Goal: Task Accomplishment & Management: Use online tool/utility

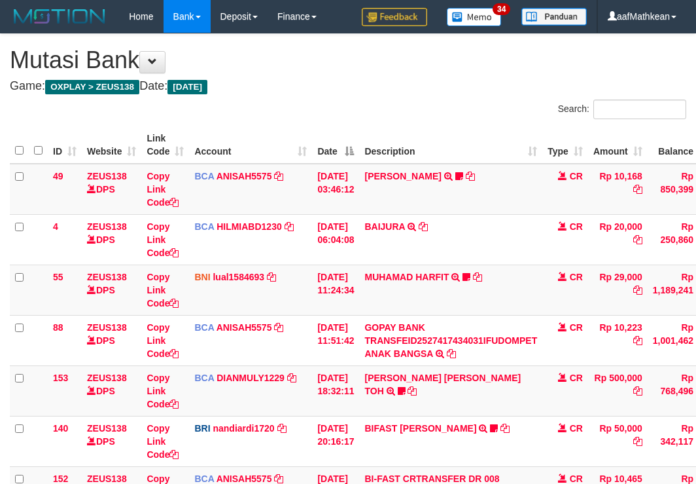
scroll to position [219, 0]
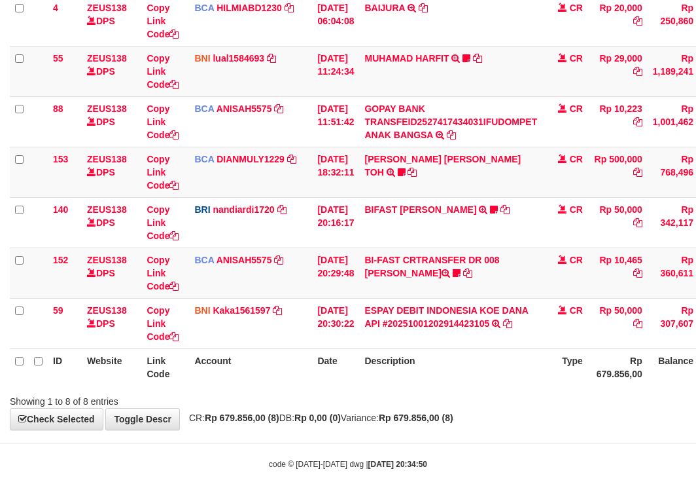
click at [456, 376] on th "Description" at bounding box center [450, 366] width 183 height 37
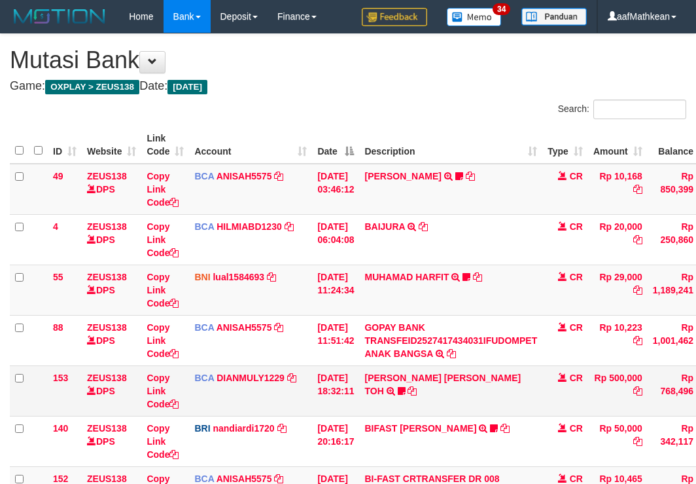
scroll to position [155, 0]
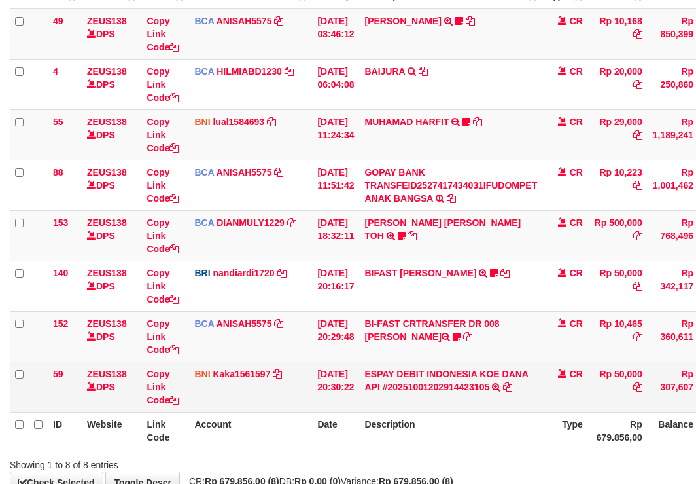
click at [308, 389] on td "BNI Kaka1561597 DPS KARMILA mutasi_20251001_2425 | 59 mutasi_20251001_2425 | 59" at bounding box center [250, 386] width 123 height 50
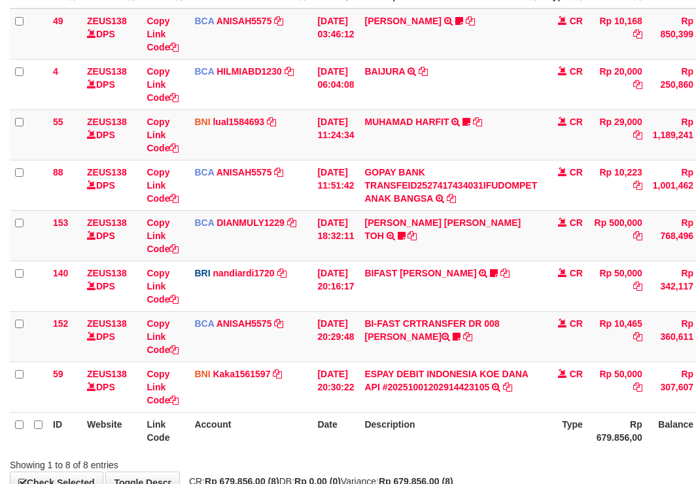
scroll to position [238, 0]
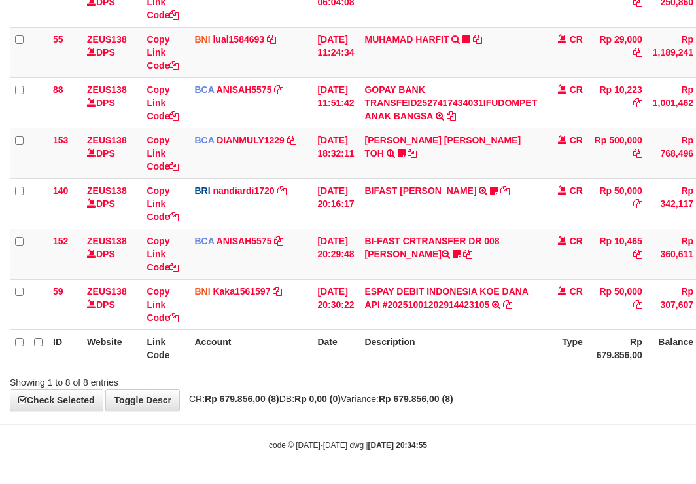
drag, startPoint x: 335, startPoint y: 397, endPoint x: 377, endPoint y: 381, distance: 44.7
click at [358, 394] on div "**********" at bounding box center [348, 104] width 696 height 614
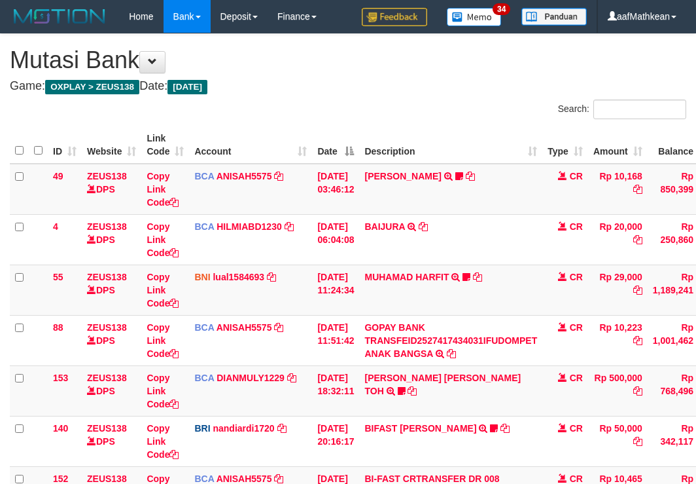
scroll to position [155, 0]
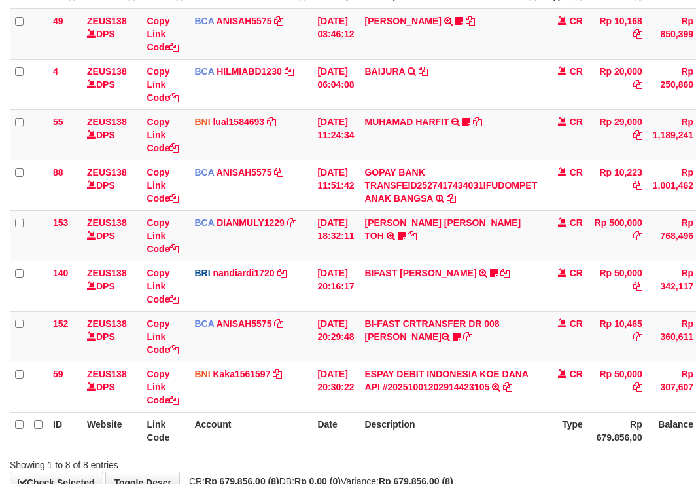
scroll to position [238, 0]
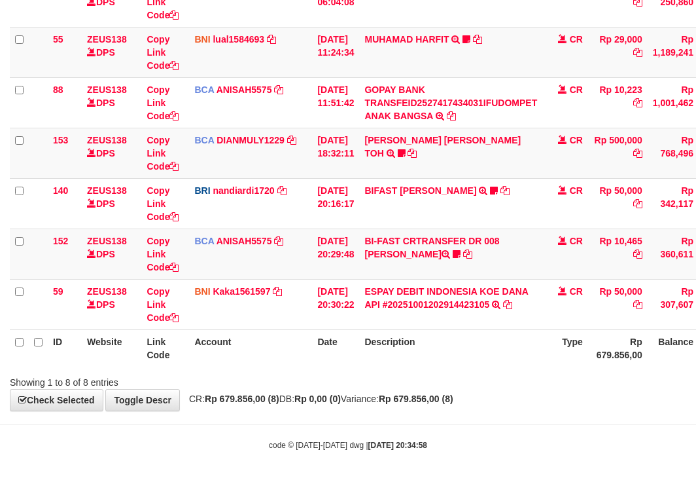
click at [307, 350] on th "Account" at bounding box center [250, 347] width 123 height 37
drag, startPoint x: 332, startPoint y: 366, endPoint x: 699, endPoint y: 468, distance: 381.0
click at [483, 417] on body "Toggle navigation Home Bank Account List Load By Website Group [OXPLAY] ZEUS138…" at bounding box center [348, 122] width 696 height 721
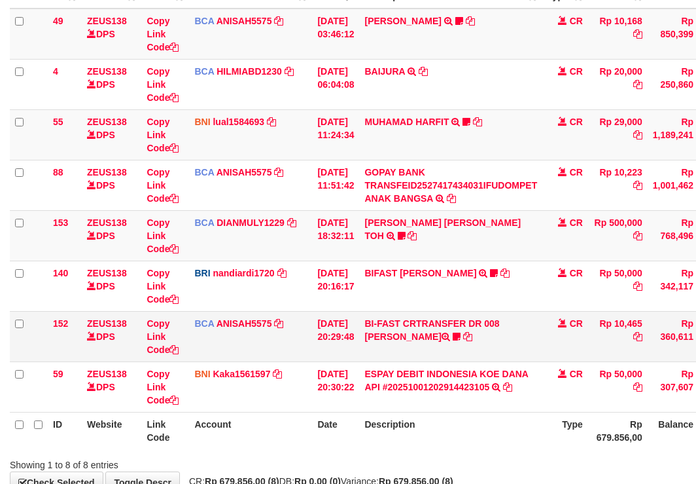
click at [380, 330] on td "BI-FAST CRTRANSFER DR 008 [PERSON_NAME] Amriajrt [URL][DOMAIN_NAME]" at bounding box center [450, 336] width 183 height 50
drag, startPoint x: 386, startPoint y: 338, endPoint x: 423, endPoint y: 351, distance: 38.9
click at [389, 340] on td "BI-FAST CRTRANSFER DR 008 [PERSON_NAME] Amriajrt [URL][DOMAIN_NAME]" at bounding box center [450, 336] width 183 height 50
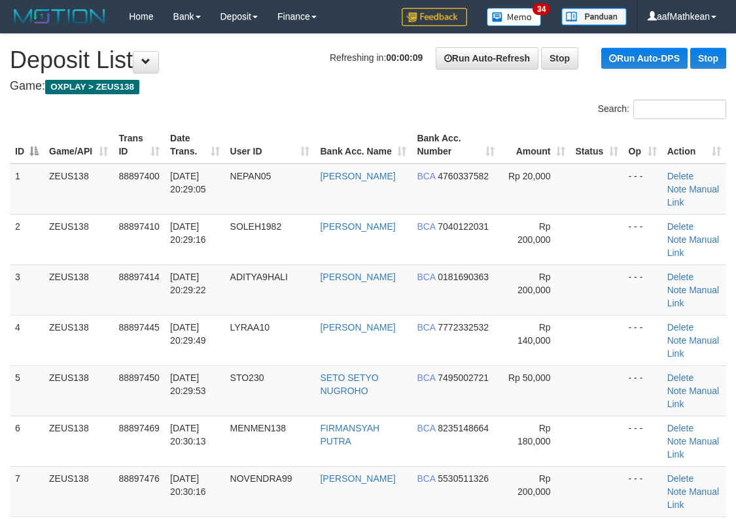
click at [224, 127] on th "Date Trans." at bounding box center [195, 144] width 60 height 37
click at [207, 64] on h1 "Refreshing in: 00:00:02 Run Auto-Refresh Stop Run Auto-DPS Stop Deposit List" at bounding box center [368, 60] width 716 height 26
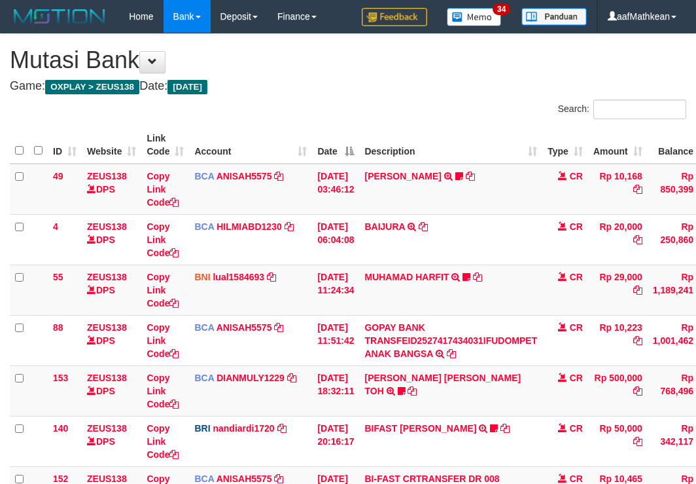
scroll to position [155, 0]
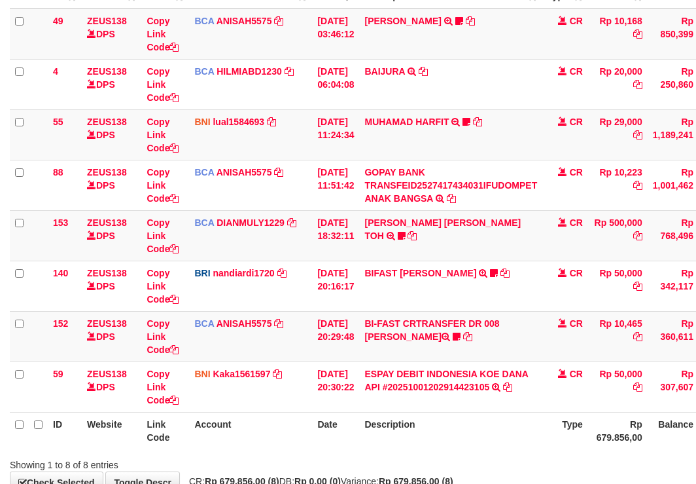
click at [349, 418] on th "Date" at bounding box center [335, 430] width 47 height 37
drag, startPoint x: 353, startPoint y: 420, endPoint x: 511, endPoint y: 412, distance: 158.6
click at [391, 421] on tr "ID Website Link Code Account Date Description Type Rp 679.856,00 Balance Status…" at bounding box center [400, 430] width 781 height 37
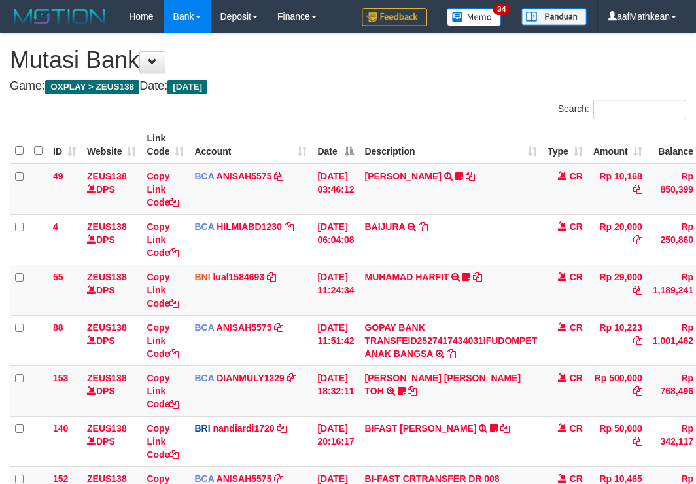
scroll to position [155, 0]
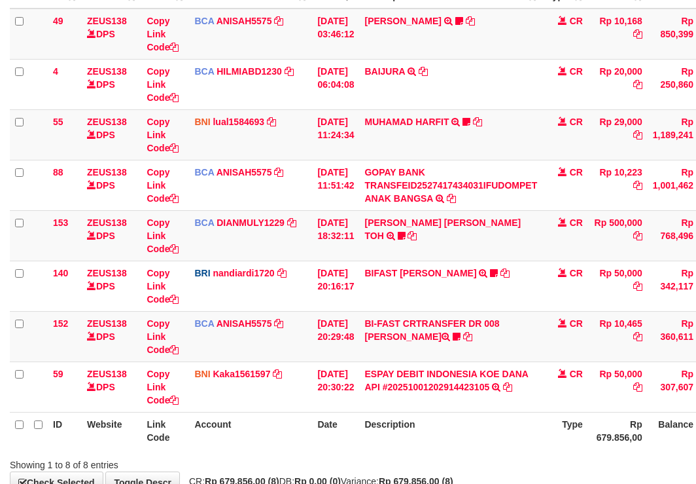
scroll to position [238, 0]
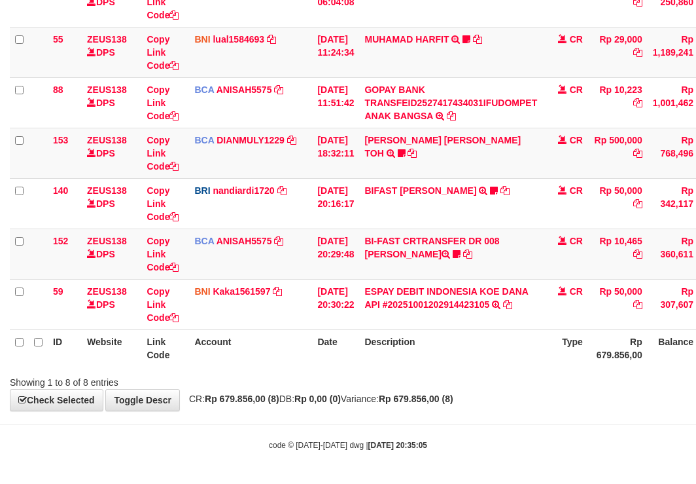
click at [549, 440] on div "code © 2012-2018 dwg | 2025/10/01 20:35:05" at bounding box center [348, 444] width 696 height 13
drag, startPoint x: 559, startPoint y: 429, endPoint x: 516, endPoint y: 434, distance: 42.8
click at [559, 429] on body "Toggle navigation Home Bank Account List Load By Website Group [OXPLAY] ZEUS138…" at bounding box center [348, 122] width 696 height 721
click at [645, 429] on body "Toggle navigation Home Bank Account List Load By Website Group [OXPLAY] ZEUS138…" at bounding box center [348, 122] width 696 height 721
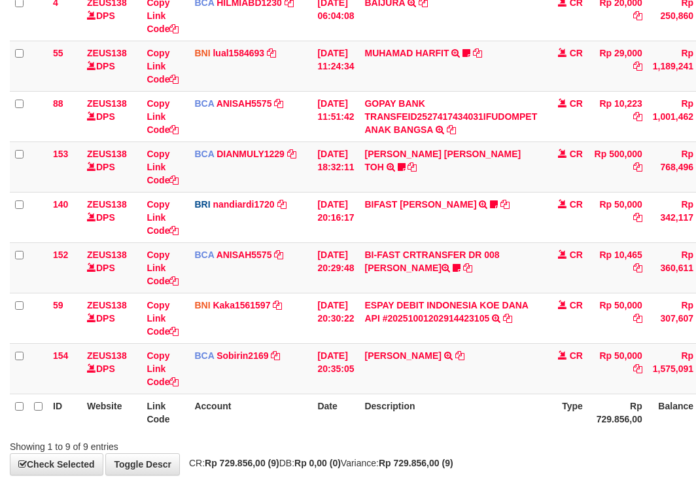
scroll to position [238, 0]
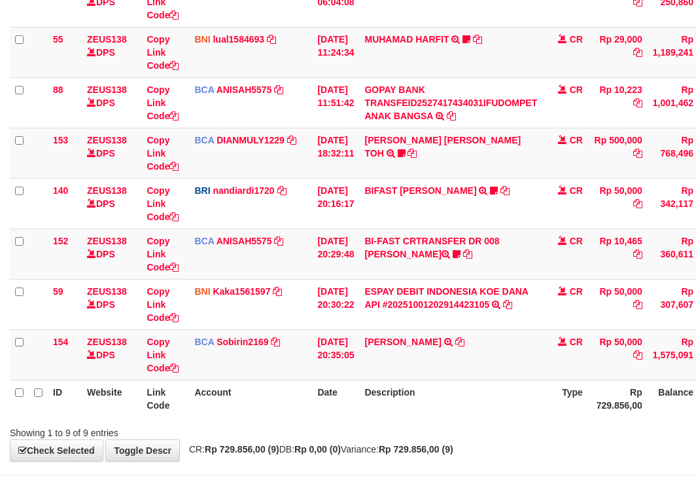
click at [378, 411] on th "Description" at bounding box center [450, 398] width 183 height 37
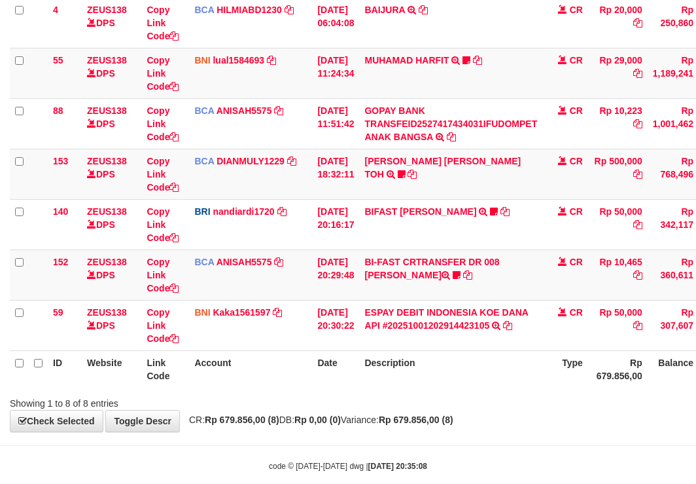
scroll to position [238, 0]
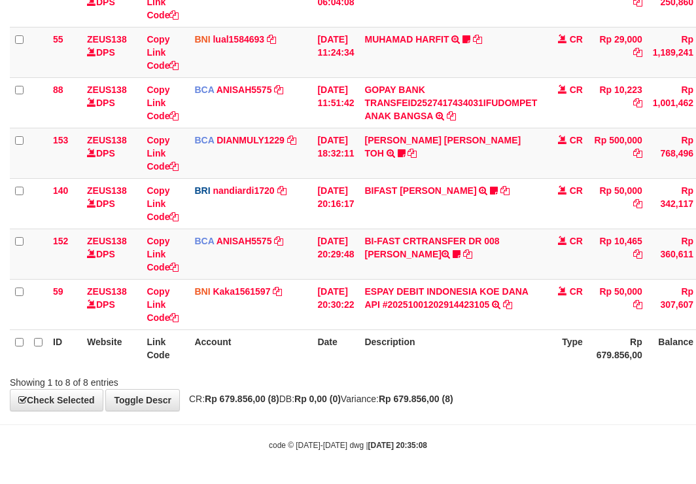
drag, startPoint x: 514, startPoint y: 347, endPoint x: 539, endPoint y: 345, distance: 24.9
click at [503, 355] on th "Description" at bounding box center [450, 347] width 183 height 37
drag, startPoint x: 539, startPoint y: 345, endPoint x: 702, endPoint y: 277, distance: 177.4
click at [552, 340] on tr "ID Website Link Code Account Date Description Type Rp 679.856,00 Balance Status…" at bounding box center [400, 347] width 781 height 37
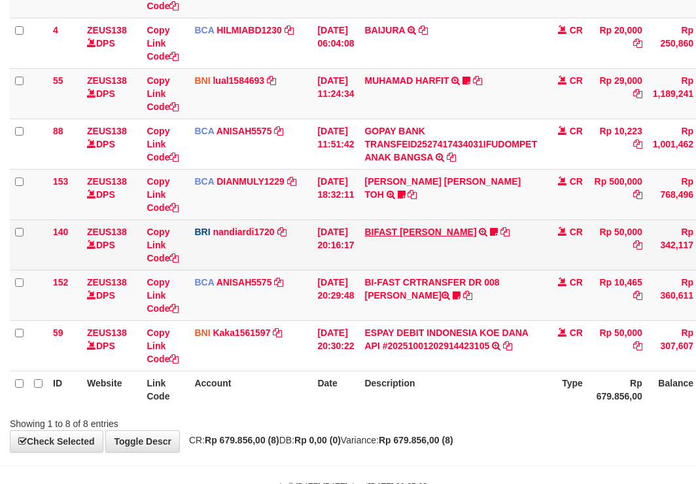
scroll to position [238, 0]
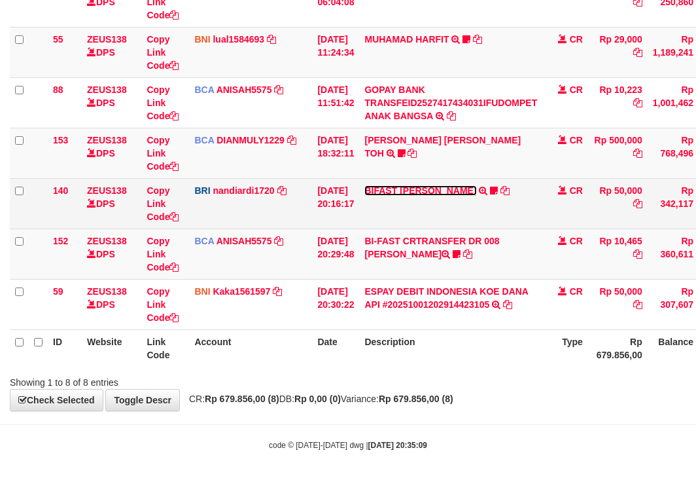
click at [417, 186] on link "BIFAST [PERSON_NAME]" at bounding box center [420, 190] width 112 height 10
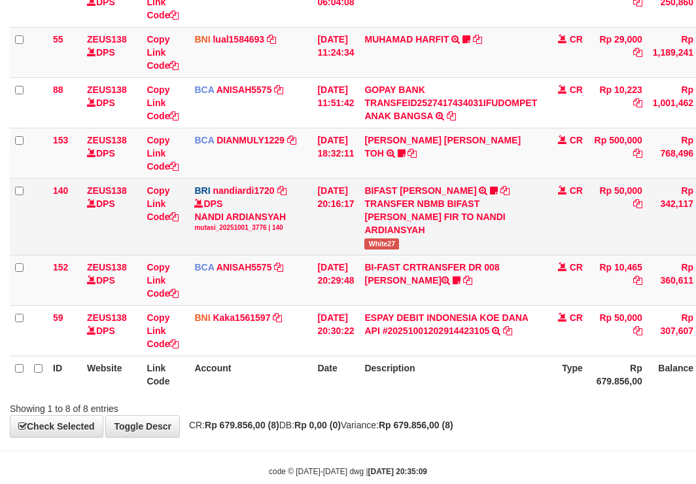
click at [379, 242] on span "White27" at bounding box center [381, 243] width 35 height 11
copy span "White27"
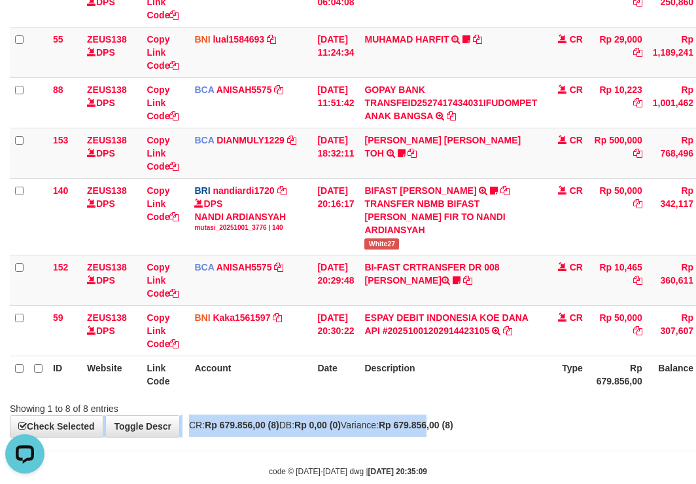
click at [464, 432] on div "**********" at bounding box center [348, 117] width 696 height 640
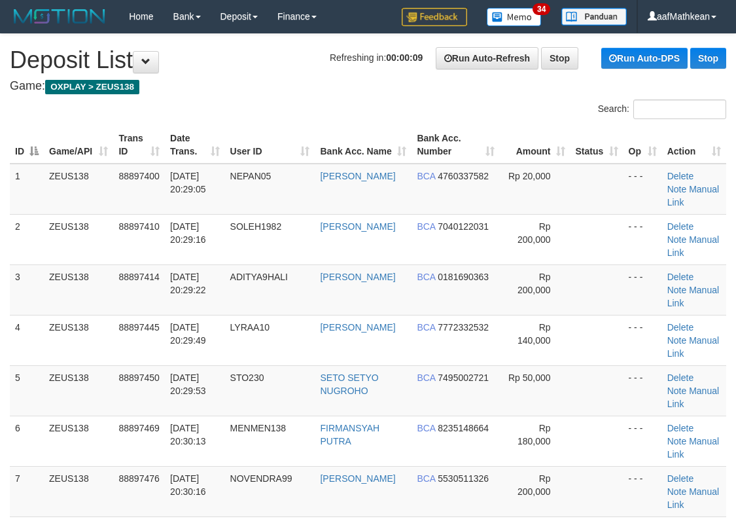
click at [344, 84] on h4 "Game: OXPLAY > ZEUS138" at bounding box center [368, 86] width 716 height 13
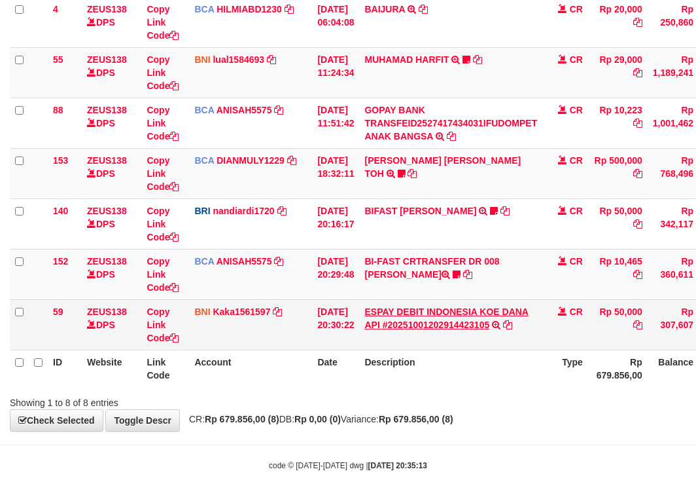
scroll to position [238, 0]
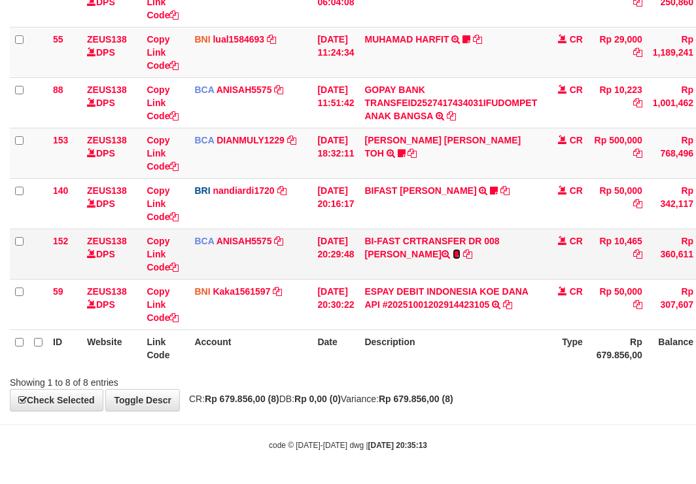
click at [453, 255] on icon at bounding box center [457, 253] width 8 height 9
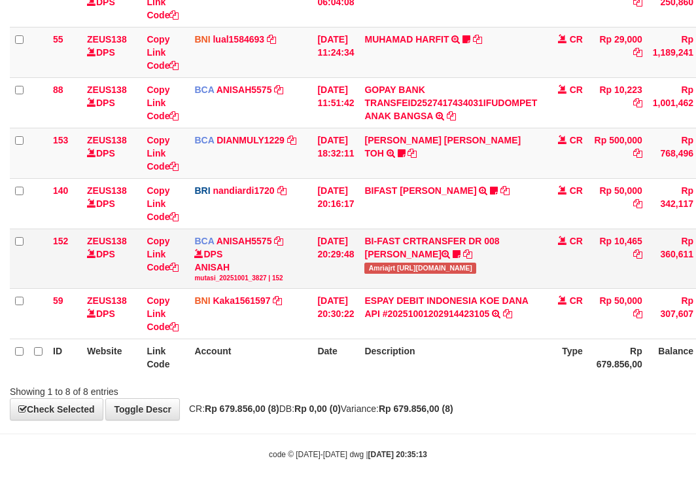
click at [450, 266] on span "Amriajrt [URL][DOMAIN_NAME]" at bounding box center [420, 267] width 112 height 11
copy span "Amriajr"
drag, startPoint x: 373, startPoint y: 262, endPoint x: 403, endPoint y: 272, distance: 31.7
click at [403, 272] on td "BI-FAST CRTRANSFER DR 008 [PERSON_NAME] Amriajrt [URL][DOMAIN_NAME]" at bounding box center [450, 258] width 183 height 60
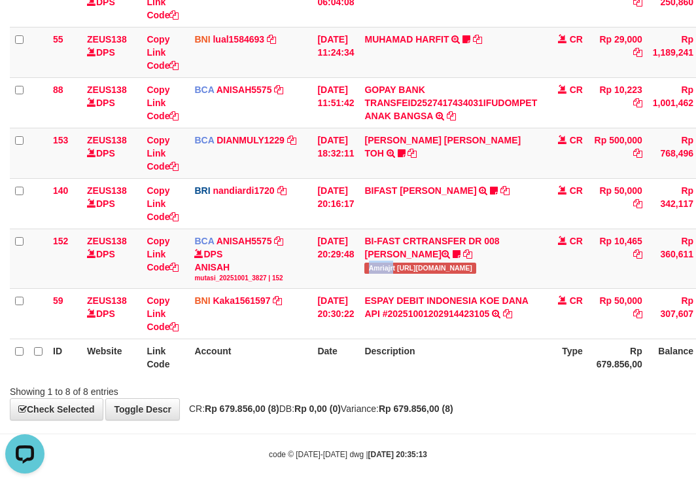
drag, startPoint x: 338, startPoint y: 340, endPoint x: 362, endPoint y: 375, distance: 41.9
click at [343, 363] on table "ID Website Link Code Account Date Description Type Amount Balance Status Action…" at bounding box center [400, 132] width 781 height 487
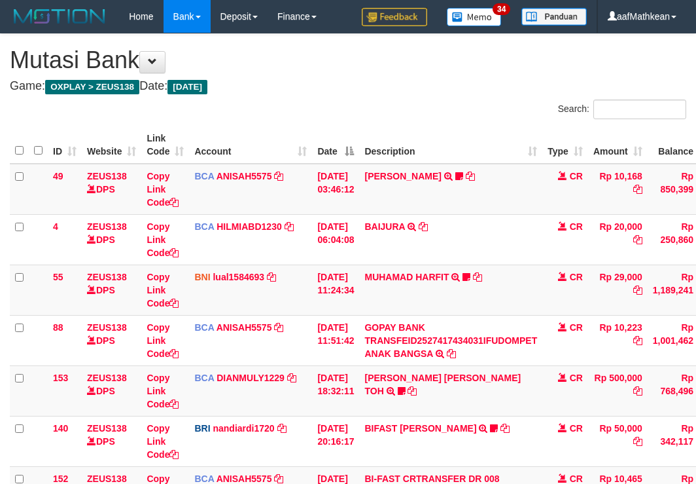
scroll to position [155, 0]
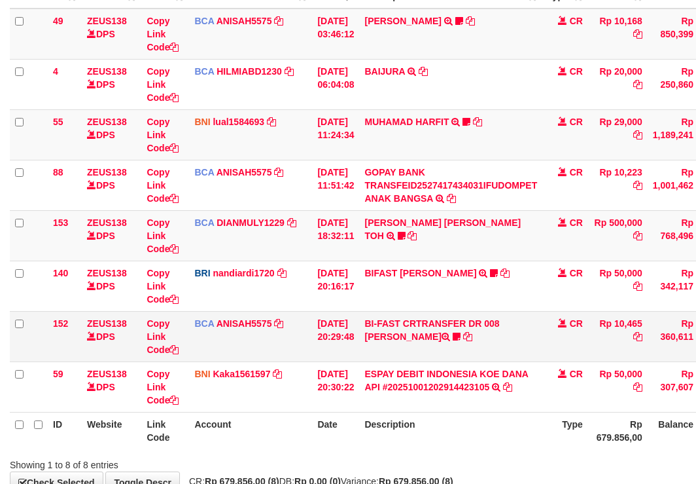
click at [417, 355] on td "BI-FAST CRTRANSFER DR 008 AMRIA JUNIARTI Amriajrt https://prnt.sc/v8XresWDUdQt" at bounding box center [450, 336] width 183 height 50
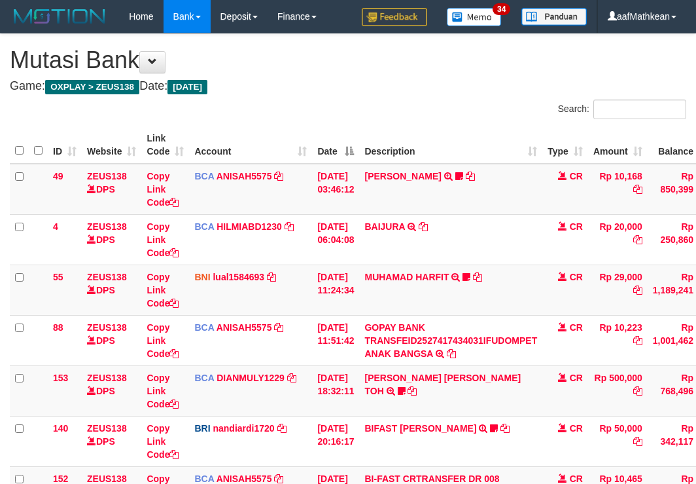
scroll to position [238, 0]
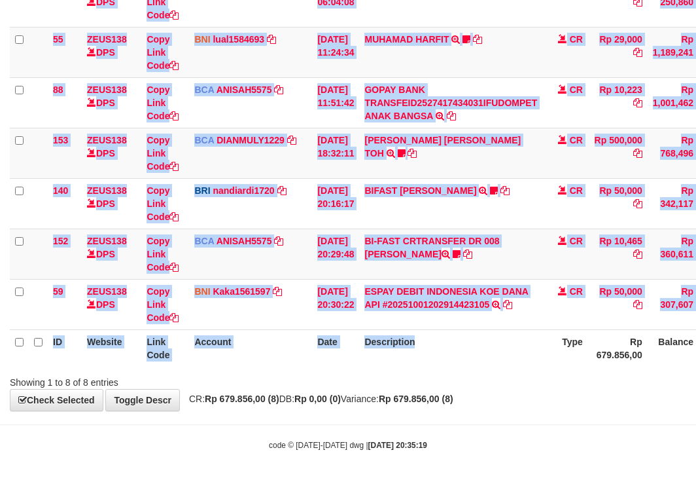
drag, startPoint x: 431, startPoint y: 364, endPoint x: 435, endPoint y: 370, distance: 7.1
click at [434, 370] on div "Search: ID Website Link Code Account Date Description Type Amount Balance Statu…" at bounding box center [348, 125] width 677 height 527
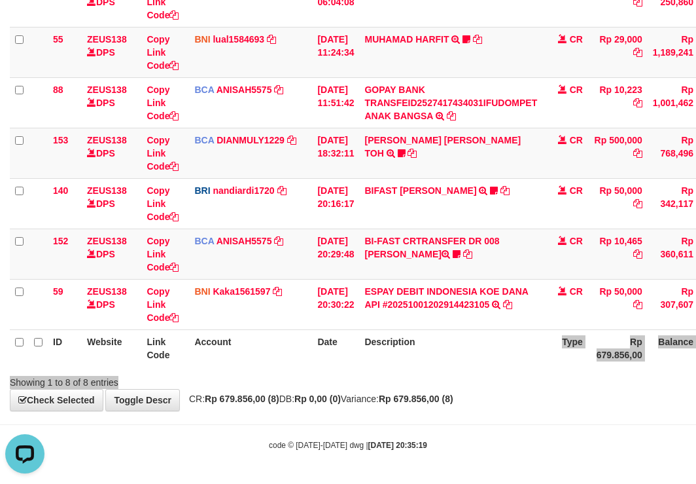
scroll to position [0, 0]
click at [347, 383] on div "Showing 1 to 8 of 8 entries" at bounding box center [348, 379] width 696 height 18
click at [349, 382] on div "Showing 1 to 8 of 8 entries" at bounding box center [348, 379] width 696 height 18
click at [470, 366] on div "ID Website Link Code Account Date Description Type Amount Balance Status Action…" at bounding box center [348, 128] width 696 height 486
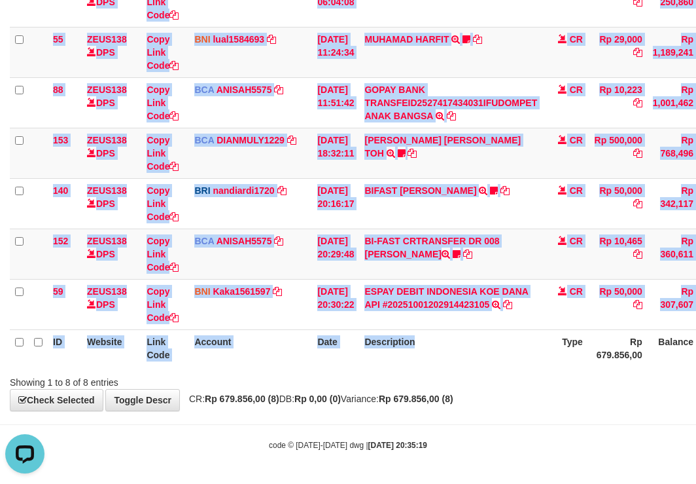
drag, startPoint x: 469, startPoint y: 370, endPoint x: 459, endPoint y: 370, distance: 9.8
click at [468, 370] on div "Search: ID Website Link Code Account Date Description Type Amount Balance Statu…" at bounding box center [348, 125] width 677 height 527
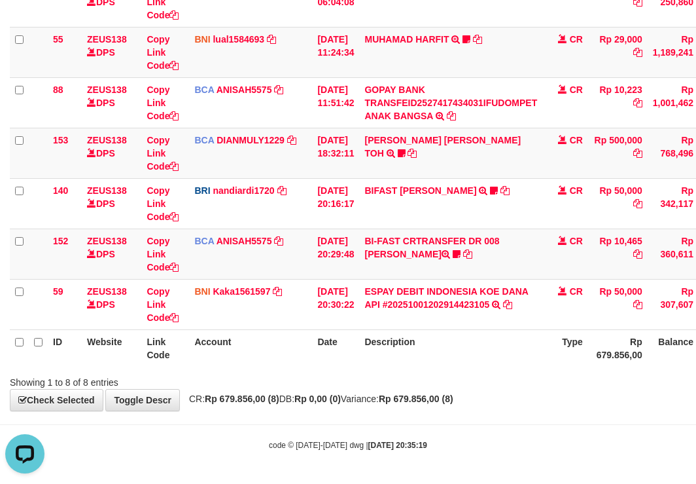
click at [454, 370] on div at bounding box center [493, 370] width 406 height 1
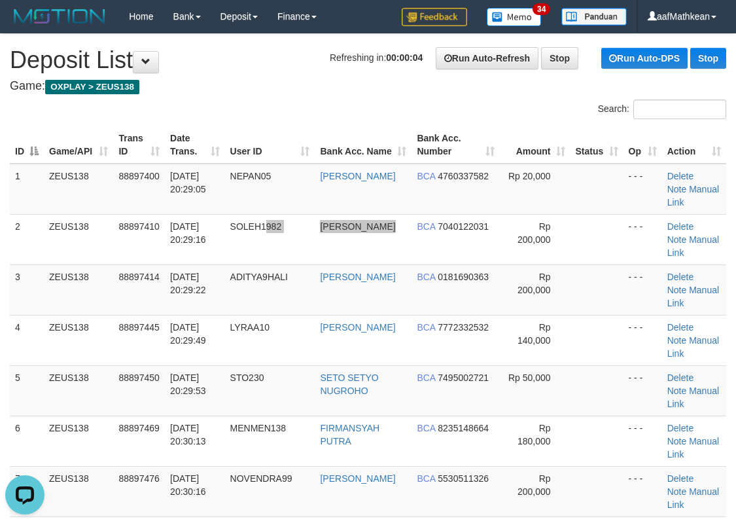
click at [401, 258] on tr "2 ZEUS138 88897410 01/10/2025 20:29:16 SOLEH1982 SOLEH SURYADI BCA 7040122031 R…" at bounding box center [368, 239] width 716 height 50
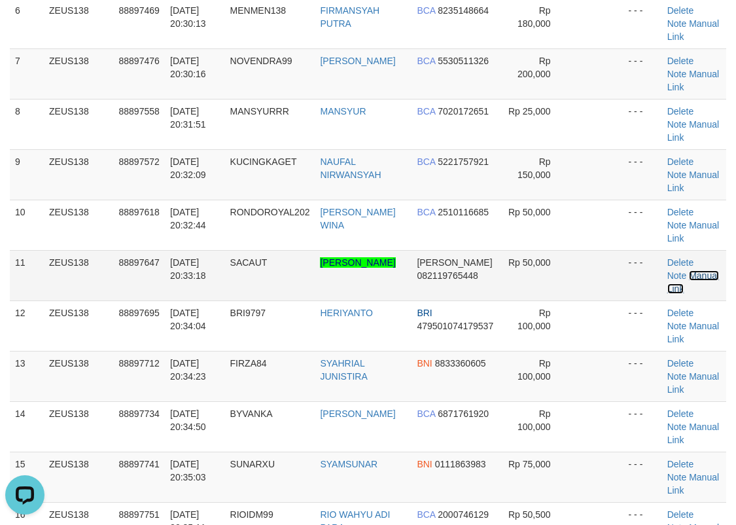
click at [698, 276] on link "Manual Link" at bounding box center [693, 282] width 52 height 24
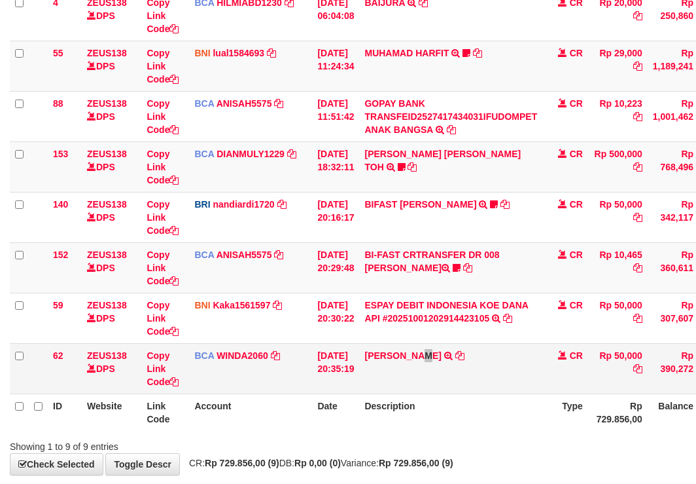
scroll to position [238, 0]
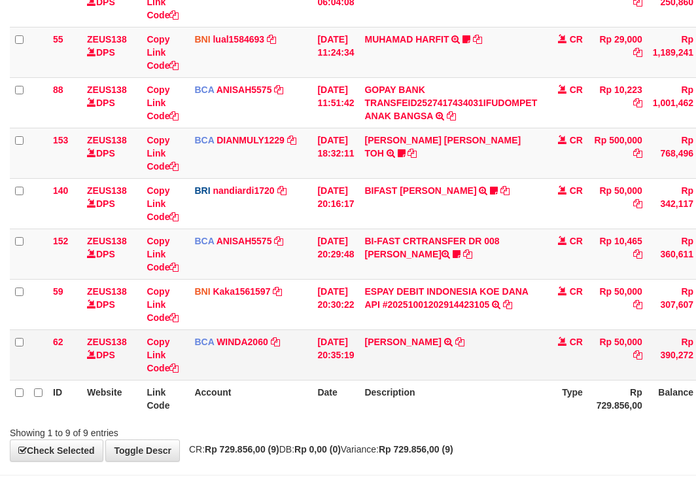
drag, startPoint x: 455, startPoint y: 355, endPoint x: 455, endPoint y: 341, distance: 13.8
click at [455, 355] on td "MARTIN DAVID TRSF E-BANKING CR 0110/FTSCY/WS95051 50000.002025100120059350 TRFD…" at bounding box center [450, 354] width 183 height 50
click at [455, 337] on icon at bounding box center [459, 341] width 9 height 9
click at [248, 363] on td "BCA WINDA2060 DPS WINDA mutasi_20251001_4644 | 62 mutasi_20251001_4644 | 62" at bounding box center [250, 354] width 123 height 50
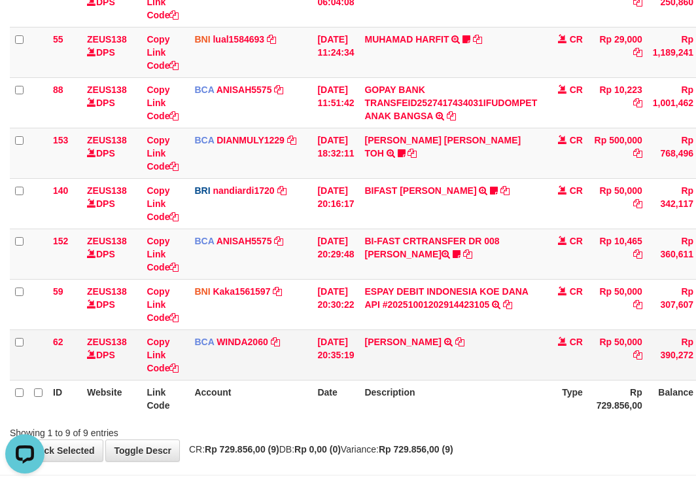
click at [348, 349] on tbody "49 ZEUS138 DPS Copy Link Code BCA ANISAH5575 DPS ANISAH mutasi_20251001_3827 | …" at bounding box center [400, 153] width 781 height 454
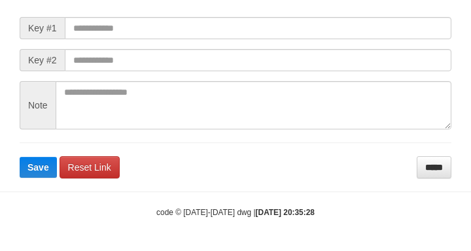
scroll to position [166, 0]
click at [150, 56] on form "Manual Link Form Key #1 Key #2 Note Save Reset Link *****" at bounding box center [236, 84] width 432 height 189
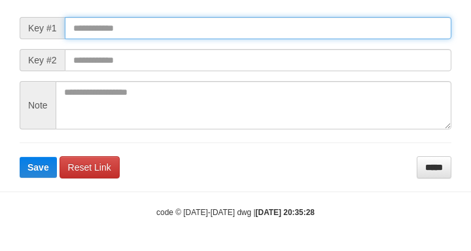
click at [229, 39] on input "text" at bounding box center [258, 28] width 387 height 22
paste input "**********"
type input "**********"
click at [20, 157] on button "Save" at bounding box center [38, 167] width 37 height 21
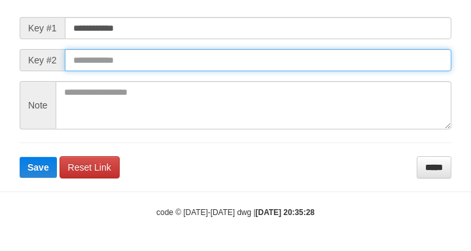
click at [309, 70] on input "text" at bounding box center [258, 60] width 387 height 22
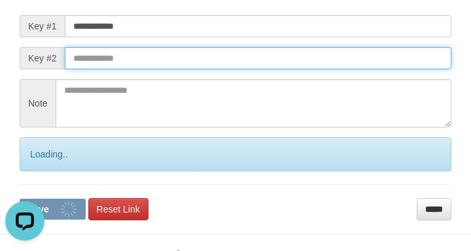
click at [20, 199] on button "Save" at bounding box center [53, 209] width 66 height 21
click at [315, 69] on input "text" at bounding box center [258, 58] width 387 height 22
click at [20, 199] on button "Save" at bounding box center [53, 209] width 66 height 21
click at [309, 69] on input "text" at bounding box center [258, 58] width 387 height 22
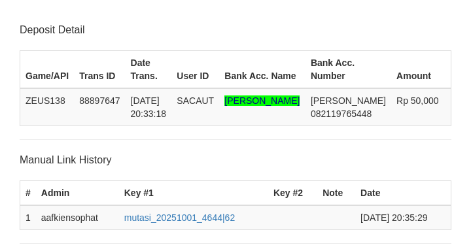
scroll to position [354, 0]
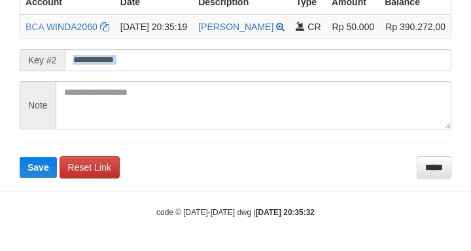
click at [128, 62] on form "**********" at bounding box center [236, 53] width 432 height 249
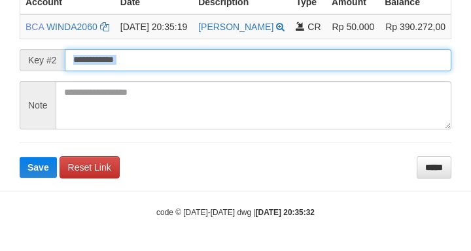
click at [20, 157] on button "Save" at bounding box center [38, 167] width 37 height 21
click at [129, 50] on input "text" at bounding box center [258, 60] width 387 height 22
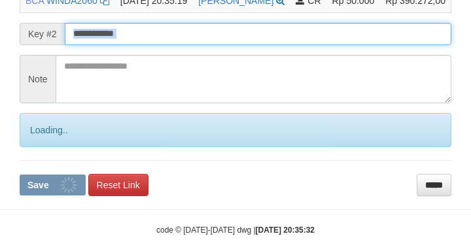
click at [126, 45] on input "text" at bounding box center [258, 34] width 387 height 22
click at [20, 175] on button "Save" at bounding box center [53, 185] width 66 height 21
click at [112, 45] on input "text" at bounding box center [258, 34] width 387 height 22
click at [113, 45] on input "text" at bounding box center [258, 34] width 387 height 22
click at [20, 175] on button "Save" at bounding box center [53, 185] width 66 height 21
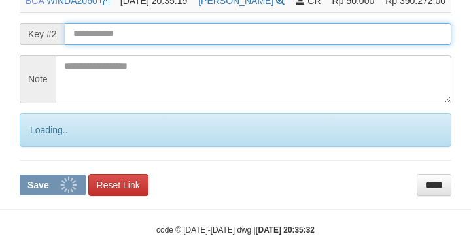
click at [115, 45] on input "text" at bounding box center [258, 34] width 387 height 22
click at [114, 45] on input "text" at bounding box center [258, 34] width 387 height 22
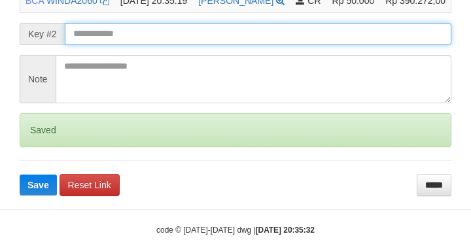
click at [20, 175] on button "Save" at bounding box center [38, 185] width 37 height 21
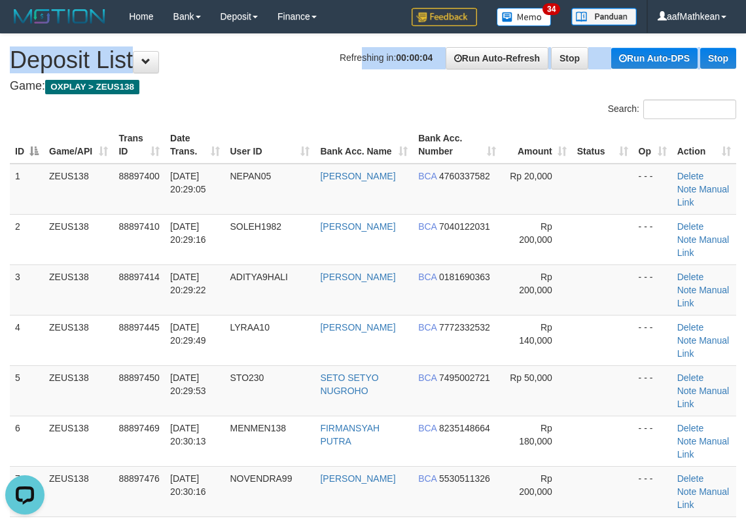
click at [310, 73] on h1 "Refreshing in: 00:00:04 Run Auto-Refresh Stop Run Auto-DPS Stop Deposit List" at bounding box center [373, 60] width 726 height 26
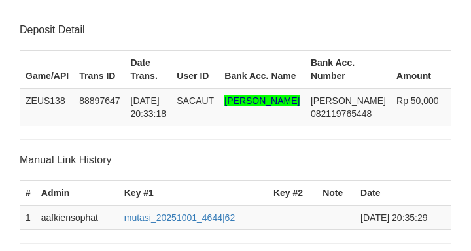
scroll to position [354, 0]
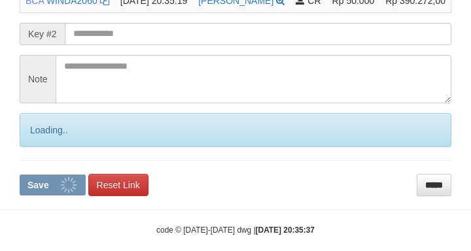
click at [109, 45] on input "text" at bounding box center [258, 34] width 387 height 22
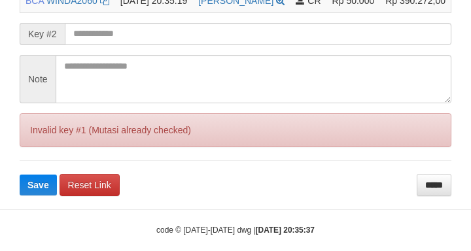
click at [20, 175] on button "Save" at bounding box center [38, 185] width 37 height 21
click at [98, 45] on input "text" at bounding box center [258, 34] width 387 height 22
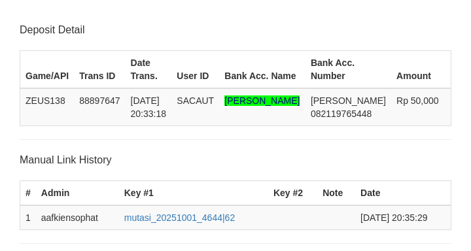
scroll to position [354, 0]
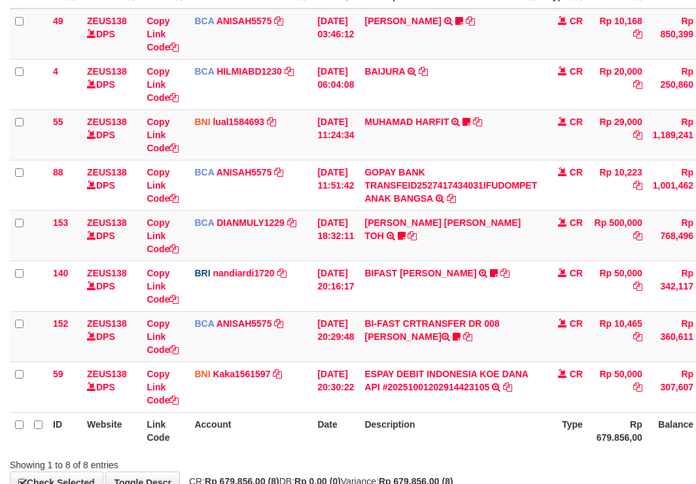
scroll to position [238, 0]
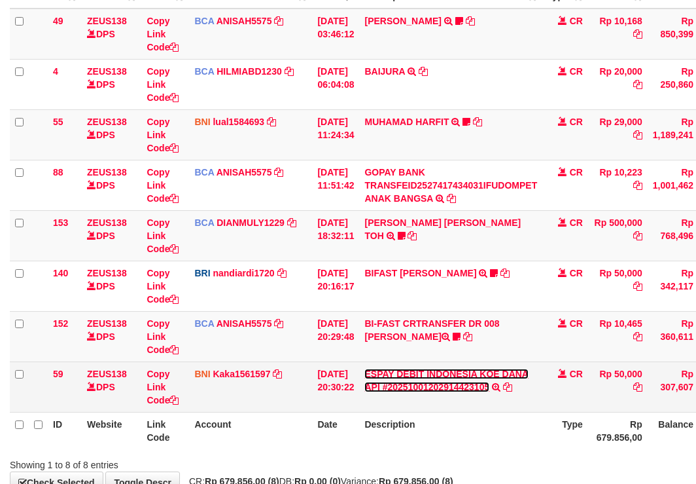
click at [435, 372] on link "ESPAY DEBIT INDONESIA KOE DANA API #20251001202914423105" at bounding box center [446, 380] width 164 height 24
click at [364, 368] on link "ESPAY DEBIT INDONESIA KOE DANA API #20251001202914423105" at bounding box center [446, 380] width 164 height 24
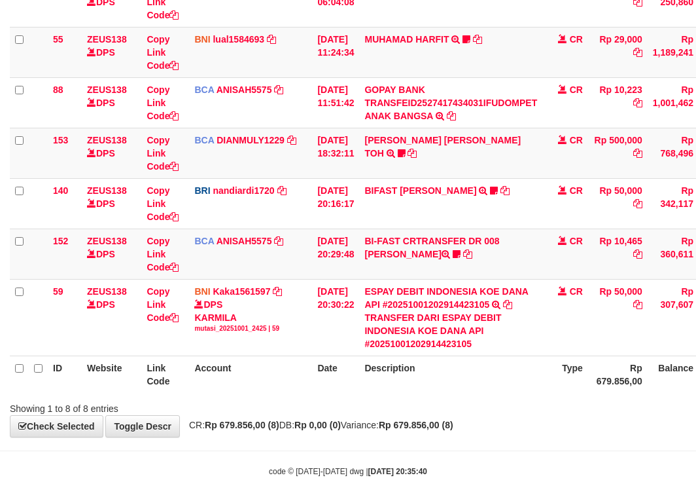
click at [501, 387] on th "Description" at bounding box center [450, 373] width 183 height 37
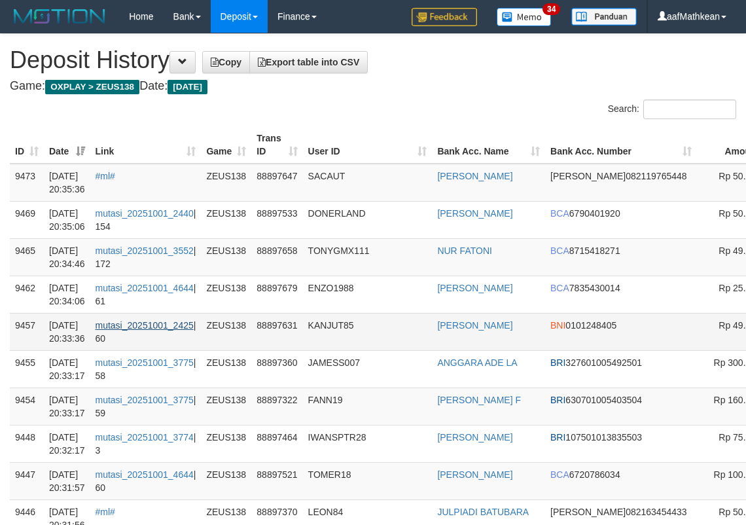
drag, startPoint x: 792, startPoint y: 241, endPoint x: 7, endPoint y: 332, distance: 790.5
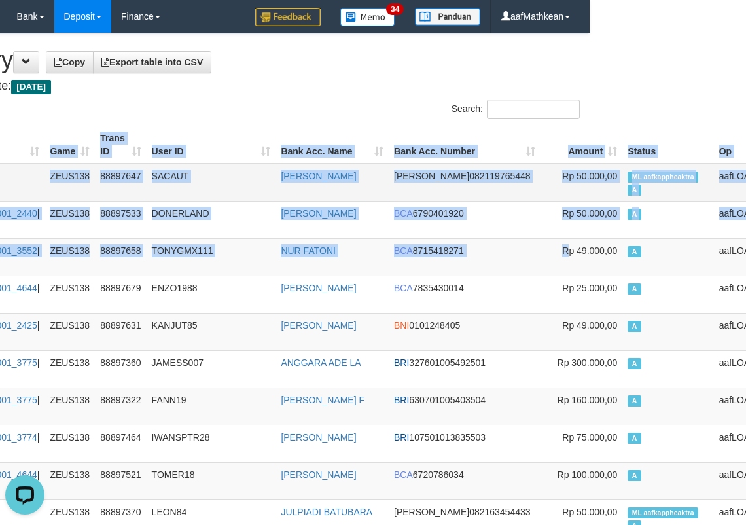
click at [628, 174] on span "ML aafkappheaktra" at bounding box center [663, 176] width 71 height 11
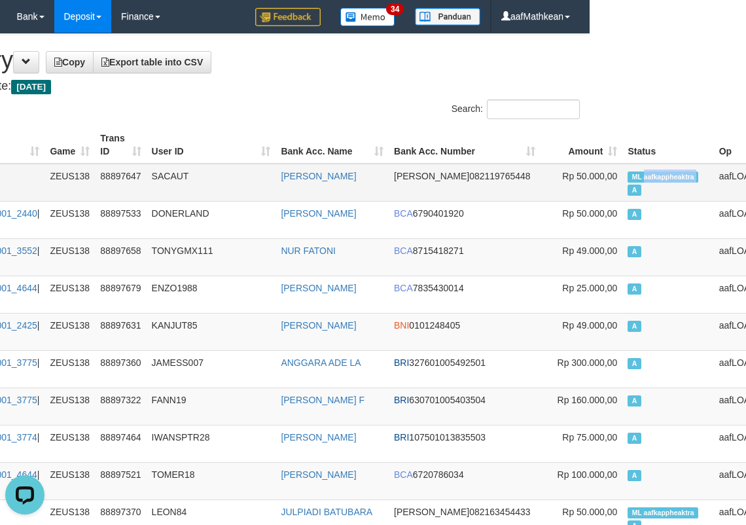
click at [628, 174] on span "ML aafkappheaktra" at bounding box center [663, 176] width 71 height 11
copy td "aafkappheaktra"
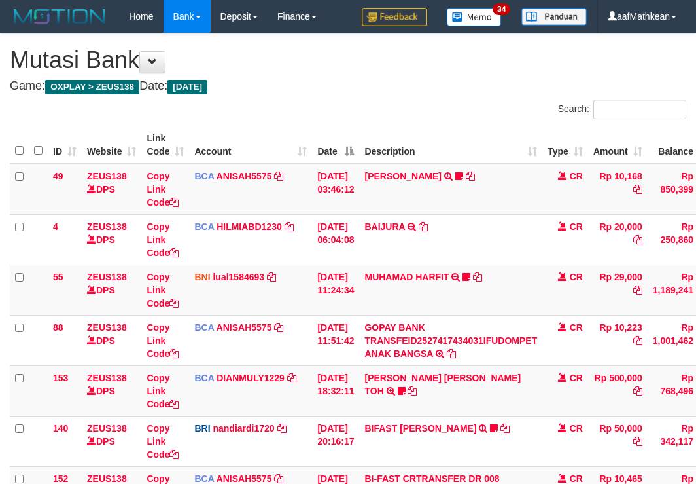
scroll to position [155, 0]
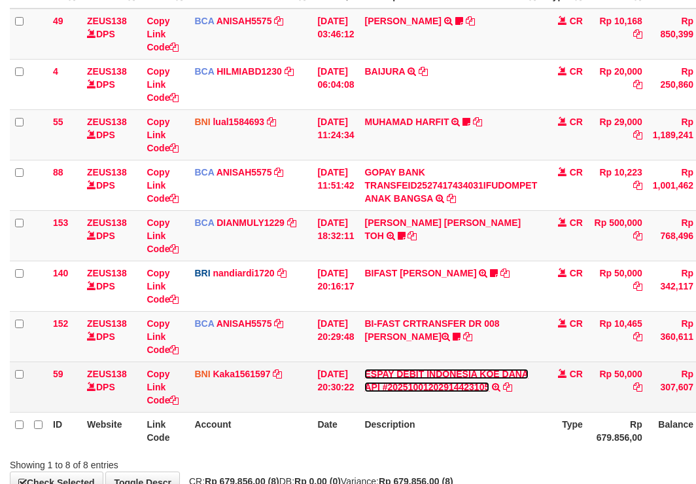
click at [494, 382] on link "ESPAY DEBIT INDONESIA KOE DANA API #20251001202914423105" at bounding box center [446, 380] width 164 height 24
click at [364, 368] on link "ESPAY DEBIT INDONESIA KOE DANA API #20251001202914423105" at bounding box center [446, 380] width 164 height 24
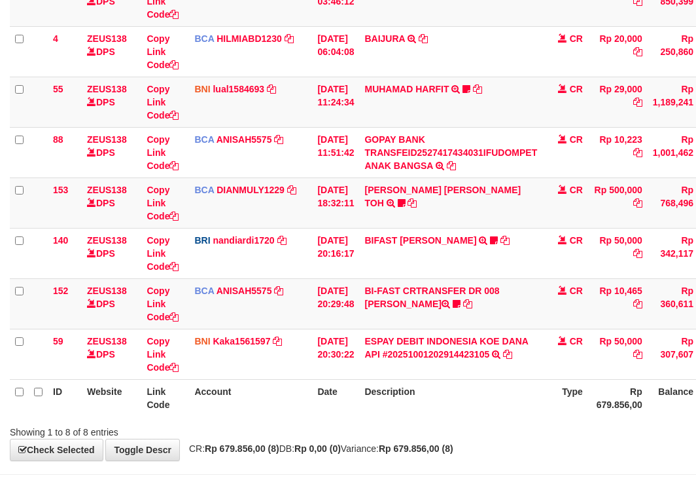
scroll to position [238, 0]
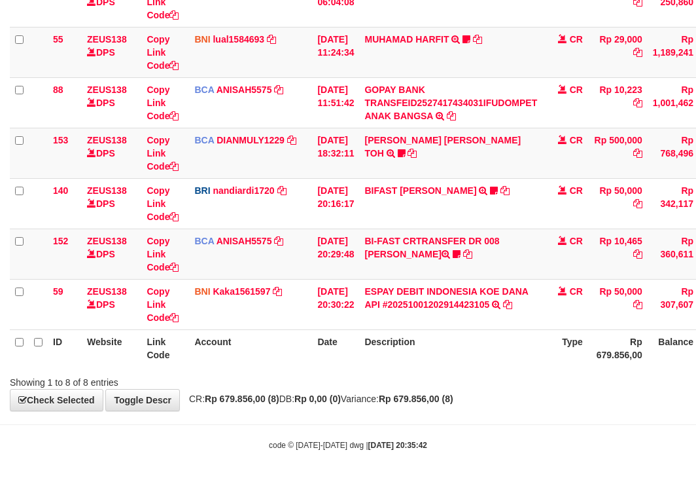
drag, startPoint x: 515, startPoint y: 347, endPoint x: 501, endPoint y: 363, distance: 20.4
click at [517, 351] on th "Description" at bounding box center [450, 347] width 183 height 37
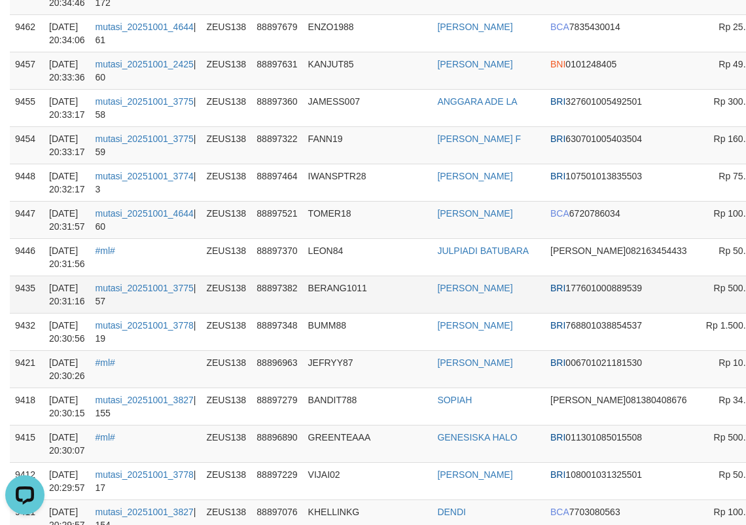
scroll to position [262, 0]
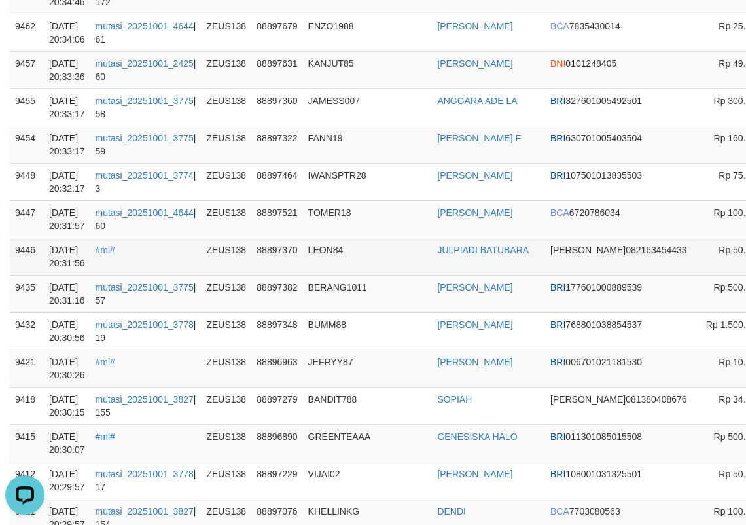
drag, startPoint x: 772, startPoint y: 306, endPoint x: 744, endPoint y: 281, distance: 38.0
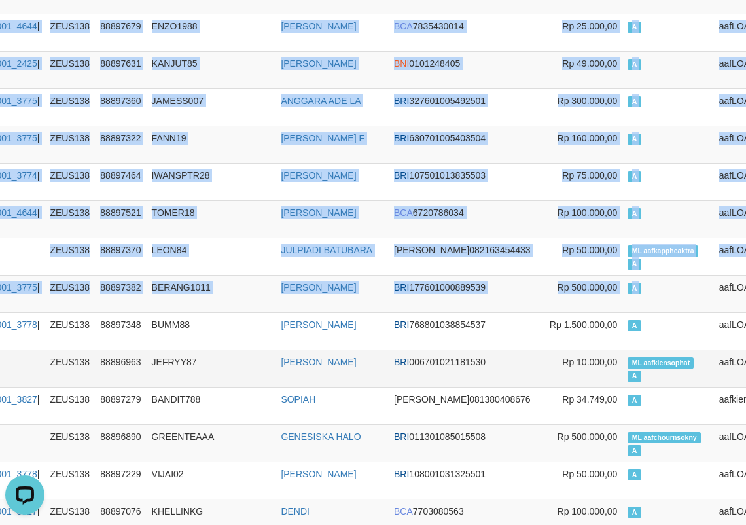
click at [622, 381] on td "ML aafkiensophat A" at bounding box center [667, 367] width 91 height 37
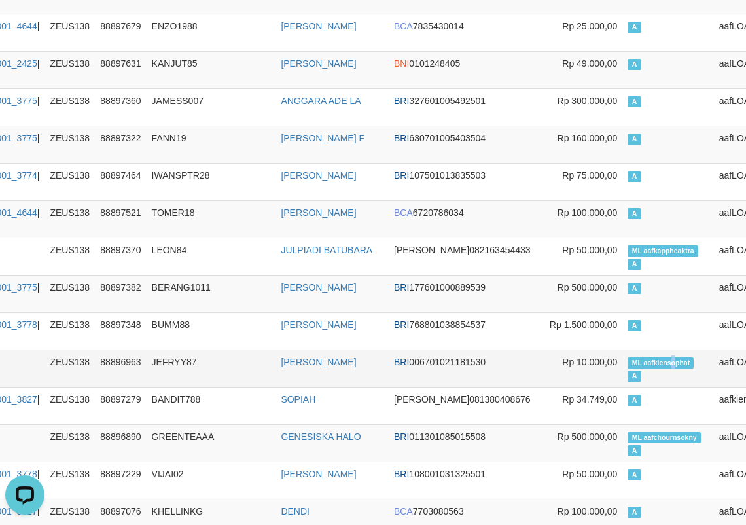
click at [628, 368] on span "ML aafkiensophat" at bounding box center [661, 362] width 66 height 11
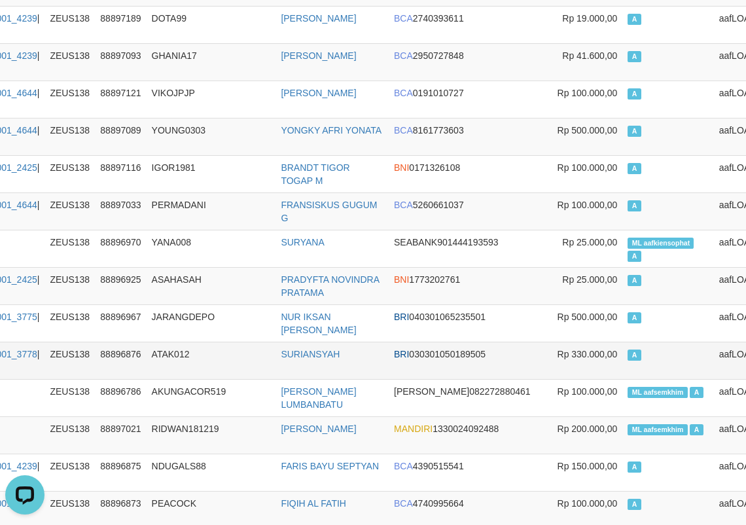
scroll to position [1687, 156]
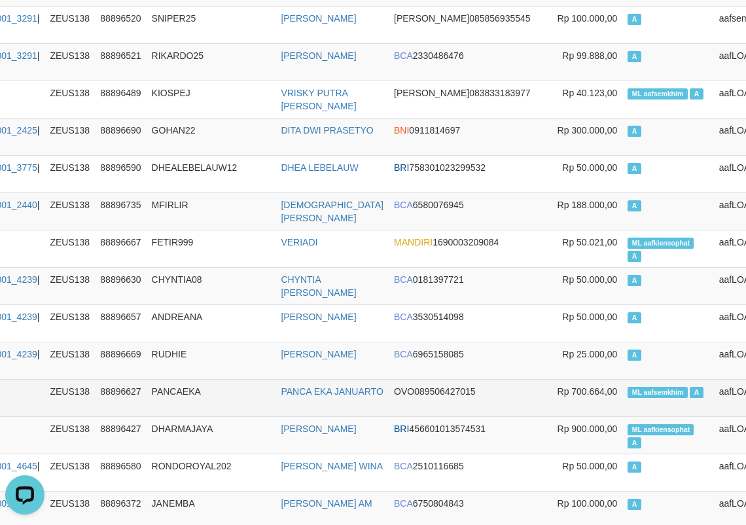
click at [628, 398] on span "ML aafsemkhim" at bounding box center [658, 392] width 60 height 11
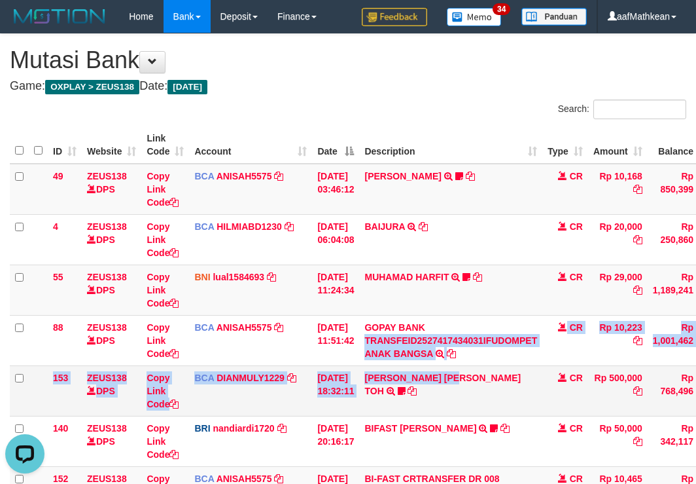
drag, startPoint x: 468, startPoint y: 390, endPoint x: 485, endPoint y: 414, distance: 29.1
click at [483, 414] on tbody "49 ZEUS138 DPS Copy Link Code BCA ANISAH5575 DPS ANISAH mutasi_20251001_3827 | …" at bounding box center [400, 366] width 781 height 404
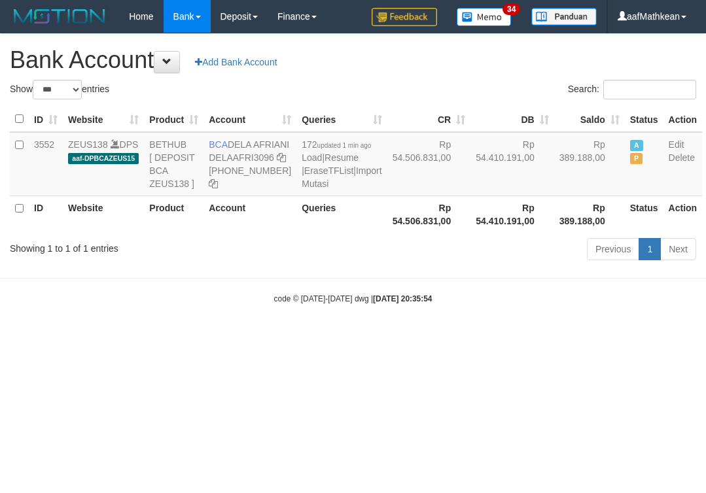
select select "***"
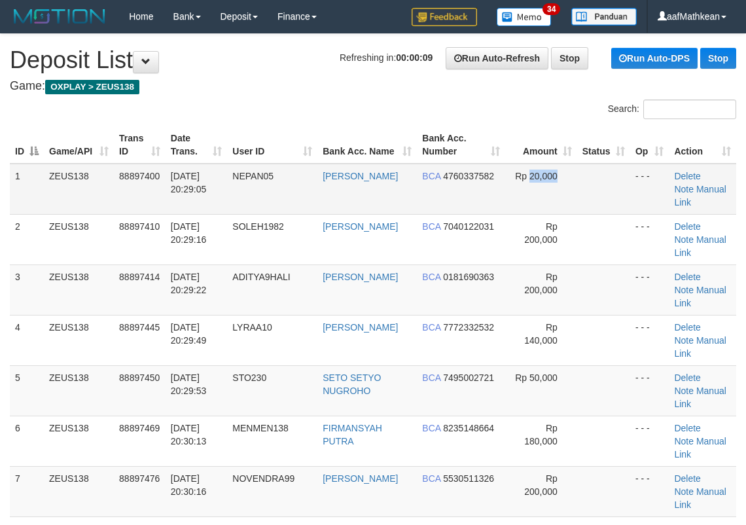
drag, startPoint x: 603, startPoint y: 168, endPoint x: 377, endPoint y: 191, distance: 227.6
click at [554, 177] on td "Rp 20,000" at bounding box center [541, 189] width 72 height 51
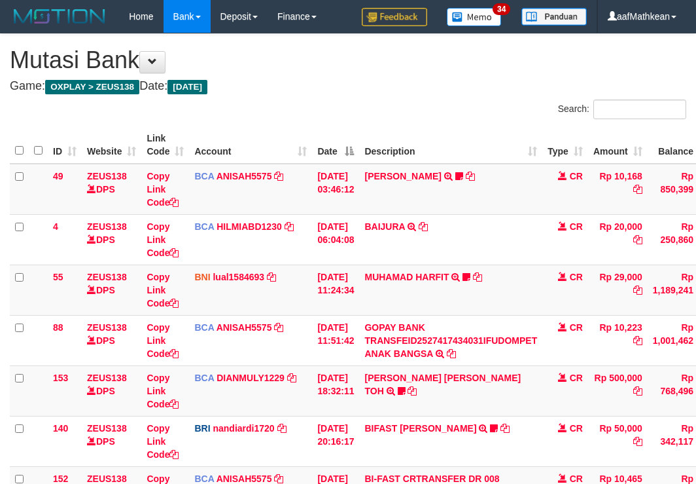
scroll to position [238, 0]
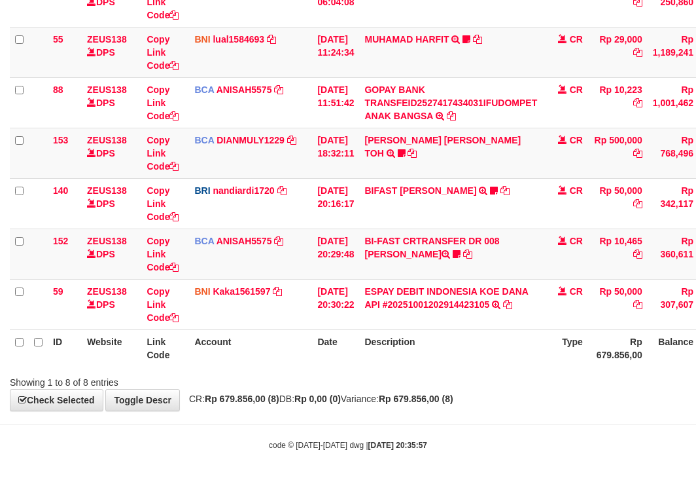
click at [542, 332] on th "Description" at bounding box center [450, 347] width 183 height 37
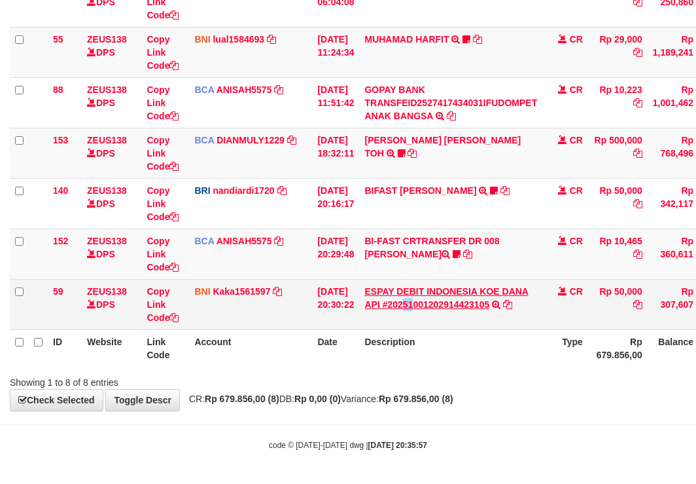
click at [416, 300] on td "ESPAY DEBIT INDONESIA [PERSON_NAME] API #20251001202914423105 TRANSFER [PERSON_…" at bounding box center [450, 304] width 183 height 50
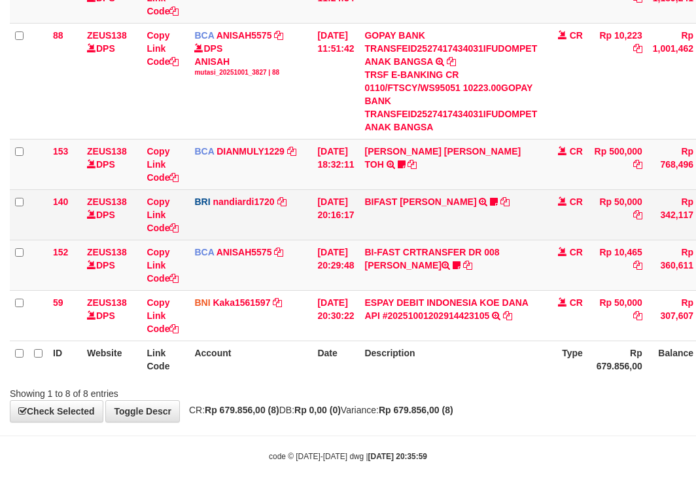
scroll to position [303, 0]
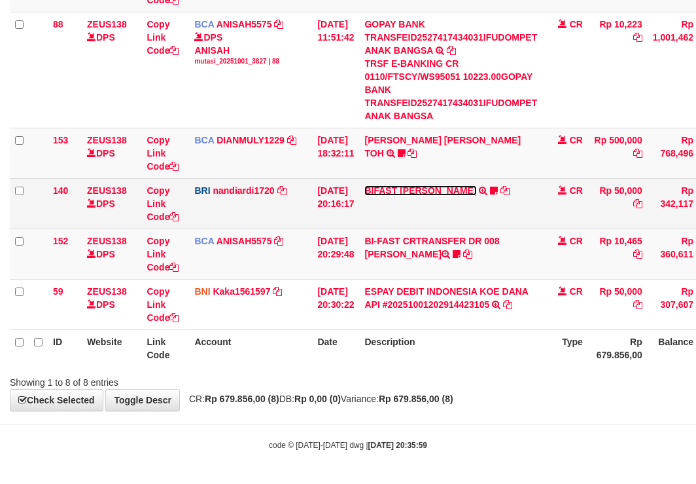
click at [431, 188] on link "BIFAST [PERSON_NAME]" at bounding box center [420, 190] width 112 height 10
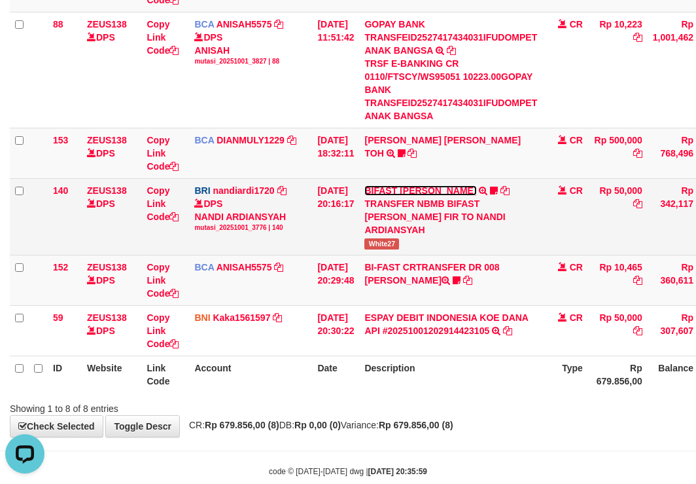
scroll to position [0, 0]
click at [389, 238] on span "White27" at bounding box center [381, 243] width 35 height 11
click at [389, 241] on span "White27" at bounding box center [381, 243] width 35 height 11
copy span "White27"
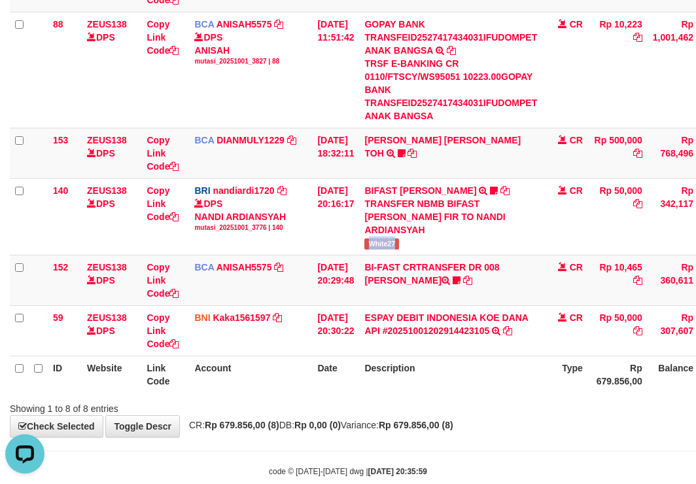
click at [416, 378] on th "Description" at bounding box center [450, 373] width 183 height 37
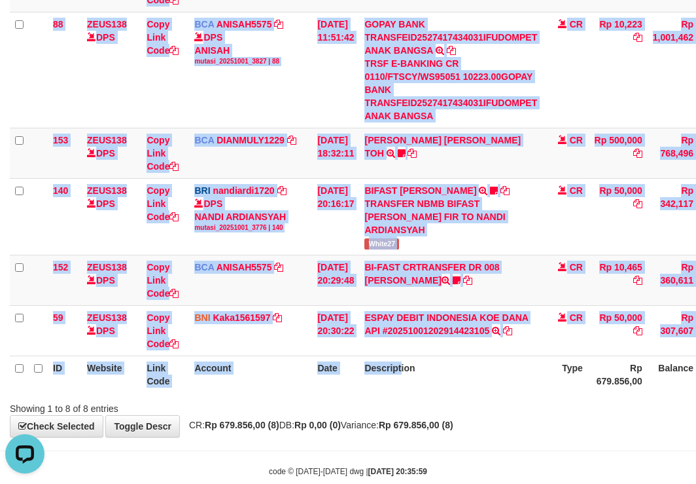
click at [411, 395] on div "ID Website Link Code Account Date Description Type Amount Balance Status Action…" at bounding box center [348, 107] width 696 height 577
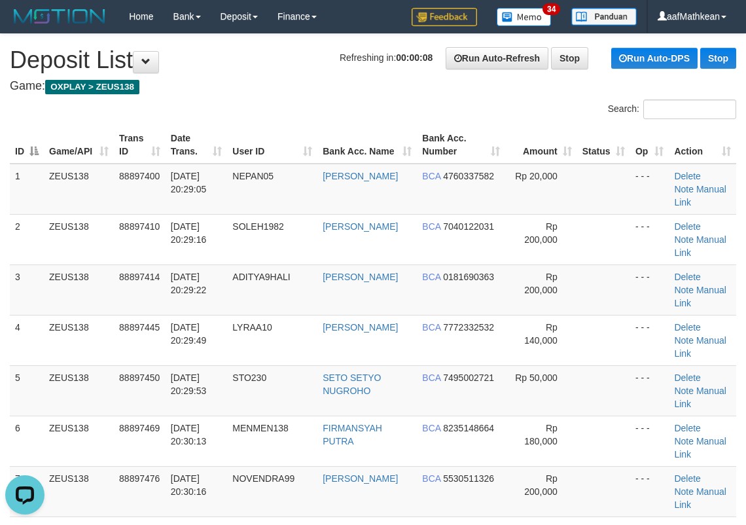
click at [392, 137] on tr "ID Game/API Trans ID Date Trans. User ID Bank Acc. Name Bank Acc. Number Amount…" at bounding box center [373, 144] width 726 height 37
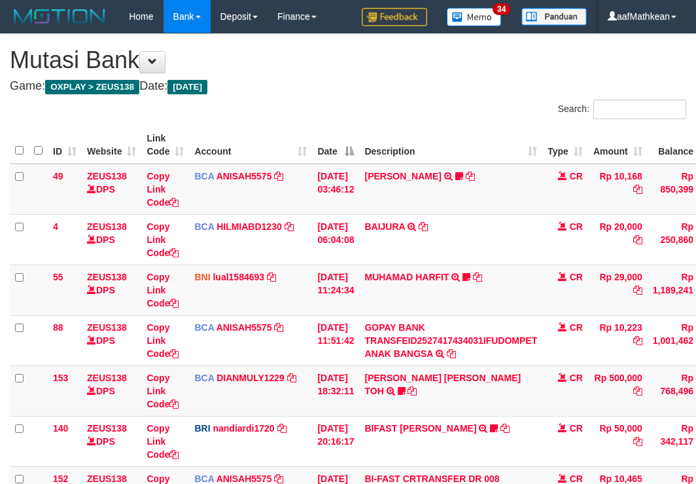
click at [477, 393] on div "**********" at bounding box center [348, 341] width 696 height 614
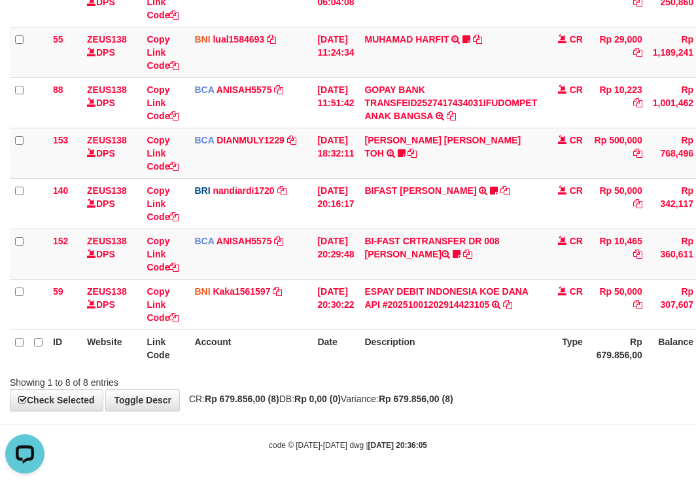
click at [414, 391] on div "**********" at bounding box center [348, 104] width 696 height 614
click at [501, 378] on div "Showing 1 to 8 of 8 entries" at bounding box center [348, 379] width 696 height 18
click at [476, 383] on div "Showing 1 to 8 of 8 entries" at bounding box center [348, 379] width 696 height 18
click at [476, 378] on div "Showing 1 to 8 of 8 entries" at bounding box center [348, 379] width 696 height 18
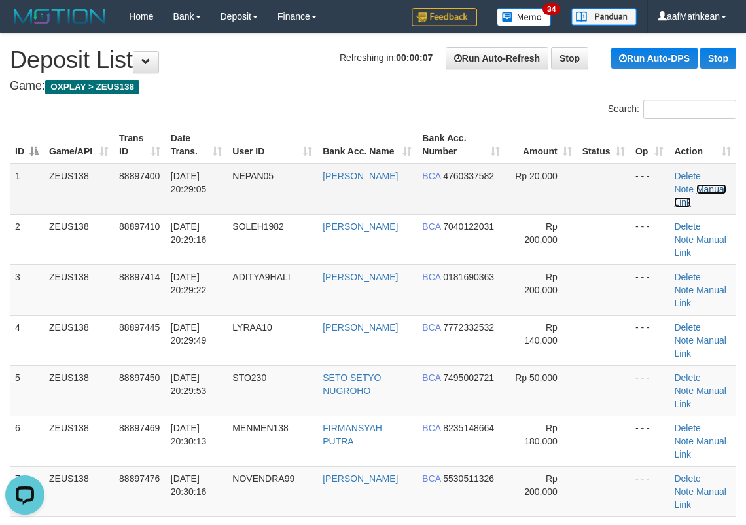
click at [701, 186] on link "Manual Link" at bounding box center [700, 196] width 52 height 24
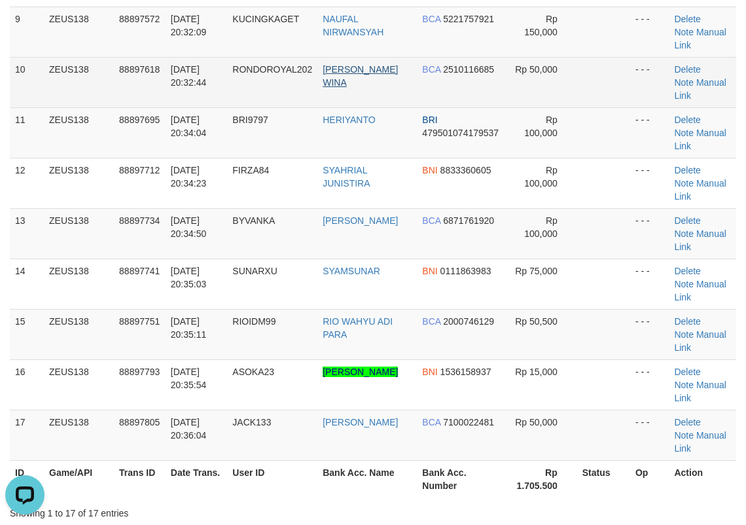
scroll to position [785, 0]
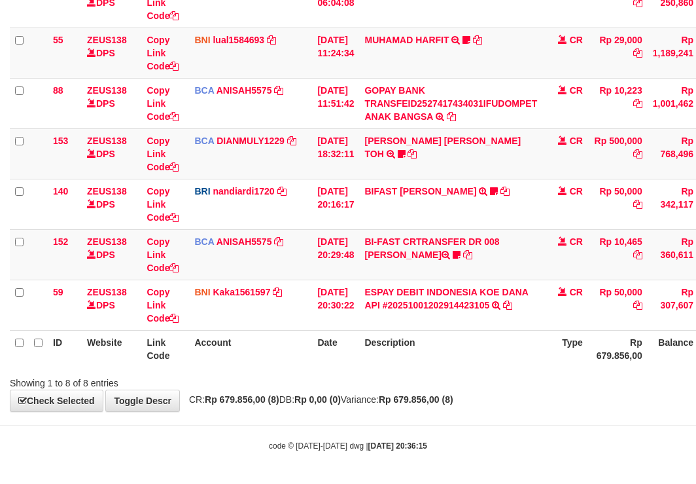
scroll to position [238, 0]
drag, startPoint x: 548, startPoint y: 396, endPoint x: 554, endPoint y: 379, distance: 18.0
click at [545, 391] on div "**********" at bounding box center [348, 104] width 696 height 614
click at [556, 364] on th "Type" at bounding box center [565, 347] width 46 height 37
drag, startPoint x: 533, startPoint y: 363, endPoint x: 526, endPoint y: 364, distance: 7.2
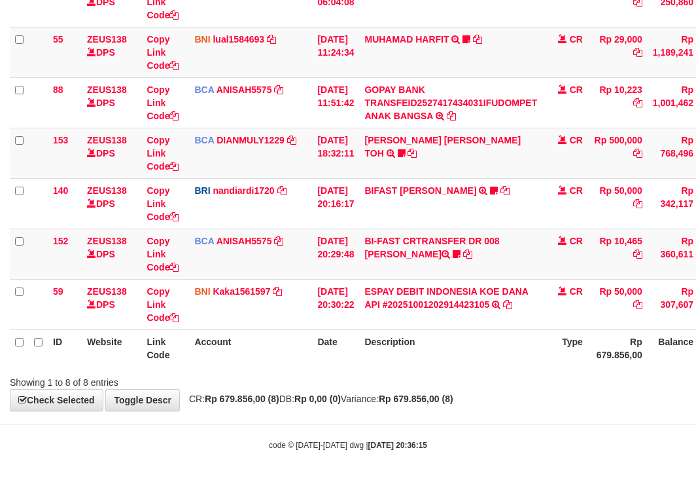
click at [527, 364] on th "Description" at bounding box center [450, 347] width 183 height 37
click at [366, 369] on div "ID Website Link Code Account Date Description Type Amount Balance Status Action…" at bounding box center [348, 128] width 696 height 486
click at [494, 351] on th "Description" at bounding box center [450, 347] width 183 height 37
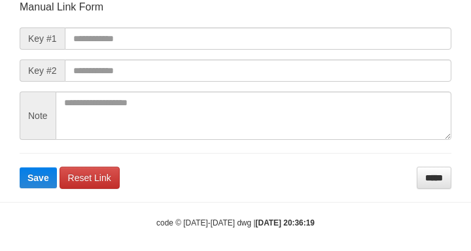
scroll to position [152, 0]
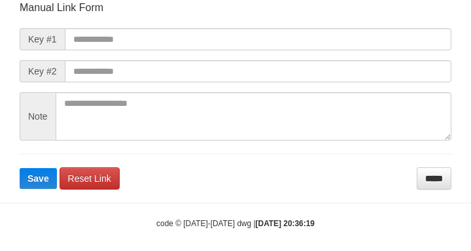
click at [285, 59] on form "Manual Link Form Key #1 Key #2 Note Save Reset Link *****" at bounding box center [236, 95] width 432 height 189
click at [285, 60] on form "Manual Link Form Key #1 Key #2 Note Save Reset Link *****" at bounding box center [236, 95] width 432 height 189
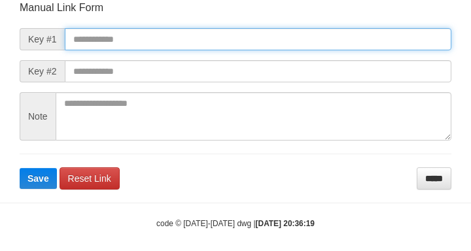
click at [315, 39] on input "text" at bounding box center [258, 39] width 387 height 22
click at [20, 168] on button "Save" at bounding box center [38, 178] width 37 height 21
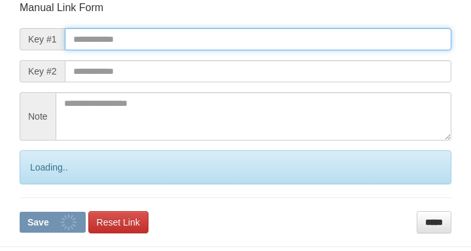
click at [318, 39] on input "text" at bounding box center [258, 39] width 387 height 22
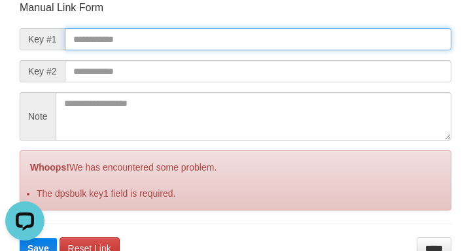
click at [319, 39] on input "text" at bounding box center [258, 39] width 387 height 22
click at [20, 238] on button "Save" at bounding box center [38, 248] width 37 height 21
click at [319, 40] on input "text" at bounding box center [258, 39] width 387 height 22
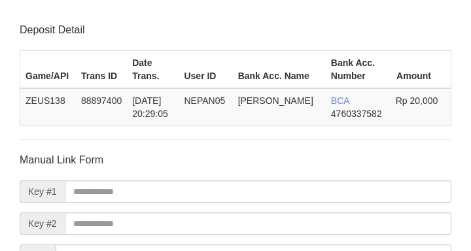
scroll to position [152, 0]
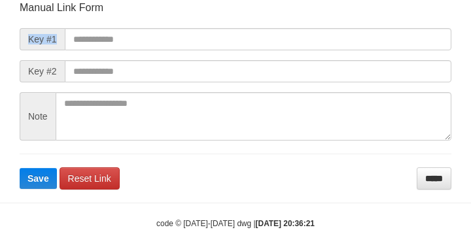
click at [322, 41] on form "Manual Link Form Key #1 Key #2 Note Save Reset Link *****" at bounding box center [236, 95] width 432 height 189
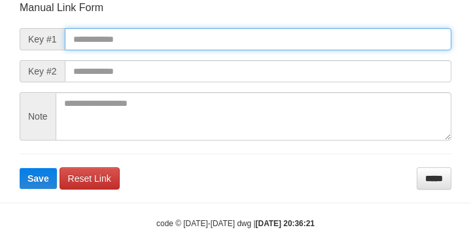
click at [325, 35] on input "text" at bounding box center [258, 39] width 387 height 22
click at [20, 168] on button "Save" at bounding box center [38, 178] width 37 height 21
click at [323, 42] on input "text" at bounding box center [258, 39] width 387 height 22
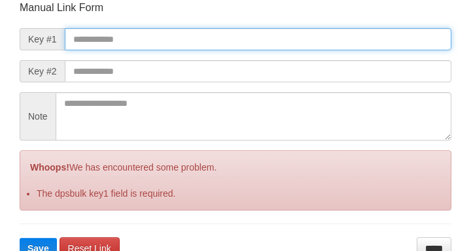
click at [20, 238] on button "Save" at bounding box center [38, 248] width 37 height 21
click at [322, 42] on input "text" at bounding box center [258, 39] width 387 height 22
click at [323, 43] on input "text" at bounding box center [258, 39] width 387 height 22
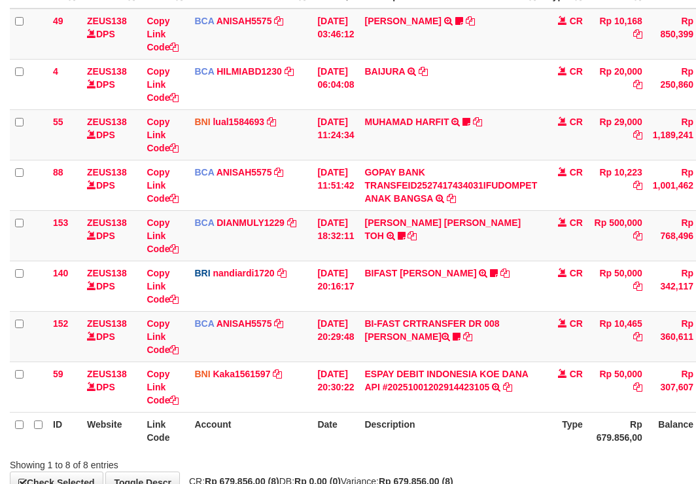
scroll to position [238, 0]
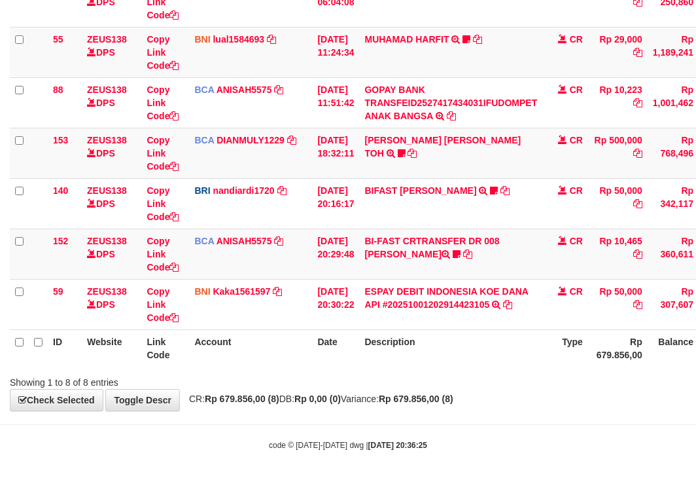
click at [256, 381] on div "Showing 1 to 8 of 8 entries" at bounding box center [145, 379] width 270 height 18
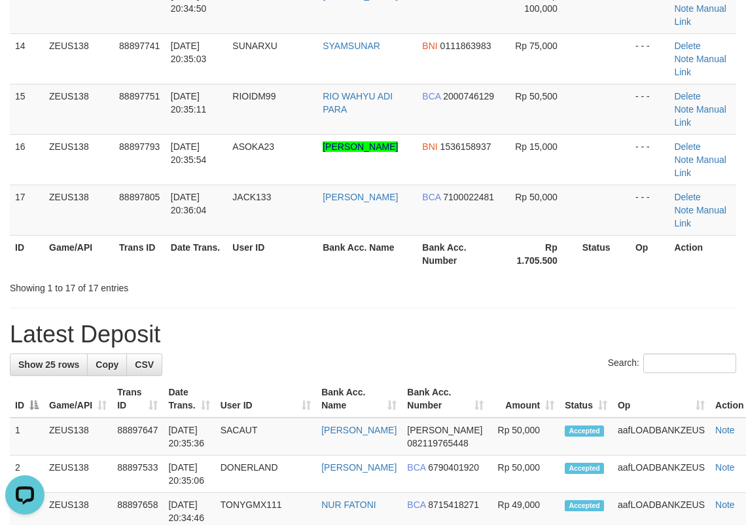
click at [317, 83] on div "**********" at bounding box center [373, 343] width 746 height 2189
click at [263, 81] on div "**********" at bounding box center [373, 343] width 746 height 2189
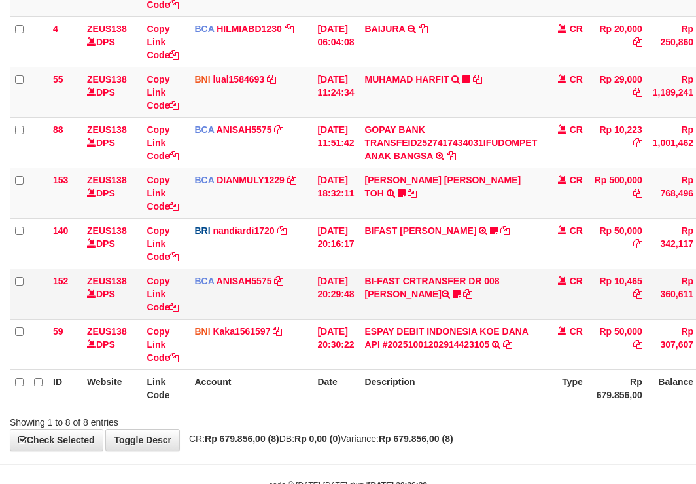
scroll to position [238, 0]
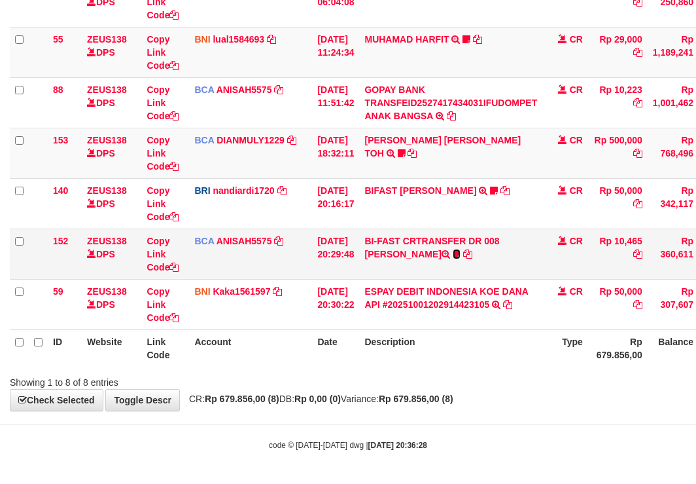
click at [453, 255] on icon at bounding box center [457, 253] width 8 height 9
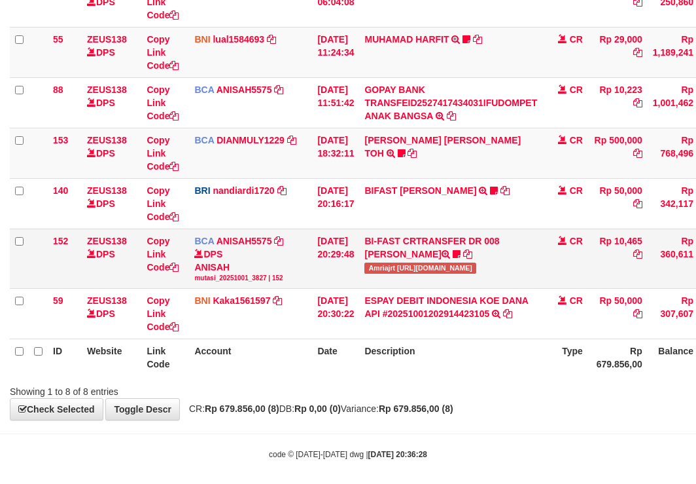
click at [400, 271] on span "Amriajrt https://prnt.sc/v8XresWDUdQt" at bounding box center [420, 267] width 112 height 11
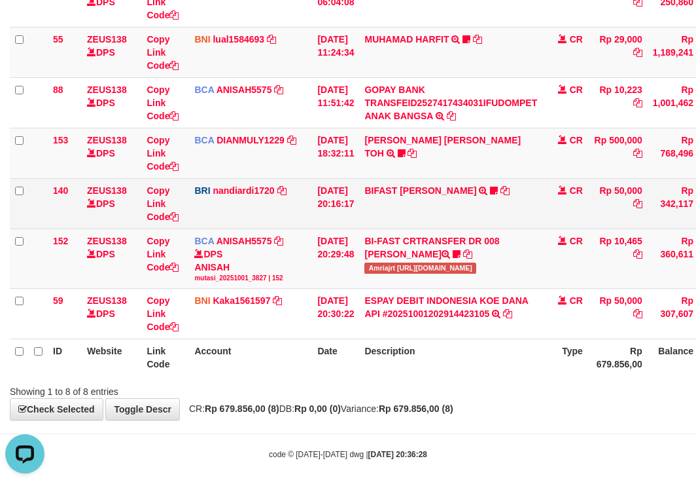
scroll to position [0, 0]
click at [404, 197] on td "BIFAST MUHAMMAD FIR TRANSFER NBMB BIFAST MUHAMMAD FIR TO NANDI ARDIANSYAH White…" at bounding box center [450, 203] width 183 height 50
click at [392, 198] on td "BIFAST MUHAMMAD FIR TRANSFER NBMB BIFAST MUHAMMAD FIR TO NANDI ARDIANSYAH White…" at bounding box center [450, 203] width 183 height 50
click at [392, 192] on link "BIFAST [PERSON_NAME]" at bounding box center [420, 190] width 112 height 10
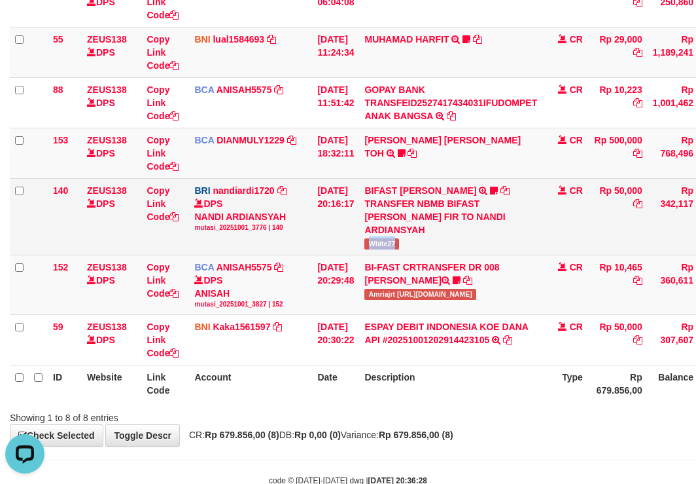
drag, startPoint x: 389, startPoint y: 245, endPoint x: 430, endPoint y: 247, distance: 41.3
click at [430, 247] on td "BIFAST MUHAMMAD FIR TRANSFER NBMB BIFAST MUHAMMAD FIR TO NANDI ARDIANSYAH White…" at bounding box center [450, 216] width 183 height 77
copy span "White27"
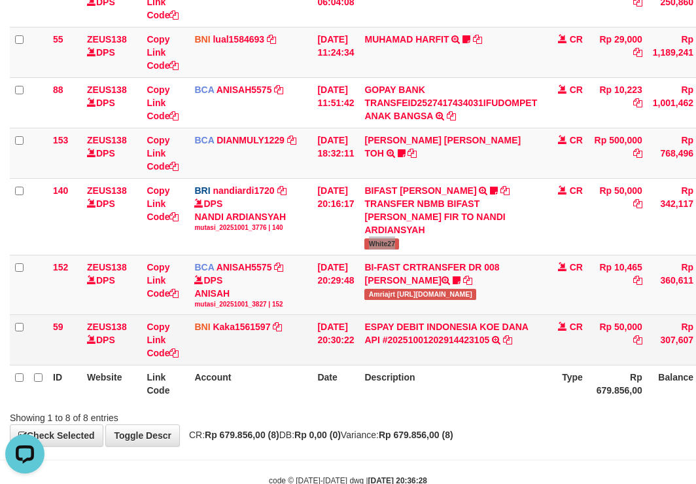
drag, startPoint x: 205, startPoint y: 320, endPoint x: 391, endPoint y: 362, distance: 190.5
click at [228, 334] on tbody "49 ZEUS138 DPS Copy Link Code BCA ANISAH5575 DPS ANISAH mutasi_20251001_3827 | …" at bounding box center [400, 145] width 781 height 439
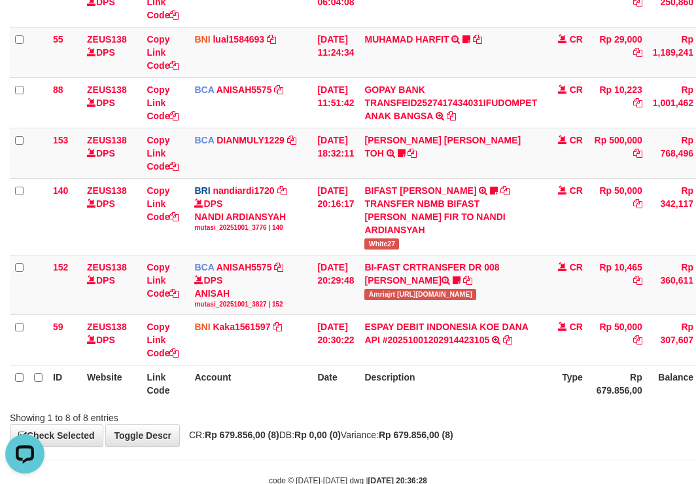
click at [454, 367] on th "Description" at bounding box center [450, 383] width 183 height 37
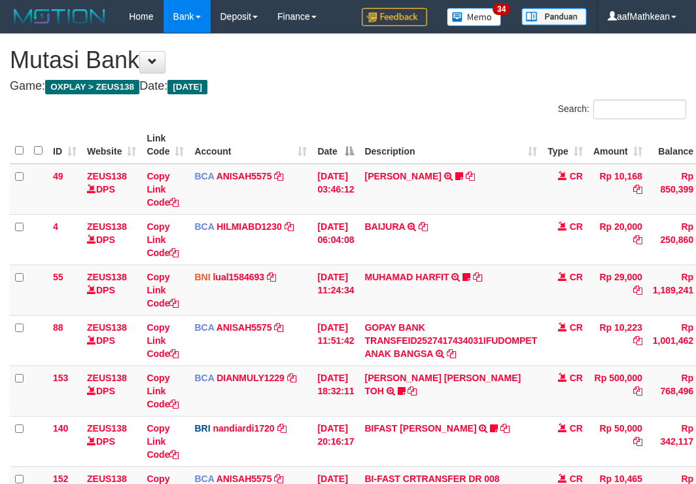
scroll to position [288, 0]
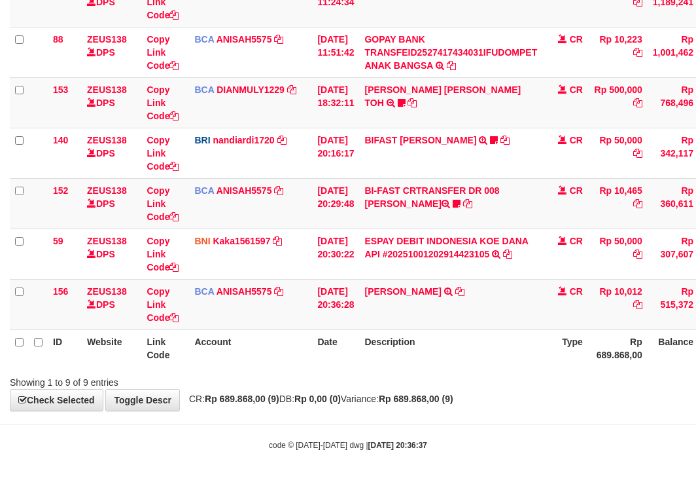
drag, startPoint x: 527, startPoint y: 351, endPoint x: 508, endPoint y: 366, distance: 23.7
click at [520, 364] on th "Description" at bounding box center [450, 347] width 183 height 37
click at [510, 370] on div at bounding box center [493, 370] width 406 height 1
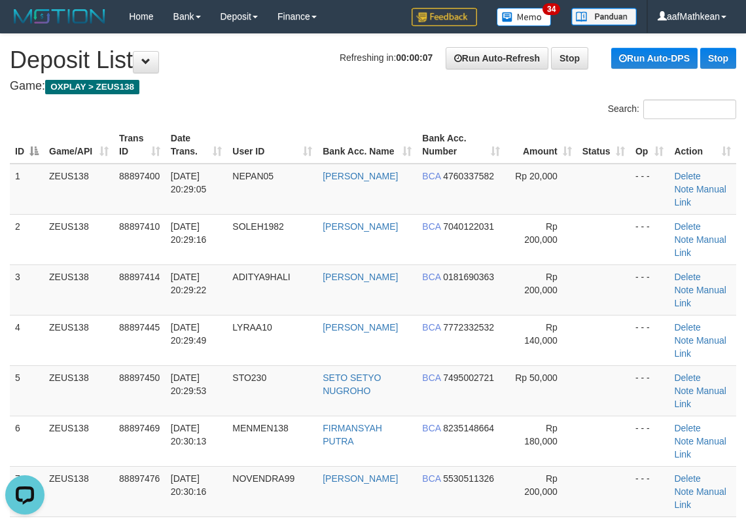
drag, startPoint x: 313, startPoint y: 138, endPoint x: 48, endPoint y: 194, distance: 270.8
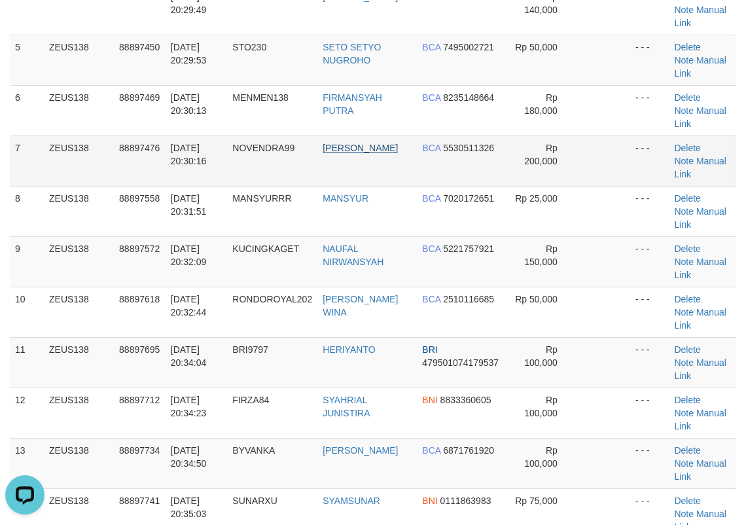
click at [393, 135] on td "BONG KARMAN WONGSO" at bounding box center [366, 160] width 99 height 50
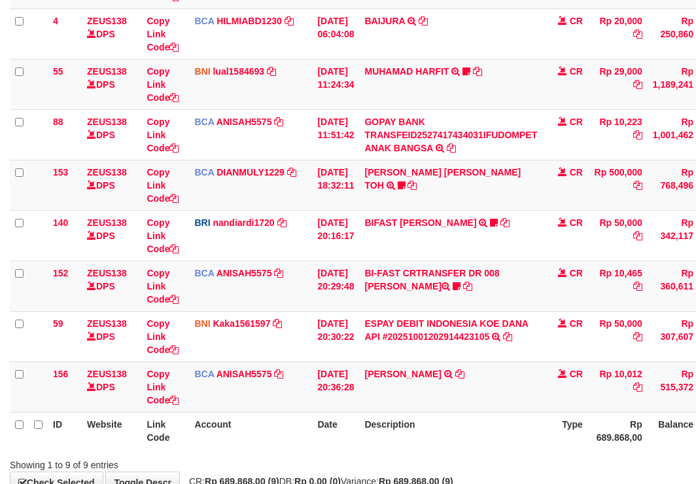
scroll to position [288, 0]
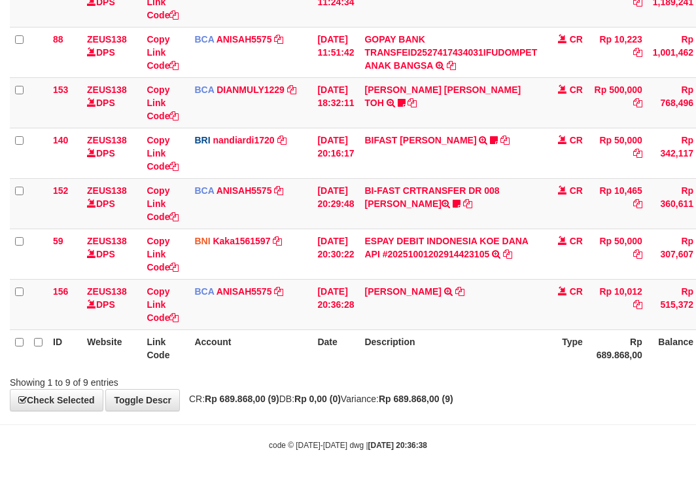
click at [509, 367] on div "ID Website Link Code Account Date Description Type Amount Balance Status Action…" at bounding box center [348, 102] width 696 height 536
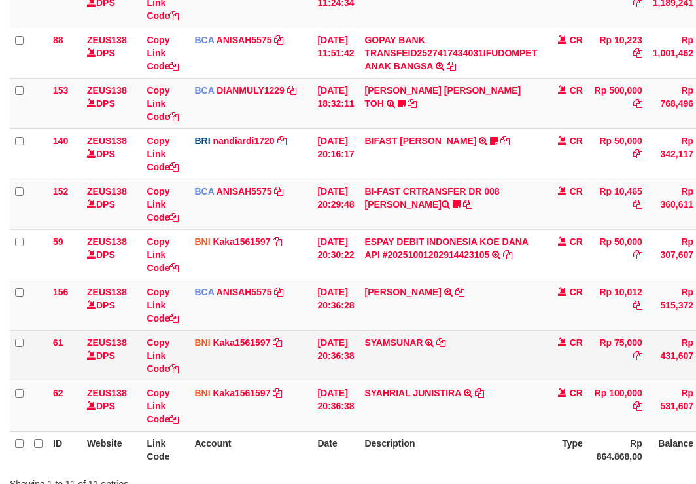
scroll to position [288, 0]
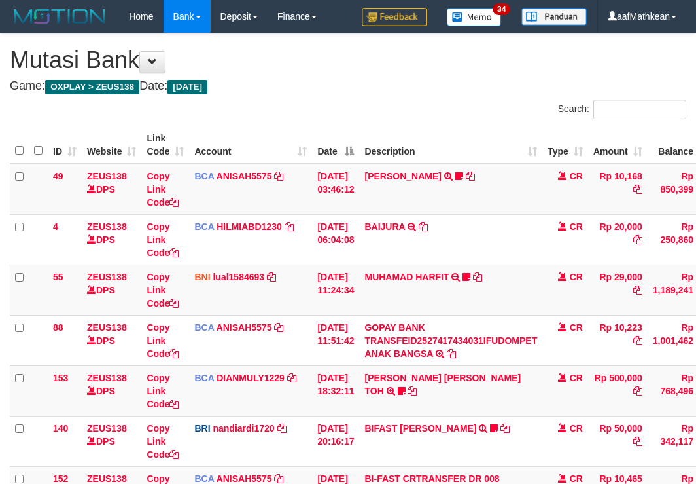
scroll to position [287, 0]
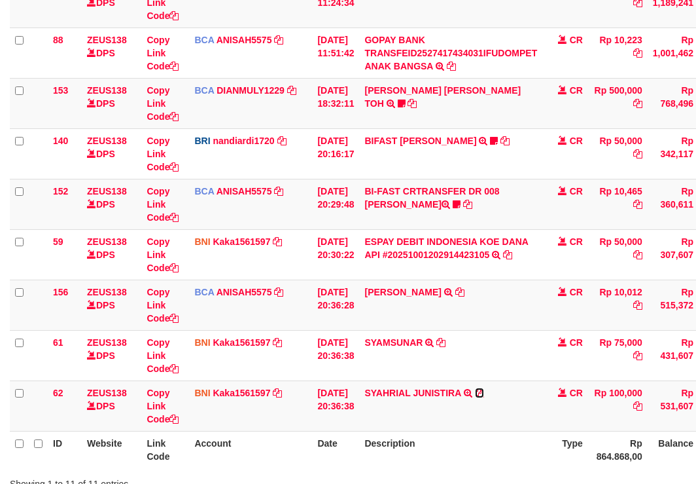
click at [484, 390] on icon at bounding box center [479, 392] width 9 height 9
drag, startPoint x: 447, startPoint y: 343, endPoint x: 703, endPoint y: 249, distance: 272.6
click at [446, 343] on icon at bounding box center [440, 342] width 9 height 9
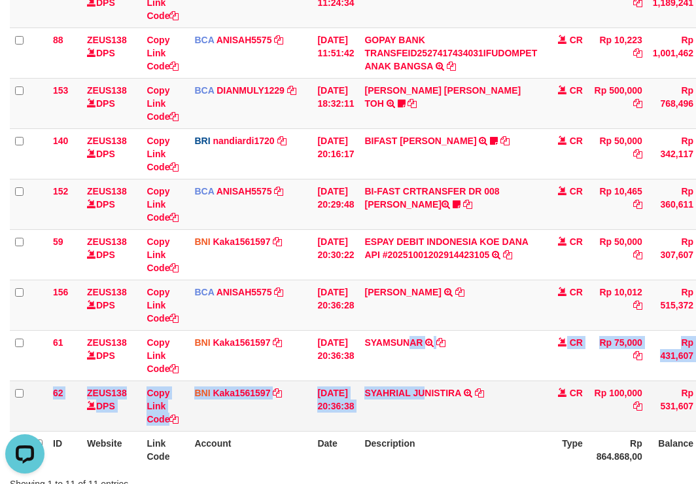
drag, startPoint x: 423, startPoint y: 372, endPoint x: 543, endPoint y: 387, distance: 120.7
click at [451, 383] on tbody "49 ZEUS138 DPS Copy Link Code BCA ANISAH5575 DPS ANISAH mutasi_20251001_3827 | …" at bounding box center [400, 153] width 781 height 555
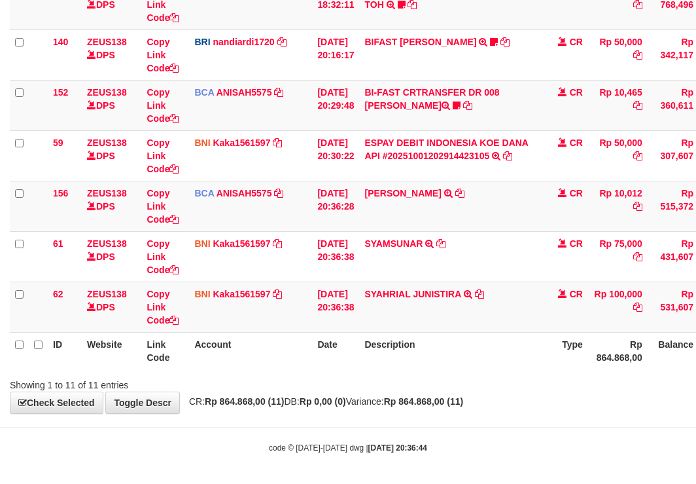
scroll to position [389, 0]
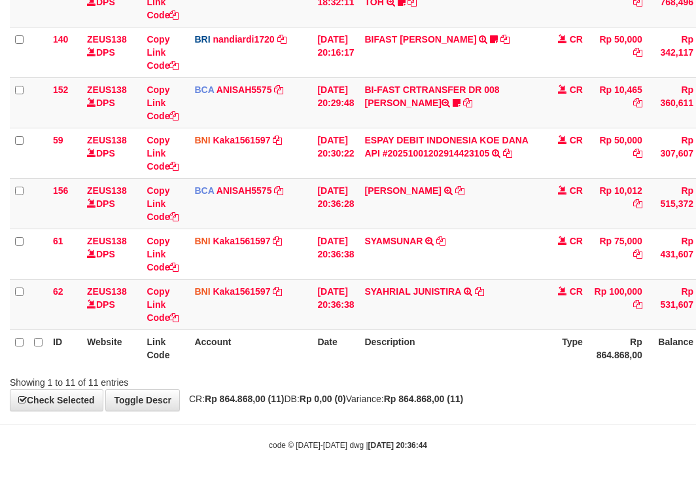
click at [526, 349] on th "Description" at bounding box center [450, 347] width 183 height 37
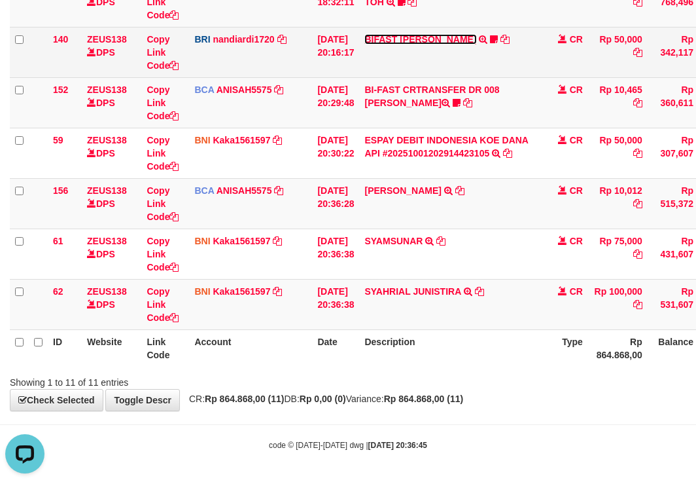
click at [423, 39] on link "BIFAST [PERSON_NAME]" at bounding box center [420, 39] width 112 height 10
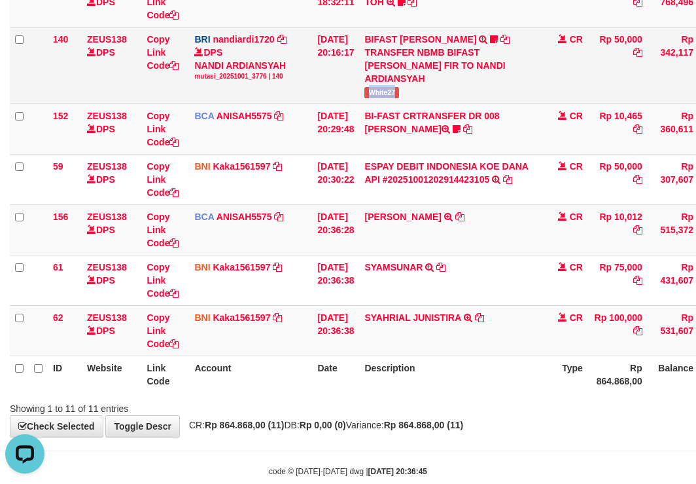
drag, startPoint x: 380, startPoint y: 92, endPoint x: 421, endPoint y: 96, distance: 42.0
click td "BIFAST MUHAMMAD FIR TRANSFER NBMB BIFAST MUHAMMAD FIR TO NANDI ARDIANSYAH White…"
copy span "White27"
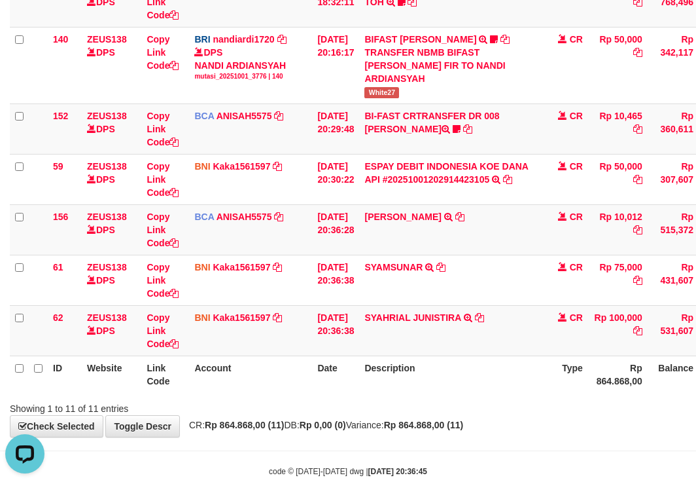
click table "ID Website Link Code Account Date Description Type Amount Balance Status Action…"
drag, startPoint x: 336, startPoint y: 370, endPoint x: 348, endPoint y: 375, distance: 13.5
click th "Date"
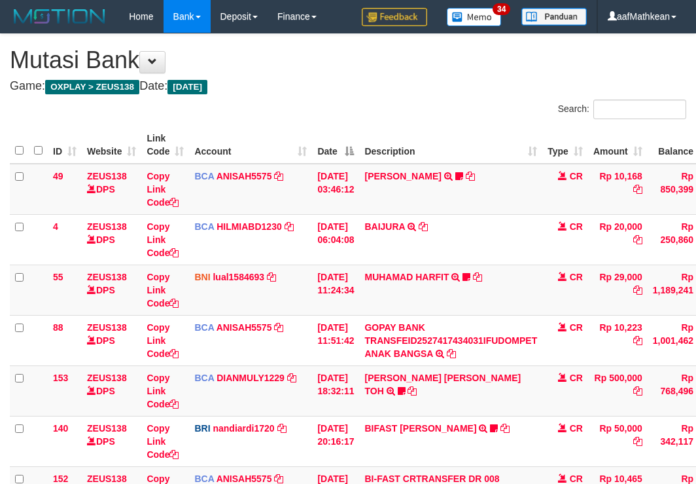
scroll to position [319, 0]
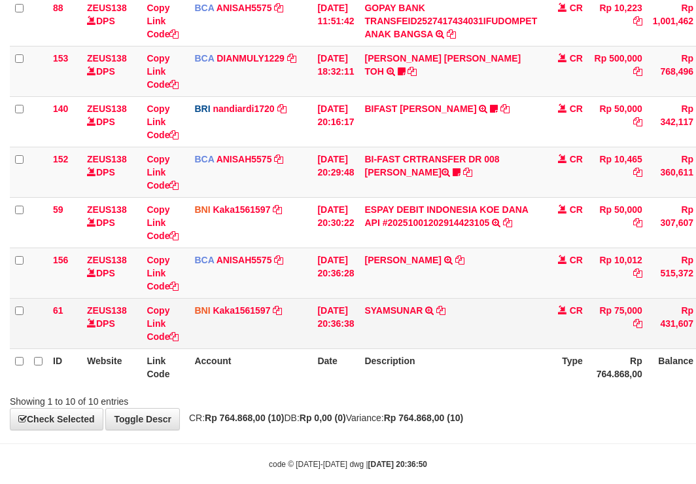
click at [433, 332] on td "SYAMSUNAR TRF/PAY/TOP-UP ECHANNEL BPK SYAMSUNAR" at bounding box center [450, 323] width 183 height 50
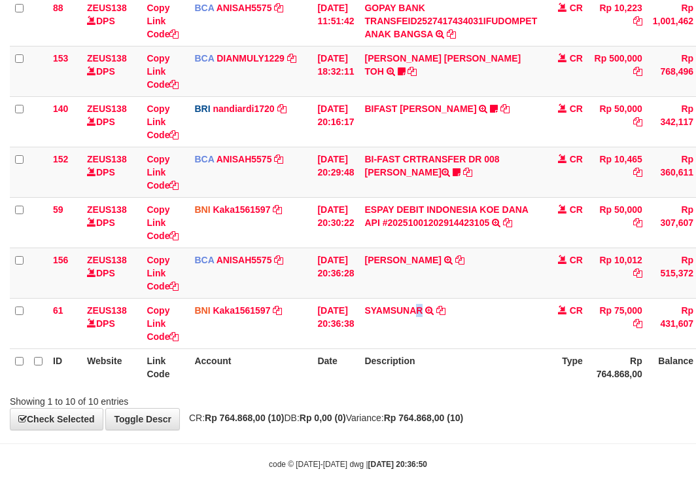
scroll to position [338, 0]
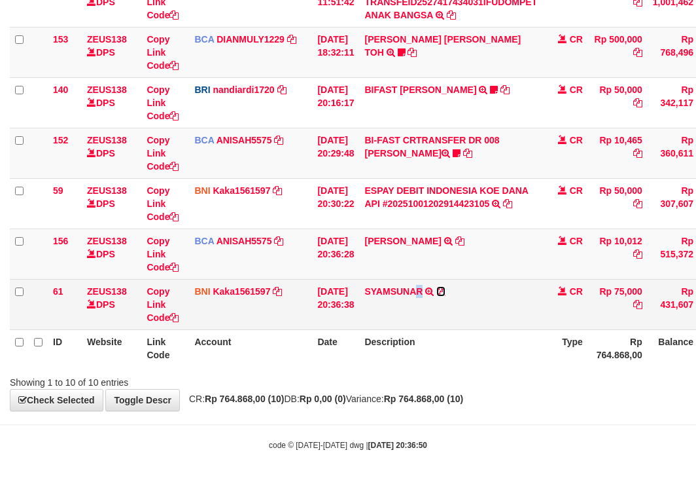
click at [446, 291] on icon at bounding box center [440, 291] width 9 height 9
copy link "R"
click at [446, 291] on icon at bounding box center [440, 291] width 9 height 9
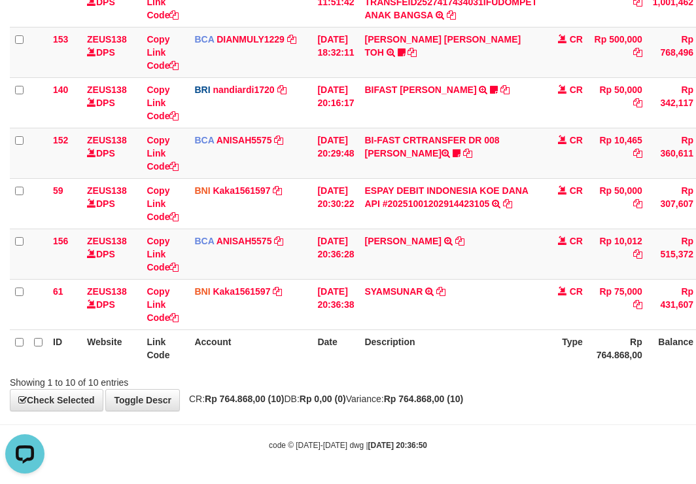
scroll to position [0, 0]
click at [352, 273] on td "[DATE] 20:36:28" at bounding box center [335, 253] width 47 height 50
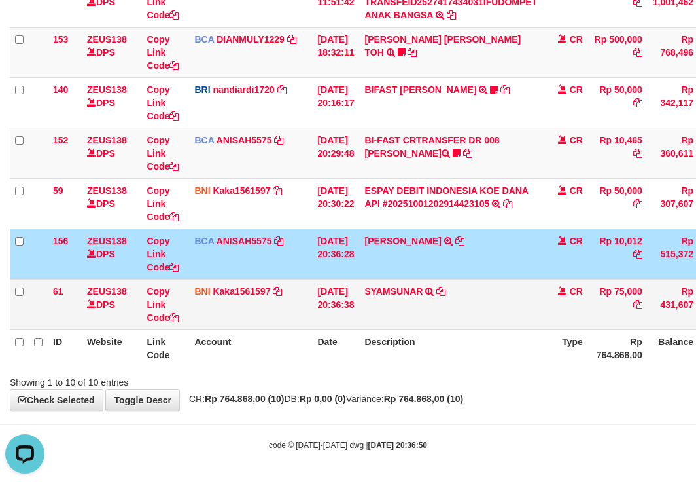
drag, startPoint x: 374, startPoint y: 310, endPoint x: 403, endPoint y: 315, distance: 29.3
click at [376, 310] on tr "61 ZEUS138 DPS Copy Link Code BNI Kaka1561597 DPS KARMILA mutasi_20251001_2425 …" at bounding box center [400, 304] width 781 height 50
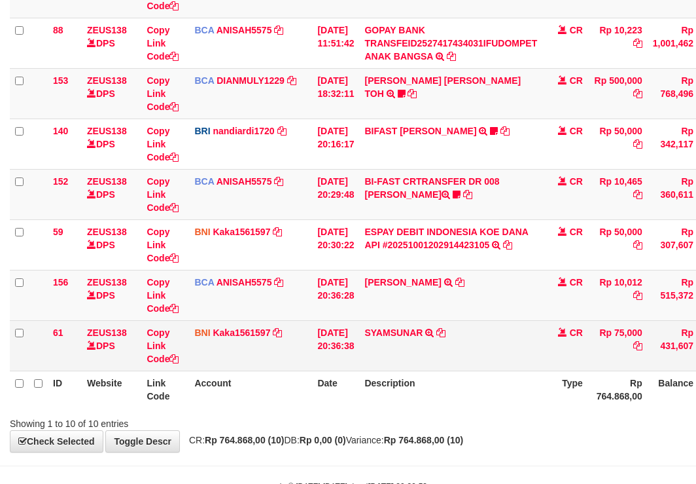
scroll to position [338, 0]
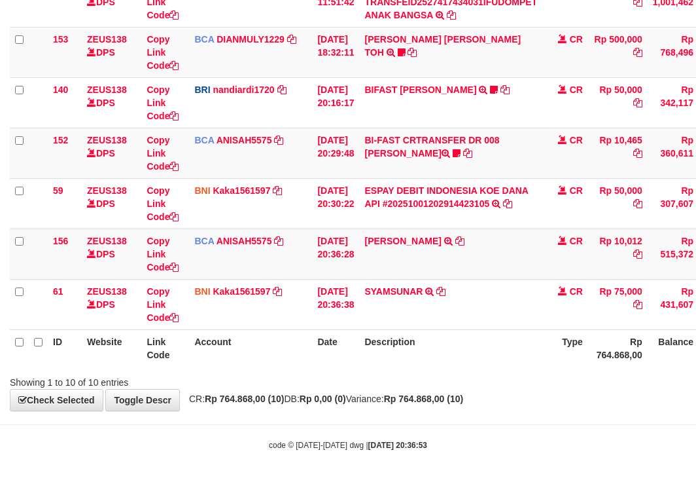
drag, startPoint x: 465, startPoint y: 299, endPoint x: 703, endPoint y: 219, distance: 252.0
click at [508, 285] on td "SYAMSUNAR TRF/PAY/TOP-UP ECHANNEL BPK SYAMSUNAR" at bounding box center [450, 304] width 183 height 50
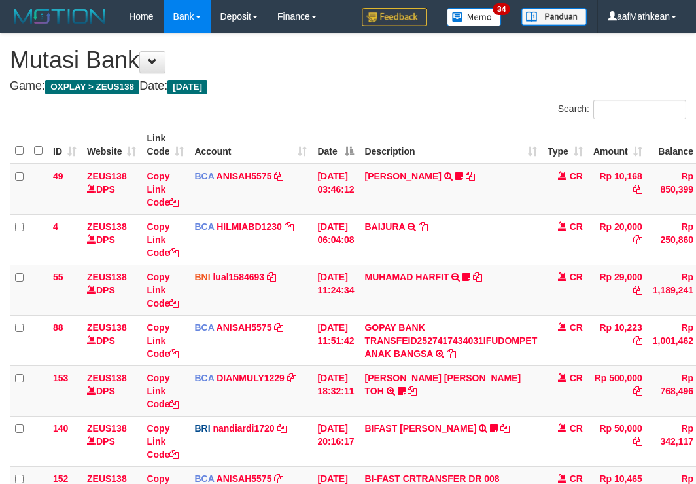
drag, startPoint x: 0, startPoint y: 0, endPoint x: 326, endPoint y: 321, distance: 457.1
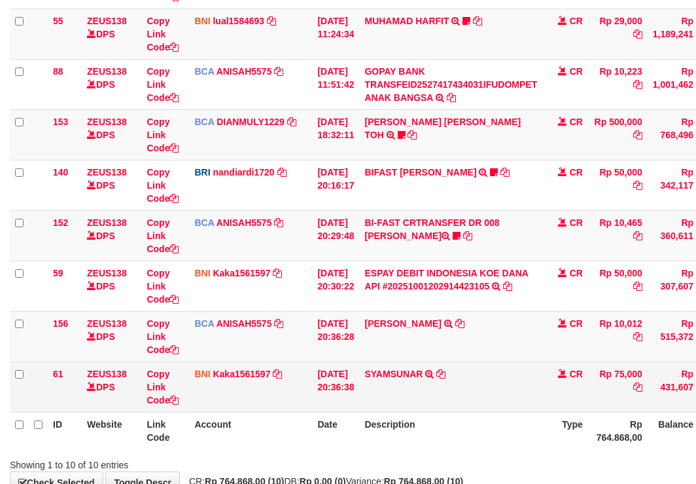
scroll to position [338, 0]
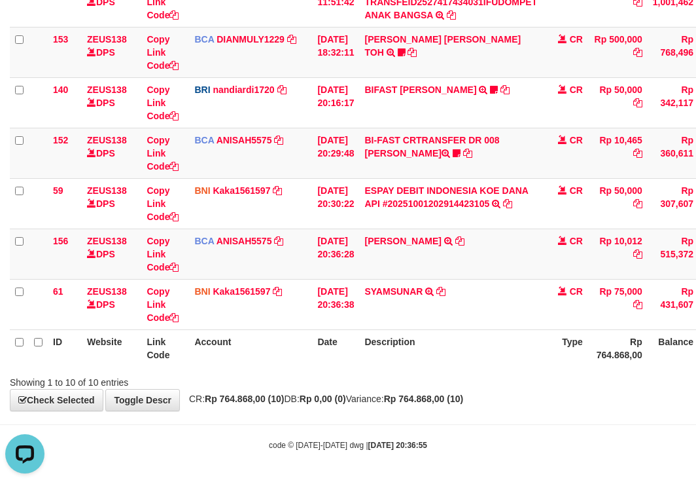
click at [334, 395] on strong "Rp 0,00 (0)" at bounding box center [323, 398] width 46 height 10
drag, startPoint x: 357, startPoint y: 404, endPoint x: 705, endPoint y: 408, distance: 348.1
click at [419, 408] on div "**********" at bounding box center [348, 53] width 696 height 715
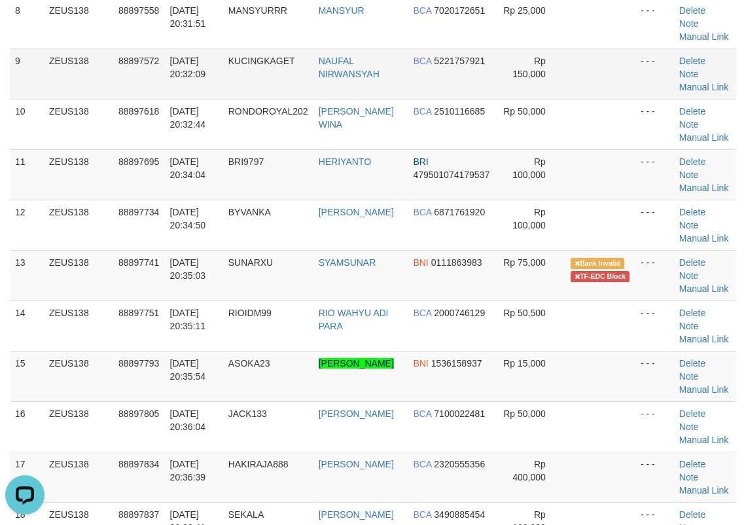
click at [178, 50] on tr "9 ZEUS138 88897572 01/10/2025 20:32:09 KUCINGKAGET NAUFAL NIRWANSYAH BCA 522175…" at bounding box center [373, 73] width 726 height 50
drag, startPoint x: 431, startPoint y: 77, endPoint x: 411, endPoint y: 84, distance: 21.5
click at [421, 79] on td "BCA 5221757921" at bounding box center [452, 73] width 88 height 50
click at [411, 84] on td "BCA 5221757921" at bounding box center [452, 73] width 88 height 50
click at [409, 85] on td "BCA 5221757921" at bounding box center [452, 73] width 88 height 50
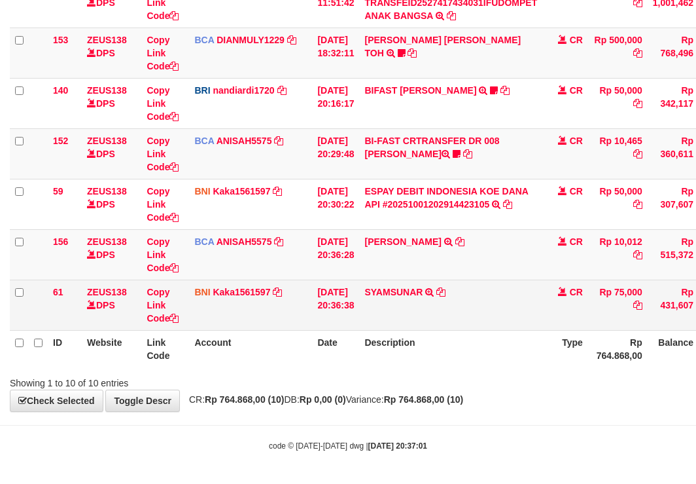
scroll to position [338, 0]
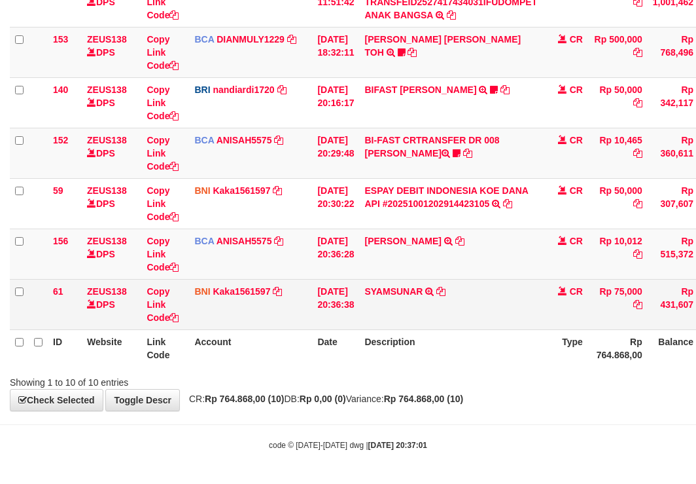
click at [449, 323] on td "SYAMSUNAR TRF/PAY/TOP-UP ECHANNEL BPK SYAMSUNAR" at bounding box center [450, 304] width 183 height 50
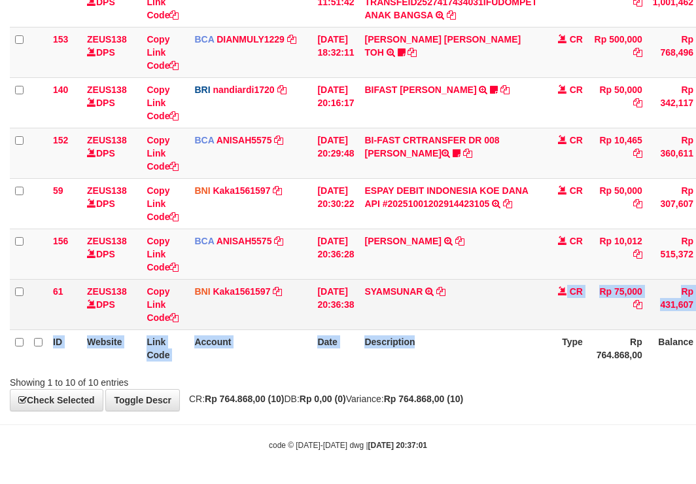
click at [469, 322] on table "ID Website Link Code Account Date Description Type Amount Balance Status Action…" at bounding box center [400, 77] width 781 height 578
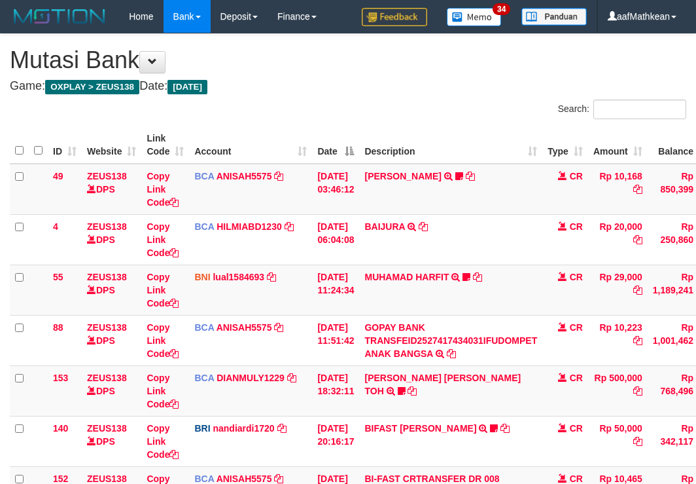
scroll to position [256, 0]
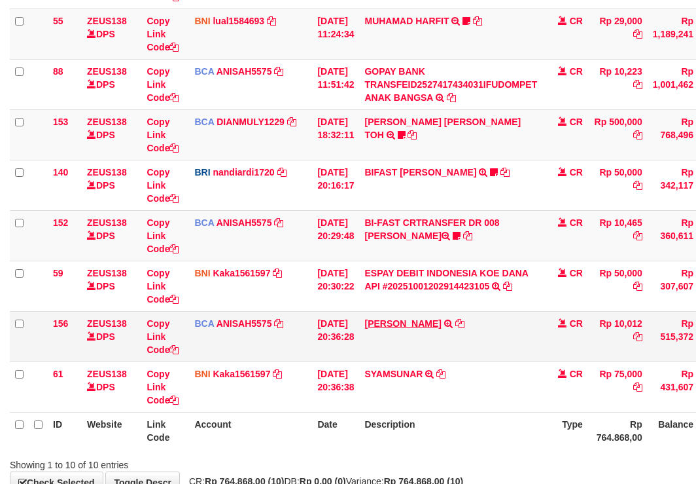
scroll to position [338, 0]
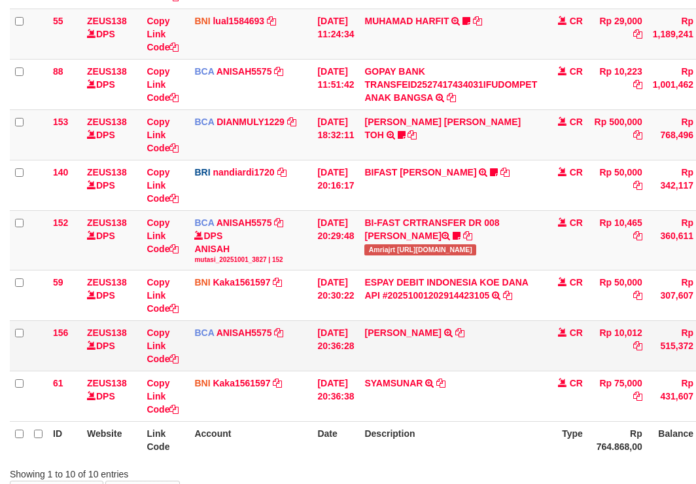
scroll to position [338, 0]
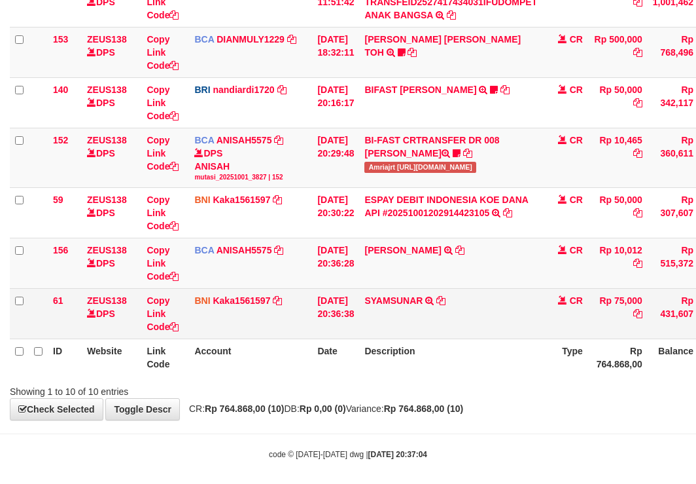
click at [463, 326] on td "SYAMSUNAR TRF/PAY/TOP-UP ECHANNEL BPK SYAMSUNAR" at bounding box center [450, 314] width 183 height 50
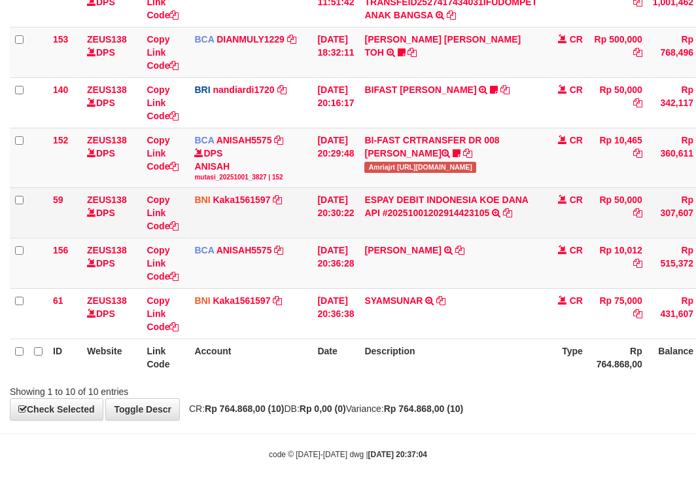
click at [470, 281] on tbody "49 ZEUS138 DPS Copy Link Code BCA ANISAH5575 DPS ANISAH mutasi_20251001_3827 | …" at bounding box center [400, 82] width 781 height 514
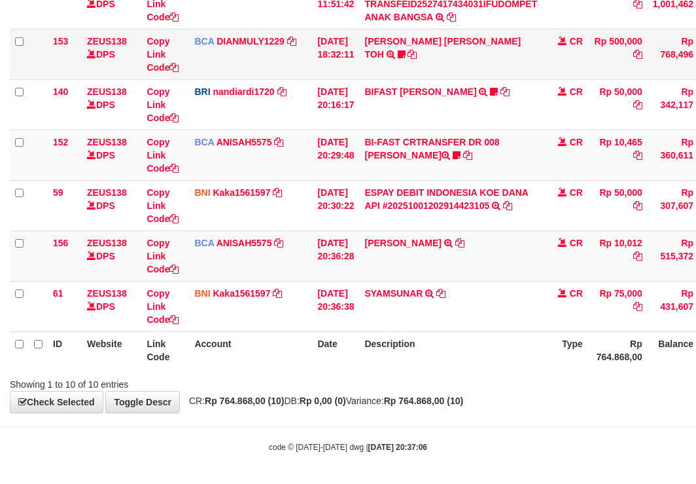
scroll to position [338, 0]
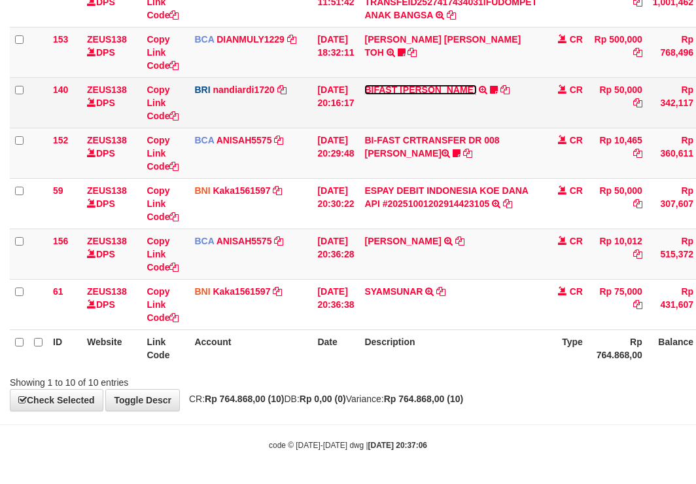
click at [418, 87] on link "BIFAST [PERSON_NAME]" at bounding box center [420, 89] width 112 height 10
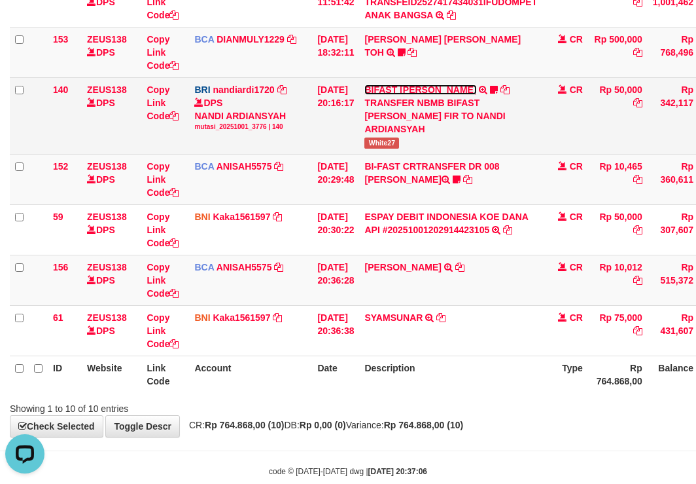
scroll to position [0, 0]
drag, startPoint x: 375, startPoint y: 152, endPoint x: 465, endPoint y: 146, distance: 89.8
click at [448, 149] on td "BIFAST [PERSON_NAME] FIR TRANSFER NBMB BIFAST [PERSON_NAME] FIR TO NANDI ARDIAN…" at bounding box center [450, 115] width 183 height 77
copy span "White27"
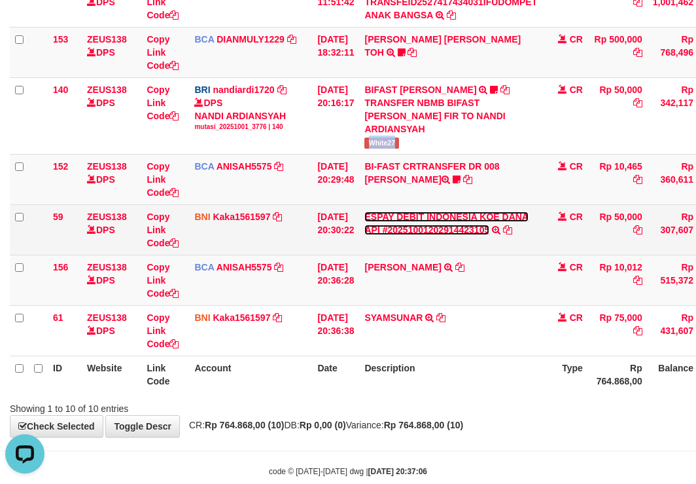
click at [364, 211] on link "ESPAY DEBIT INDONESIA KOE DANA API #20251001202914423105" at bounding box center [446, 223] width 164 height 24
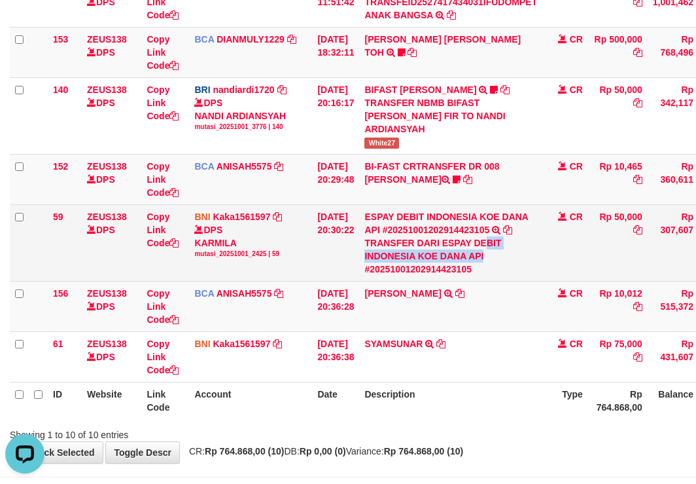
click at [498, 254] on div "TRANSFER DARI ESPAY DEBIT INDONESIA KOE DANA API #20251001202914423105" at bounding box center [450, 255] width 173 height 39
drag, startPoint x: 537, startPoint y: 270, endPoint x: 568, endPoint y: 263, distance: 32.1
click at [533, 272] on div "TRANSFER DARI ESPAY DEBIT INDONESIA KOE DANA API #20251001202914423105" at bounding box center [450, 255] width 173 height 39
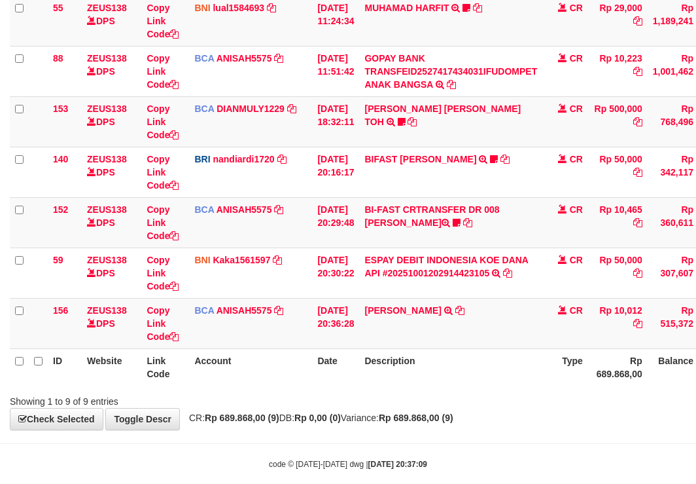
scroll to position [288, 0]
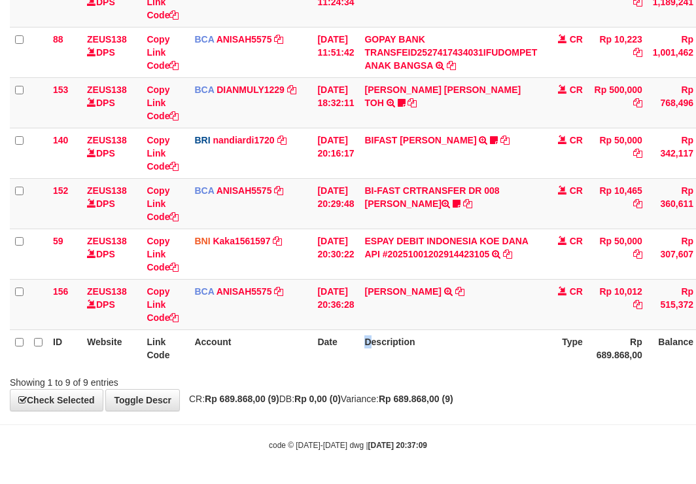
click at [398, 366] on div "ID Website Link Code Account Date Description Type Amount Balance Status Action…" at bounding box center [348, 102] width 696 height 536
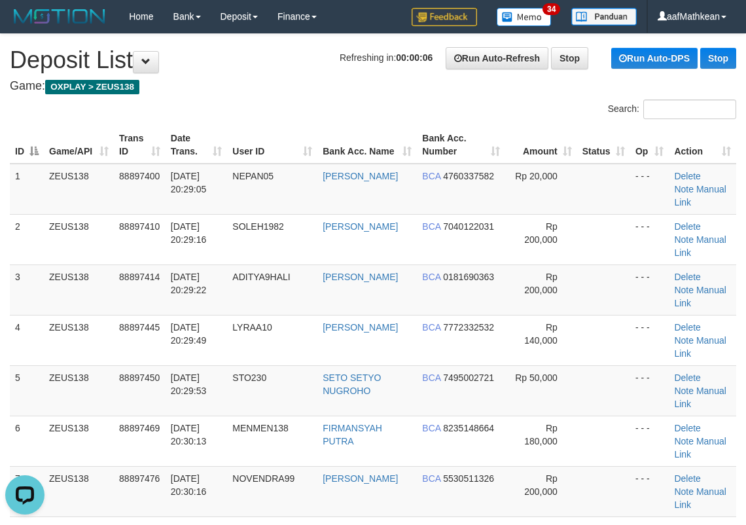
click at [254, 118] on div "Search:" at bounding box center [373, 110] width 746 height 23
click at [256, 119] on div "Search:" at bounding box center [373, 110] width 746 height 23
click at [258, 119] on div "Search:" at bounding box center [373, 110] width 746 height 23
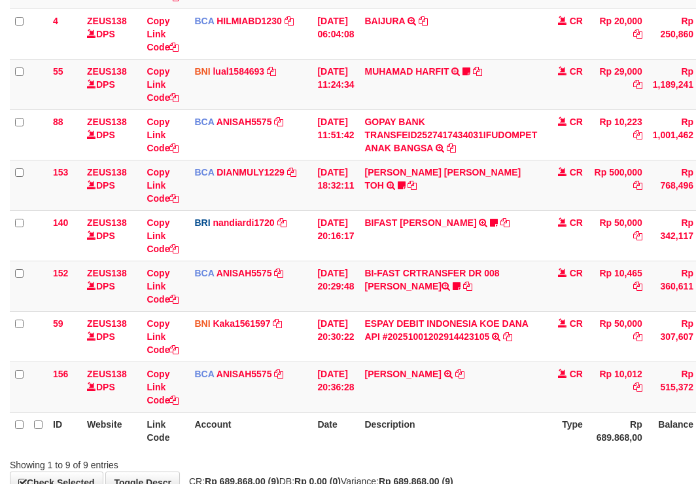
click at [245, 412] on th "Account" at bounding box center [250, 430] width 123 height 37
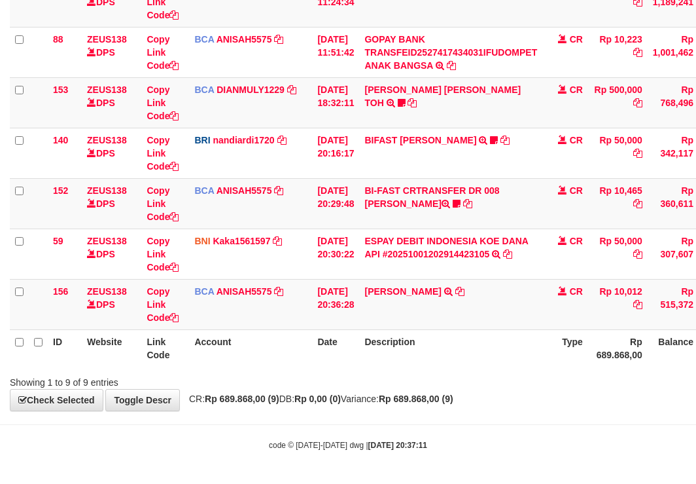
click at [245, 344] on th "Account" at bounding box center [250, 347] width 123 height 37
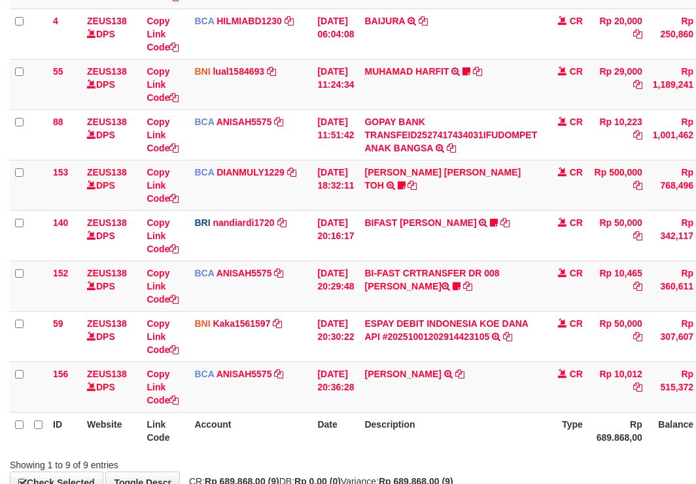
scroll to position [288, 0]
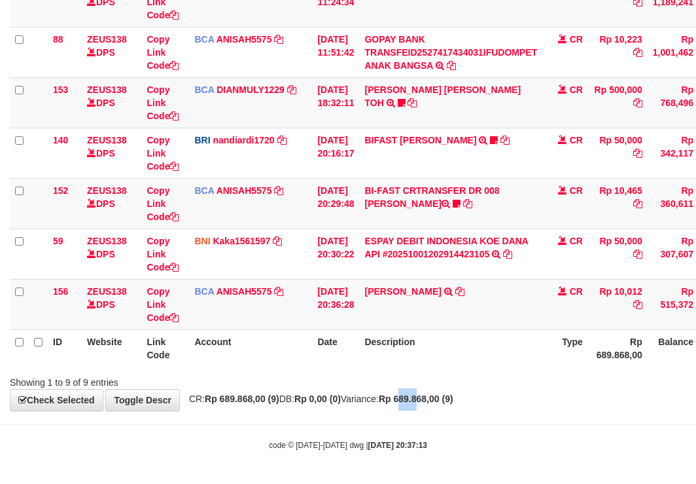
drag, startPoint x: 448, startPoint y: 400, endPoint x: 520, endPoint y: 354, distance: 84.8
click at [447, 392] on div "**********" at bounding box center [348, 78] width 696 height 664
click at [490, 292] on td "ABDUL HAFIDZ DASUQ TRSF E-BANKING CR 0110/FTSCY/WS95031 10012.00ABDUL HAFIDZ DA…" at bounding box center [450, 304] width 183 height 50
drag, startPoint x: 487, startPoint y: 275, endPoint x: 479, endPoint y: 288, distance: 15.1
click at [485, 278] on td "ESPAY DEBIT INDONESIA KOE DANA API #20251001202914423105 TRANSFER DARI ESPAY DE…" at bounding box center [450, 253] width 183 height 50
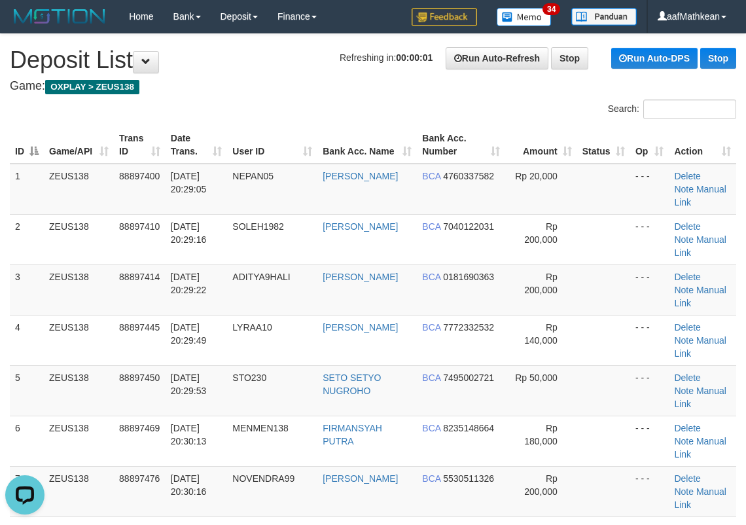
click th "Bank Acc. Name"
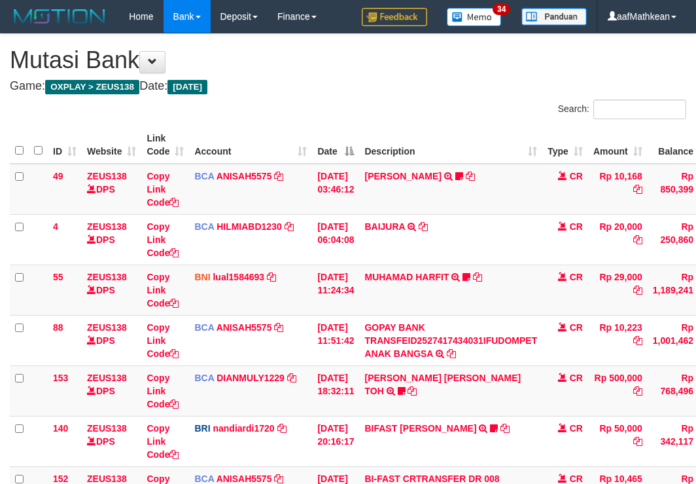
scroll to position [205, 0]
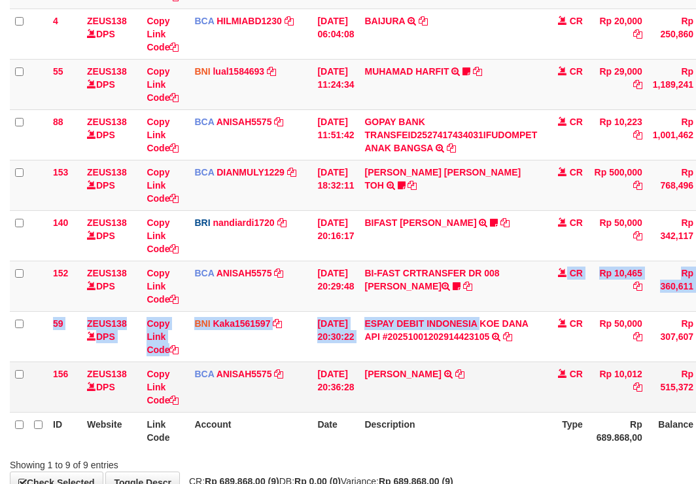
drag, startPoint x: 491, startPoint y: 306, endPoint x: 476, endPoint y: 362, distance: 58.1
click at [487, 340] on tbody "49 ZEUS138 DPS Copy Link Code BCA ANISAH5575 DPS ANISAH mutasi_20251001_3827 | …" at bounding box center [400, 185] width 781 height 454
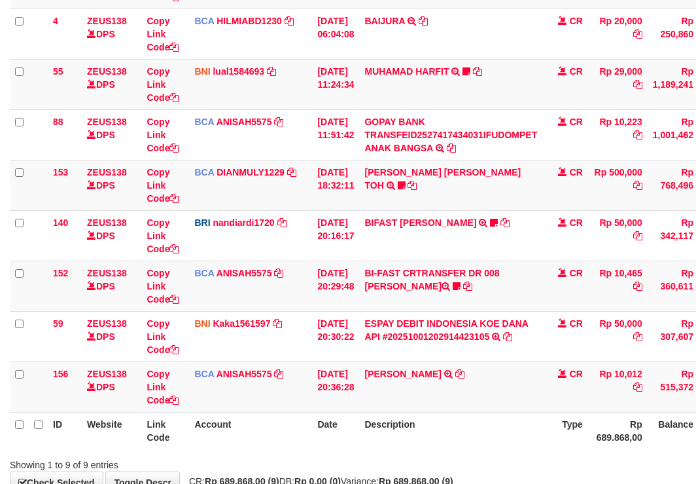
scroll to position [288, 0]
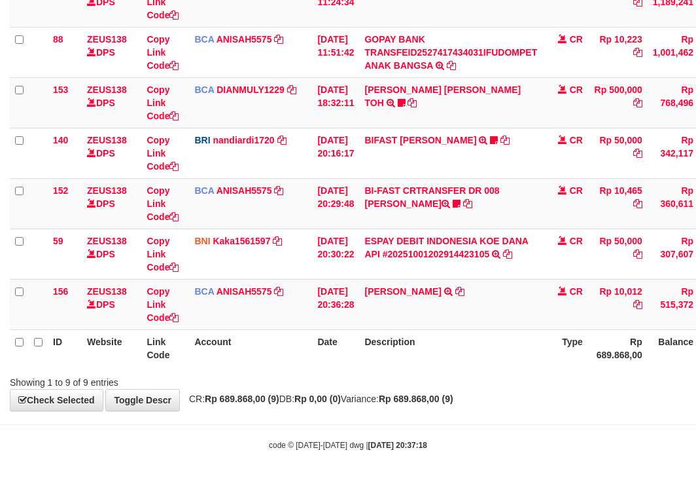
drag, startPoint x: 514, startPoint y: 363, endPoint x: 496, endPoint y: 351, distance: 21.8
click at [510, 362] on th "Description" at bounding box center [450, 347] width 183 height 37
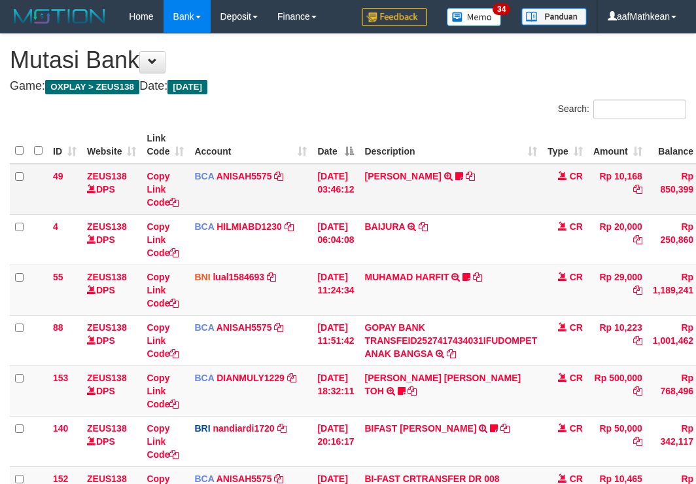
scroll to position [205, 0]
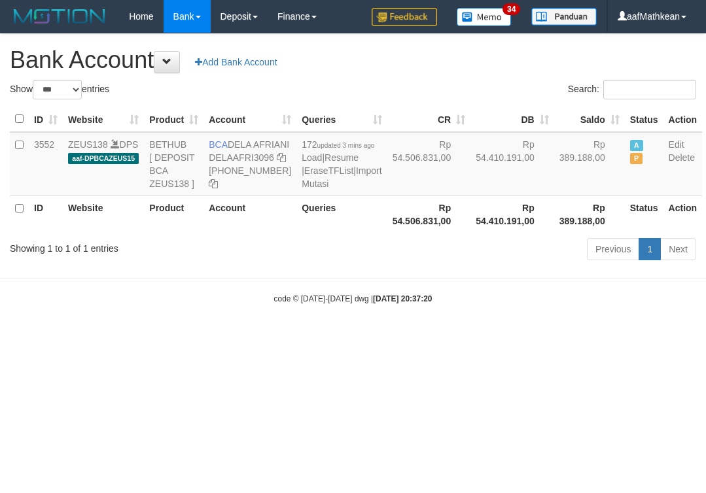
select select "***"
click at [264, 158] on td "BCA DELA AFRIANI DELAAFRI3096 [PHONE_NUMBER]" at bounding box center [249, 164] width 93 height 64
click at [423, 265] on div "Previous 1 Next" at bounding box center [500, 251] width 392 height 28
drag, startPoint x: 427, startPoint y: 296, endPoint x: 420, endPoint y: 303, distance: 10.2
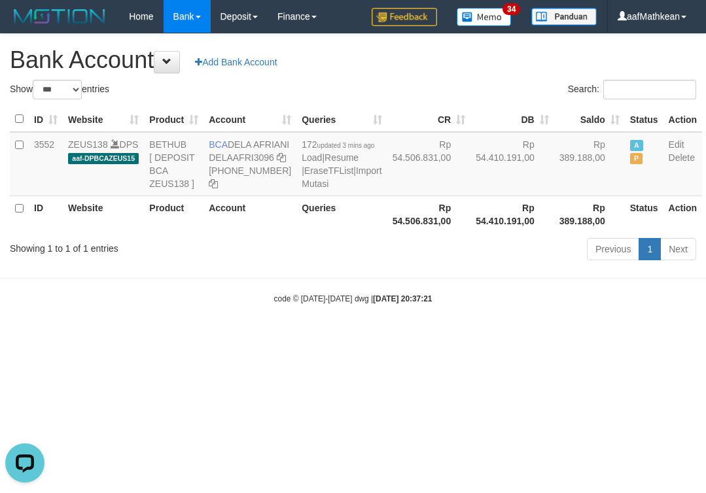
click at [429, 265] on div "Previous 1 Next" at bounding box center [500, 251] width 392 height 28
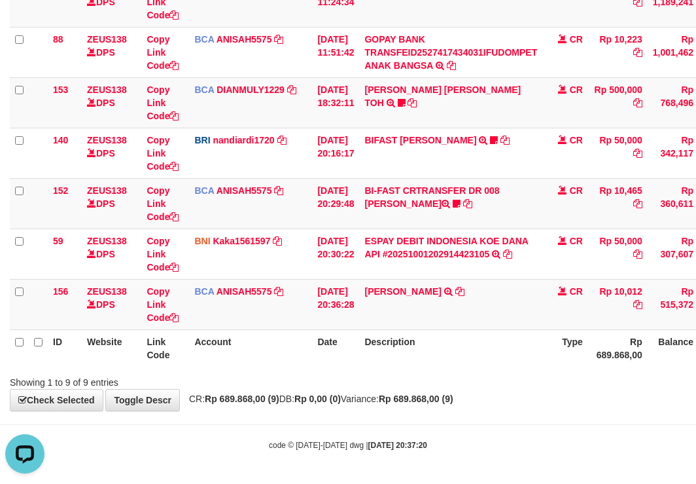
scroll to position [288, 0]
click at [393, 452] on body "Toggle navigation Home Bank Account List Load By Website Group [OXPLAY] ZEUS138…" at bounding box center [348, 97] width 696 height 771
drag, startPoint x: 412, startPoint y: 414, endPoint x: 478, endPoint y: 381, distance: 73.2
click at [472, 387] on body "Toggle navigation Home Bank Account List Load By Website Group [OXPLAY] ZEUS138…" at bounding box center [348, 97] width 696 height 771
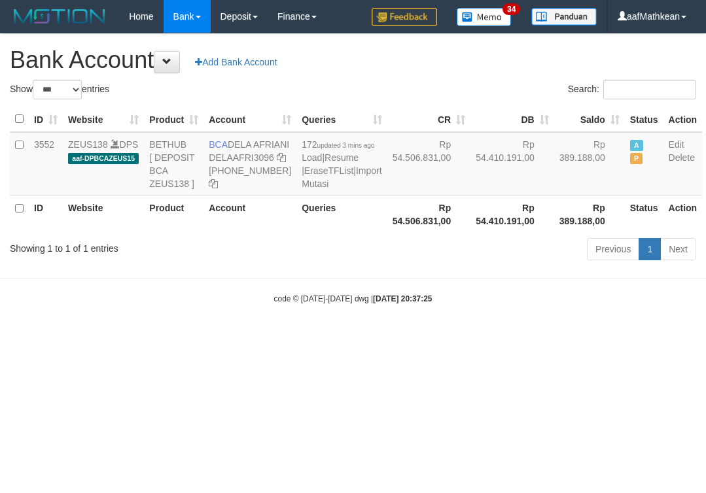
select select "***"
drag, startPoint x: 332, startPoint y: 264, endPoint x: 126, endPoint y: 50, distance: 296.2
click at [286, 230] on table "ID Website Product Account Queries CR DB Saldo Status Action 3552 ZEUS138 DPS a…" at bounding box center [356, 170] width 692 height 126
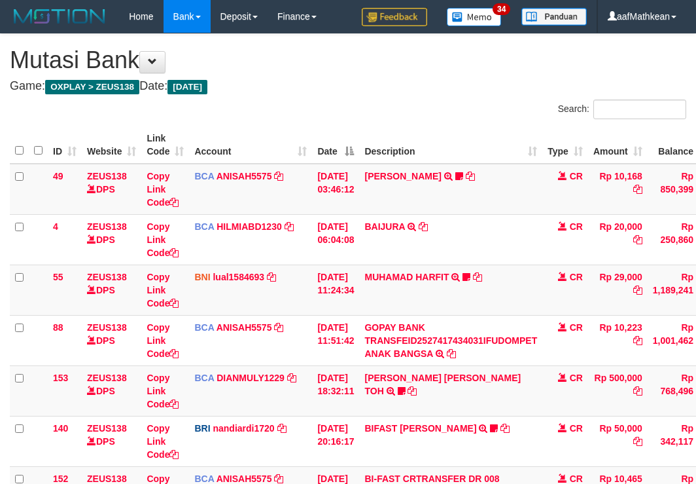
scroll to position [205, 0]
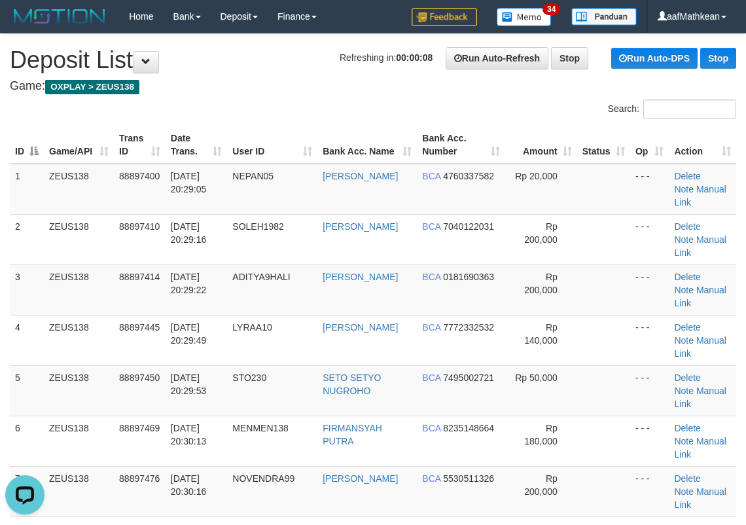
drag, startPoint x: 296, startPoint y: 118, endPoint x: 257, endPoint y: 121, distance: 38.7
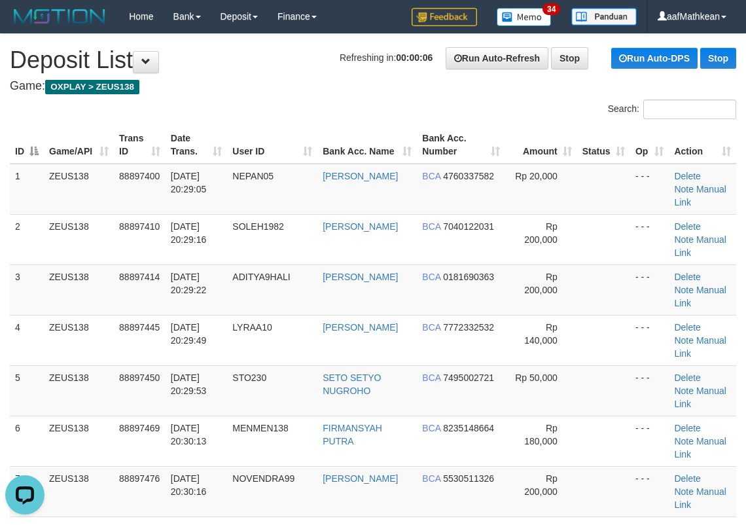
click at [290, 92] on h4 "Game: OXPLAY > ZEUS138" at bounding box center [373, 86] width 726 height 13
click at [323, 152] on tr "ID Game/API Trans ID Date Trans. User ID Bank Acc. Name Bank Acc. Number Amount…" at bounding box center [373, 144] width 726 height 37
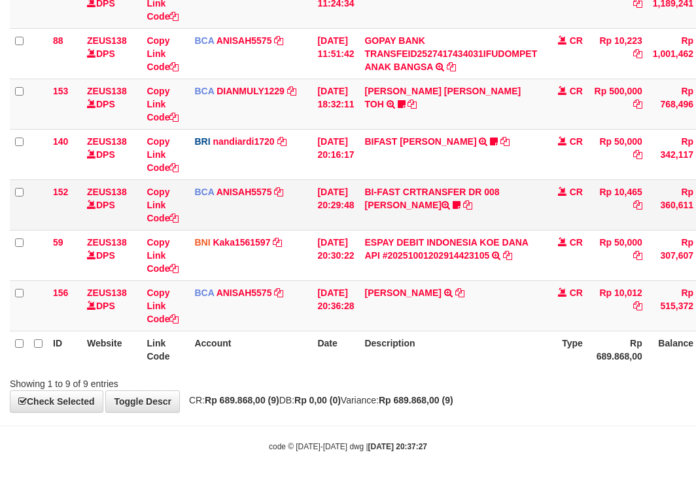
scroll to position [288, 0]
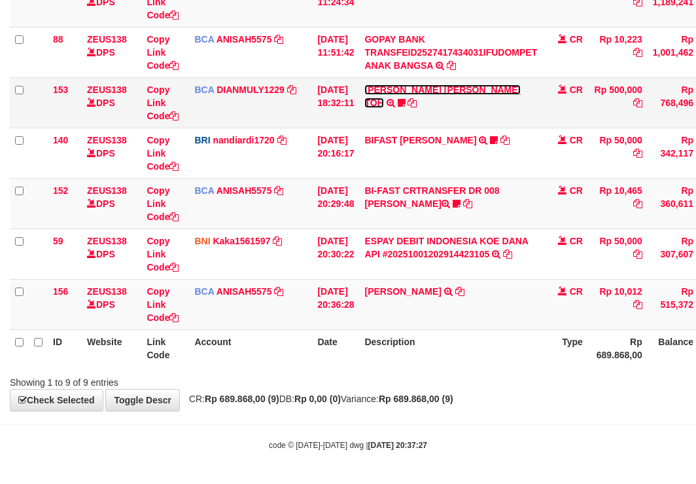
click at [423, 85] on link "[PERSON_NAME] [PERSON_NAME] TOH" at bounding box center [442, 96] width 156 height 24
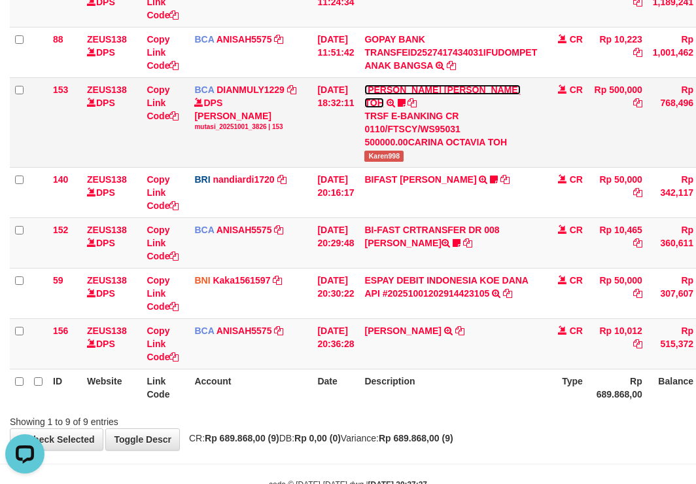
scroll to position [0, 0]
click at [389, 150] on span "Karen998" at bounding box center [383, 155] width 39 height 11
copy span "Karen998"
drag, startPoint x: 176, startPoint y: 312, endPoint x: 201, endPoint y: 321, distance: 26.3
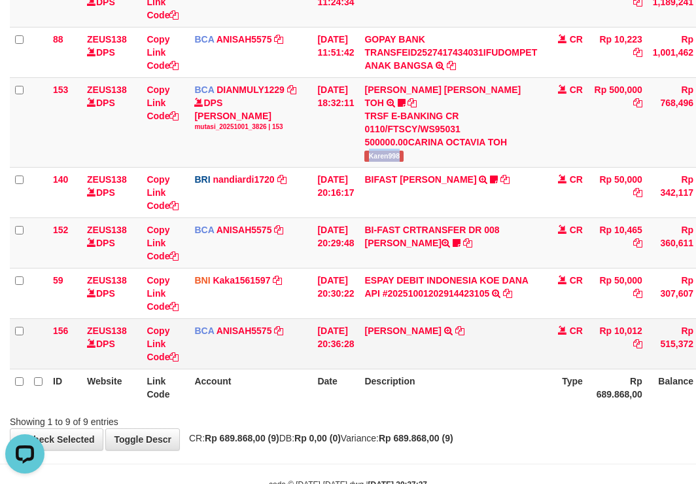
click at [192, 319] on tr "156 ZEUS138 DPS Copy Link Code BCA ANISAH5575 DPS ANISAH mutasi_20251001_3827 |…" at bounding box center [400, 343] width 781 height 50
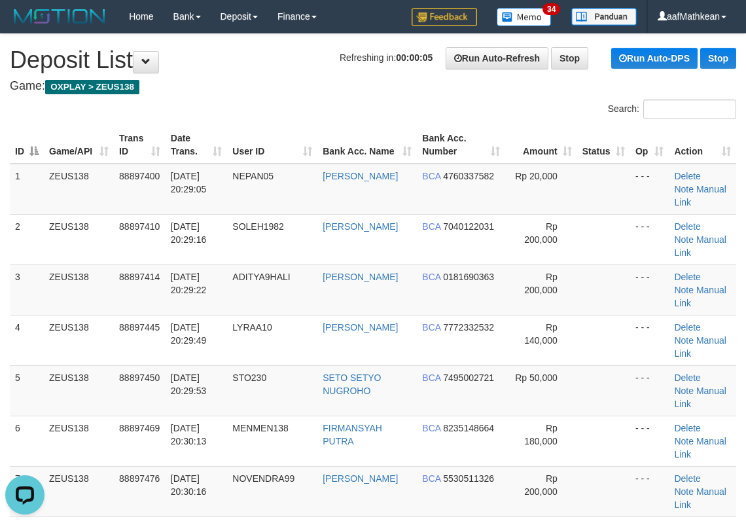
drag, startPoint x: 342, startPoint y: 60, endPoint x: 253, endPoint y: 77, distance: 90.7
drag, startPoint x: 253, startPoint y: 77, endPoint x: 222, endPoint y: 95, distance: 36.0
click at [171, 92] on h4 "Game: OXPLAY > ZEUS138" at bounding box center [373, 86] width 726 height 13
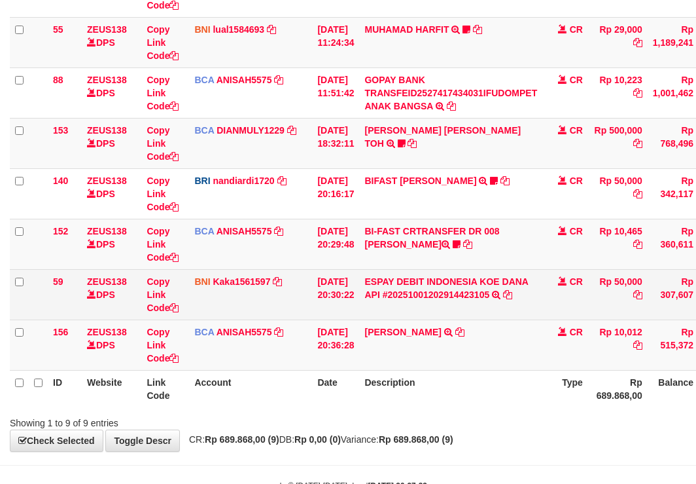
scroll to position [288, 0]
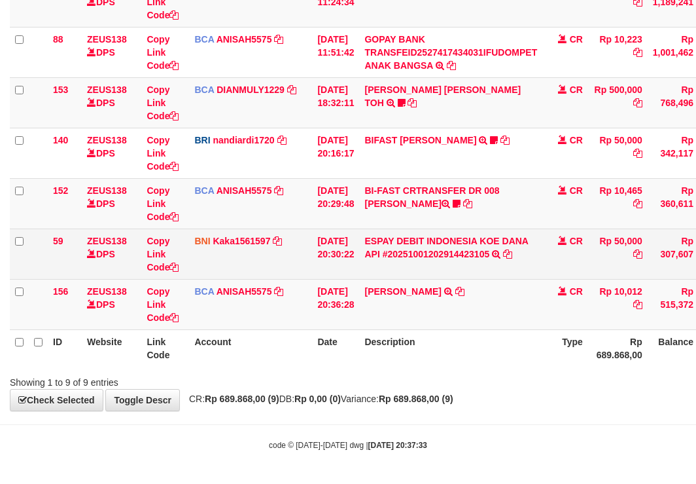
click at [406, 275] on td "ESPAY DEBIT INDONESIA [PERSON_NAME] API #20251001202914423105 TRANSFER [PERSON_…" at bounding box center [450, 253] width 183 height 50
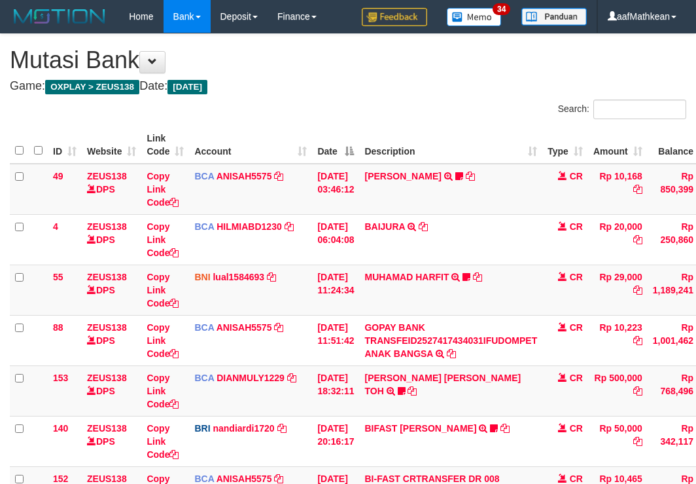
click at [410, 416] on td "BIFAST [PERSON_NAME] FIR TRANSFER NBMB BIFAST [PERSON_NAME] FIR TO NANDI ARDIAN…" at bounding box center [450, 441] width 183 height 50
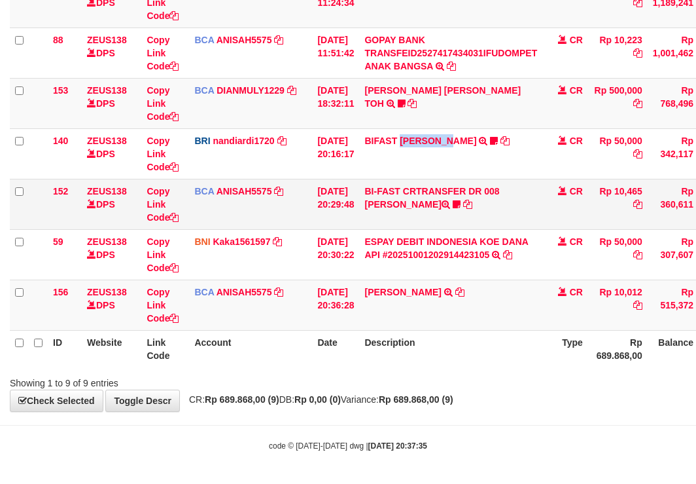
scroll to position [288, 0]
click at [453, 202] on icon at bounding box center [457, 203] width 8 height 9
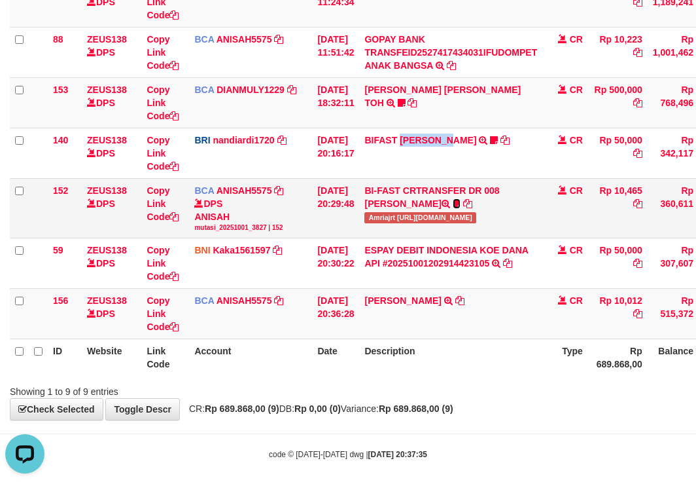
scroll to position [0, 0]
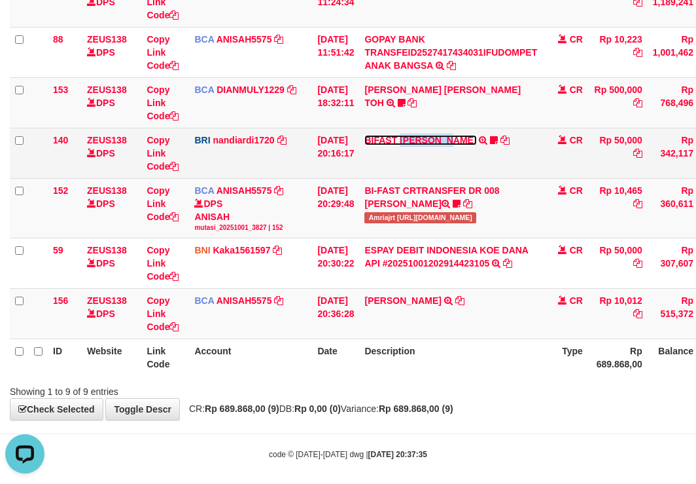
click at [447, 141] on link "BIFAST [PERSON_NAME]" at bounding box center [420, 140] width 112 height 10
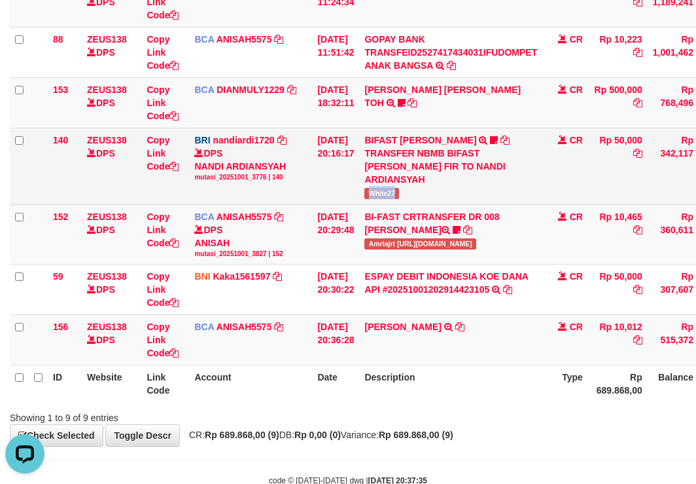
drag, startPoint x: 378, startPoint y: 196, endPoint x: 434, endPoint y: 197, distance: 56.3
click at [434, 197] on td "BIFAST [PERSON_NAME] FIR TRANSFER NBMB BIFAST [PERSON_NAME] FIR TO NANDI ARDIAN…" at bounding box center [450, 166] width 183 height 77
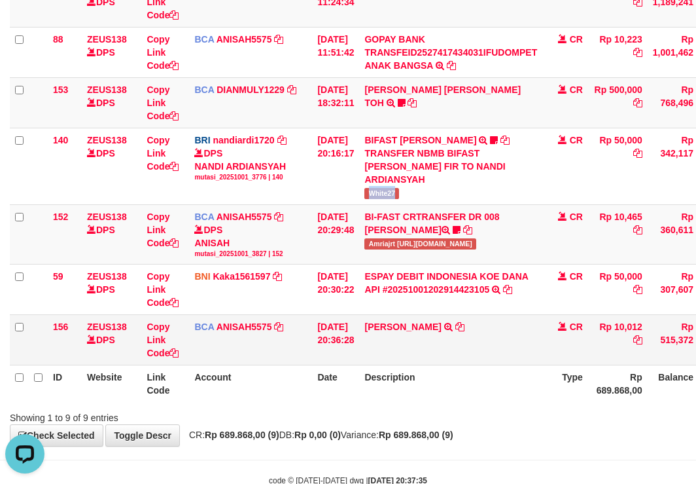
click at [552, 344] on td "CR" at bounding box center [565, 340] width 46 height 50
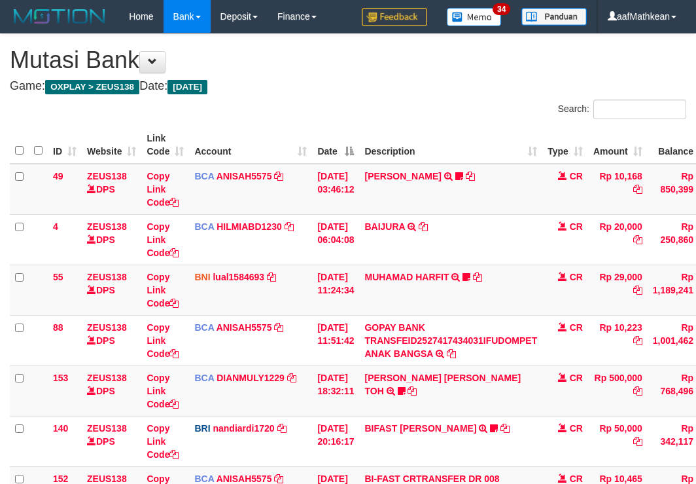
scroll to position [205, 0]
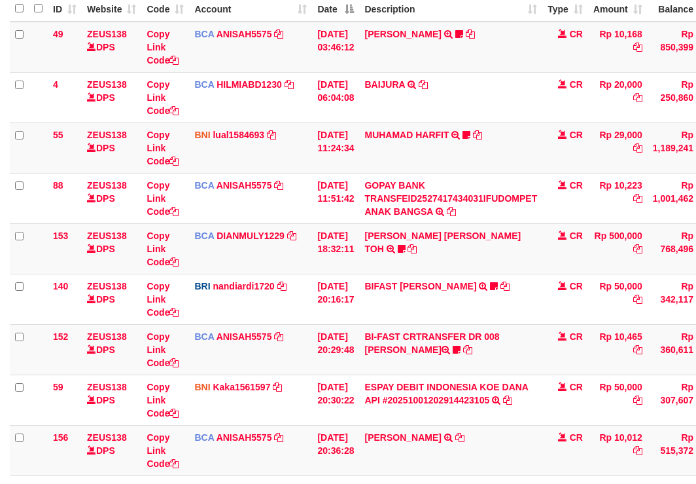
scroll to position [288, 0]
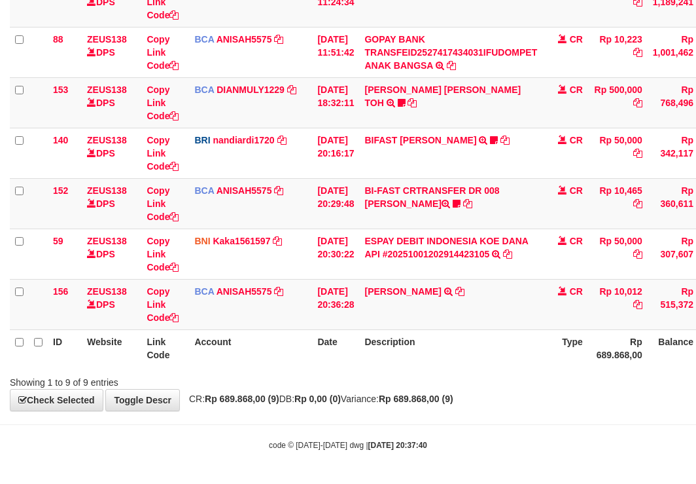
click at [491, 406] on div "**********" at bounding box center [348, 78] width 696 height 664
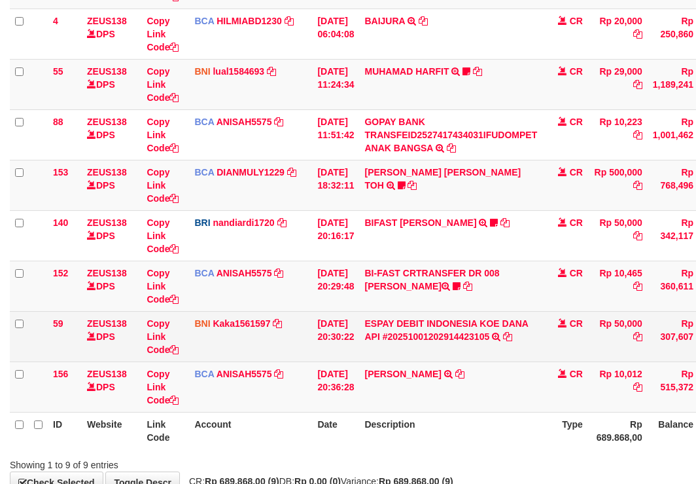
click at [539, 334] on td "ESPAY DEBIT INDONESIA [PERSON_NAME] API #20251001202914423105 TRANSFER [PERSON_…" at bounding box center [450, 336] width 183 height 50
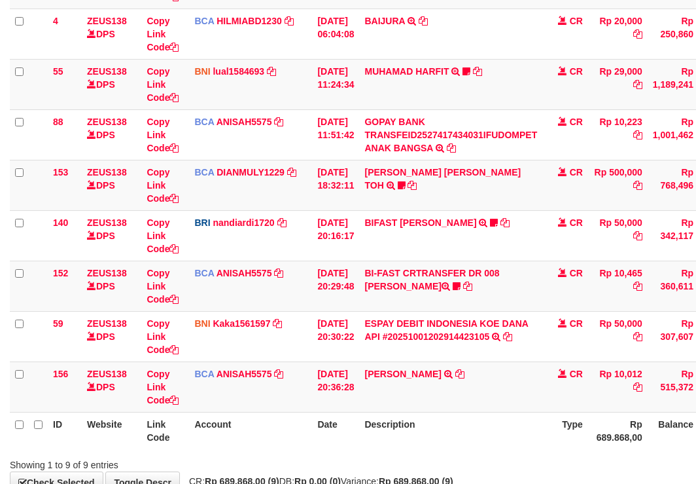
scroll to position [288, 0]
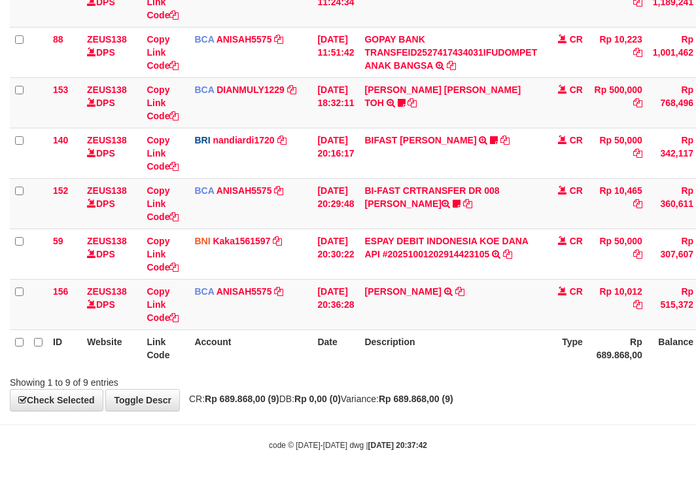
drag, startPoint x: 537, startPoint y: 342, endPoint x: 512, endPoint y: 347, distance: 25.6
click at [537, 343] on table "ID Website Link Code Account Date Description Type Amount Balance Status Action…" at bounding box center [400, 102] width 781 height 528
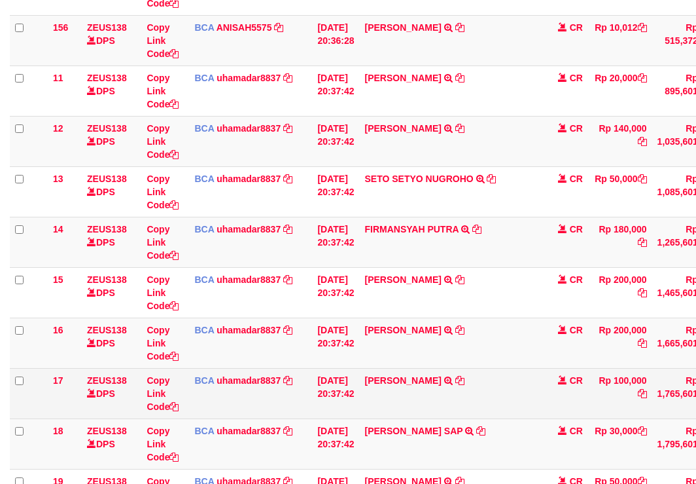
scroll to position [680, 0]
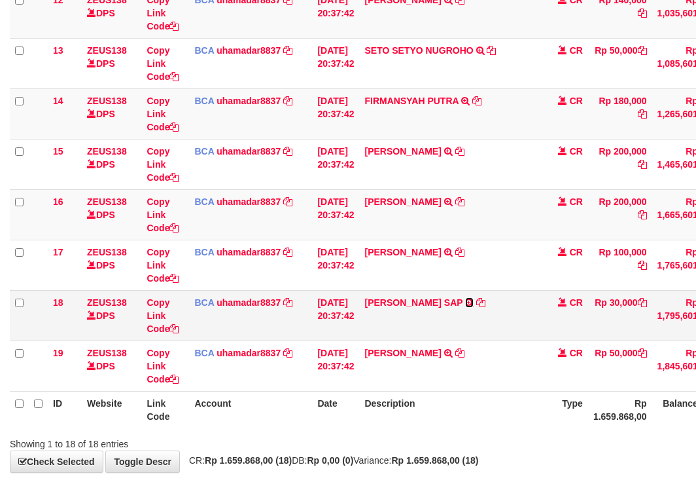
click at [474, 299] on icon at bounding box center [469, 302] width 9 height 9
drag, startPoint x: 466, startPoint y: 147, endPoint x: 699, endPoint y: 94, distance: 239.5
click at [465, 147] on icon at bounding box center [459, 151] width 9 height 9
click at [465, 203] on icon at bounding box center [459, 201] width 9 height 9
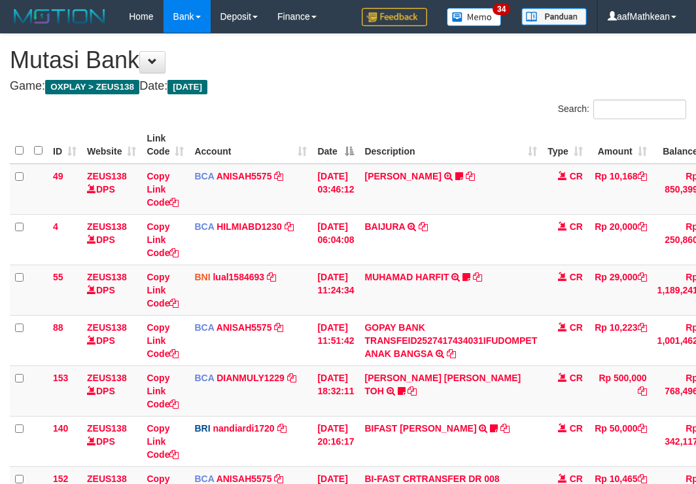
scroll to position [590, 0]
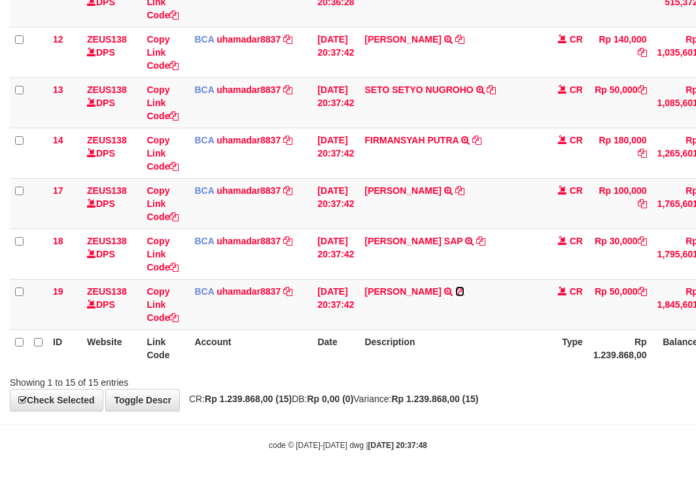
drag, startPoint x: 487, startPoint y: 291, endPoint x: 704, endPoint y: 215, distance: 229.3
click at [465, 291] on icon at bounding box center [459, 291] width 9 height 9
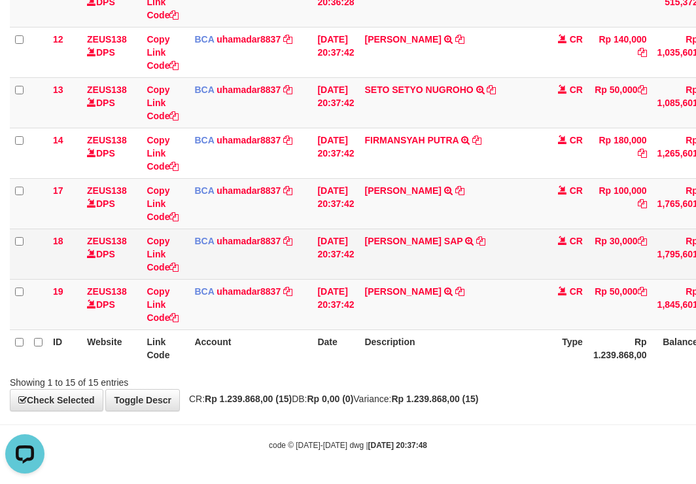
scroll to position [0, 0]
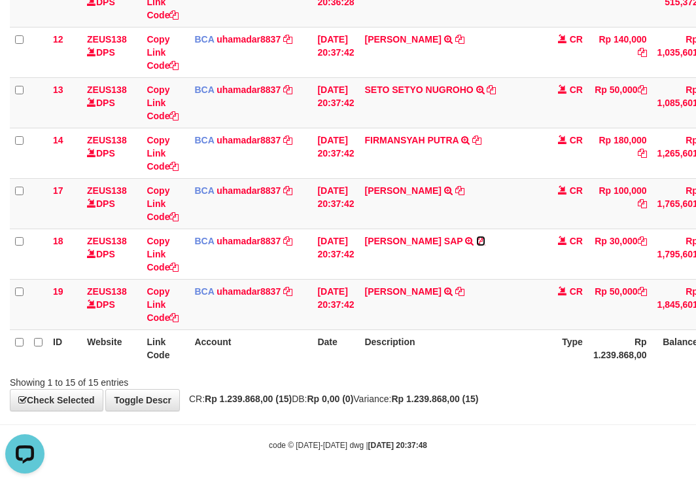
drag, startPoint x: 503, startPoint y: 241, endPoint x: 701, endPoint y: 177, distance: 209.2
click at [486, 241] on icon at bounding box center [480, 240] width 9 height 9
drag, startPoint x: 497, startPoint y: 190, endPoint x: 696, endPoint y: 140, distance: 205.0
click at [465, 190] on icon at bounding box center [459, 190] width 9 height 9
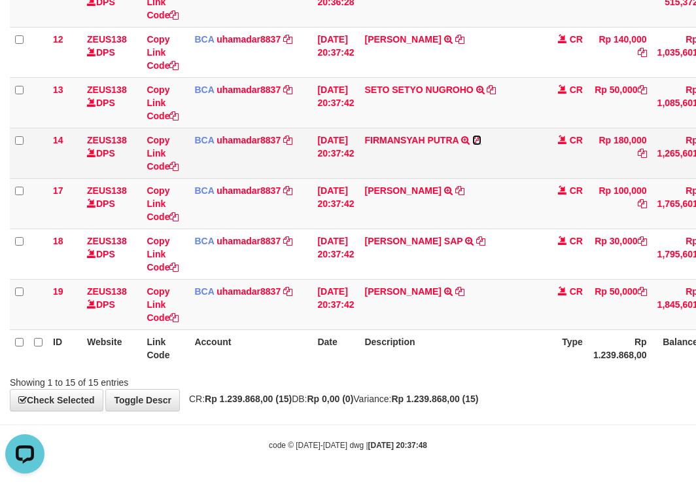
click at [482, 138] on icon at bounding box center [476, 139] width 9 height 9
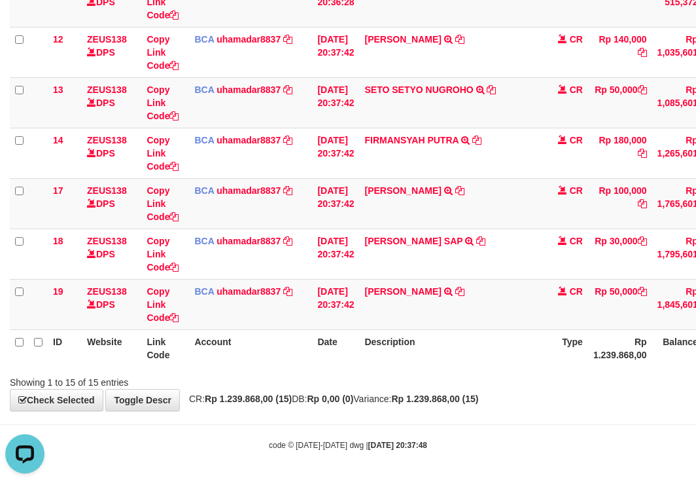
click at [323, 349] on tr "ID Website Link Code Account Date Description Type Rp 1.239.868,00 Balance Stat…" at bounding box center [402, 347] width 785 height 37
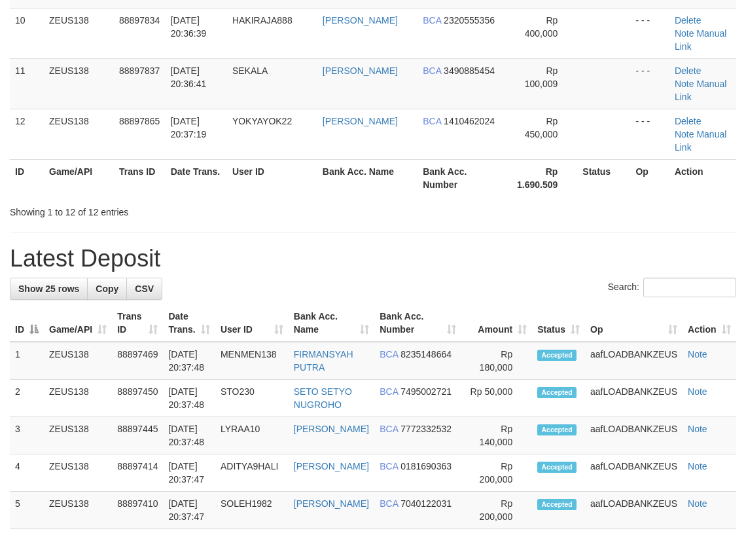
scroll to position [226, 0]
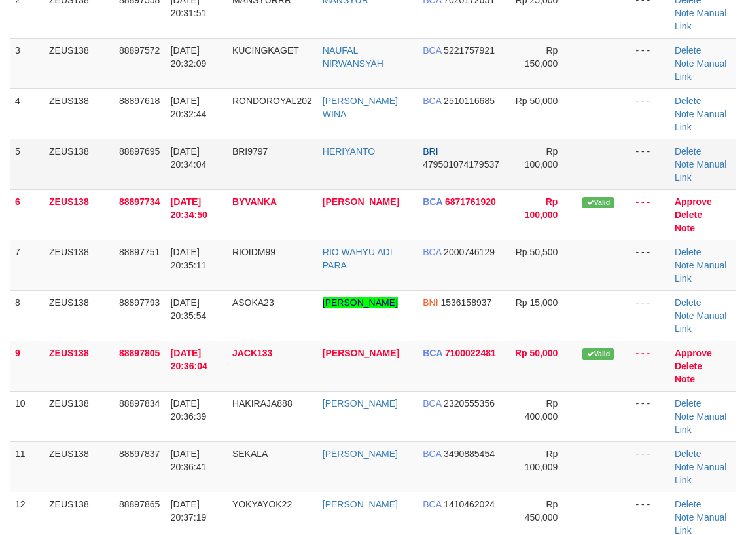
click at [207, 88] on tbody "1 ZEUS138 88897476 01/10/2025 20:30:16 NOVENDRA99 BONG KARMAN WONGSO BCA 553051…" at bounding box center [373, 239] width 726 height 605
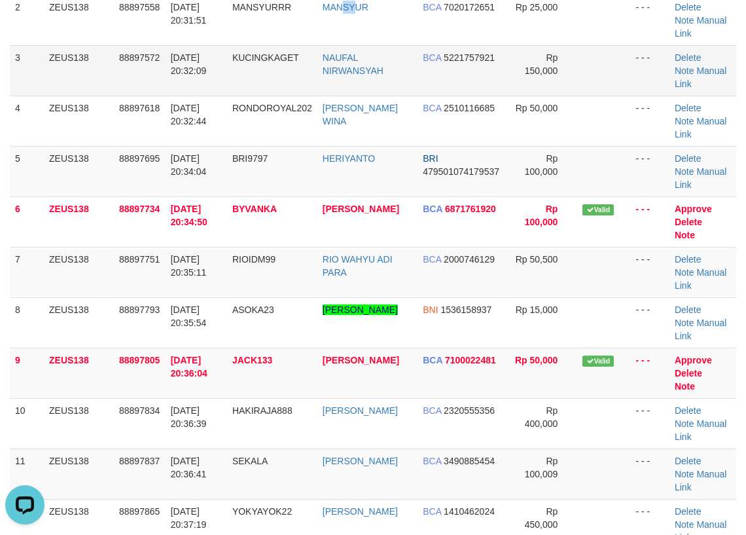
click at [284, 37] on tbody "1 ZEUS138 88897476 01/10/2025 20:30:16 NOVENDRA99 BONG KARMAN WONGSO BCA 553051…" at bounding box center [373, 246] width 726 height 605
click at [224, 7] on tbody "1 ZEUS138 88897476 01/10/2025 20:30:16 NOVENDRA99 BONG KARMAN WONGSO BCA 553051…" at bounding box center [373, 247] width 726 height 605
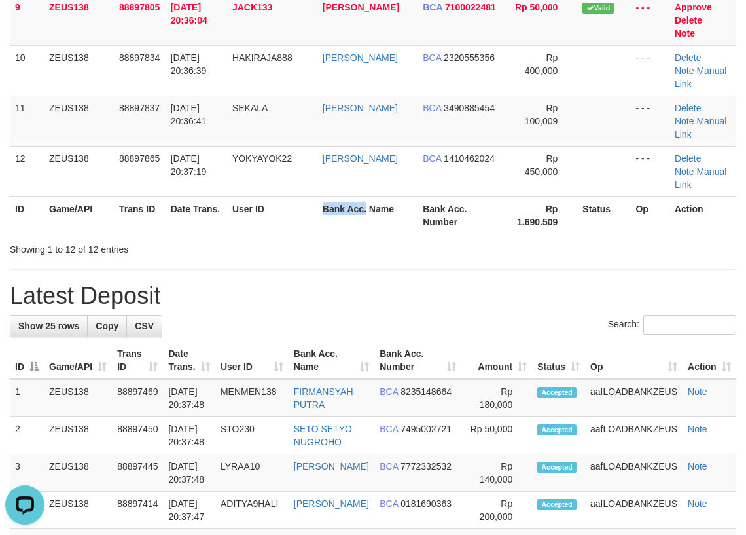
click at [373, 196] on tr "ID Game/API Trans ID Date Trans. User ID Bank Acc. Name Bank Acc. Number Rp 1.6…" at bounding box center [373, 214] width 726 height 37
click at [230, 238] on div "Showing 1 to 12 of 12 entries" at bounding box center [155, 247] width 291 height 18
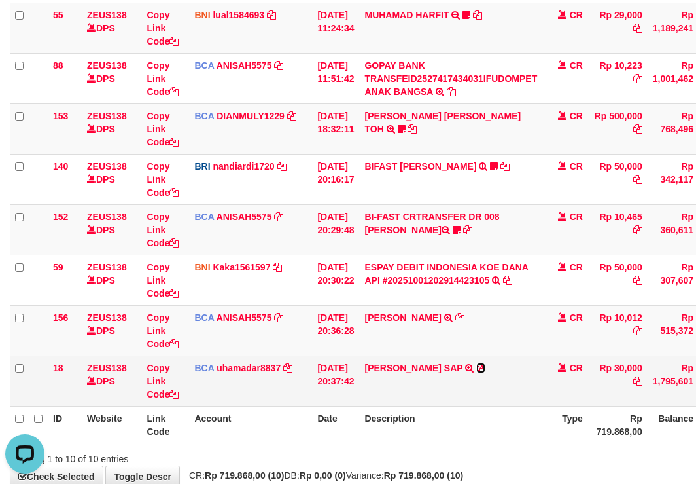
click at [486, 363] on icon at bounding box center [480, 367] width 9 height 9
click at [486, 367] on icon at bounding box center [480, 367] width 9 height 9
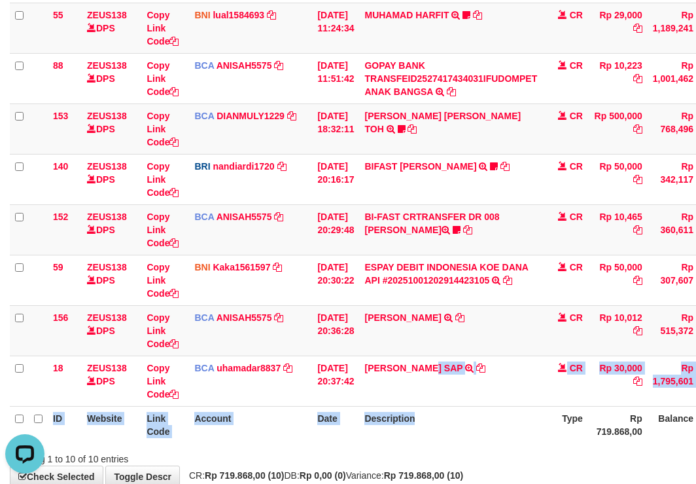
click at [459, 410] on table "ID Website Link Code Account Date Description Type Amount Balance Status Action…" at bounding box center [400, 154] width 781 height 578
click at [469, 414] on th "Description" at bounding box center [450, 424] width 183 height 37
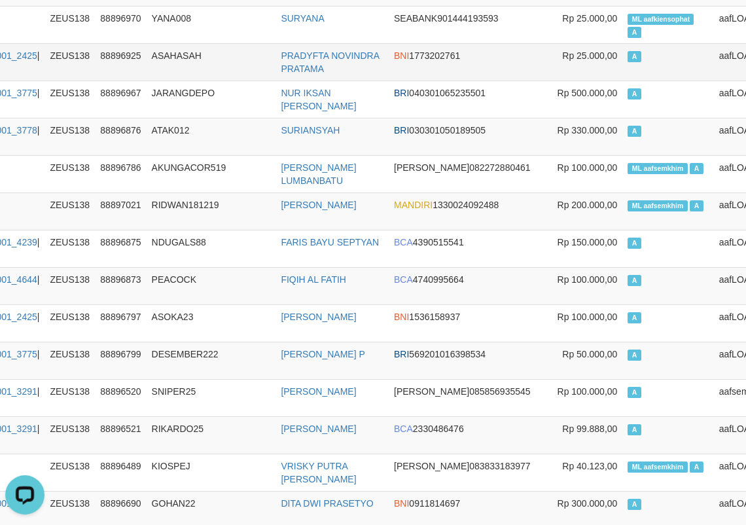
scroll to position [1687, 156]
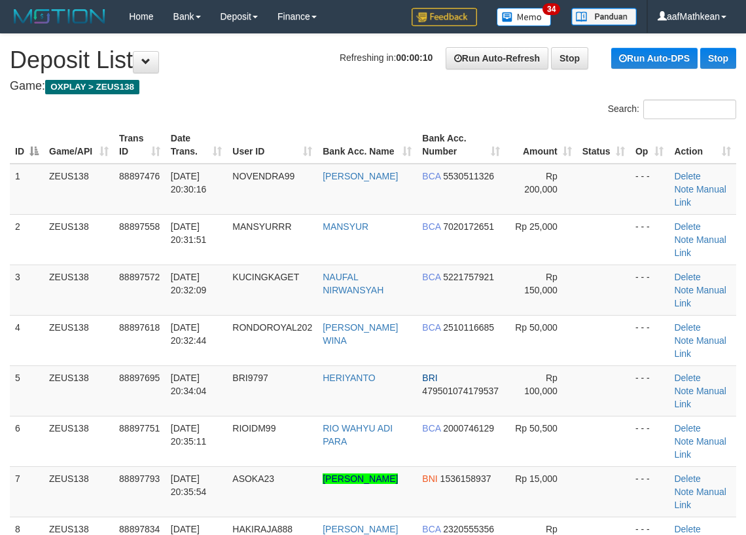
click at [395, 132] on th "Bank Acc. Name" at bounding box center [366, 144] width 99 height 37
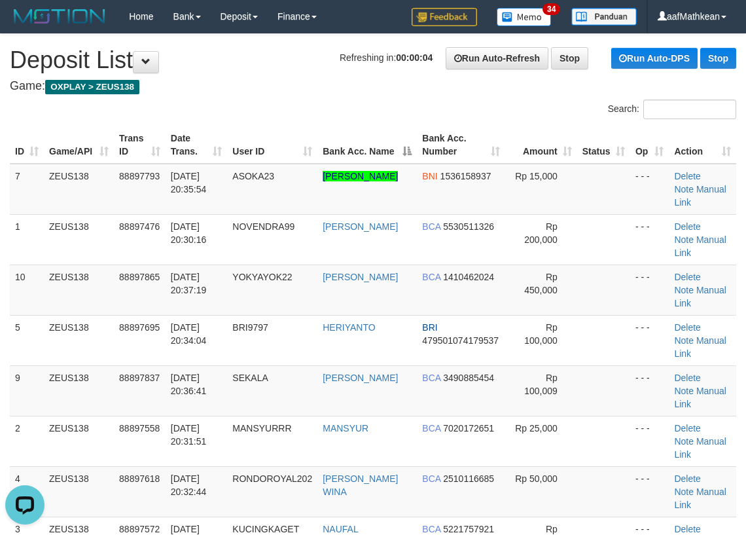
drag, startPoint x: 351, startPoint y: 66, endPoint x: 262, endPoint y: 96, distance: 93.9
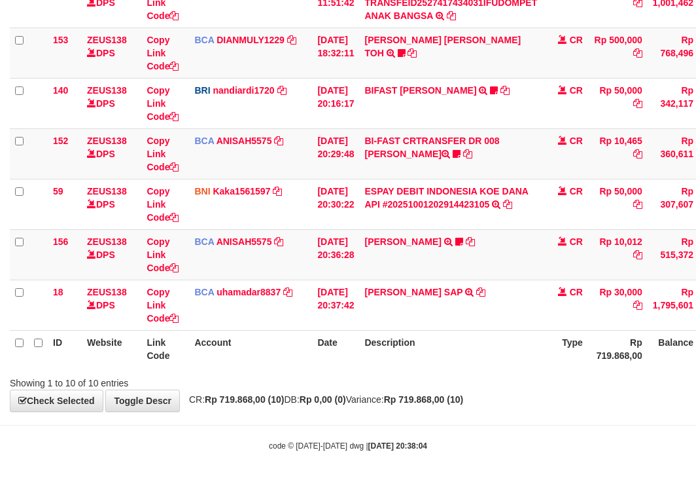
scroll to position [338, 0]
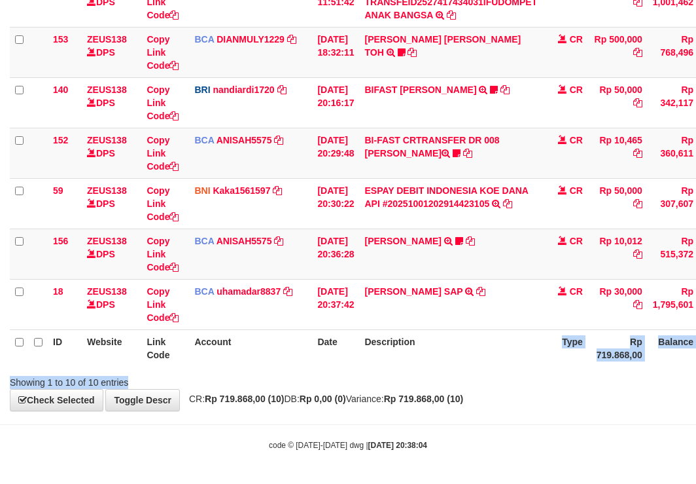
click at [507, 354] on div "Search: ID Website Link Code Account Date Description Type Amount Balance Statu…" at bounding box center [348, 75] width 677 height 628
click at [421, 241] on link "[PERSON_NAME]" at bounding box center [402, 241] width 77 height 10
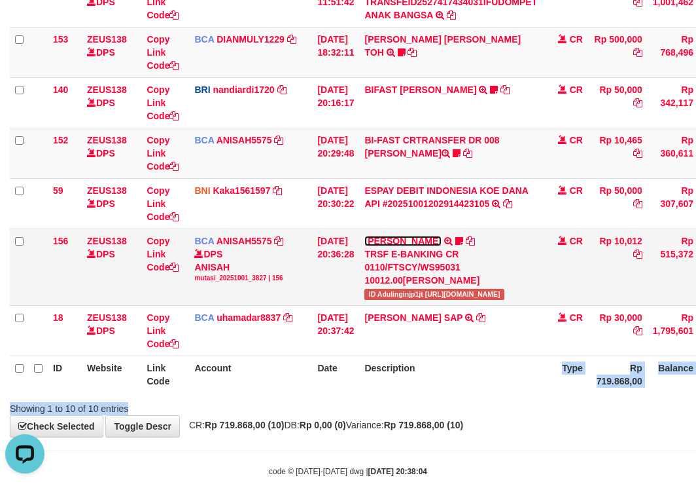
scroll to position [0, 0]
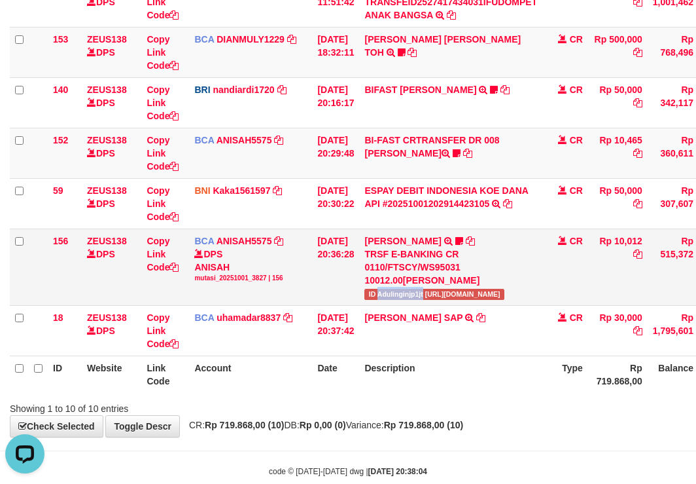
drag, startPoint x: 386, startPoint y: 289, endPoint x: 432, endPoint y: 296, distance: 46.4
click at [432, 296] on span "ID Adulinginjp1jt [URL][DOMAIN_NAME]" at bounding box center [433, 294] width 139 height 11
copy span "Adulinginjp1jt"
drag, startPoint x: 297, startPoint y: 403, endPoint x: 342, endPoint y: 428, distance: 51.0
click at [323, 433] on div "**********" at bounding box center [348, 66] width 696 height 741
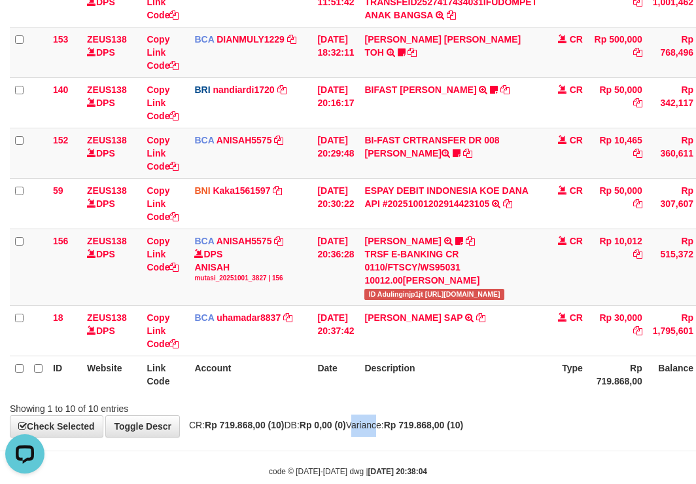
click at [397, 434] on div "**********" at bounding box center [348, 66] width 696 height 741
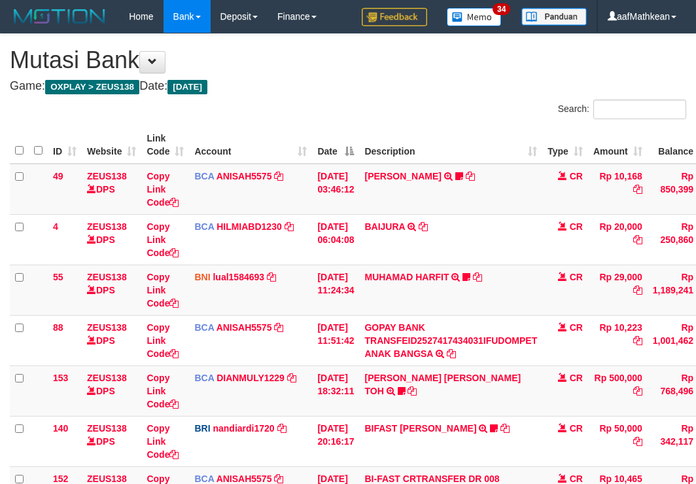
scroll to position [256, 0]
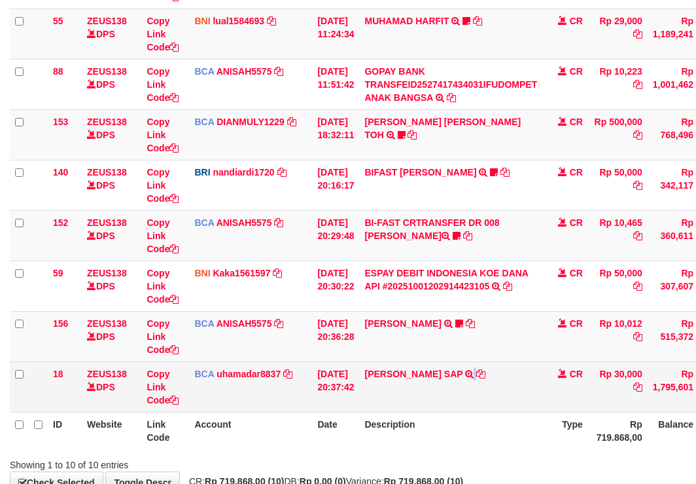
click at [503, 405] on td "MUHAMMAD FEBRY SAP TRSF E-BANKING CR 0110/FTSCY/WS95031 30000.00MUHAMMAD FEBRY …" at bounding box center [450, 386] width 183 height 50
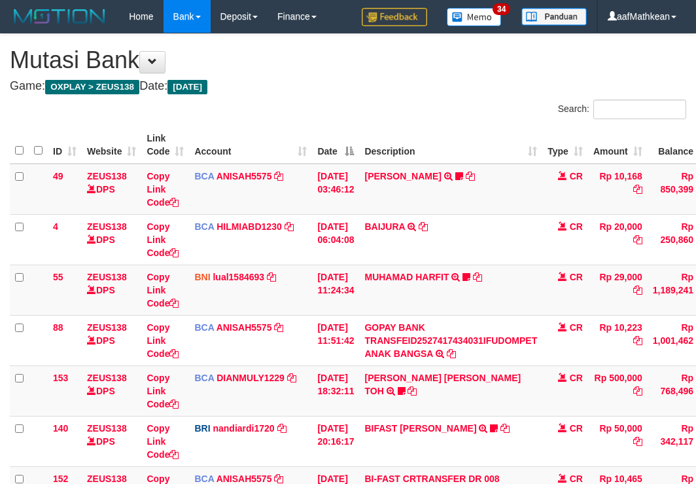
scroll to position [256, 0]
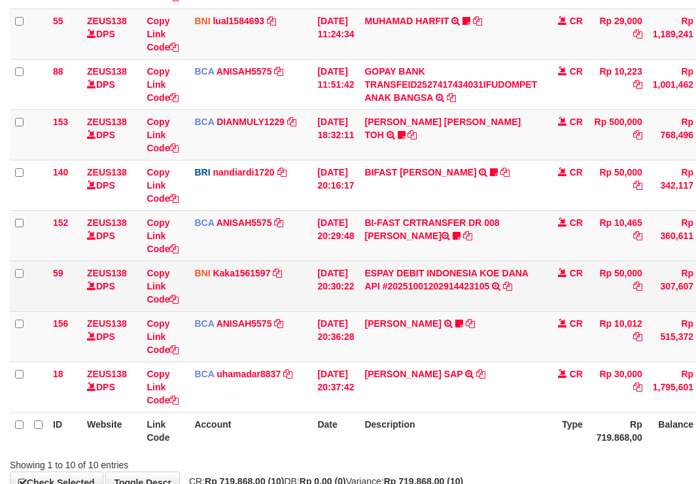
click at [518, 340] on tbody "49 ZEUS138 DPS Copy Link Code BCA ANISAH5575 DPS [PERSON_NAME] mutasi_20251001_…" at bounding box center [400, 160] width 781 height 504
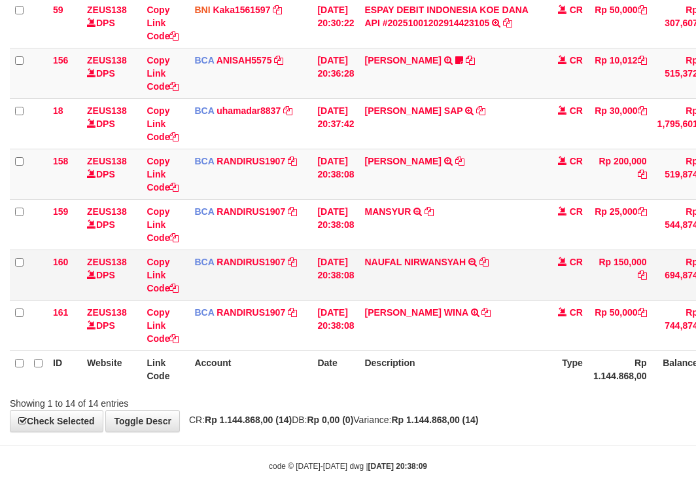
scroll to position [540, 0]
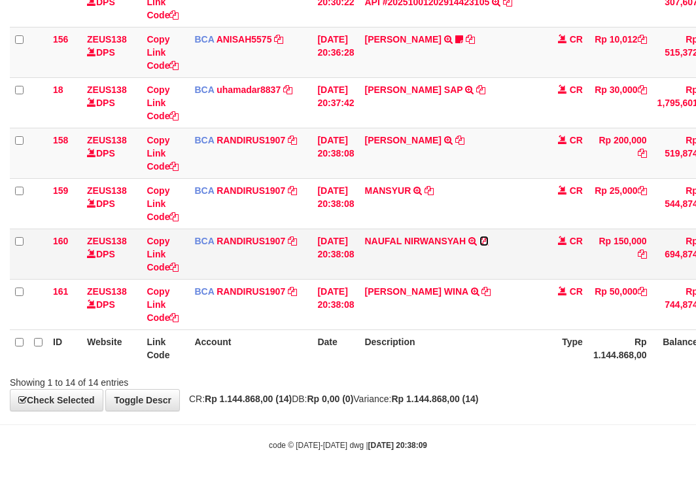
click at [489, 243] on icon at bounding box center [484, 240] width 9 height 9
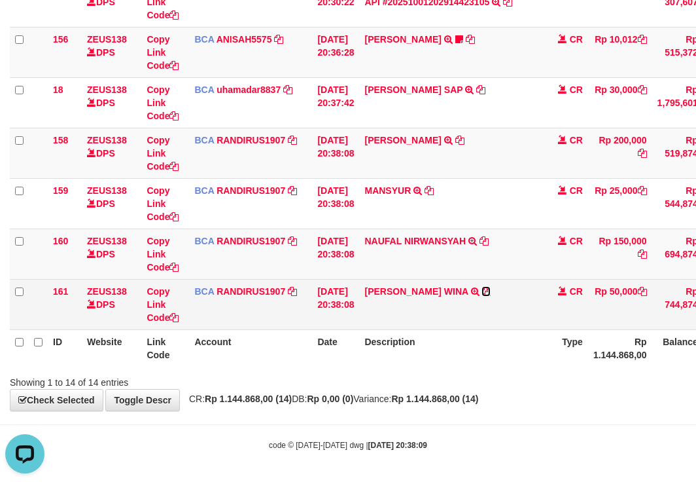
click at [491, 292] on icon at bounding box center [486, 291] width 9 height 9
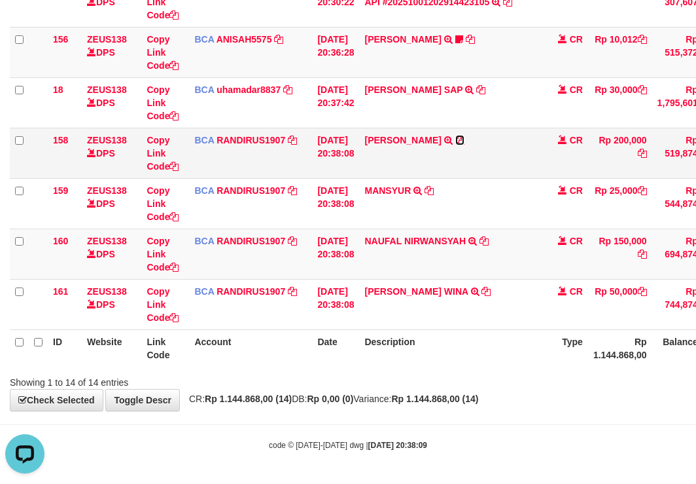
click at [465, 139] on icon at bounding box center [459, 139] width 9 height 9
drag, startPoint x: 430, startPoint y: 384, endPoint x: 593, endPoint y: 368, distance: 164.4
click at [450, 386] on div "Showing 1 to 14 of 14 entries" at bounding box center [348, 379] width 696 height 18
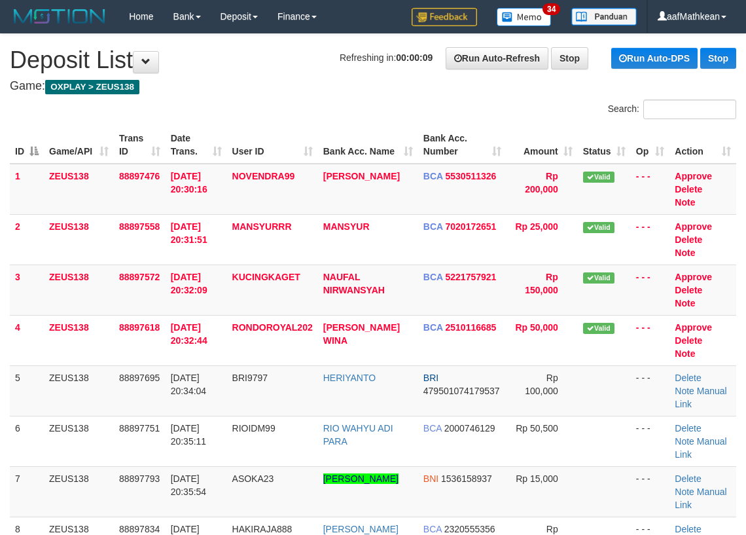
drag, startPoint x: 424, startPoint y: -1, endPoint x: 135, endPoint y: 66, distance: 296.2
click at [372, 16] on div "Home Bank Account List Load By Website Group [OXPLAY] ZEUS138 By Load Group (DP…" at bounding box center [373, 16] width 726 height 33
click at [211, 0] on link "Deposit" at bounding box center [239, 16] width 57 height 33
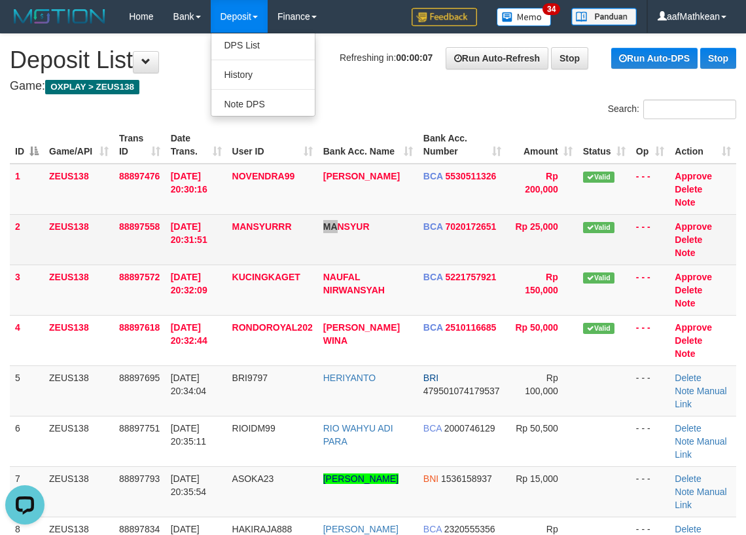
click at [344, 218] on td "MANSYUR" at bounding box center [368, 239] width 100 height 50
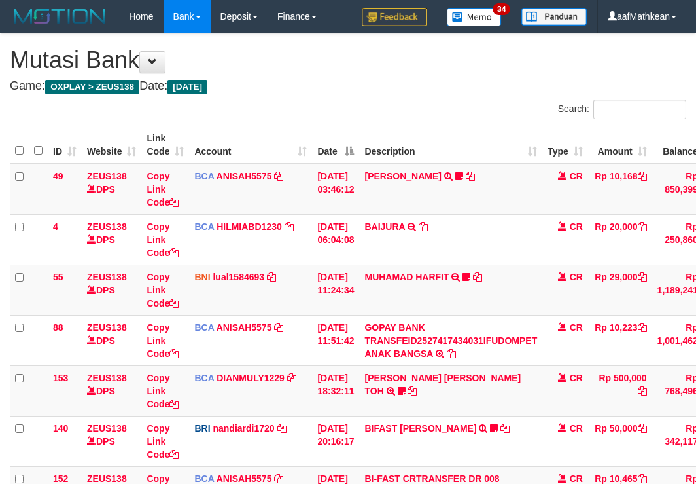
scroll to position [457, 0]
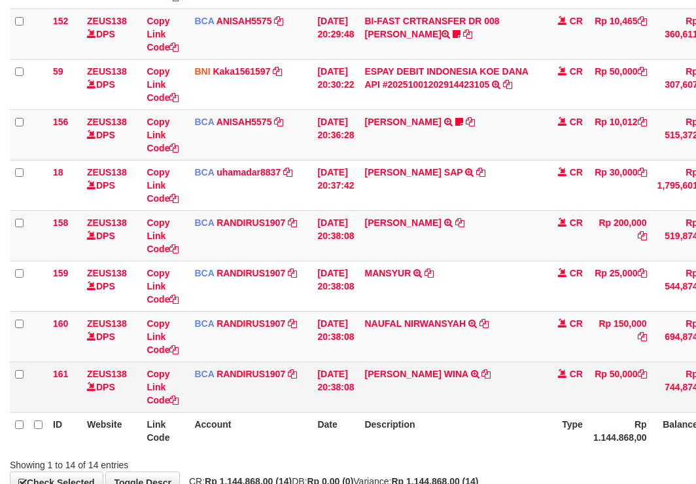
click at [539, 369] on td "[PERSON_NAME] WINA TRSF E-BANKING CR 0110/FTSCY/WS95031 50000.00[PERSON_NAME] W…" at bounding box center [450, 386] width 183 height 50
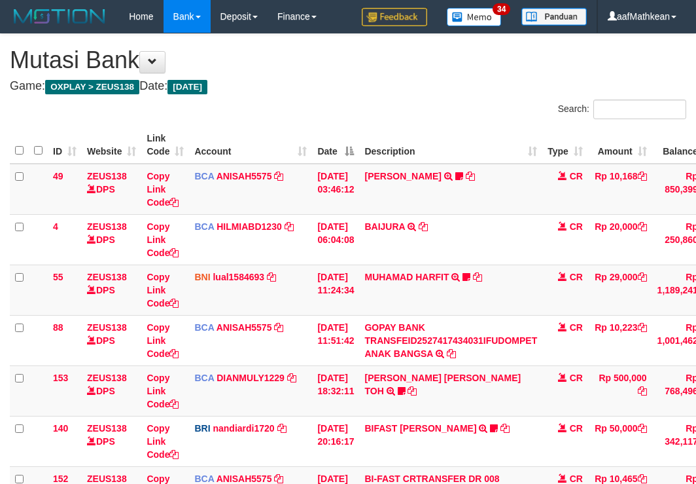
scroll to position [540, 0]
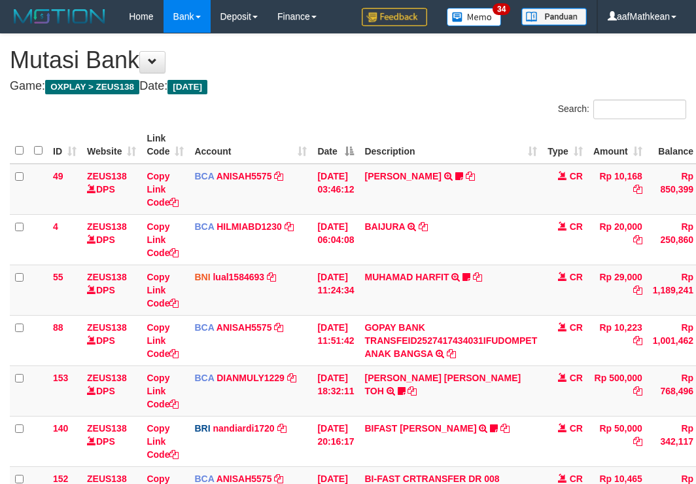
scroll to position [439, 0]
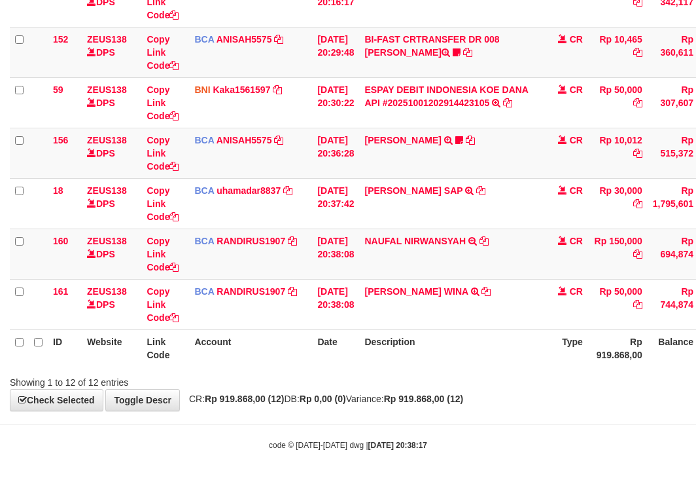
click at [321, 423] on body "Toggle navigation Home Bank Account List Load By Website Group [OXPLAY] ZEUS138…" at bounding box center [348, 22] width 696 height 923
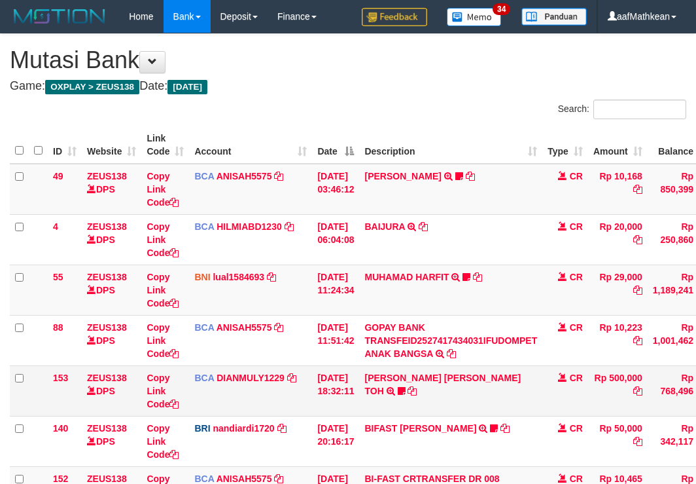
drag, startPoint x: 339, startPoint y: 358, endPoint x: 439, endPoint y: 366, distance: 100.4
click at [343, 360] on td "[DATE] 11:51:42" at bounding box center [335, 340] width 47 height 50
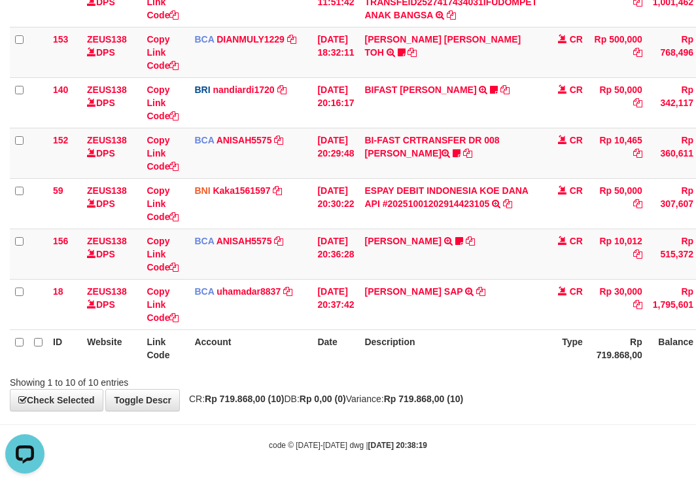
drag, startPoint x: 557, startPoint y: 381, endPoint x: 702, endPoint y: 416, distance: 149.2
click at [676, 409] on div "**********" at bounding box center [348, 53] width 696 height 715
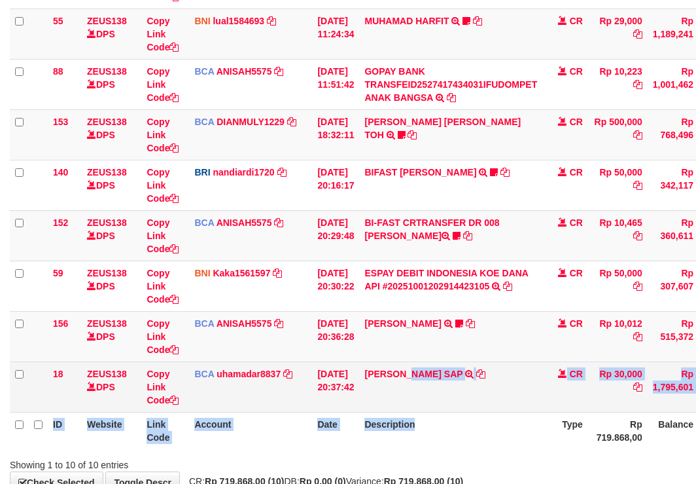
click at [436, 406] on table "ID Website Link Code Account Date Description Type Amount Balance Status Action…" at bounding box center [400, 159] width 781 height 578
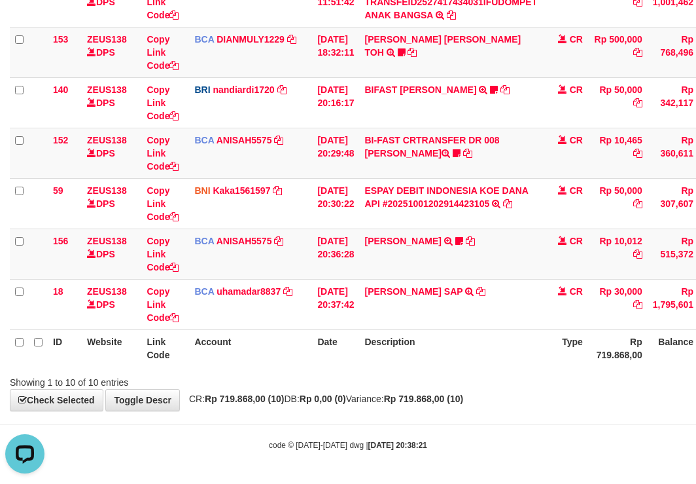
drag, startPoint x: 454, startPoint y: 448, endPoint x: 951, endPoint y: 554, distance: 508.0
click at [696, 483] on html "Toggle navigation Home Bank Account List Load By Website Group [OXPLAY] ZEUS138…" at bounding box center [348, 73] width 696 height 822
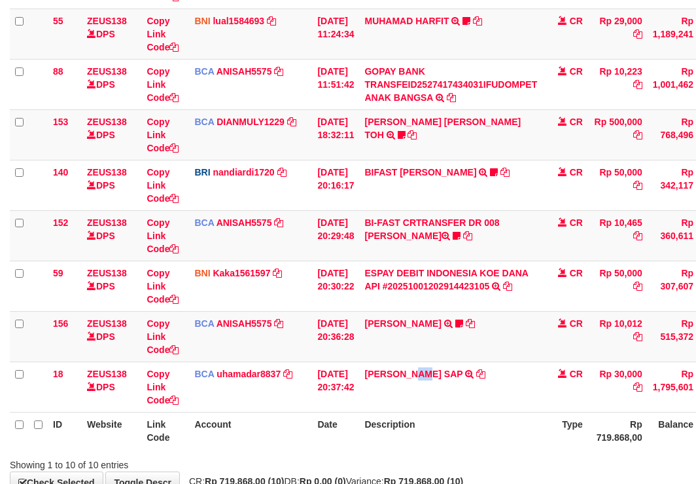
scroll to position [338, 0]
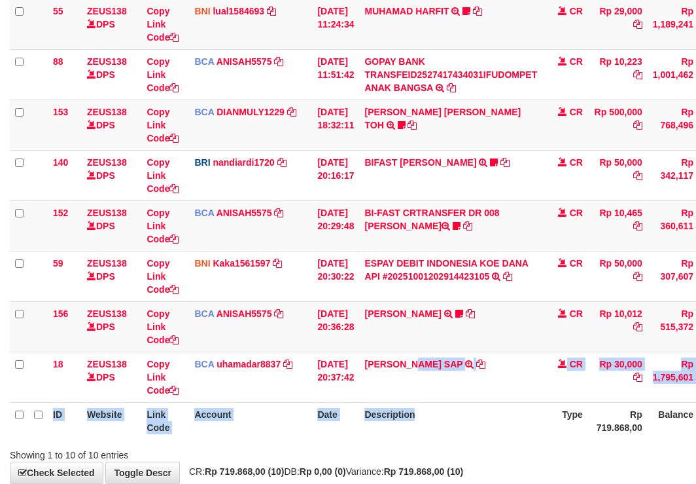
drag, startPoint x: 463, startPoint y: 406, endPoint x: 703, endPoint y: 434, distance: 241.7
click at [516, 420] on body "Toggle navigation Home Bank Account List Load By Website Group [OXPLAY] ZEUS138…" at bounding box center [348, 145] width 696 height 822
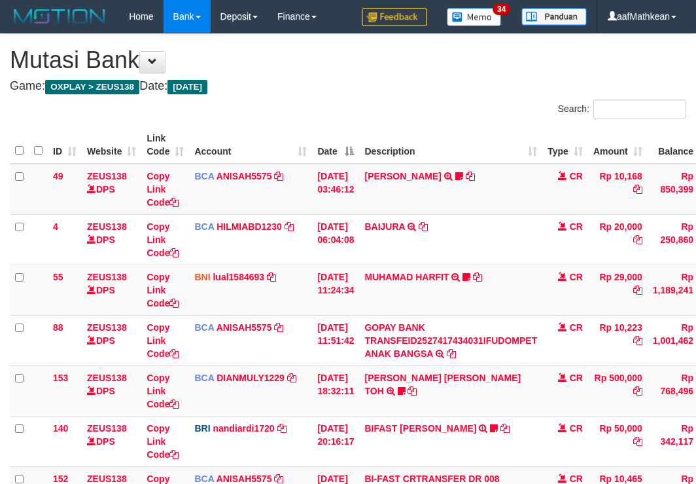
scroll to position [256, 0]
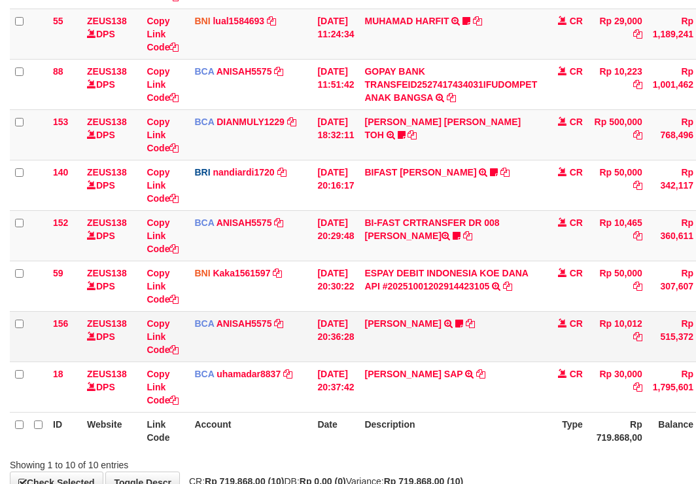
click at [286, 320] on td "BCA ANISAH5575 DPS ANISAH mutasi_20251001_3827 | 156 mutasi_20251001_3827 | 156" at bounding box center [250, 336] width 123 height 50
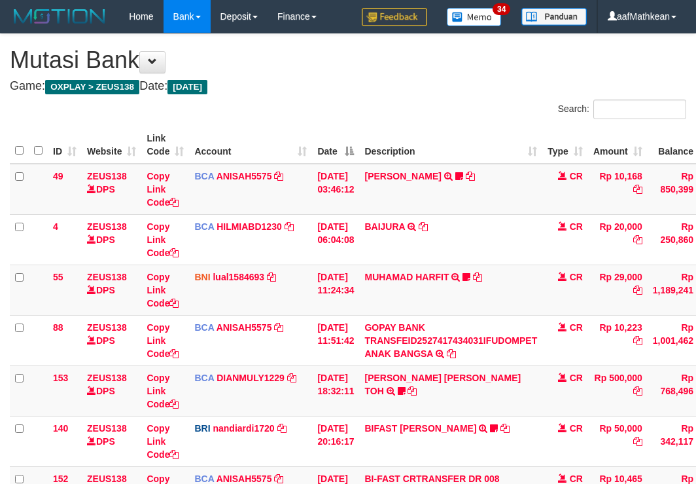
scroll to position [256, 0]
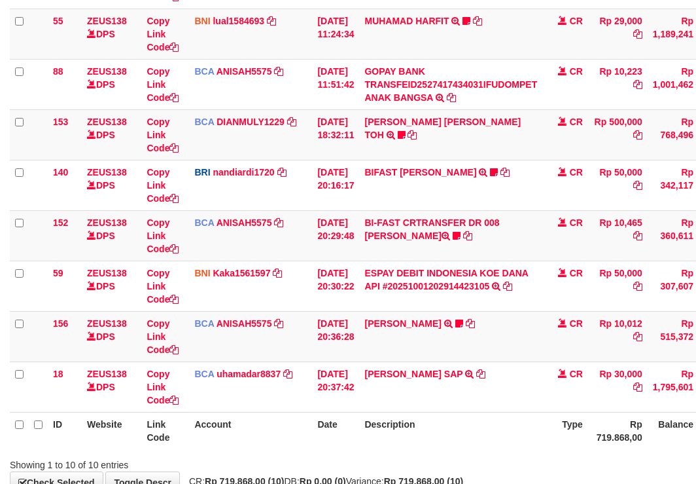
click at [479, 389] on td "MUHAMMAD FEBRY SAP TRSF E-BANKING CR 0110/FTSCY/WS95031 30000.00MUHAMMAD FEBRY …" at bounding box center [450, 386] width 183 height 50
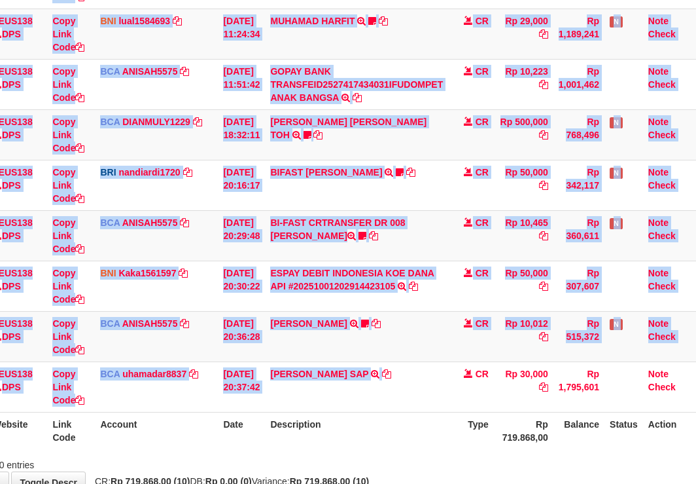
drag, startPoint x: 609, startPoint y: 412, endPoint x: 920, endPoint y: 423, distance: 311.0
click at [602, 423] on html "Toggle navigation Home Bank Account List Load By Website Group [OXPLAY] ZEUS138…" at bounding box center [254, 155] width 696 height 822
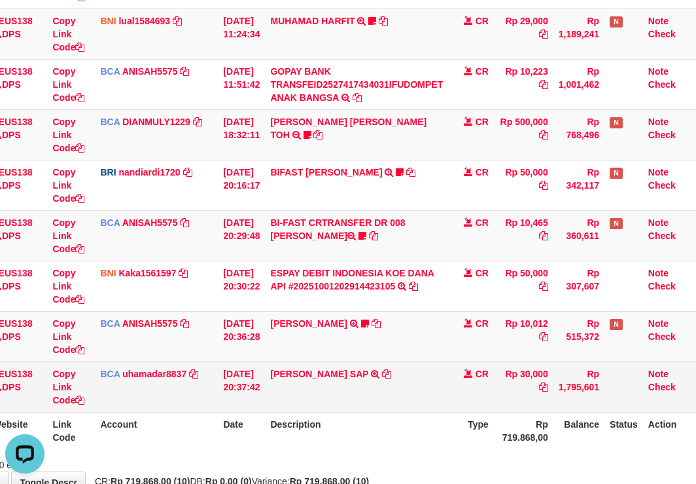
click at [478, 363] on td "CR" at bounding box center [471, 386] width 46 height 50
click at [432, 373] on td "[PERSON_NAME] SAP TRSF E-BANKING CR 0110/FTSCY/WS95031 30000.00[PERSON_NAME] SAP" at bounding box center [356, 386] width 183 height 50
click at [434, 374] on td "[PERSON_NAME] SAP TRSF E-BANKING CR 0110/FTSCY/WS95031 30000.00[PERSON_NAME] SAP" at bounding box center [356, 386] width 183 height 50
drag, startPoint x: 414, startPoint y: 359, endPoint x: 400, endPoint y: 368, distance: 16.2
click at [408, 362] on tbody "49 ZEUS138 DPS Copy Link Code BCA ANISAH5575 DPS [PERSON_NAME] mutasi_20251001_…" at bounding box center [306, 160] width 781 height 504
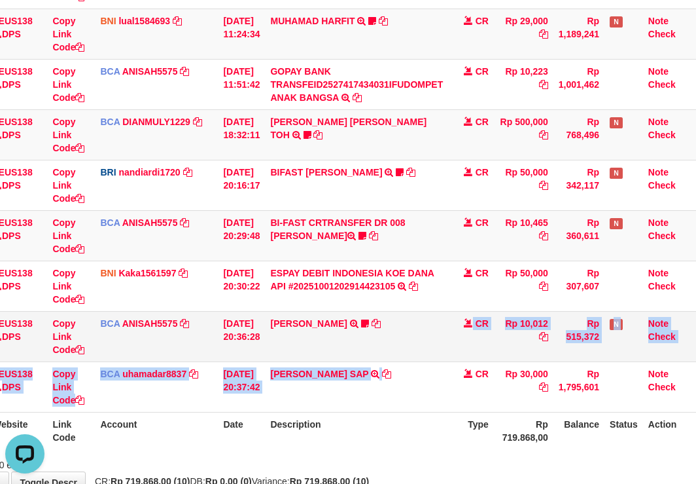
click at [408, 356] on td "[PERSON_NAME] TRSF E-BANKING CR 0110/FTSCY/WS95031 10012.00[PERSON_NAME] ID Adu…" at bounding box center [356, 336] width 183 height 50
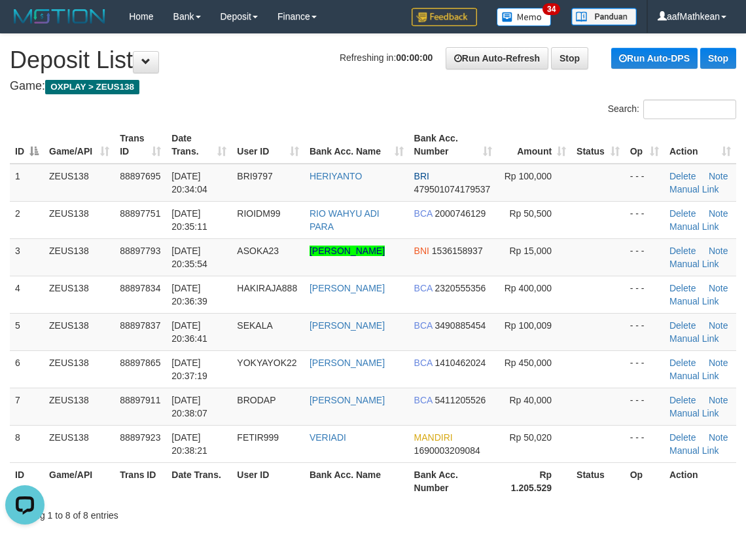
drag, startPoint x: 418, startPoint y: 41, endPoint x: 332, endPoint y: 88, distance: 98.7
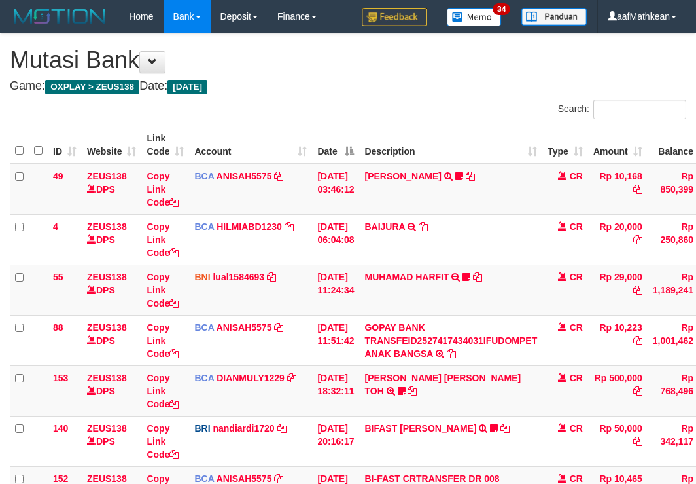
scroll to position [256, 103]
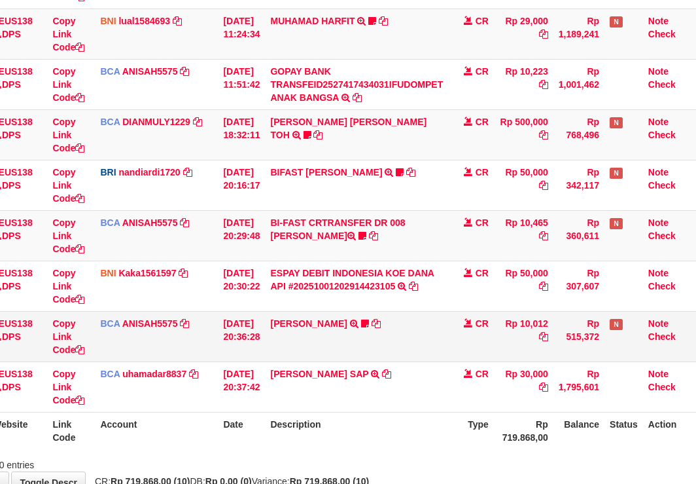
click at [409, 329] on td "[PERSON_NAME] TRSF E-BANKING CR 0110/FTSCY/WS95031 10012.00[PERSON_NAME] ID Adu…" at bounding box center [356, 336] width 183 height 50
click at [415, 342] on td "ABDUL HAFIDZ DASUQ TRSF E-BANKING CR 0110/FTSCY/WS95031 10012.00ABDUL HAFIDZ DA…" at bounding box center [356, 336] width 183 height 50
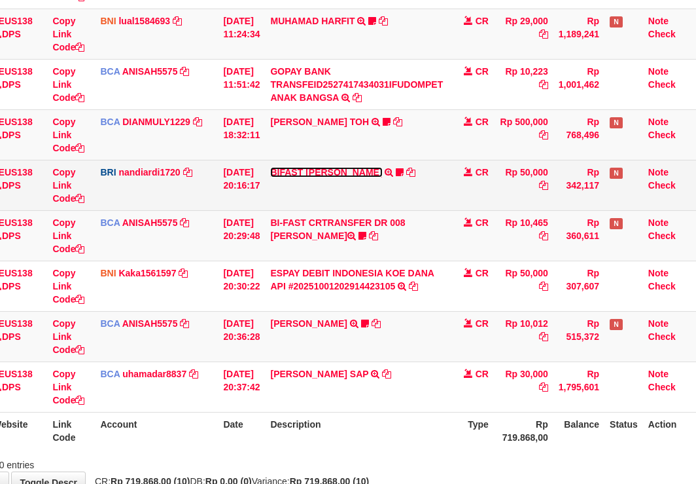
click at [330, 170] on link "BIFAST [PERSON_NAME]" at bounding box center [326, 172] width 112 height 10
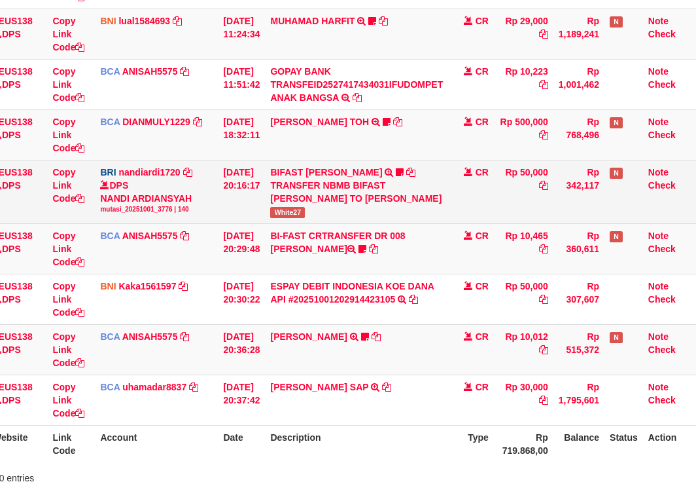
click at [281, 218] on span "White27" at bounding box center [287, 212] width 35 height 11
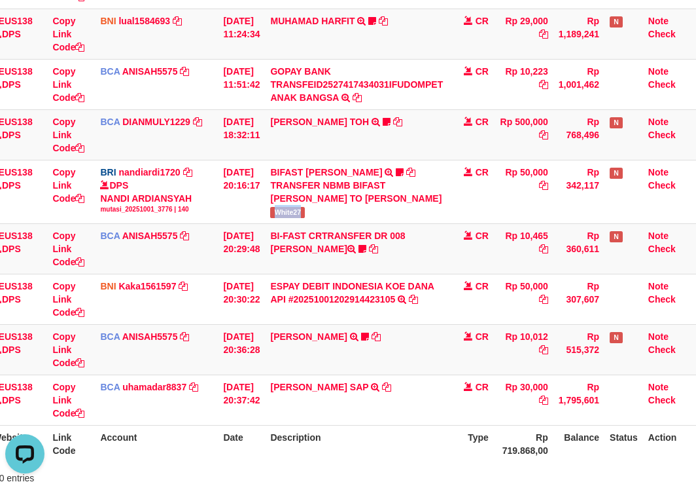
copy span "White27"
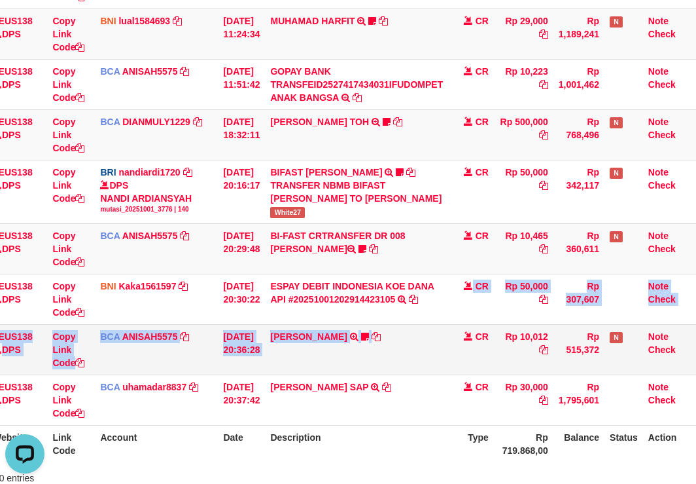
drag, startPoint x: 414, startPoint y: 332, endPoint x: 424, endPoint y: 344, distance: 14.8
click at [424, 344] on tbody "49 ZEUS138 DPS Copy Link Code BCA ANISAH5575 DPS ANISAH mutasi_20251001_3827 | …" at bounding box center [306, 167] width 781 height 518
click at [421, 338] on tbody "49 ZEUS138 DPS Copy Link Code BCA ANISAH5575 DPS ANISAH mutasi_20251001_3827 | …" at bounding box center [306, 167] width 781 height 518
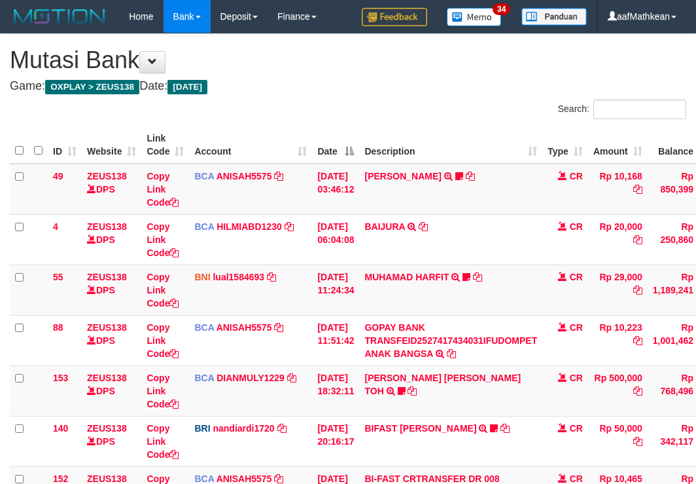
scroll to position [256, 103]
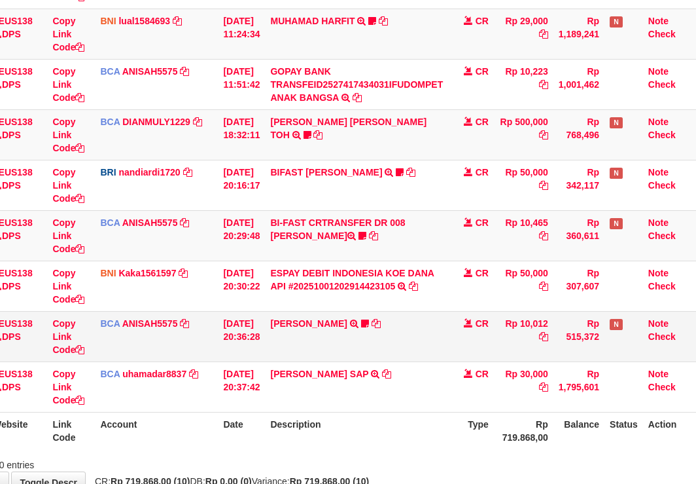
drag, startPoint x: 441, startPoint y: 334, endPoint x: 437, endPoint y: 328, distance: 7.1
click at [442, 334] on td "[PERSON_NAME] TRSF E-BANKING CR 0110/FTSCY/WS95031 10012.00[PERSON_NAME] ID Adu…" at bounding box center [356, 336] width 183 height 50
click at [418, 329] on td "ABDUL HAFIDZ DASUQ TRSF E-BANKING CR 0110/FTSCY/WS95031 10012.00ABDUL HAFIDZ DA…" at bounding box center [356, 336] width 183 height 50
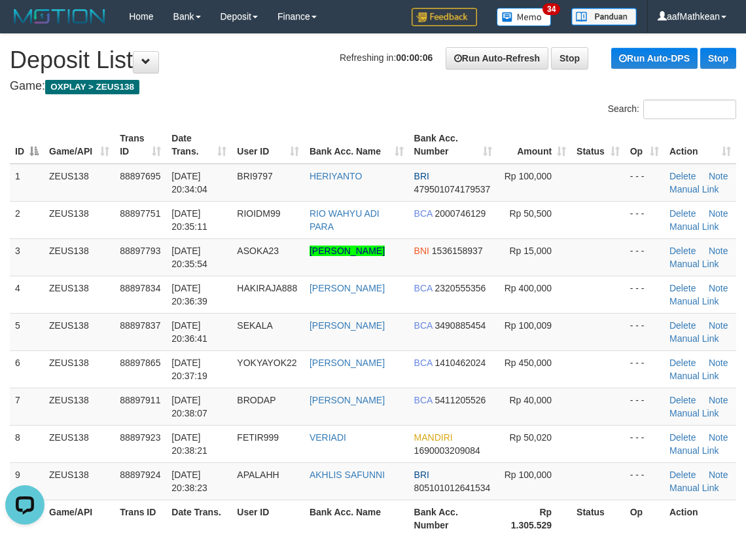
drag, startPoint x: 198, startPoint y: 90, endPoint x: 203, endPoint y: 99, distance: 9.7
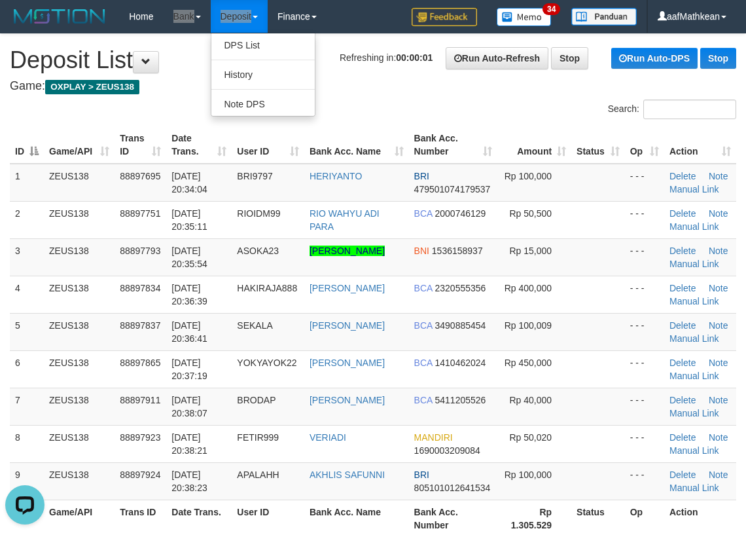
drag, startPoint x: 256, startPoint y: 16, endPoint x: 4, endPoint y: 117, distance: 271.3
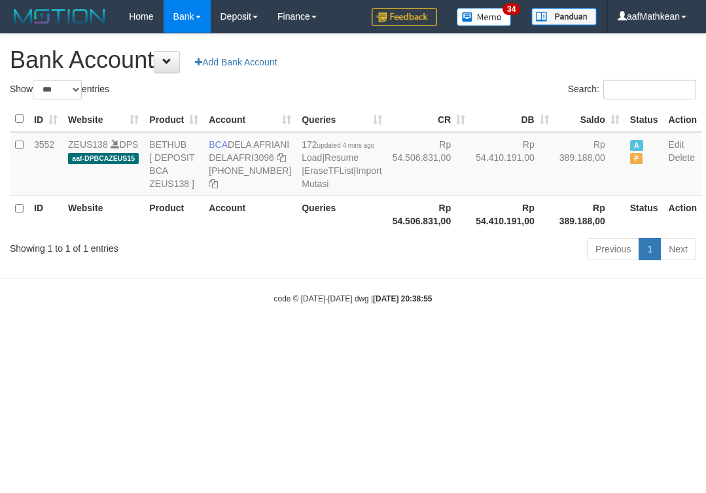
select select "***"
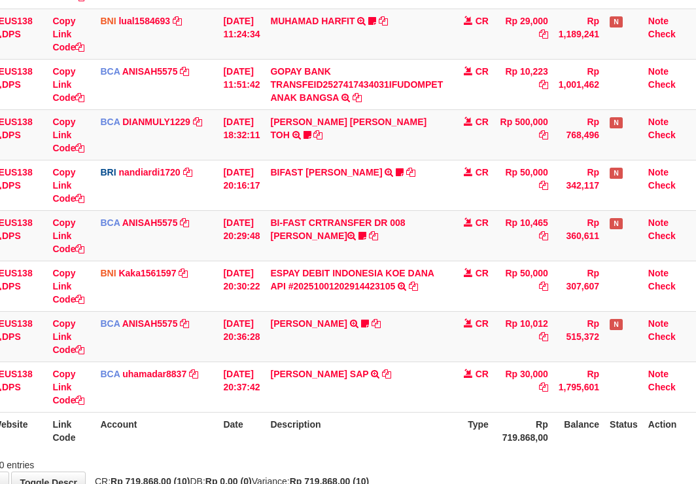
click at [430, 312] on td "[PERSON_NAME] TRSF E-BANKING CR 0110/FTSCY/WS95031 10012.00[PERSON_NAME] ID Adu…" at bounding box center [356, 336] width 183 height 50
click at [433, 315] on td "ABDUL HAFIDZ DASUQ TRSF E-BANKING CR 0110/FTSCY/WS95031 10012.00ABDUL HAFIDZ DA…" at bounding box center [356, 336] width 183 height 50
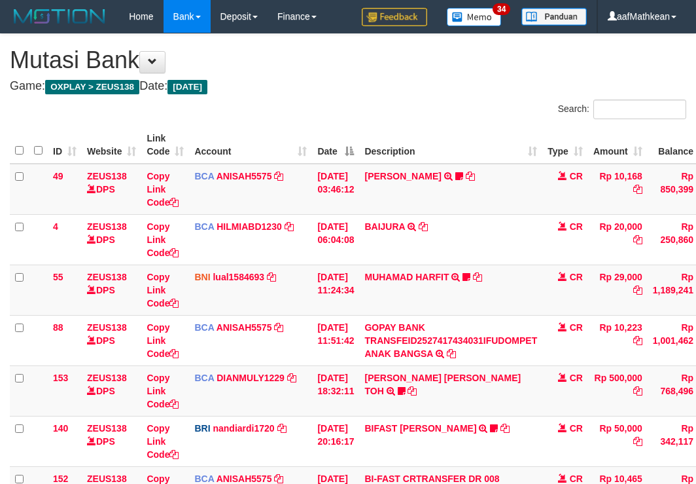
scroll to position [256, 103]
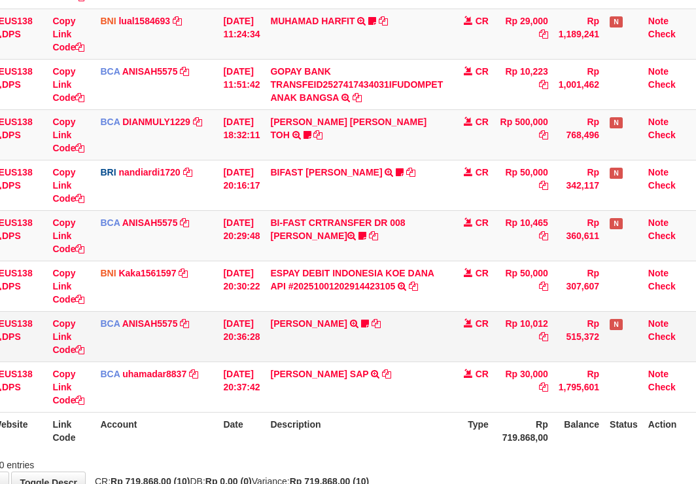
click at [431, 313] on td "ABDUL HAFIDZ DASUQ TRSF E-BANKING CR 0110/FTSCY/WS95031 10012.00ABDUL HAFIDZ DA…" at bounding box center [356, 336] width 183 height 50
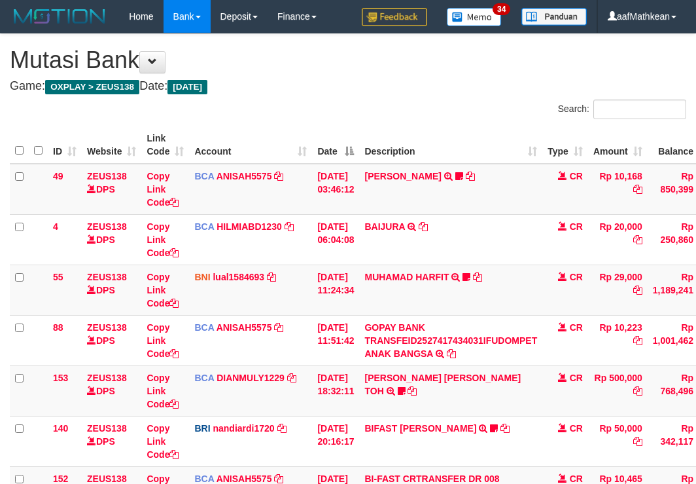
scroll to position [256, 103]
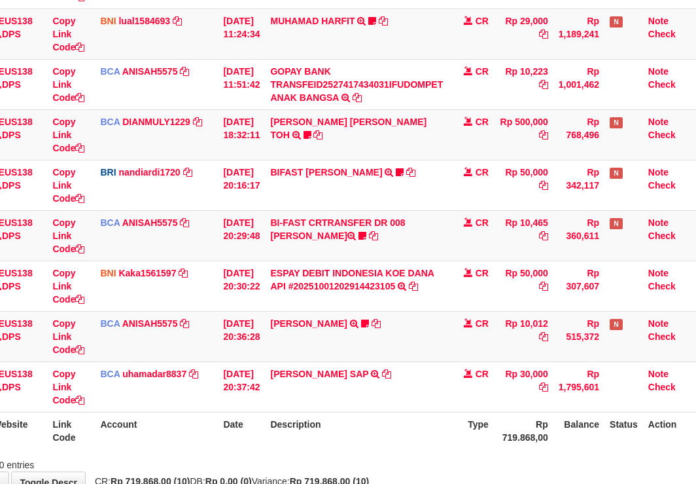
drag, startPoint x: 314, startPoint y: 424, endPoint x: 378, endPoint y: 425, distance: 64.1
click at [319, 424] on th "Description" at bounding box center [356, 430] width 183 height 37
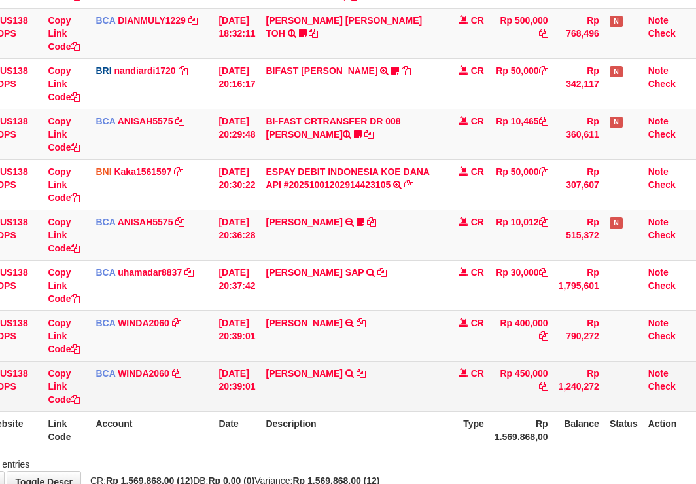
scroll to position [439, 103]
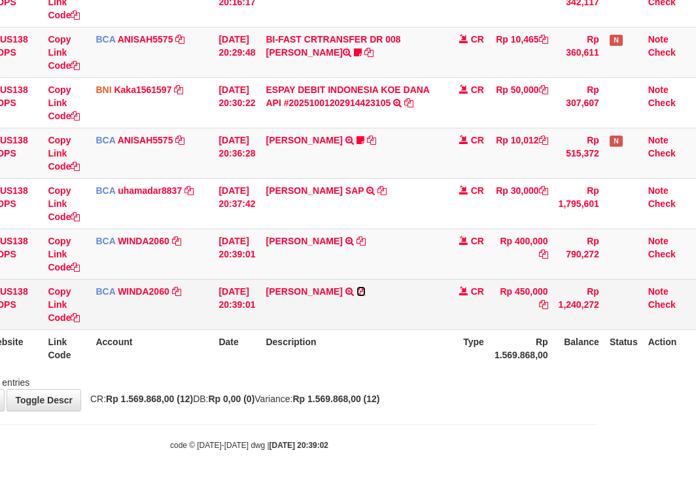
click at [357, 287] on icon at bounding box center [361, 291] width 9 height 9
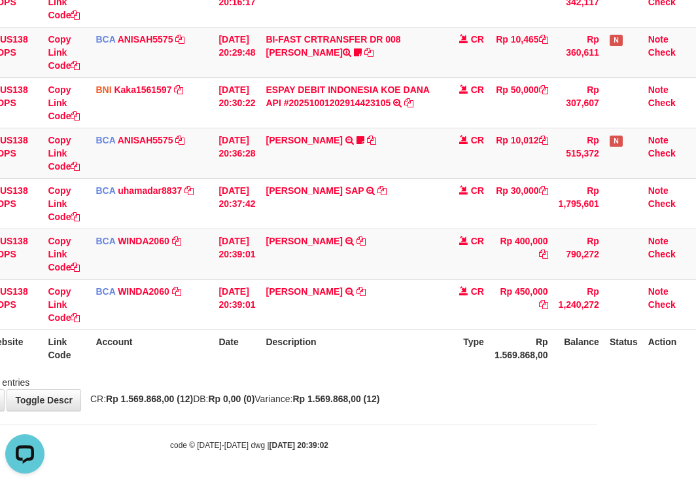
scroll to position [0, 0]
click at [366, 241] on icon at bounding box center [361, 240] width 9 height 9
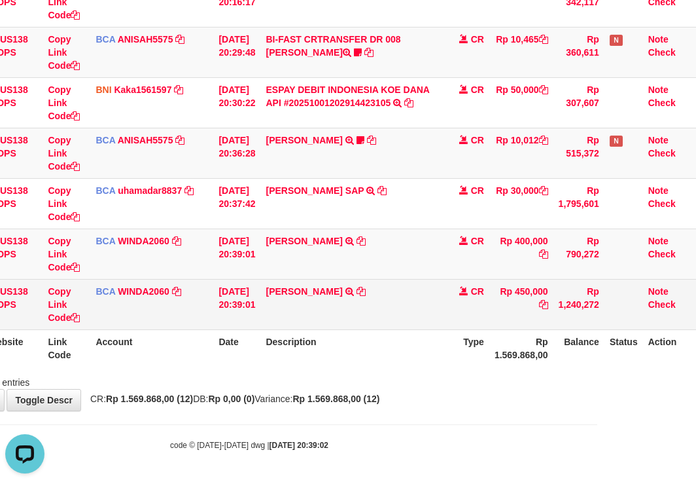
drag, startPoint x: 336, startPoint y: 344, endPoint x: 607, endPoint y: 287, distance: 276.2
click at [338, 345] on th "Description" at bounding box center [351, 347] width 183 height 37
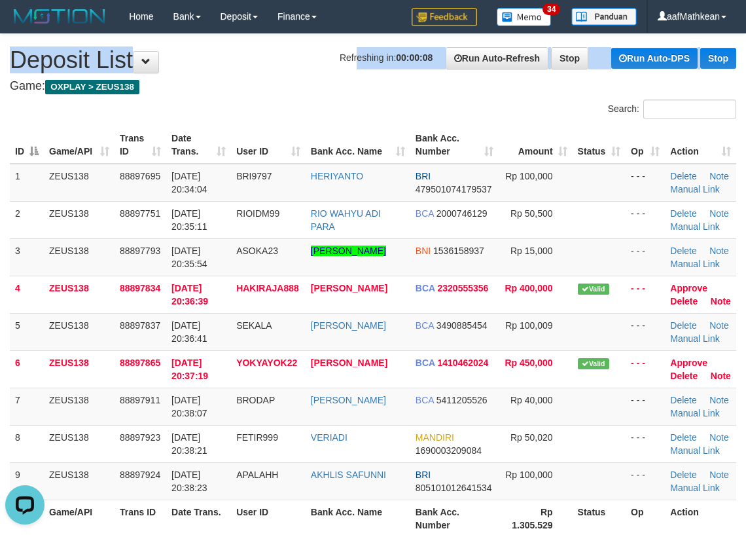
click at [287, 60] on h1 "Refreshing in: 00:00:08 Run Auto-Refresh Stop Run Auto-DPS Stop Deposit List" at bounding box center [373, 60] width 726 height 26
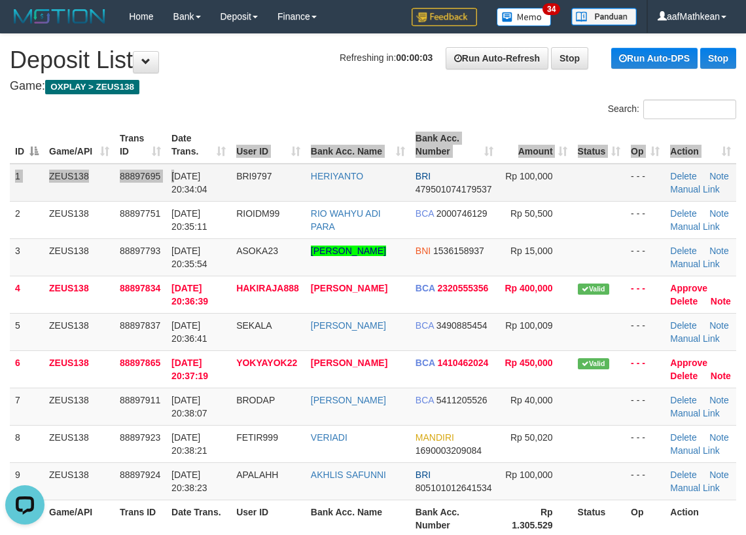
click at [215, 159] on table "ID Game/API Trans ID Date Trans. User ID Bank Acc. Name Bank Acc. Number Amount…" at bounding box center [373, 331] width 726 height 410
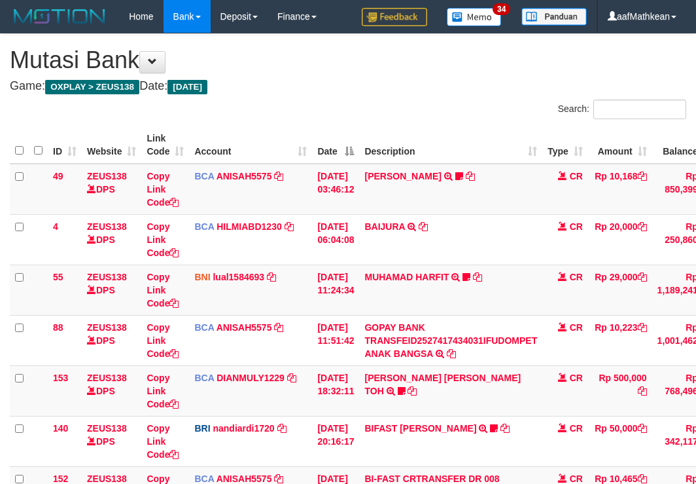
scroll to position [419, 89]
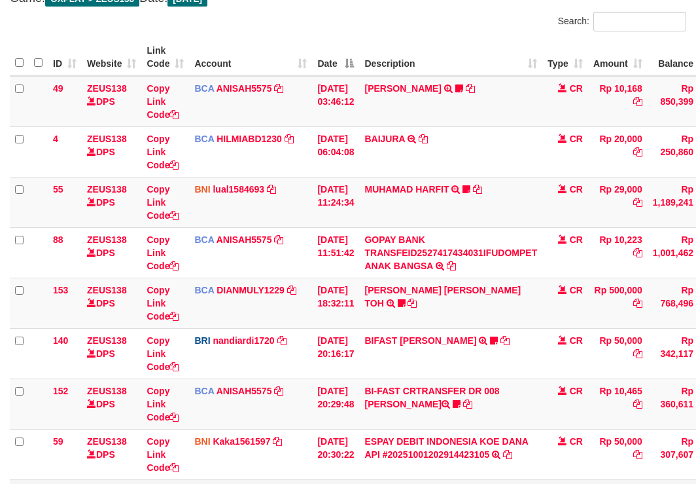
scroll to position [327, 0]
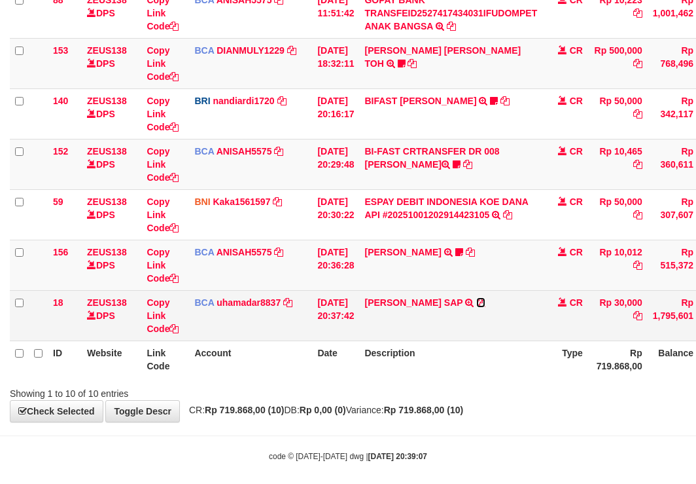
click at [486, 299] on icon at bounding box center [480, 302] width 9 height 9
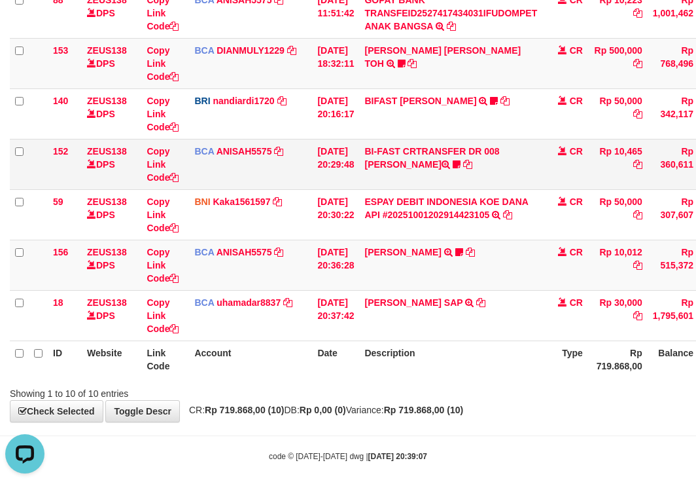
scroll to position [0, 0]
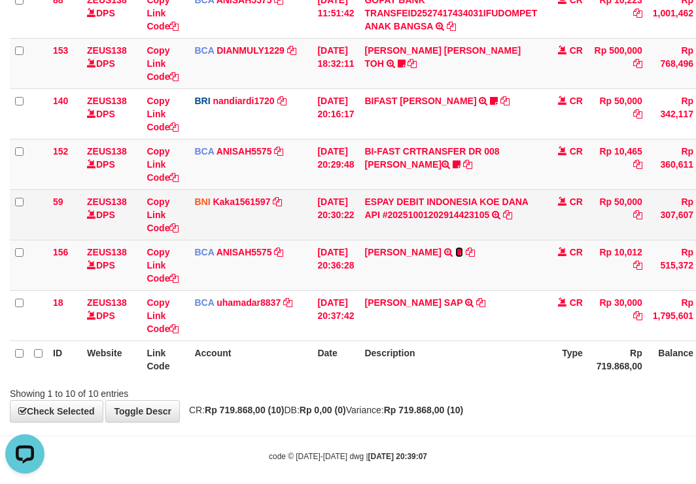
drag, startPoint x: 495, startPoint y: 249, endPoint x: 483, endPoint y: 228, distance: 24.0
click at [463, 249] on icon at bounding box center [459, 251] width 8 height 9
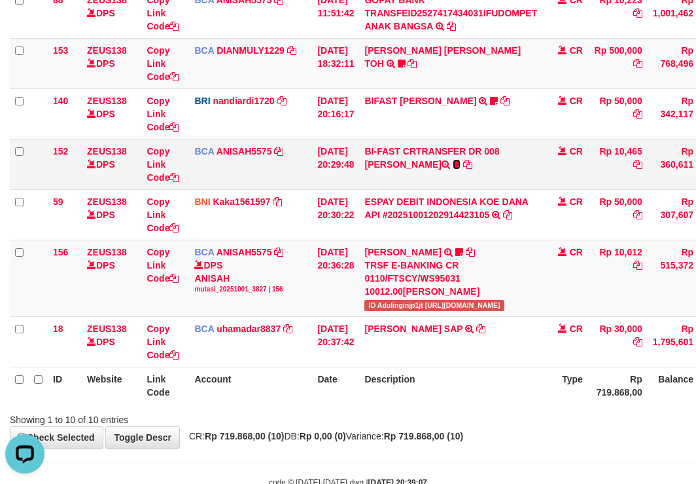
click at [453, 160] on icon at bounding box center [457, 164] width 8 height 9
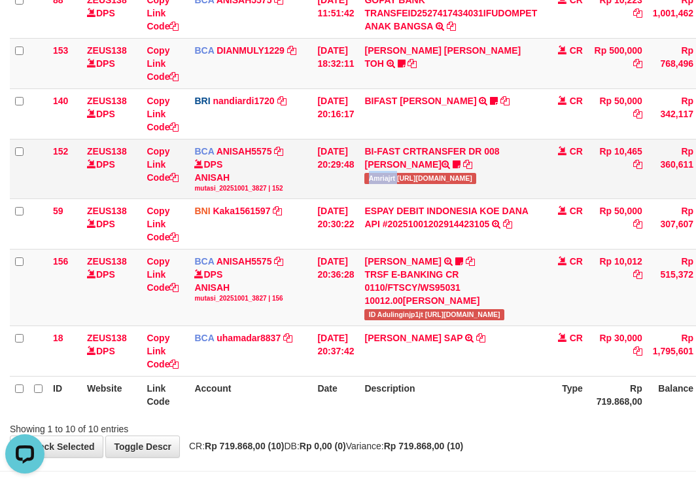
click at [408, 183] on td "BI-FAST CRTRANSFER DR 008 AMRIA JUNIARTI Amriajrt https://prnt.sc/v8XresWDUdQt" at bounding box center [450, 169] width 183 height 60
click at [327, 398] on th "Date" at bounding box center [335, 394] width 47 height 37
drag, startPoint x: 339, startPoint y: 404, endPoint x: 363, endPoint y: 410, distance: 24.9
click at [358, 409] on th "Date" at bounding box center [335, 394] width 47 height 37
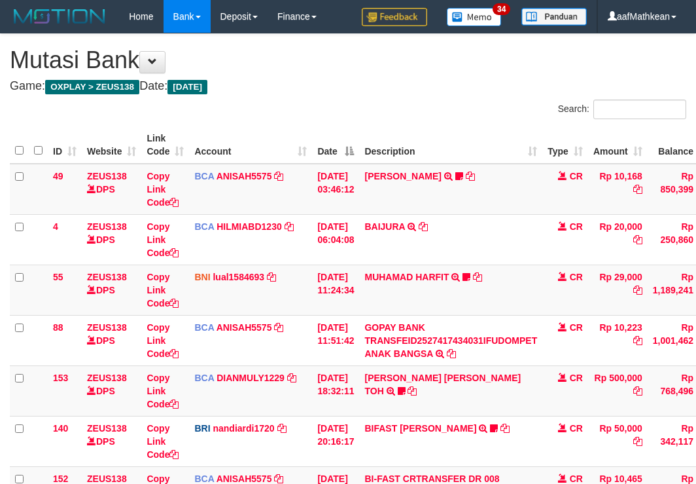
scroll to position [245, 0]
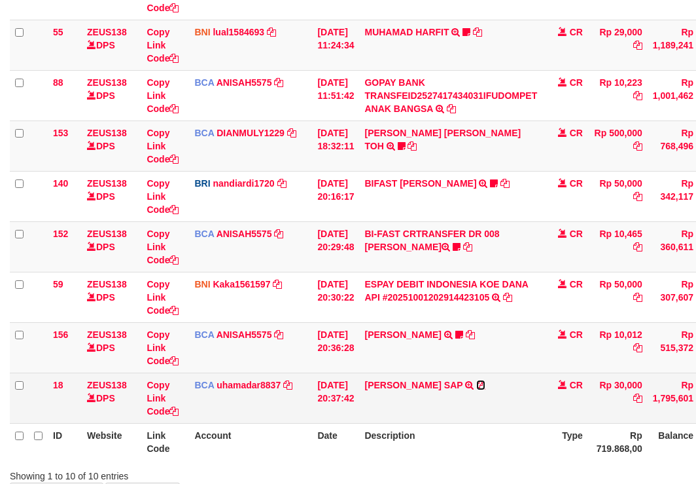
click at [486, 383] on icon at bounding box center [480, 384] width 9 height 9
drag, startPoint x: 346, startPoint y: 379, endPoint x: 354, endPoint y: 393, distance: 16.4
click at [353, 391] on td "[DATE] 20:37:42" at bounding box center [335, 397] width 47 height 50
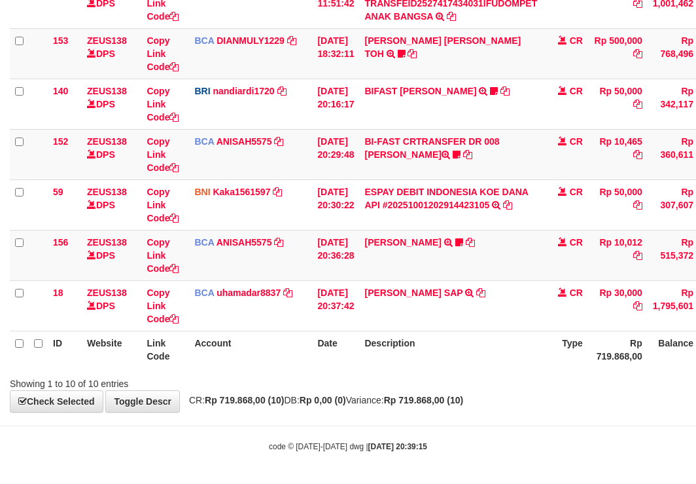
scroll to position [338, 0]
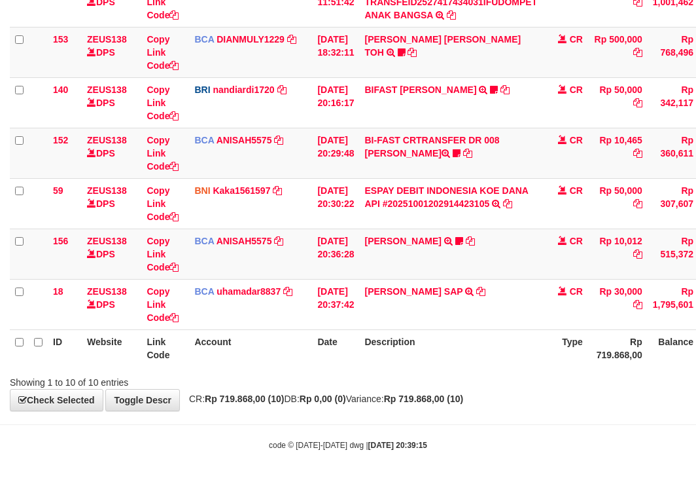
click at [567, 366] on div "ID Website Link Code Account Date Description Type Amount Balance Status Action…" at bounding box center [348, 77] width 696 height 586
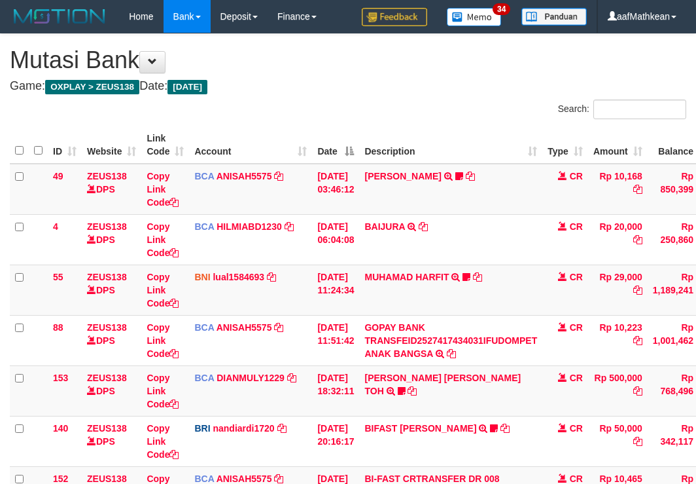
scroll to position [256, 0]
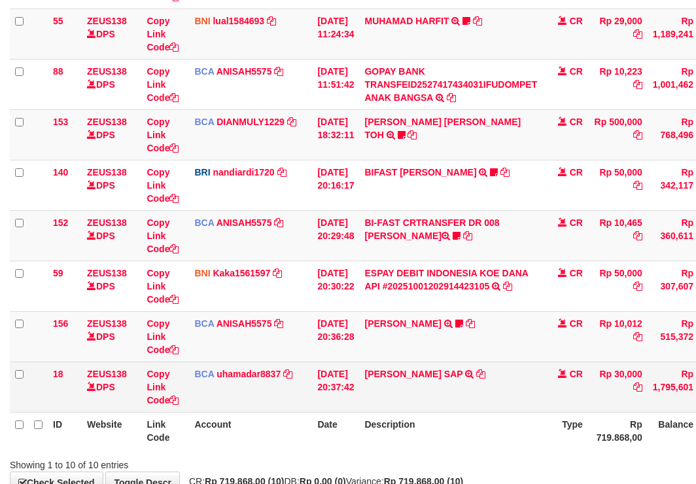
drag, startPoint x: 0, startPoint y: 0, endPoint x: 537, endPoint y: 366, distance: 649.9
click at [536, 364] on td "[PERSON_NAME] SAP TRSF E-BANKING CR 0110/FTSCY/WS95031 30000.00[PERSON_NAME] SAP" at bounding box center [450, 386] width 183 height 50
click at [537, 365] on td "[PERSON_NAME] SAP TRSF E-BANKING CR 0110/FTSCY/WS95031 30000.00[PERSON_NAME] SAP" at bounding box center [450, 386] width 183 height 50
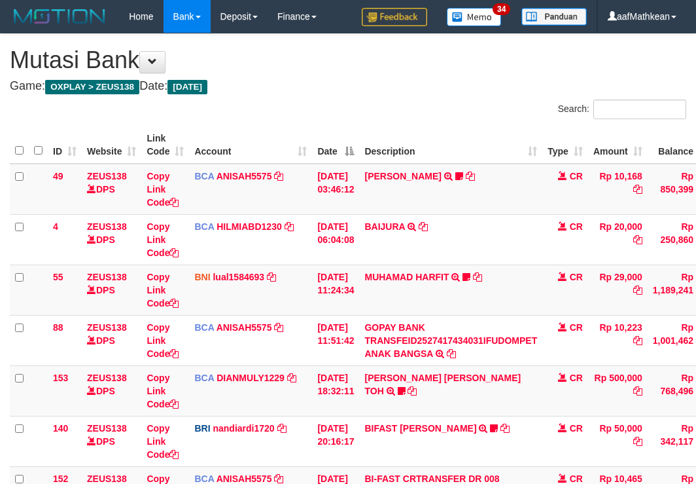
scroll to position [338, 0]
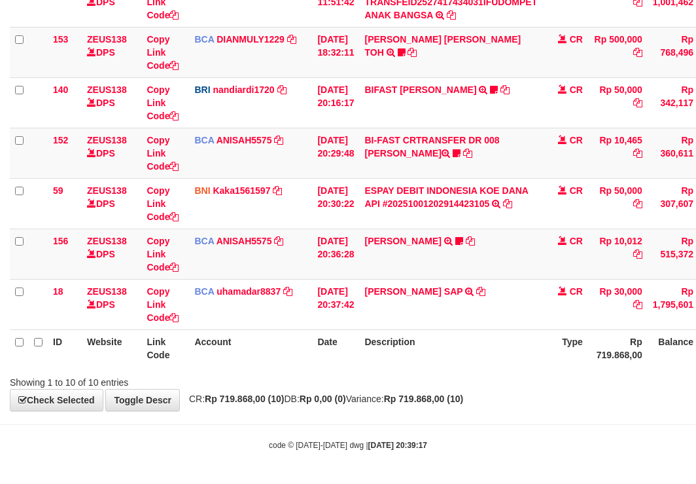
click at [557, 356] on th "Type" at bounding box center [565, 347] width 46 height 37
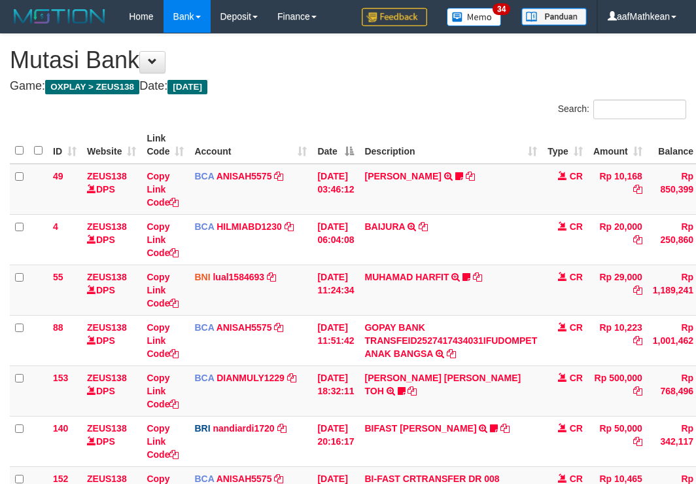
scroll to position [256, 0]
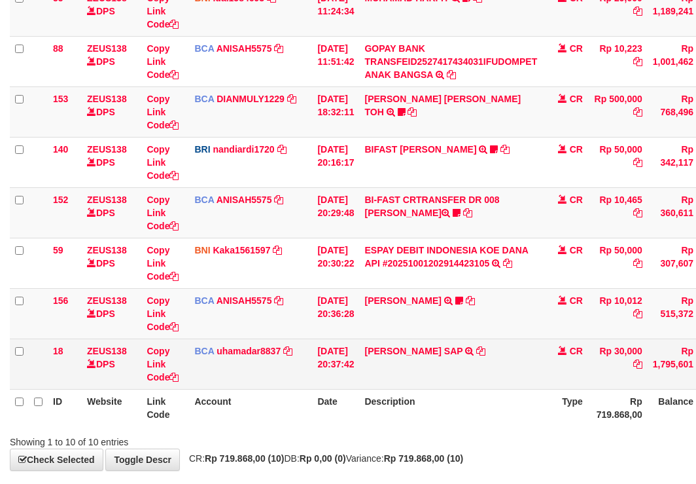
scroll to position [335, 0]
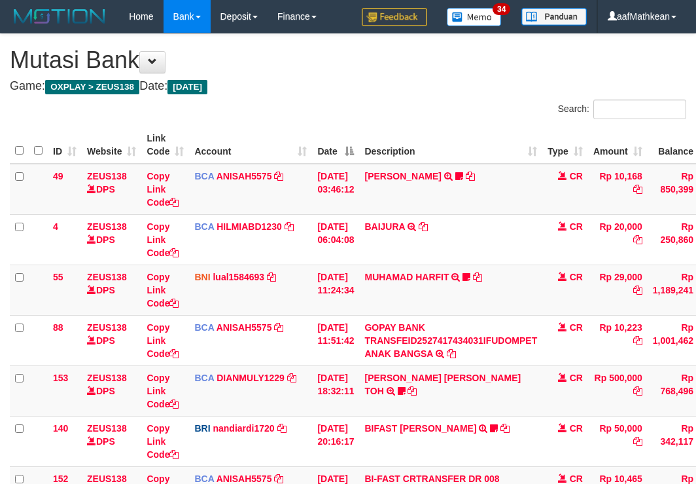
scroll to position [255, 0]
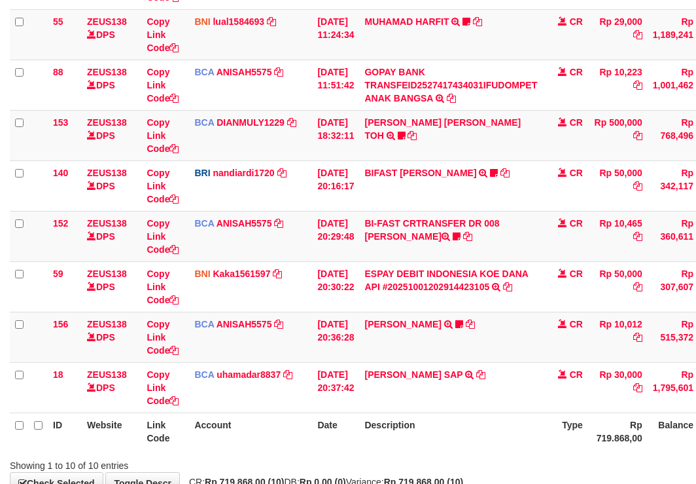
scroll to position [338, 0]
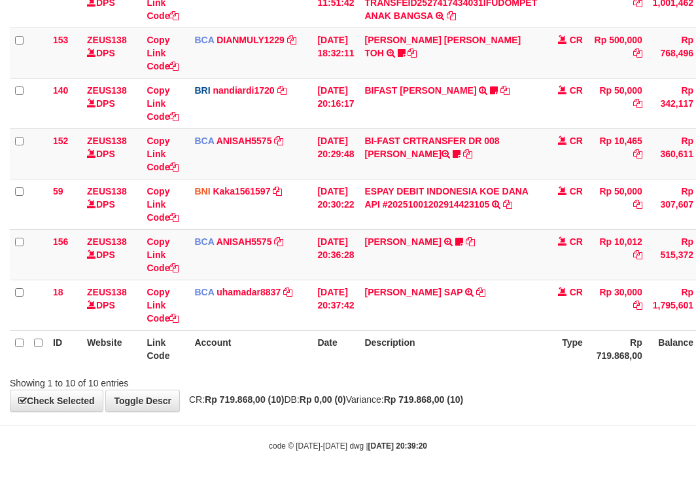
click at [461, 353] on th "Description" at bounding box center [450, 348] width 183 height 37
click at [480, 336] on th "Description" at bounding box center [450, 348] width 183 height 37
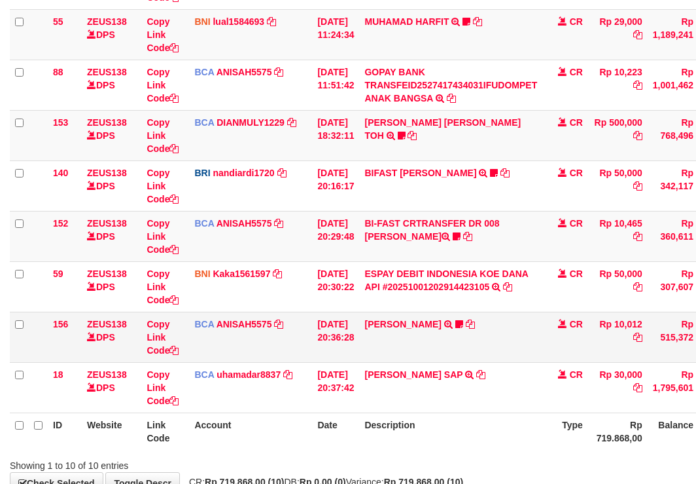
click at [482, 335] on td "ABDUL HAFIDZ DASUQ TRSF E-BANKING CR 0110/FTSCY/WS95031 10012.00ABDUL HAFIDZ DA…" at bounding box center [450, 336] width 183 height 50
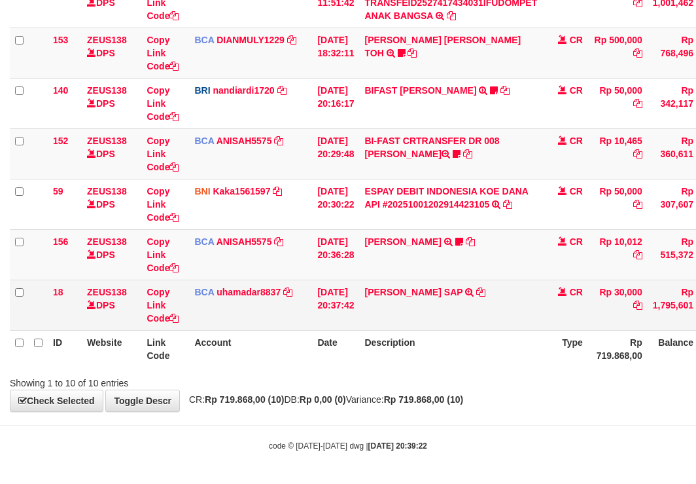
scroll to position [338, 0]
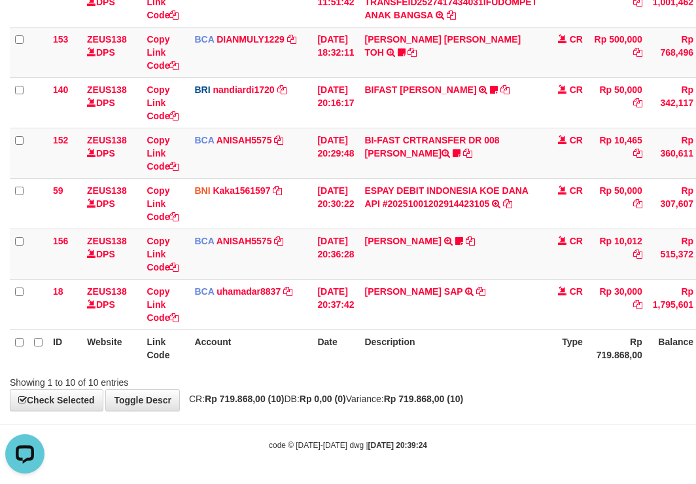
click at [572, 343] on th "Type" at bounding box center [565, 347] width 46 height 37
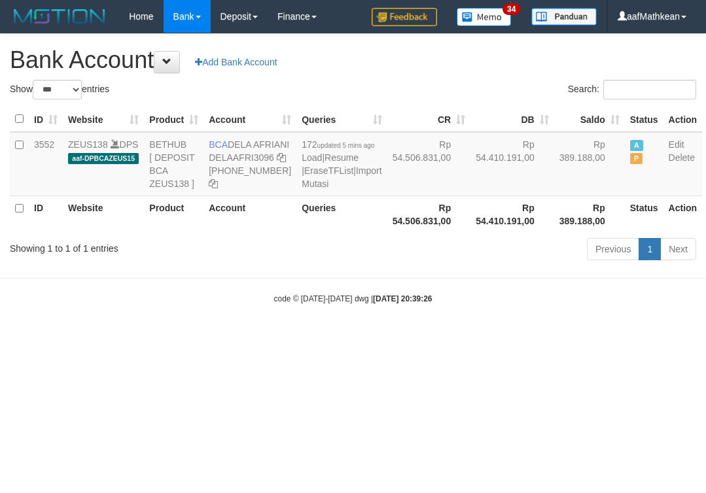
select select "***"
click at [681, 265] on div "Previous 1 Next" at bounding box center [500, 251] width 392 height 28
select select "***"
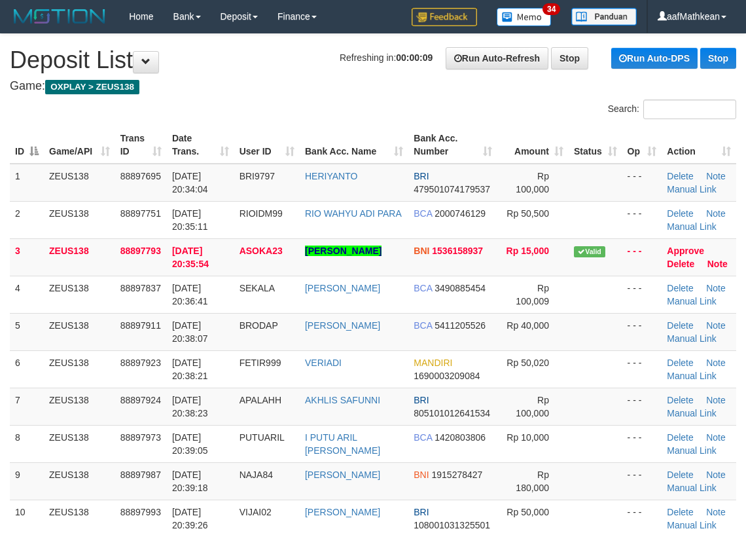
click at [135, 104] on div "Search:" at bounding box center [373, 110] width 746 height 23
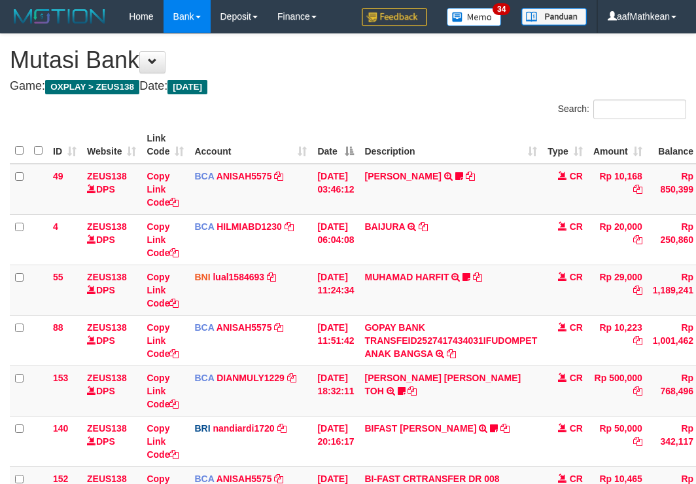
scroll to position [351, 0]
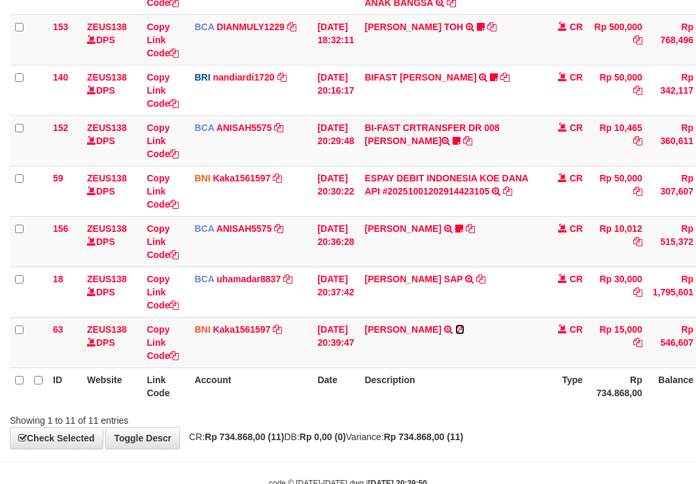
click at [465, 325] on icon at bounding box center [459, 329] width 9 height 9
drag, startPoint x: 188, startPoint y: 340, endPoint x: 311, endPoint y: 338, distance: 123.7
click at [269, 340] on tr "63 ZEUS138 DPS Copy Link Code BNI Kaka1561597 DPS KARMILA mutasi_20251001_2425 …" at bounding box center [400, 342] width 781 height 50
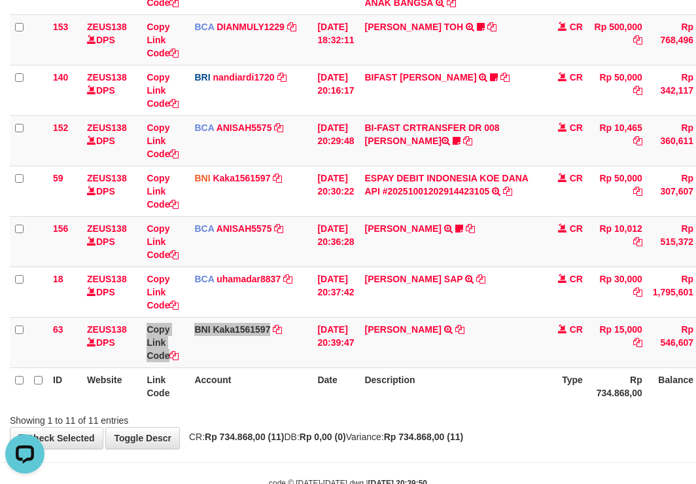
scroll to position [0, 0]
drag, startPoint x: 392, startPoint y: 369, endPoint x: 394, endPoint y: 353, distance: 15.8
click at [394, 358] on table "ID Website Link Code Account Date Description Type Amount Balance Status Action…" at bounding box center [400, 90] width 781 height 629
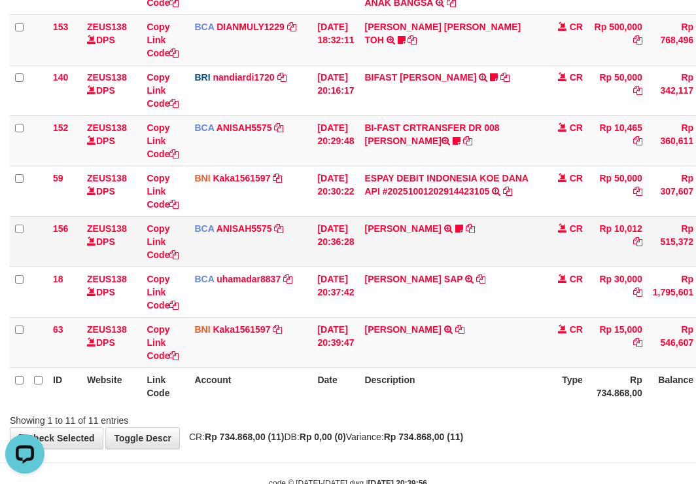
click at [535, 296] on td "MUHAMMAD FEBRY SAP TRSF E-BANKING CR 0110/FTSCY/WS95031 30000.00MUHAMMAD FEBRY …" at bounding box center [450, 291] width 183 height 50
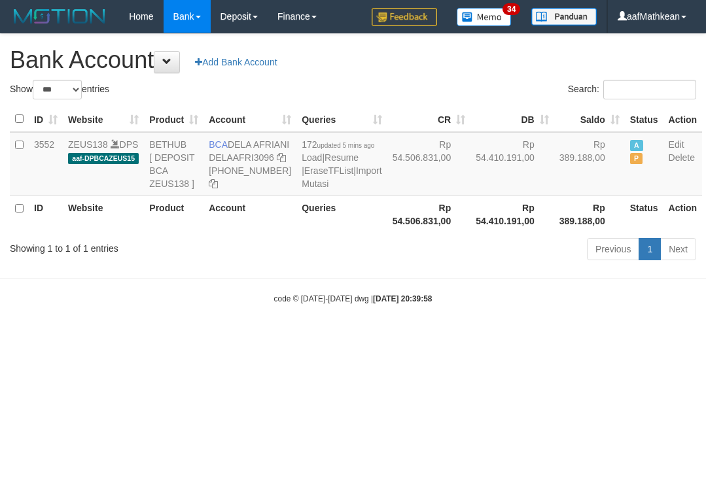
select select "***"
click at [277, 162] on icon at bounding box center [281, 157] width 9 height 9
drag, startPoint x: 0, startPoint y: 0, endPoint x: 699, endPoint y: 175, distance: 720.3
click at [246, 189] on td "BCA DELA AFRIANI DELAAFRI3096 [PHONE_NUMBER]" at bounding box center [249, 164] width 93 height 64
drag, startPoint x: 396, startPoint y: 296, endPoint x: 394, endPoint y: 264, distance: 31.5
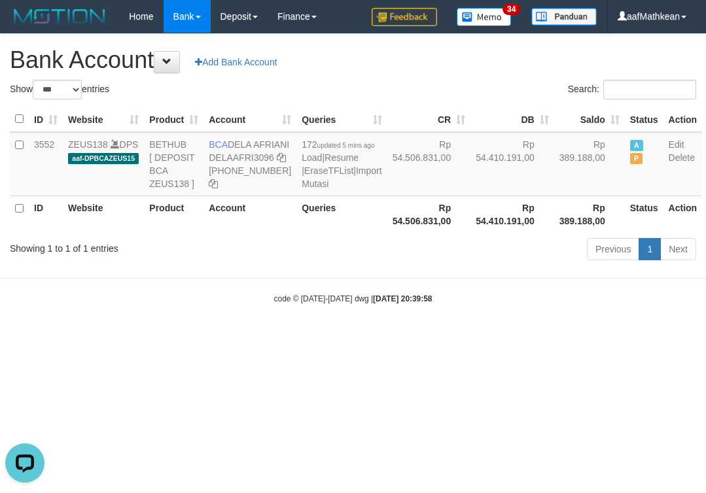
click at [385, 265] on div "Previous 1 Next" at bounding box center [500, 251] width 392 height 28
click at [302, 189] on link "Import Mutasi" at bounding box center [342, 178] width 80 height 24
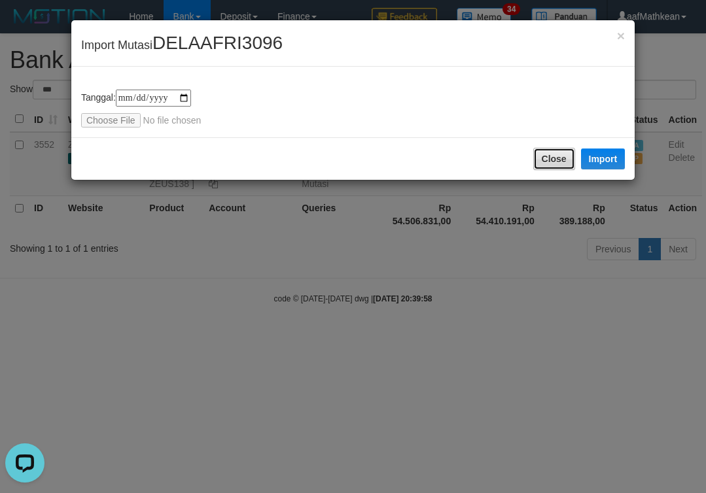
click at [558, 157] on button "Close" at bounding box center [554, 159] width 42 height 22
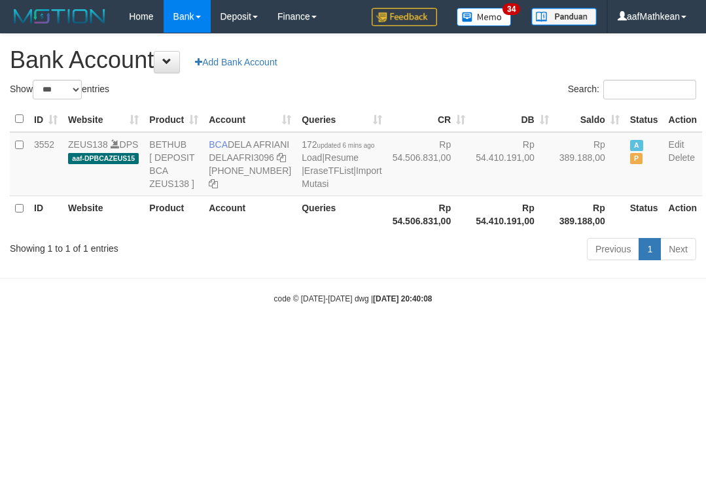
select select "***"
drag, startPoint x: 208, startPoint y: 139, endPoint x: 400, endPoint y: 164, distance: 193.4
click at [262, 165] on td "BCA DELA AFRIANI DELAAFRI3096 [PHONE_NUMBER]" at bounding box center [249, 164] width 93 height 64
click at [238, 153] on td "BCA DELA AFRIANI DELAAFRI3096 [PHONE_NUMBER]" at bounding box center [249, 164] width 93 height 64
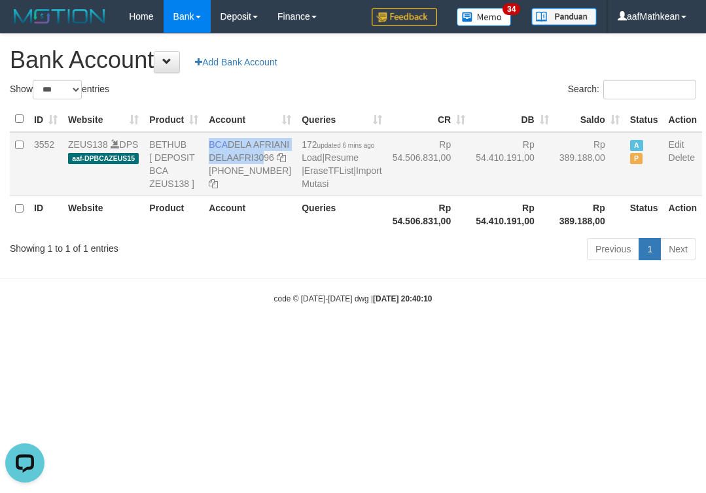
click at [229, 149] on td "BCA DELA AFRIANI DELAAFRI3096 [PHONE_NUMBER]" at bounding box center [249, 164] width 93 height 64
click at [228, 149] on td "BCA DELA AFRIANI DELAAFRI3096 [PHONE_NUMBER]" at bounding box center [249, 164] width 93 height 64
click at [222, 150] on span "BCA" at bounding box center [218, 144] width 19 height 10
drag, startPoint x: 210, startPoint y: 143, endPoint x: 256, endPoint y: 161, distance: 49.3
click at [256, 161] on td "BCA DELA AFRIANI DELAAFRI3096 869-245-8639" at bounding box center [249, 164] width 93 height 64
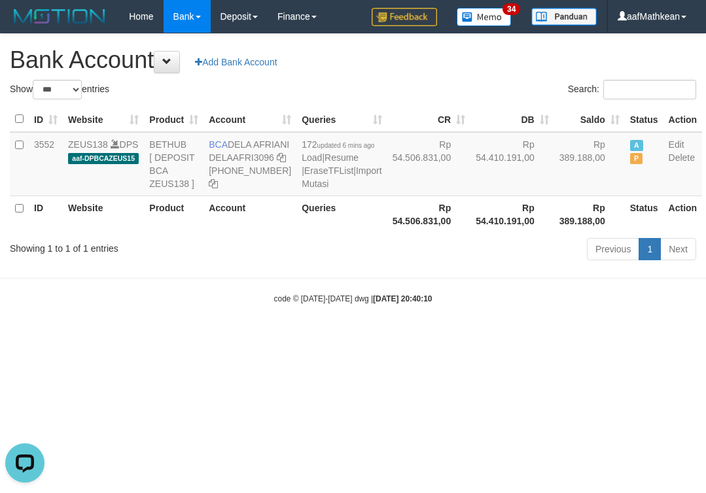
copy td "BCA DELA AFRIANI"
click at [348, 338] on body "Toggle navigation Home Bank Account List Load By Website Group [OXPLAY] ZEUS138…" at bounding box center [353, 169] width 706 height 338
click at [350, 338] on body "Toggle navigation Home Bank Account List Load By Website Group [OXPLAY] ZEUS138…" at bounding box center [353, 169] width 706 height 338
drag, startPoint x: 364, startPoint y: 350, endPoint x: 359, endPoint y: 359, distance: 10.2
click at [366, 338] on body "Toggle navigation Home Bank Account List Load By Website Group [OXPLAY] ZEUS138…" at bounding box center [353, 169] width 706 height 338
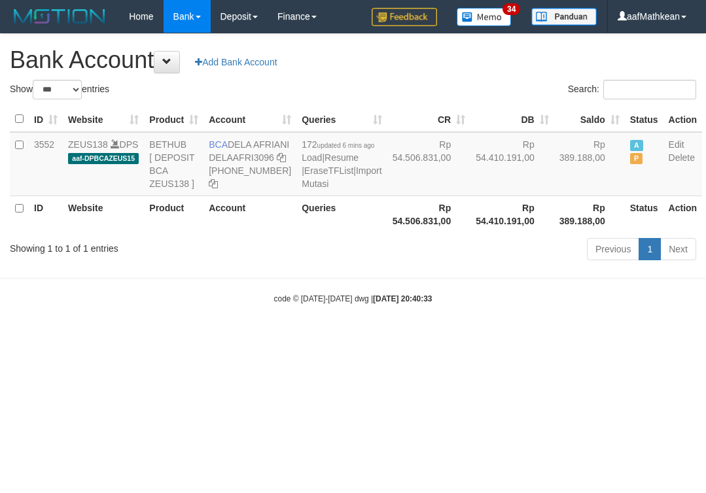
select select "***"
drag, startPoint x: 339, startPoint y: 357, endPoint x: 327, endPoint y: 263, distance: 94.4
click at [341, 325] on body "Toggle navigation Home Bank Account List Load By Website Group [OXPLAY] ZEUS138…" at bounding box center [353, 169] width 706 height 338
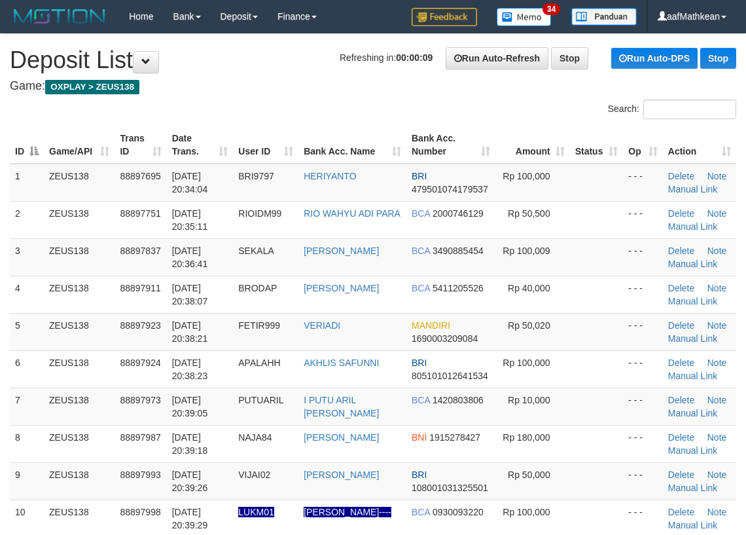
click at [102, 168] on table "ID Game/API Trans ID Date Trans. User ID Bank Acc. Name Bank Acc. Number Amount…" at bounding box center [373, 405] width 726 height 559
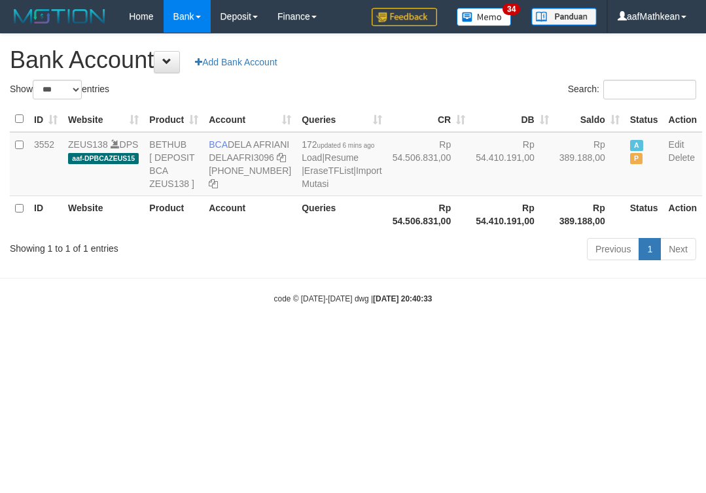
select select "***"
click at [465, 317] on body "Toggle navigation Home Bank Account List Load By Website Group [OXPLAY] ZEUS138…" at bounding box center [353, 169] width 706 height 338
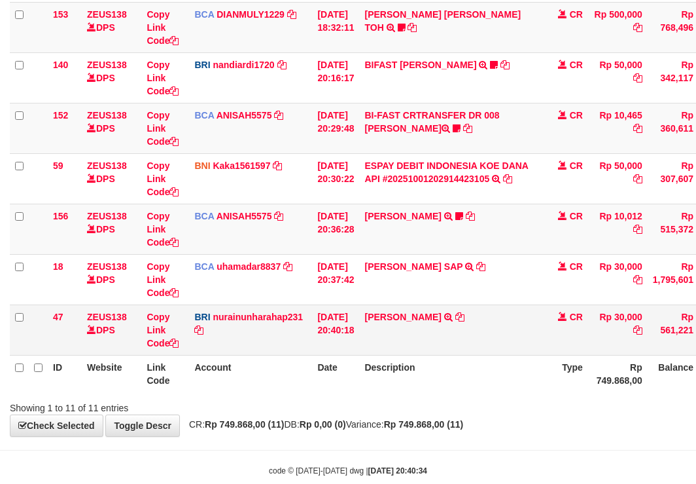
scroll to position [363, 0]
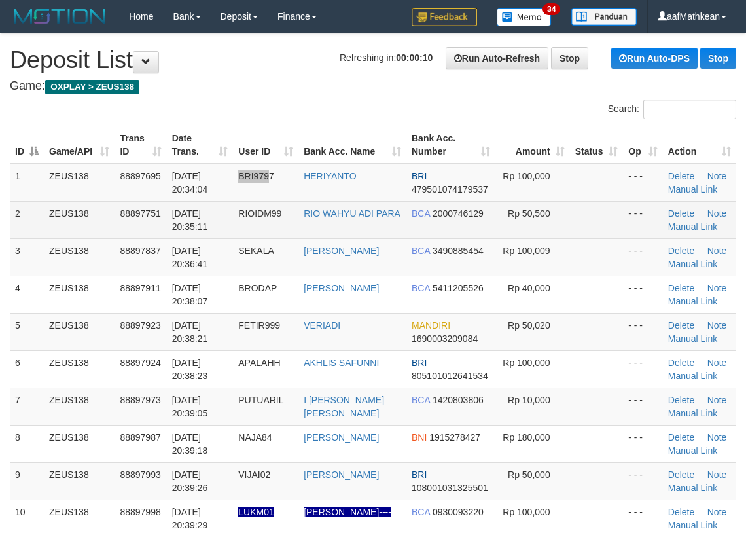
click at [268, 178] on tr "1 ZEUS138 88897695 [DATE] 20:34:04 BRI9797 [GEOGRAPHIC_DATA] BRI 47950107417953…" at bounding box center [373, 183] width 726 height 38
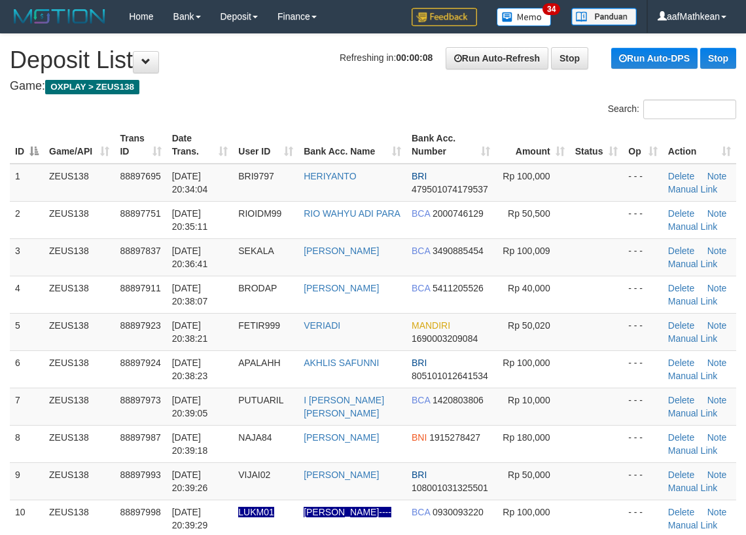
drag, startPoint x: 315, startPoint y: 134, endPoint x: 400, endPoint y: 120, distance: 86.3
click at [400, 120] on div "Search: ID Game/API Trans ID Date Trans. User ID Bank Acc. Name Bank Acc. Numbe…" at bounding box center [373, 403] width 726 height 609
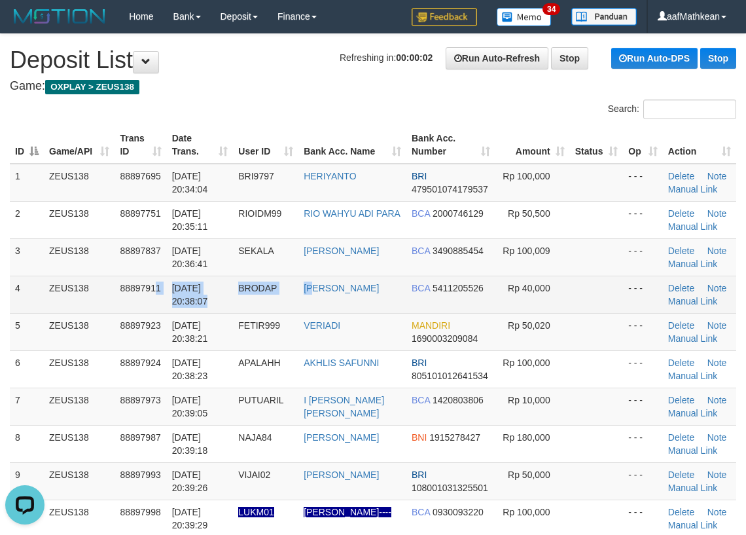
drag, startPoint x: 305, startPoint y: 284, endPoint x: 324, endPoint y: 296, distance: 22.7
click at [325, 287] on tr "4 ZEUS138 88897911 01/10/2025 20:38:07 BRODAP NADIRA MAULIDYA BCA 5411205526 Rp…" at bounding box center [373, 293] width 726 height 37
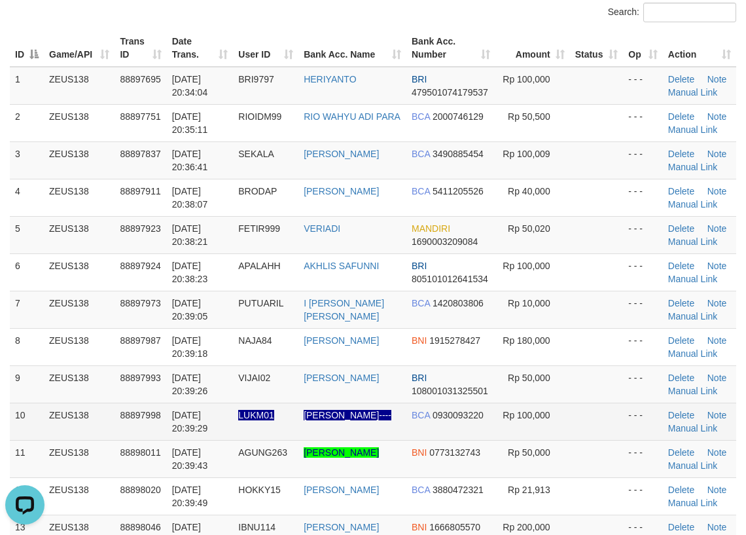
scroll to position [196, 0]
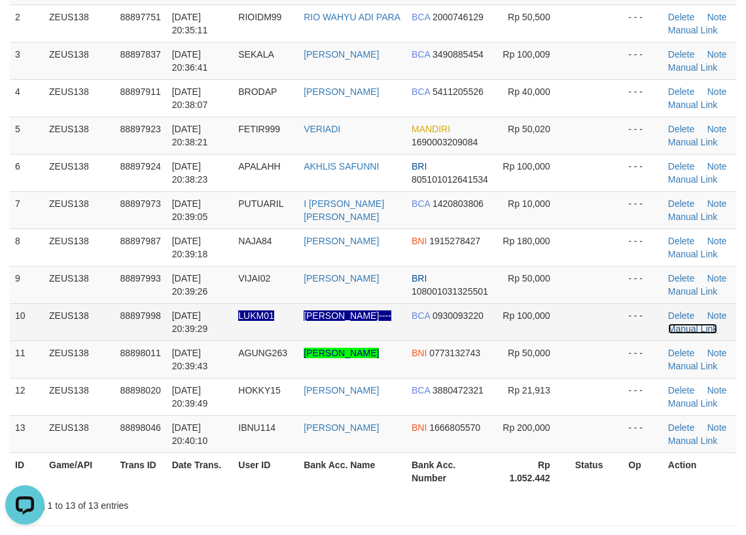
click at [690, 328] on link "Manual Link" at bounding box center [693, 328] width 50 height 10
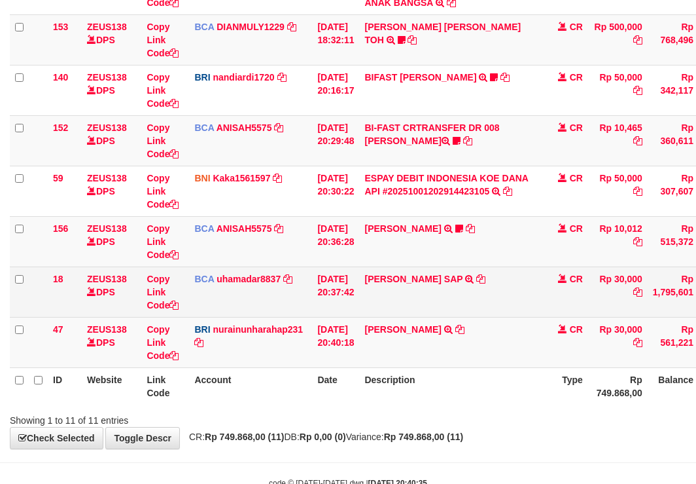
scroll to position [389, 0]
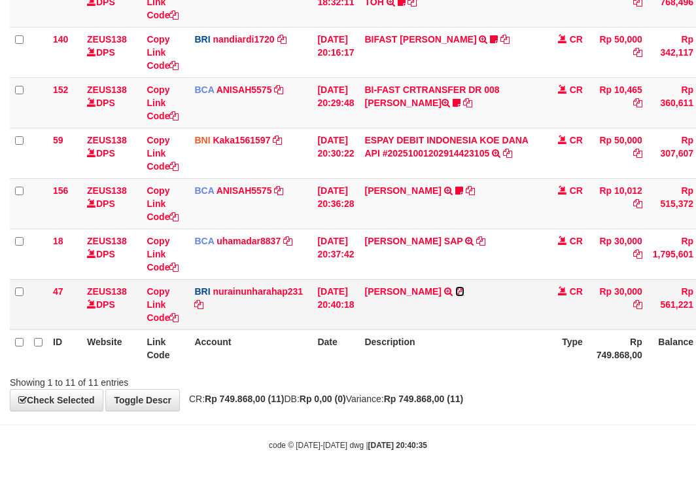
click at [465, 290] on icon at bounding box center [459, 291] width 9 height 9
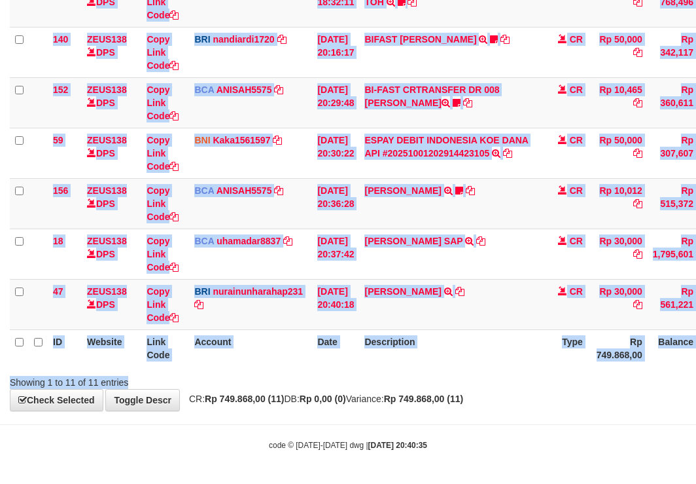
drag, startPoint x: 390, startPoint y: 385, endPoint x: 353, endPoint y: 397, distance: 39.1
click at [380, 388] on div "**********" at bounding box center [348, 27] width 696 height 765
click at [376, 397] on span "CR: Rp 749.868,00 (11) DB: Rp 0,00 (0) Variance: Rp 749.868,00 (11)" at bounding box center [323, 398] width 281 height 10
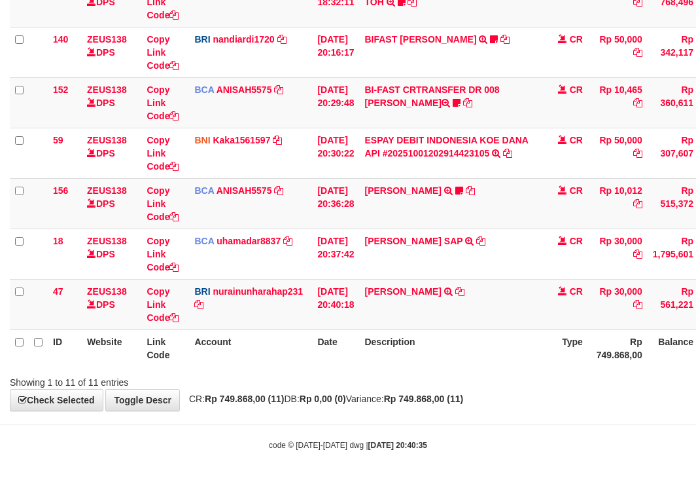
drag, startPoint x: 496, startPoint y: 364, endPoint x: 506, endPoint y: 358, distance: 11.4
click at [499, 364] on th "Description" at bounding box center [450, 347] width 183 height 37
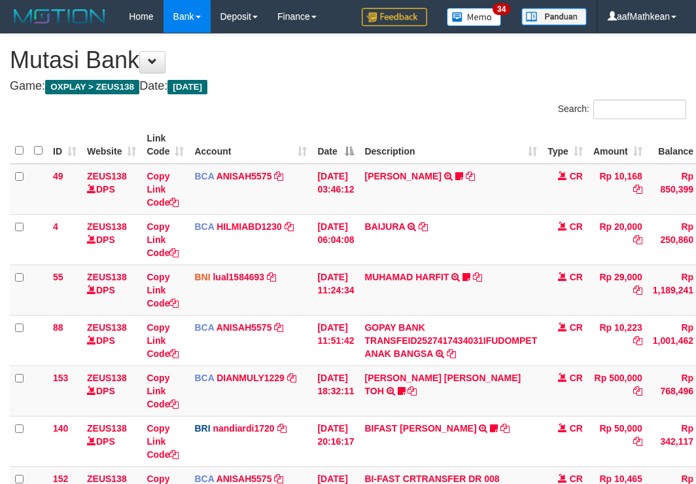
scroll to position [306, 0]
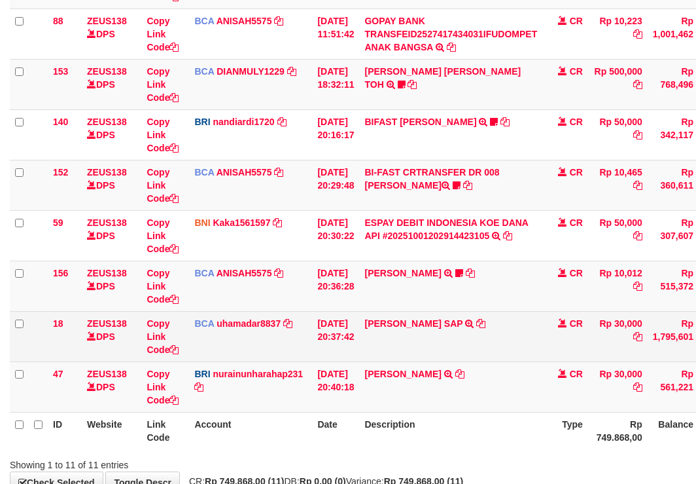
click at [513, 344] on td "[PERSON_NAME] SAP TRSF E-BANKING CR 0110/FTSCY/WS95031 30000.00[PERSON_NAME] SAP" at bounding box center [450, 336] width 183 height 50
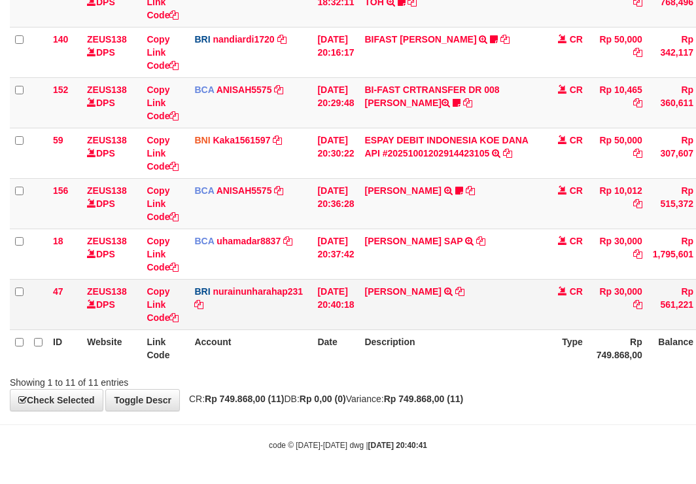
scroll to position [389, 0]
click at [505, 324] on td "RISAL WAHYUDI TRANSFER NBMB RISAL WAHYUDI TO NURAINUN HARAHAP" at bounding box center [450, 304] width 183 height 50
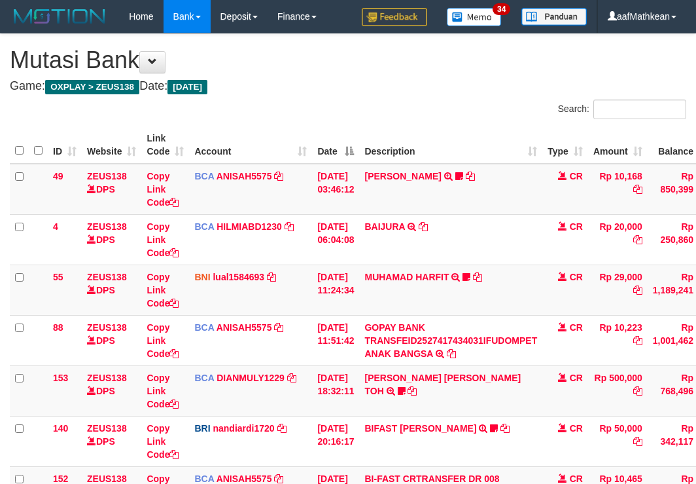
scroll to position [414, 0]
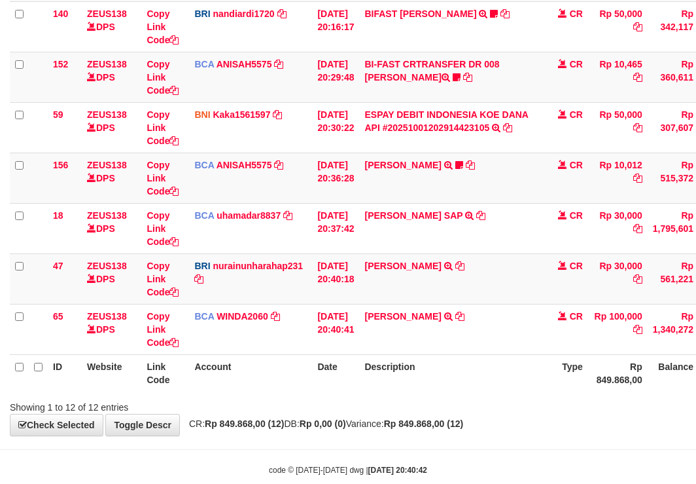
click at [505, 324] on td "[PERSON_NAME] TRSF E-BANKING CR 0110/FTSCY/WS95031 100000.00[PERSON_NAME]" at bounding box center [450, 329] width 183 height 50
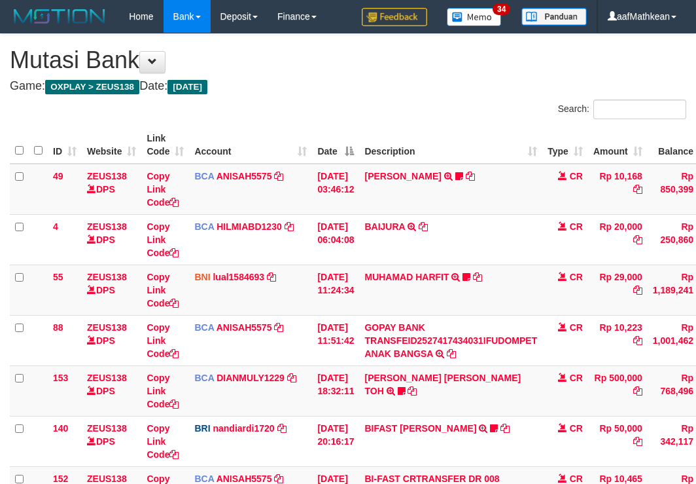
scroll to position [414, 0]
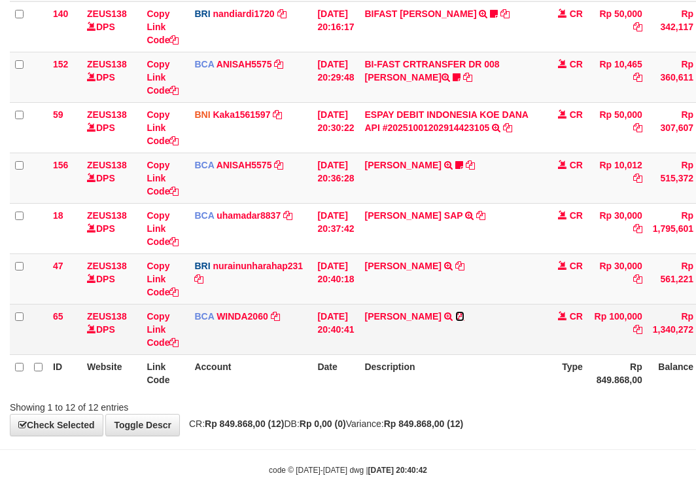
click at [465, 317] on icon at bounding box center [459, 315] width 9 height 9
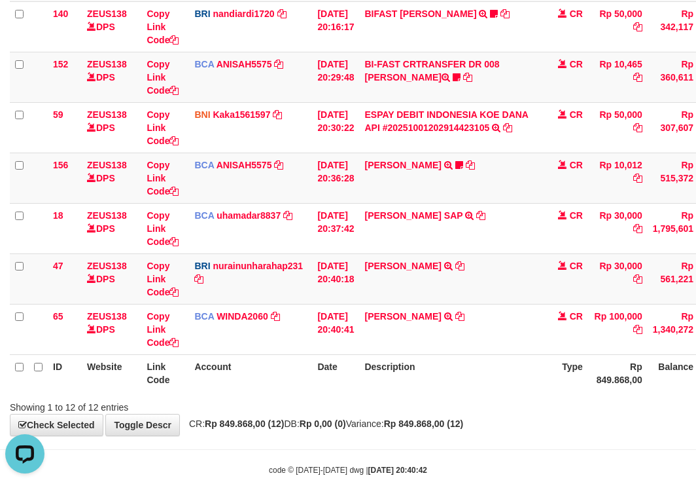
scroll to position [0, 0]
click at [247, 364] on table "ID Website Link Code Account Date Description Type Amount Balance Status Action…" at bounding box center [400, 51] width 781 height 679
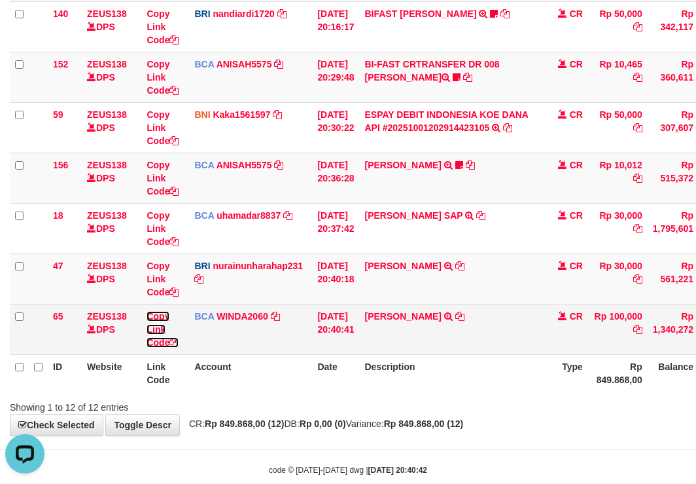
click at [158, 342] on link "Copy Link Code" at bounding box center [163, 329] width 32 height 37
drag, startPoint x: 158, startPoint y: 342, endPoint x: 698, endPoint y: 294, distance: 541.3
click at [164, 342] on link "Copy Link Code" at bounding box center [163, 329] width 32 height 37
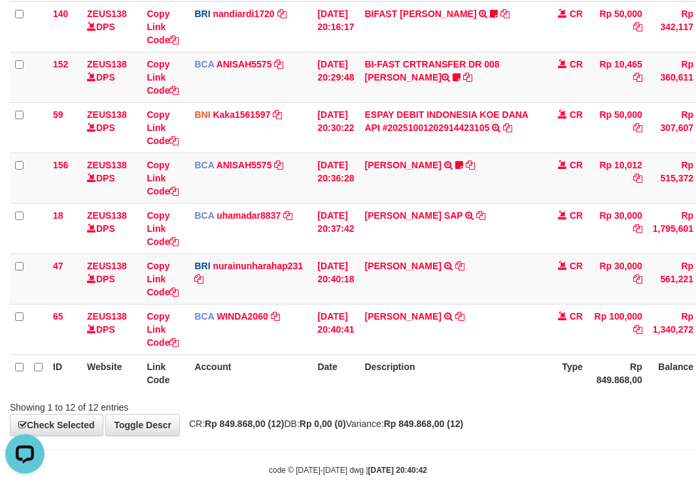
scroll to position [164, 0]
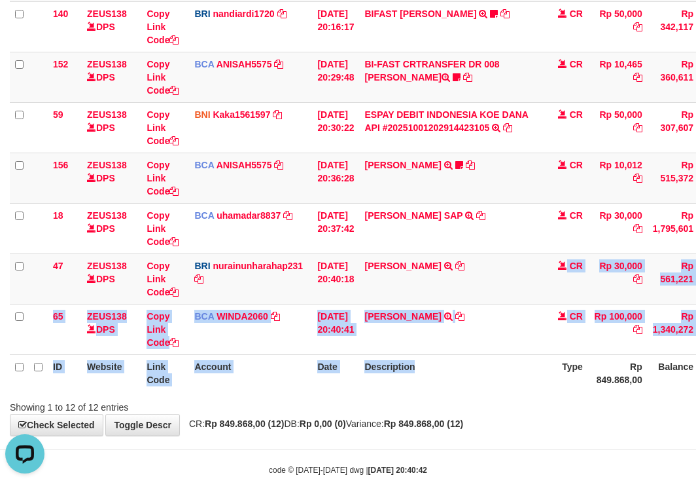
click at [622, 414] on div "**********" at bounding box center [348, 27] width 696 height 815
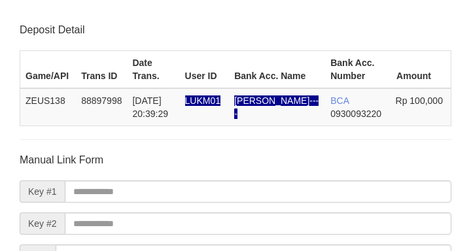
scroll to position [153, 0]
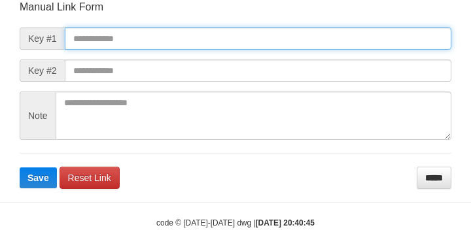
click at [248, 40] on input "text" at bounding box center [258, 38] width 387 height 22
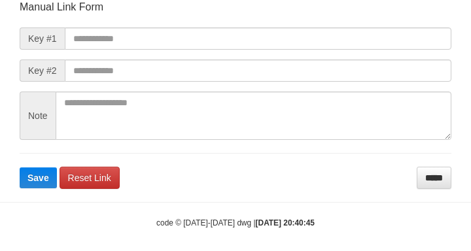
scroll to position [152, 0]
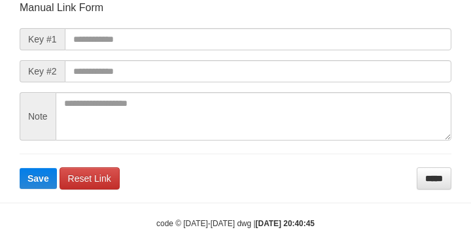
click at [63, 39] on span "Key #1" at bounding box center [42, 39] width 45 height 22
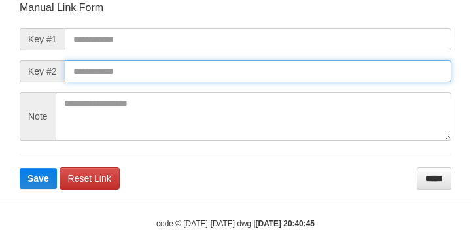
click at [20, 168] on button "Save" at bounding box center [38, 178] width 37 height 21
click at [375, 69] on input "text" at bounding box center [258, 71] width 387 height 22
click at [366, 69] on input "text" at bounding box center [258, 71] width 387 height 22
click at [20, 168] on button "Save" at bounding box center [38, 178] width 37 height 21
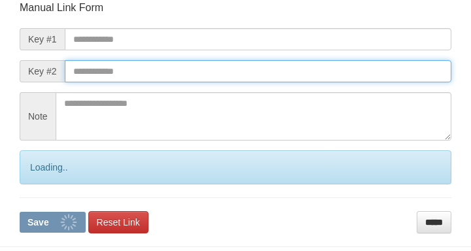
click at [357, 68] on input "text" at bounding box center [258, 71] width 387 height 22
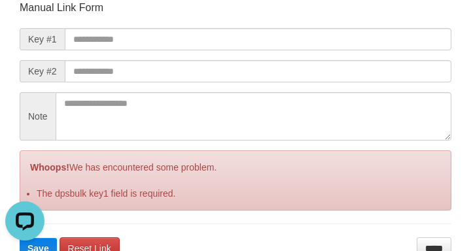
click at [309, 56] on form "Manual Link Form Key #1 Key #2 Note Whoops! We has encountered some problem. Th…" at bounding box center [236, 130] width 432 height 259
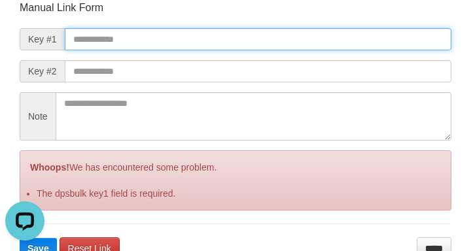
click at [334, 48] on input "text" at bounding box center [258, 39] width 387 height 22
paste input "**********"
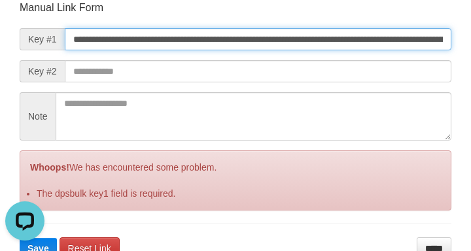
scroll to position [0, 755]
type input "**********"
click at [20, 238] on button "Save" at bounding box center [38, 248] width 37 height 21
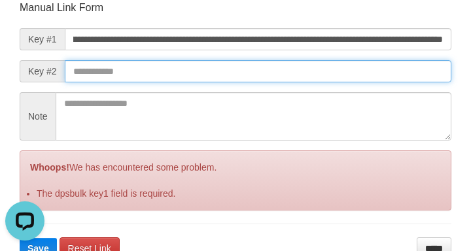
click at [340, 79] on input "text" at bounding box center [258, 71] width 387 height 22
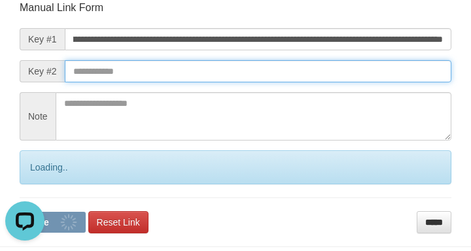
scroll to position [0, 0]
click at [20, 212] on button "Save" at bounding box center [53, 222] width 66 height 21
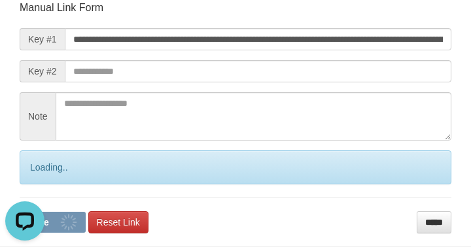
click at [335, 84] on form "**********" at bounding box center [236, 117] width 432 height 233
click at [338, 85] on form "**********" at bounding box center [236, 117] width 432 height 233
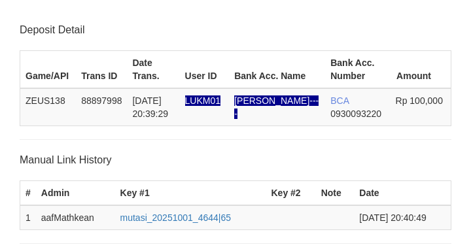
scroll to position [256, 0]
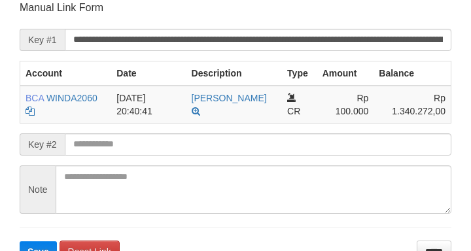
click at [175, 142] on input "text" at bounding box center [258, 144] width 387 height 22
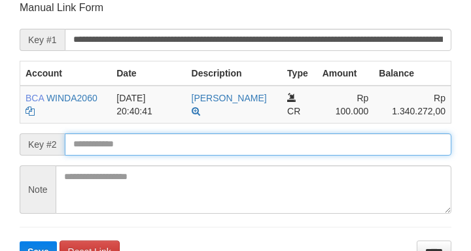
drag, startPoint x: 173, startPoint y: 141, endPoint x: 166, endPoint y: 139, distance: 7.0
click at [173, 141] on input "text" at bounding box center [258, 144] width 387 height 22
click at [20, 241] on button "Save" at bounding box center [38, 251] width 37 height 21
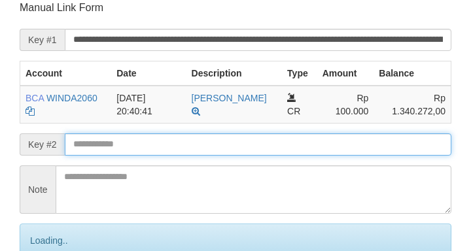
click at [166, 139] on input "text" at bounding box center [258, 144] width 387 height 22
click at [166, 141] on input "text" at bounding box center [258, 144] width 387 height 22
click at [167, 143] on input "text" at bounding box center [258, 144] width 387 height 22
click at [166, 143] on input "text" at bounding box center [258, 144] width 387 height 22
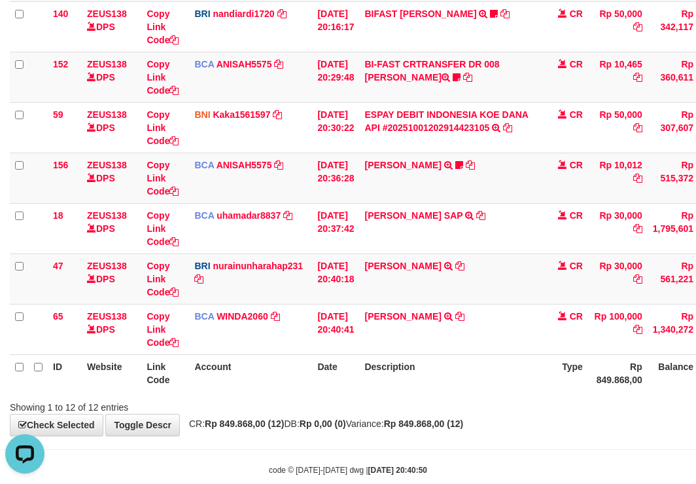
click at [508, 364] on table "ID Website Link Code Account Date Description Type Amount Balance Status Action…" at bounding box center [400, 51] width 781 height 679
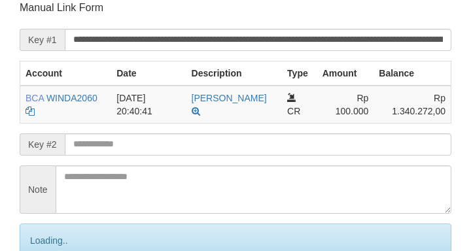
click at [159, 147] on input "text" at bounding box center [258, 144] width 387 height 22
click at [156, 146] on input "text" at bounding box center [258, 144] width 387 height 22
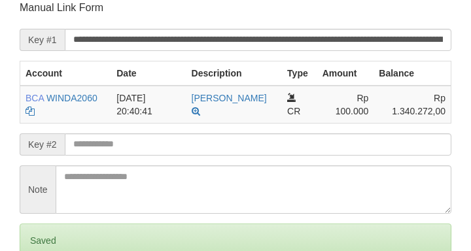
click at [139, 145] on input "text" at bounding box center [258, 144] width 387 height 22
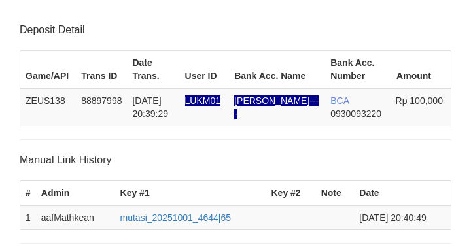
scroll to position [256, 0]
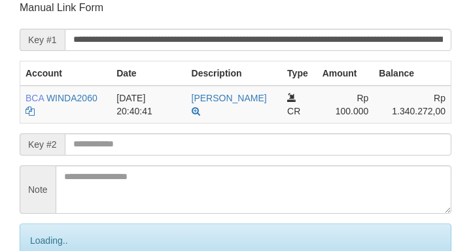
click at [140, 147] on input "text" at bounding box center [258, 144] width 387 height 22
click at [141, 146] on input "text" at bounding box center [258, 144] width 387 height 22
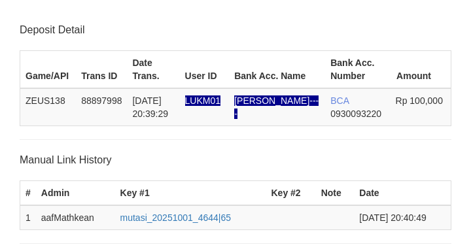
scroll to position [256, 0]
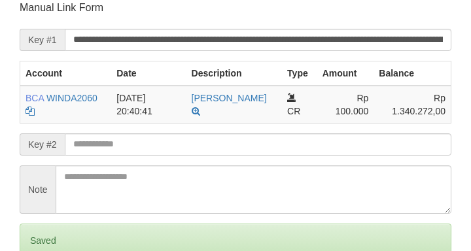
click at [147, 144] on input "text" at bounding box center [258, 144] width 387 height 22
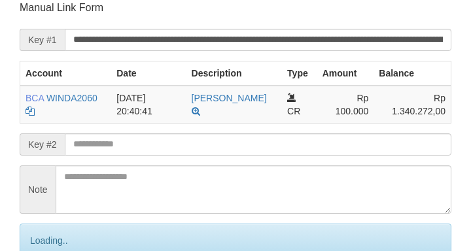
click at [147, 143] on input "text" at bounding box center [258, 144] width 387 height 22
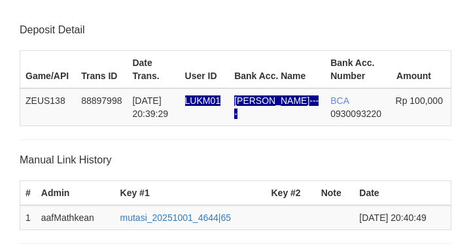
scroll to position [256, 0]
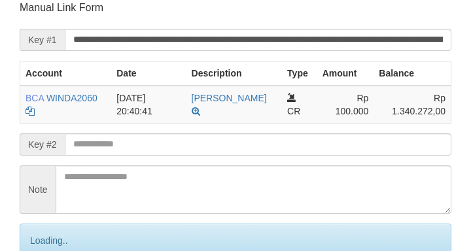
click at [144, 140] on input "text" at bounding box center [258, 144] width 387 height 22
click at [143, 144] on input "text" at bounding box center [258, 144] width 387 height 22
click at [143, 146] on input "text" at bounding box center [258, 144] width 387 height 22
click at [142, 145] on input "text" at bounding box center [258, 144] width 387 height 22
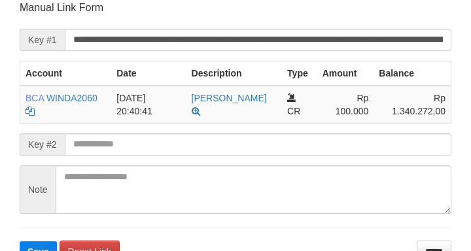
click at [20, 241] on button "Save" at bounding box center [38, 251] width 37 height 21
click at [143, 145] on input "text" at bounding box center [258, 144] width 387 height 22
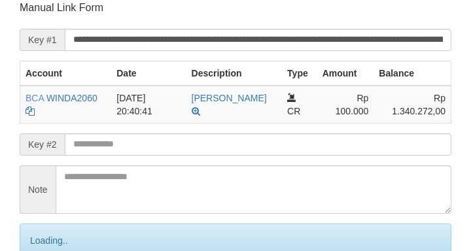
click at [100, 150] on input "text" at bounding box center [258, 144] width 387 height 22
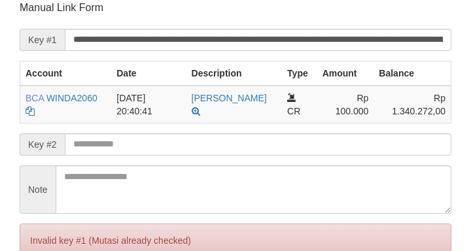
click at [99, 150] on input "text" at bounding box center [258, 144] width 387 height 22
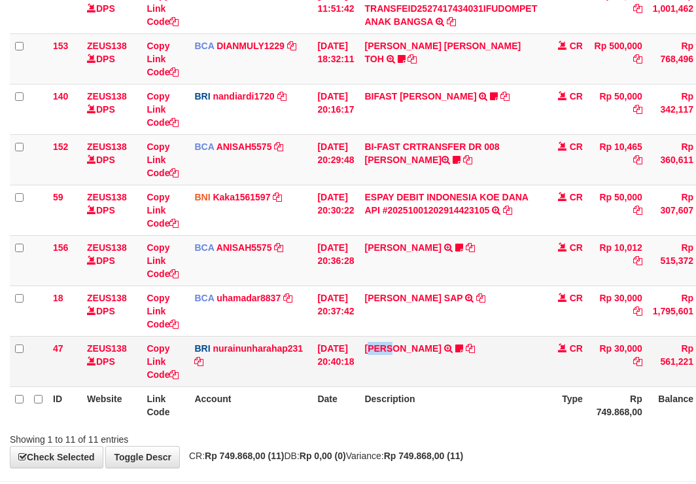
drag, startPoint x: 401, startPoint y: 376, endPoint x: 514, endPoint y: 373, distance: 113.2
click at [434, 377] on td "RISAL WAHYUDI TRANSFER NBMB RISAL WAHYUDI TO NURAINUN HARAHAP KENNONG09" at bounding box center [450, 361] width 183 height 50
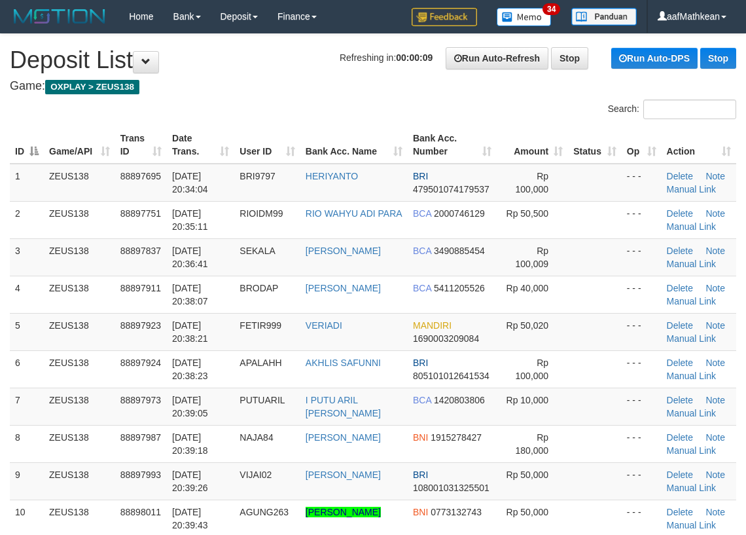
drag, startPoint x: 334, startPoint y: 65, endPoint x: 1, endPoint y: 198, distance: 358.0
click at [298, 72] on h1 "Refreshing in: 00:00:09 Run Auto-Refresh Stop Run Auto-DPS Stop Deposit List" at bounding box center [373, 60] width 726 height 26
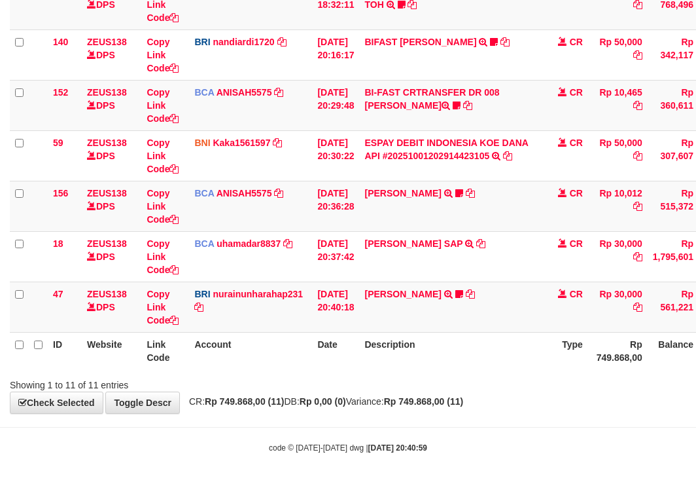
scroll to position [389, 0]
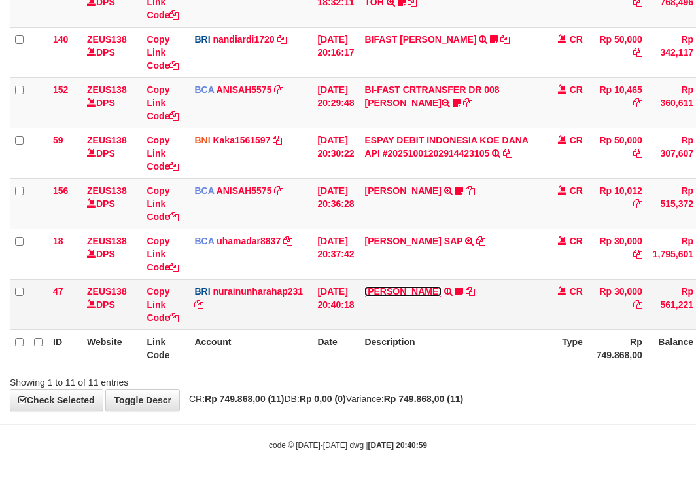
click at [408, 294] on link "[PERSON_NAME]" at bounding box center [402, 291] width 77 height 10
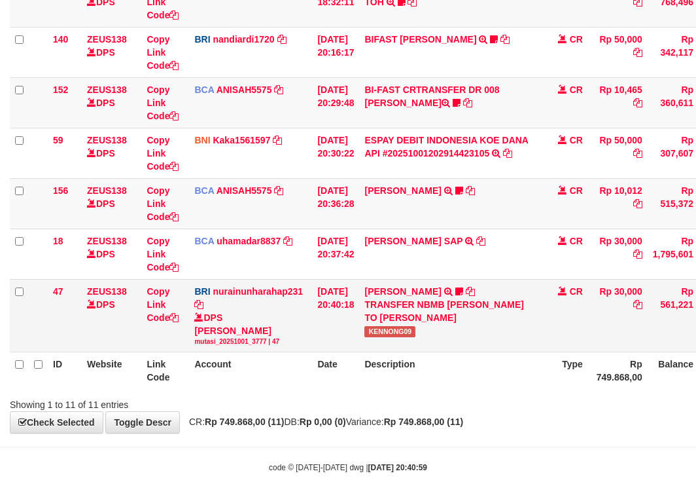
click at [397, 328] on span "KENNONG09" at bounding box center [389, 331] width 51 height 11
click at [397, 329] on span "KENNONG09" at bounding box center [389, 331] width 51 height 11
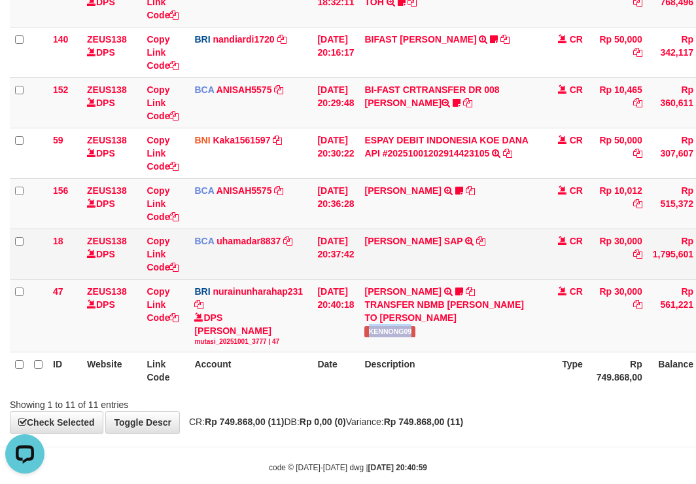
copy span "KENNONG09"
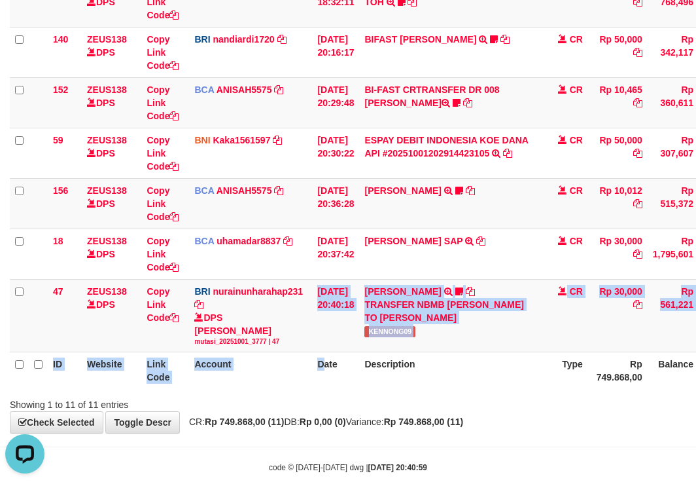
drag, startPoint x: 325, startPoint y: 355, endPoint x: 705, endPoint y: 254, distance: 392.7
click at [635, 285] on tr "47 ZEUS138 DPS Copy Link Code BRI nurainunharahap231 DPS NURAINUN HARAHAP mutas…" at bounding box center [400, 315] width 781 height 73
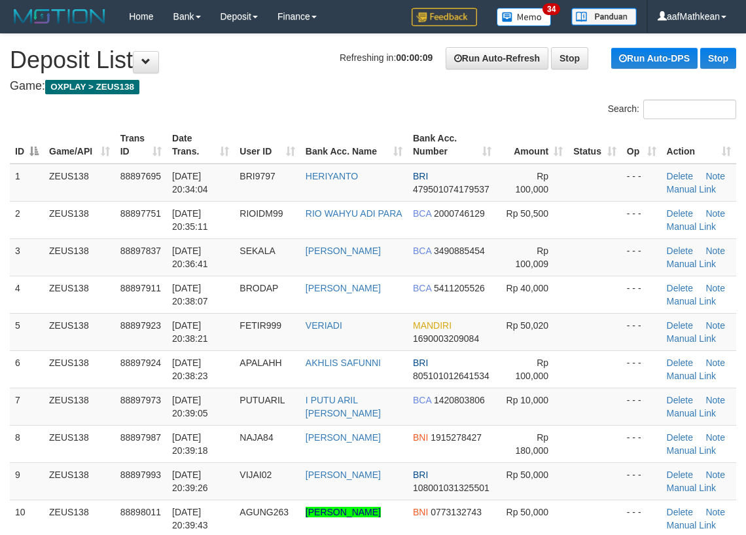
click at [287, 148] on table "ID Game/API Trans ID Date Trans. User ID Bank Acc. Name Bank Acc. Number Amount…" at bounding box center [373, 387] width 726 height 522
click at [296, 111] on div "Search:" at bounding box center [373, 110] width 746 height 23
drag, startPoint x: 296, startPoint y: 115, endPoint x: 287, endPoint y: 125, distance: 13.4
click at [297, 117] on div "Search:" at bounding box center [373, 110] width 746 height 23
click at [234, 126] on th "User ID" at bounding box center [267, 144] width 66 height 37
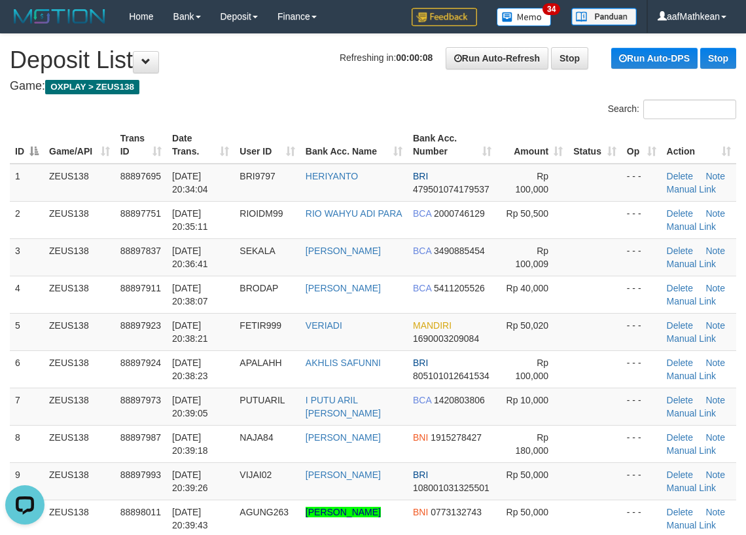
click at [305, 128] on tr "ID Game/API Trans ID Date Trans. User ID Bank Acc. Name Bank Acc. Number Amount…" at bounding box center [373, 144] width 726 height 37
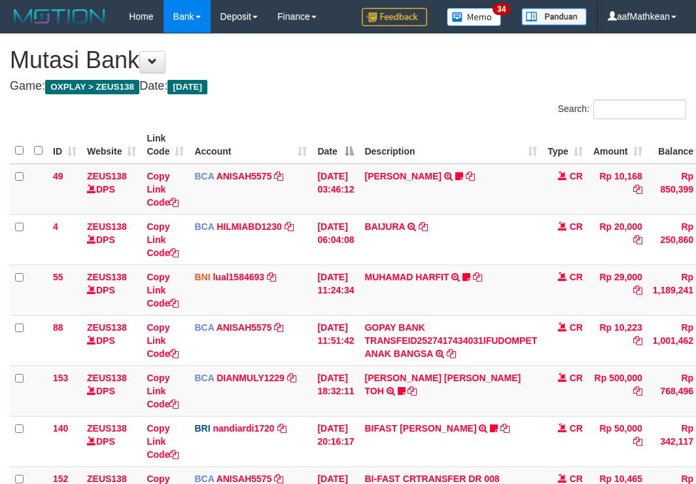
scroll to position [306, 0]
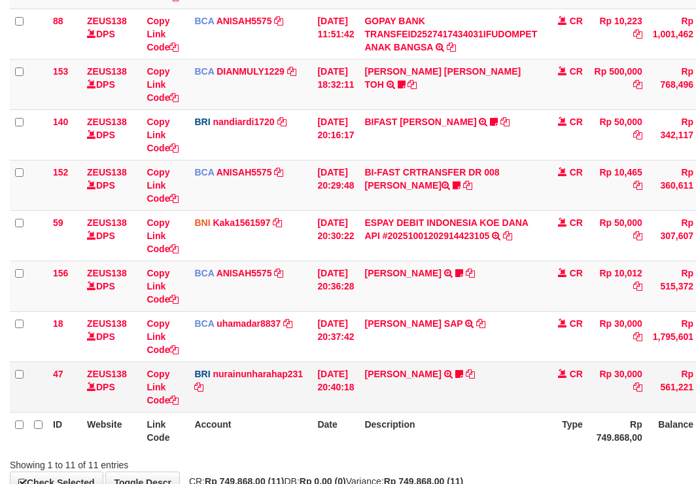
click at [484, 389] on td "[PERSON_NAME] TRANSFER NBMB [PERSON_NAME] TO NURAINUN HARAHAP KENNONG09" at bounding box center [450, 386] width 183 height 50
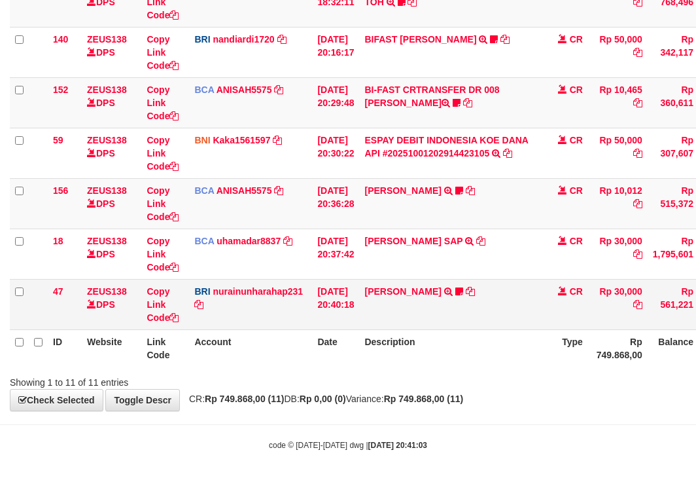
click at [484, 389] on div "**********" at bounding box center [348, 27] width 696 height 765
drag, startPoint x: 264, startPoint y: 417, endPoint x: 289, endPoint y: 433, distance: 29.4
click at [266, 417] on body "Toggle navigation Home Bank Account List Load By Website Group [OXPLAY] ZEUS138…" at bounding box center [348, 47] width 696 height 872
click at [285, 432] on body "Toggle navigation Home Bank Account List Load By Website Group [OXPLAY] ZEUS138…" at bounding box center [348, 47] width 696 height 872
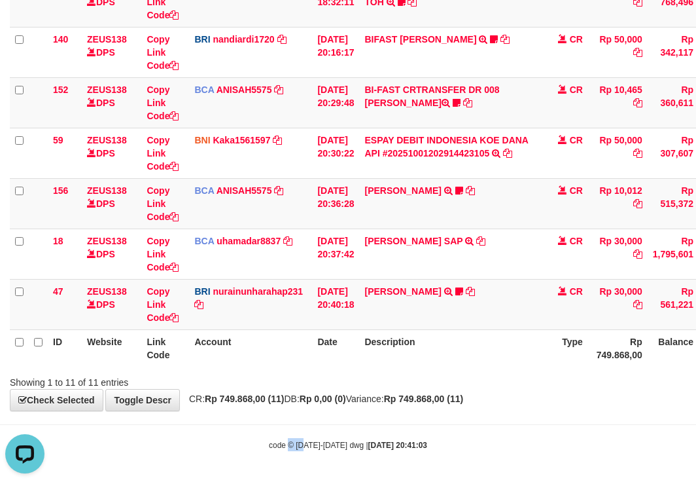
drag, startPoint x: 288, startPoint y: 434, endPoint x: 318, endPoint y: 421, distance: 32.8
click at [315, 429] on body "Toggle navigation Home Bank Account List Load By Website Group [OXPLAY] ZEUS138…" at bounding box center [348, 47] width 696 height 872
click at [336, 414] on body "Toggle navigation Home Bank Account List Load By Website Group [OXPLAY] ZEUS138…" at bounding box center [348, 47] width 696 height 872
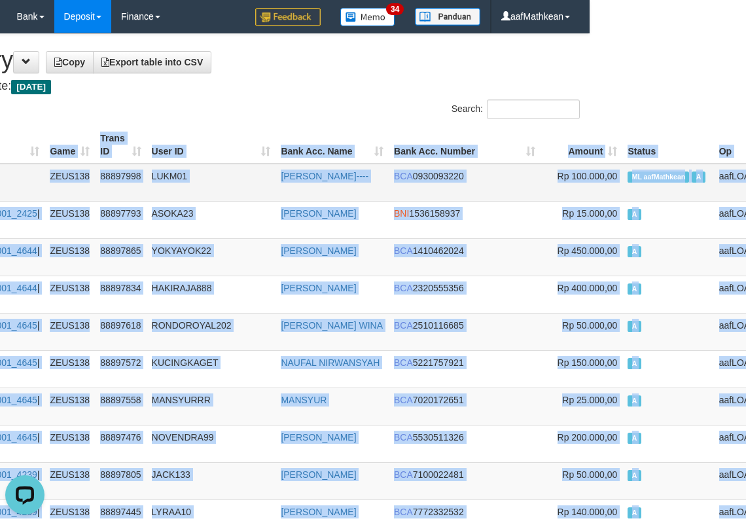
click at [628, 179] on span "ML aafMathkean" at bounding box center [659, 176] width 62 height 11
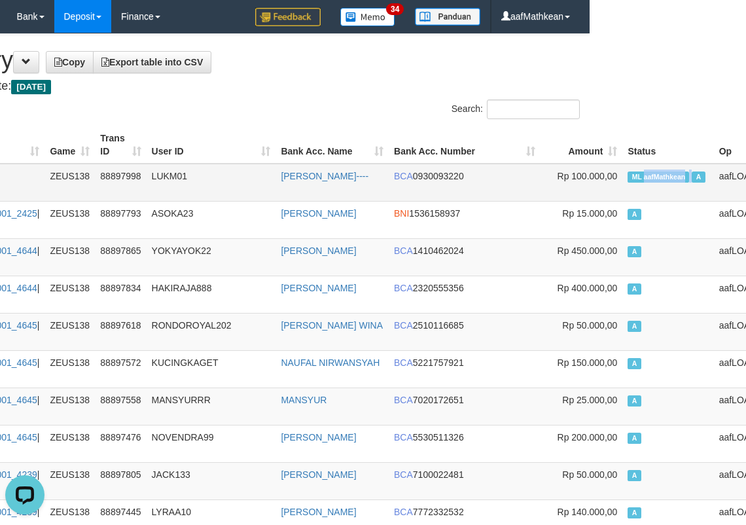
click at [628, 179] on span "ML aafMathkean" at bounding box center [659, 176] width 62 height 11
copy td "aafMathkean"
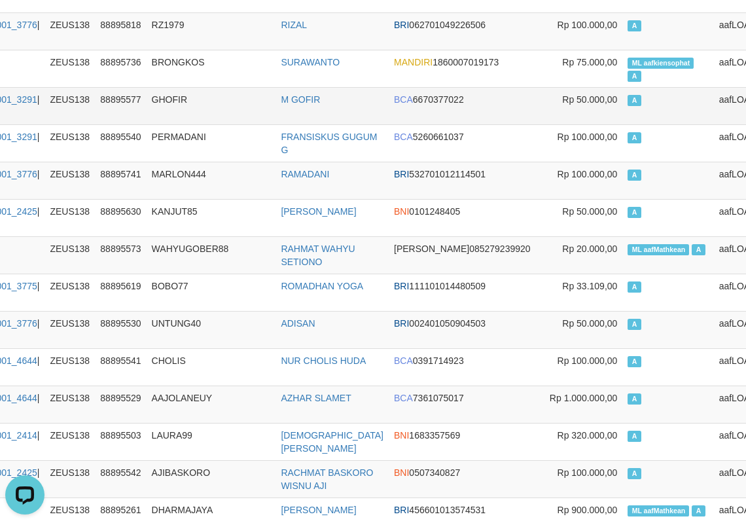
drag, startPoint x: 287, startPoint y: 126, endPoint x: 268, endPoint y: 115, distance: 22.0
click at [275, 121] on tr "9014 01/10/2025 20:00:17 mutasi_20251001_3291 | 198 ZEUS138 88895577 GHOFIR M G…" at bounding box center [332, 105] width 958 height 37
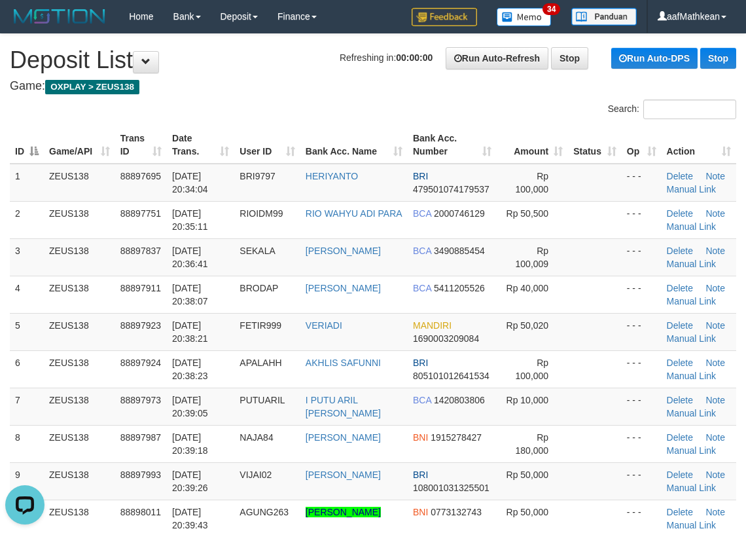
click at [232, 66] on h1 "Refreshing in: 00:00:00 Run Auto-Refresh Stop Run Auto-DPS Stop Deposit List" at bounding box center [373, 60] width 726 height 26
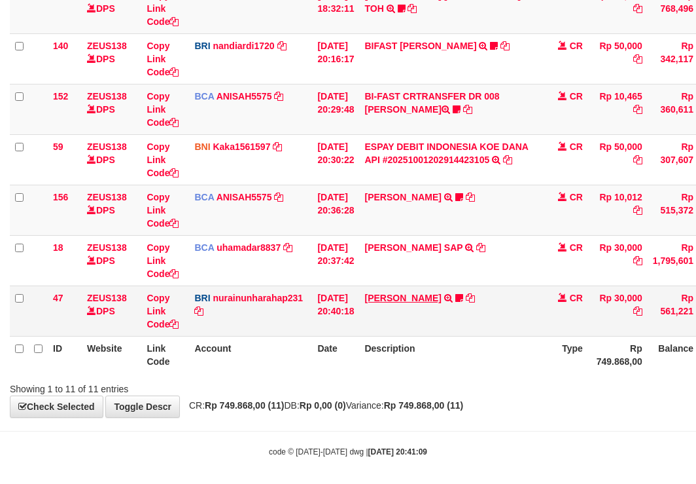
scroll to position [389, 0]
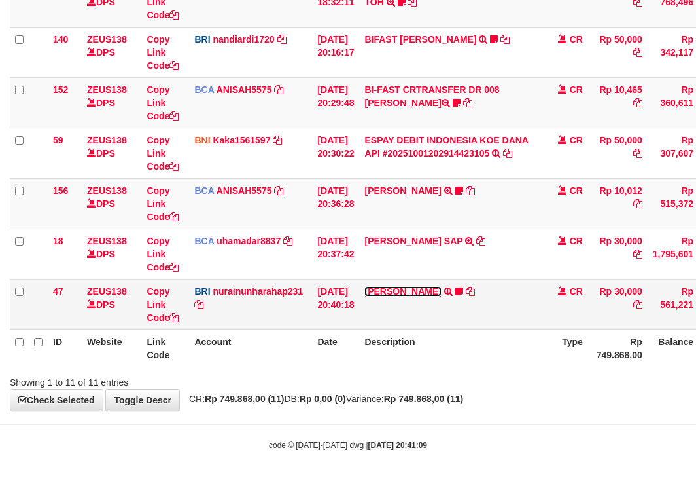
click at [418, 291] on link "[PERSON_NAME]" at bounding box center [402, 291] width 77 height 10
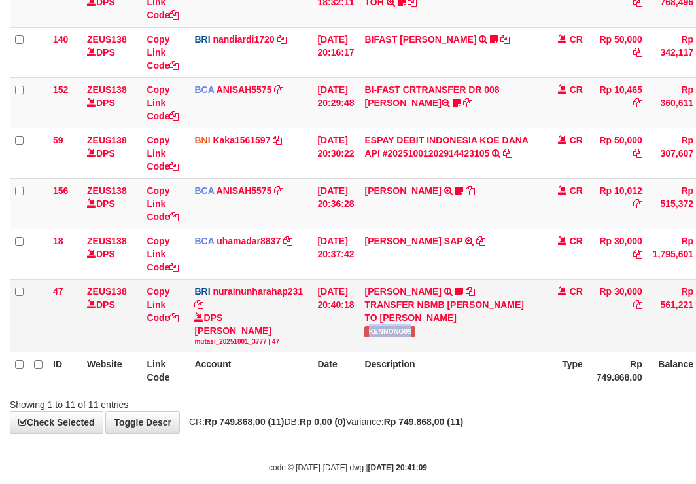
drag, startPoint x: 391, startPoint y: 334, endPoint x: 442, endPoint y: 326, distance: 51.6
click at [436, 328] on td "[PERSON_NAME] TRANSFER NBMB [PERSON_NAME] TO NURAINUN HARAHAP KENNONG09" at bounding box center [450, 315] width 183 height 73
copy span "KENNONG09"
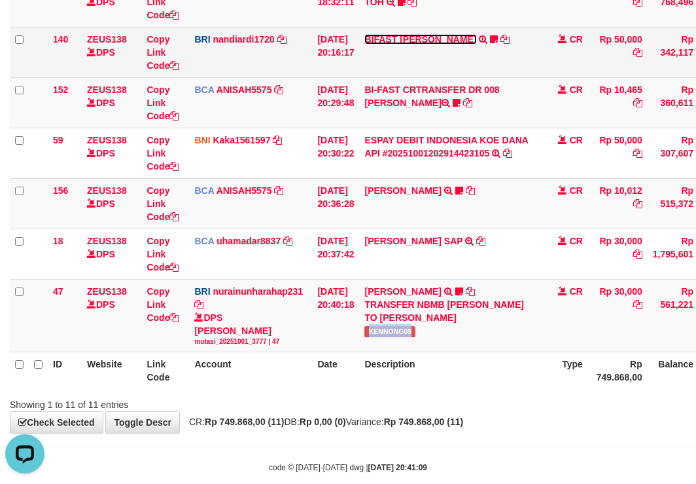
click at [438, 43] on link "BIFAST [PERSON_NAME]" at bounding box center [420, 39] width 112 height 10
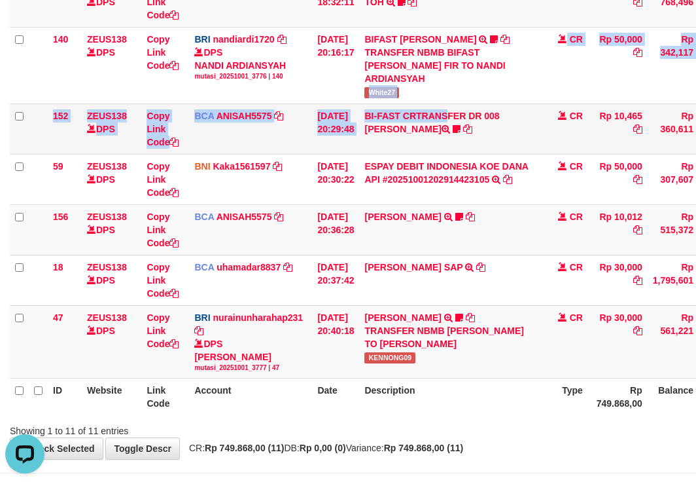
drag, startPoint x: 389, startPoint y: 102, endPoint x: 416, endPoint y: 105, distance: 26.3
click at [416, 105] on tbody "49 ZEUS138 DPS Copy Link Code BCA ANISAH5575 DPS [PERSON_NAME] mutasi_20251001_…" at bounding box center [400, 76] width 781 height 603
copy tbody "White27 CR Rp 50,000 Rp 342,117 N Note Check 152 ZEUS138 DPS Copy Link Code BCA…"
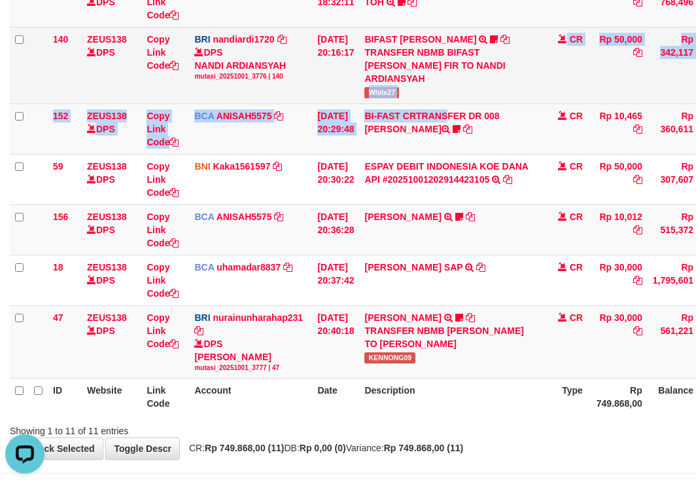
click at [408, 85] on td "BIFAST [PERSON_NAME] FIR TRANSFER NBMB BIFAST [PERSON_NAME] FIR TO NANDI ARDIAN…" at bounding box center [450, 65] width 183 height 77
click at [399, 88] on span "White27" at bounding box center [381, 92] width 35 height 11
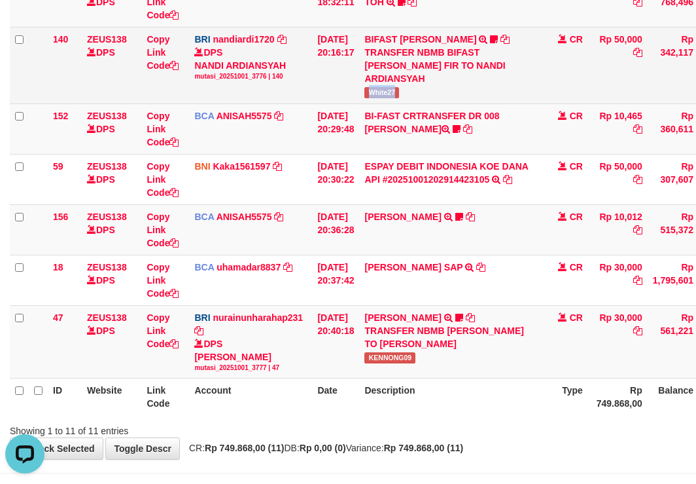
click at [399, 88] on span "White27" at bounding box center [381, 92] width 35 height 11
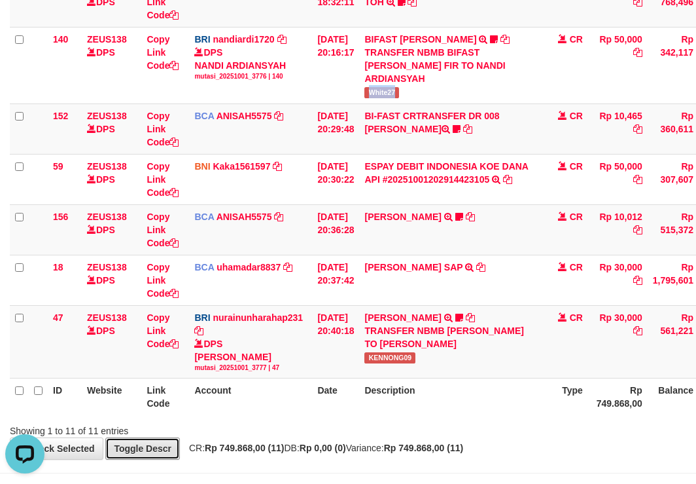
scroll to position [389, 48]
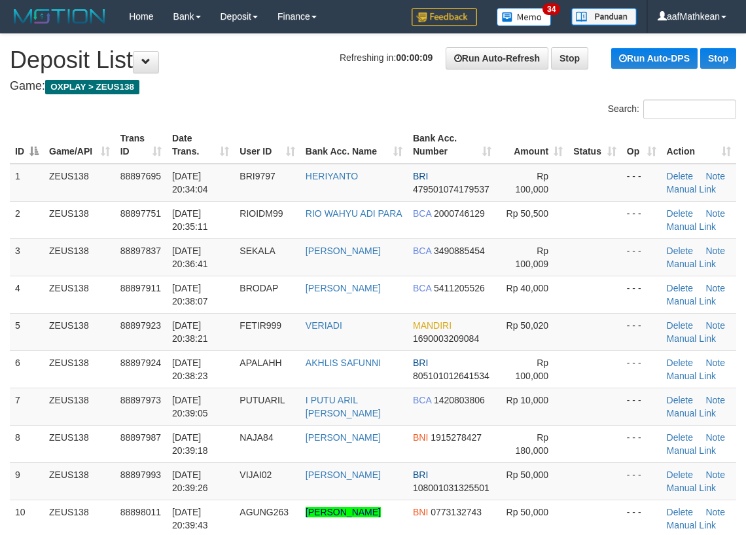
click at [383, 126] on th "Bank Acc. Name" at bounding box center [353, 144] width 107 height 37
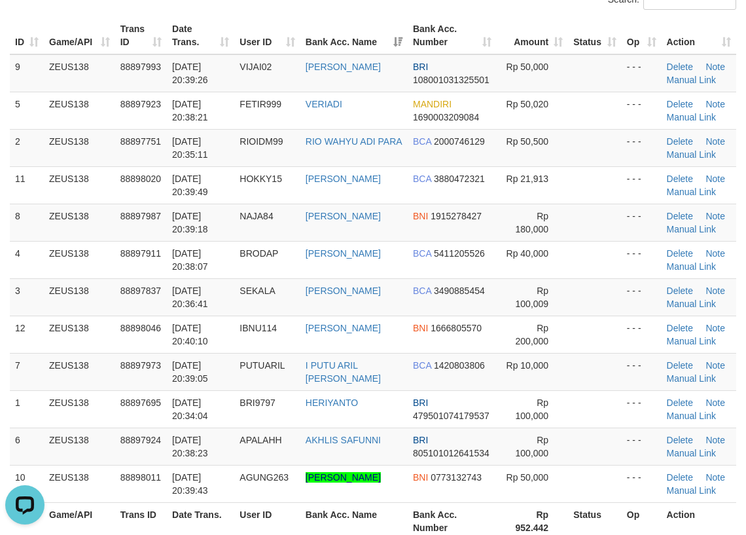
scroll to position [262, 0]
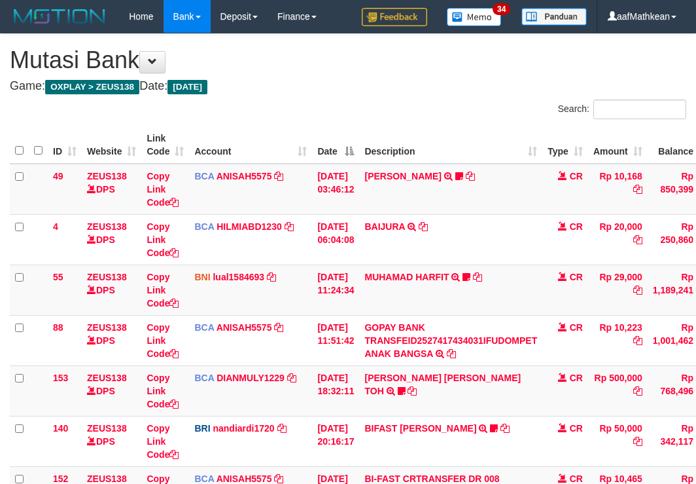
scroll to position [389, 48]
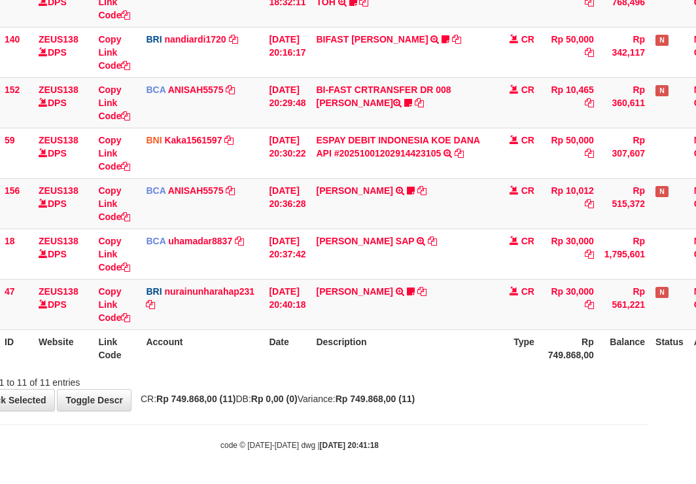
scroll to position [389, 103]
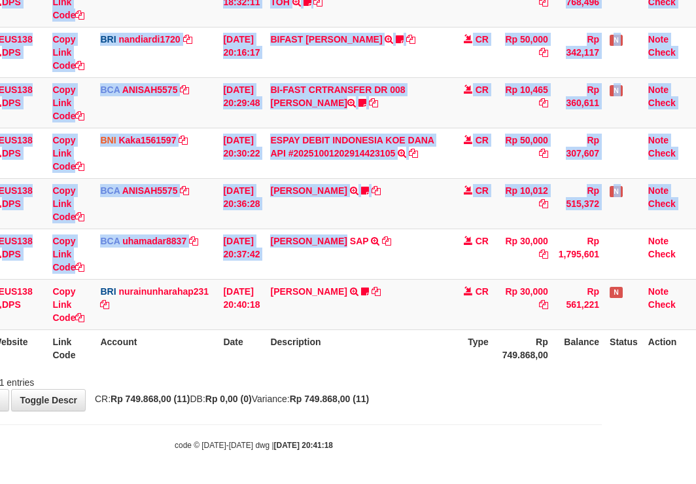
drag, startPoint x: 770, startPoint y: 289, endPoint x: 1276, endPoint y: 280, distance: 505.9
click at [602, 280] on html "Toggle navigation Home Bank Account List Load By Website Group [OXPLAY] ZEUS138…" at bounding box center [254, 47] width 696 height 872
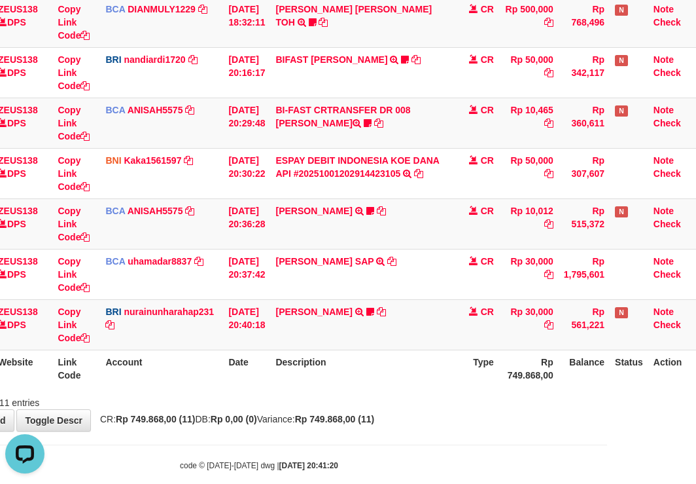
drag, startPoint x: 411, startPoint y: 374, endPoint x: 413, endPoint y: 391, distance: 16.5
click at [412, 389] on div "ID Website Link Code Account Date Description Type Amount Balance Status Action…" at bounding box center [259, 72] width 696 height 637
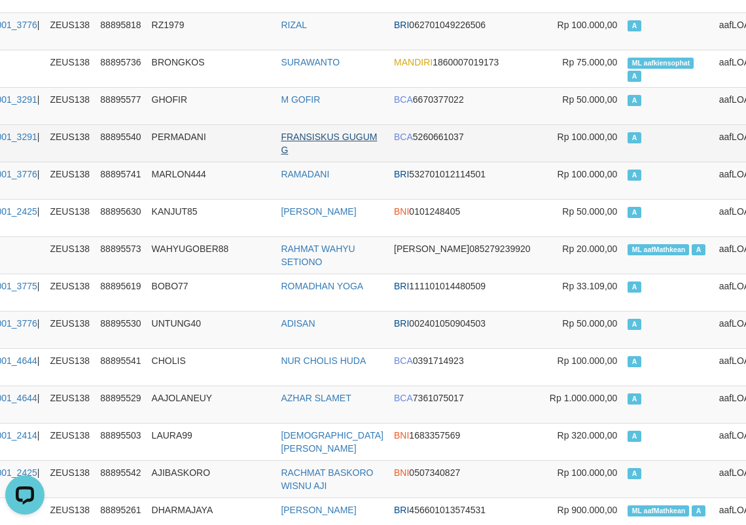
click at [314, 175] on tr "9010 01/10/2025 19:59:47 mutasi_20251001_3776 | 139 ZEUS138 88895741 MARLON444 …" at bounding box center [332, 180] width 958 height 37
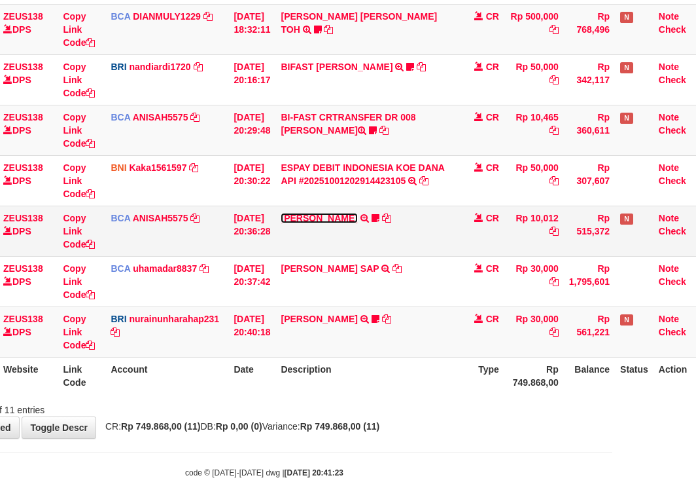
click at [352, 213] on link "[PERSON_NAME]" at bounding box center [319, 218] width 77 height 10
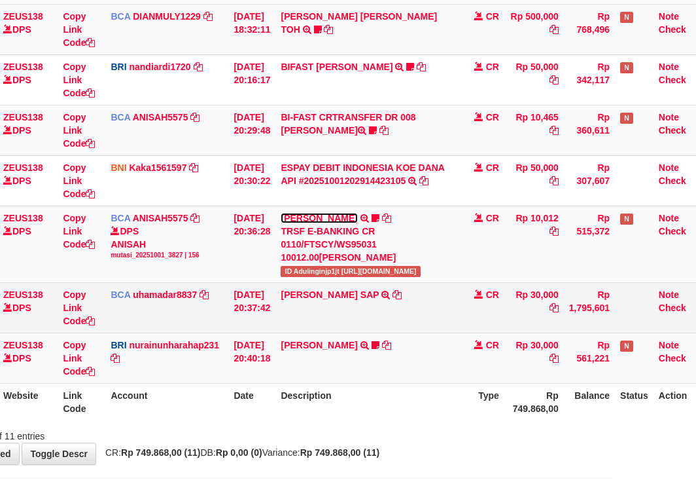
scroll to position [368, 89]
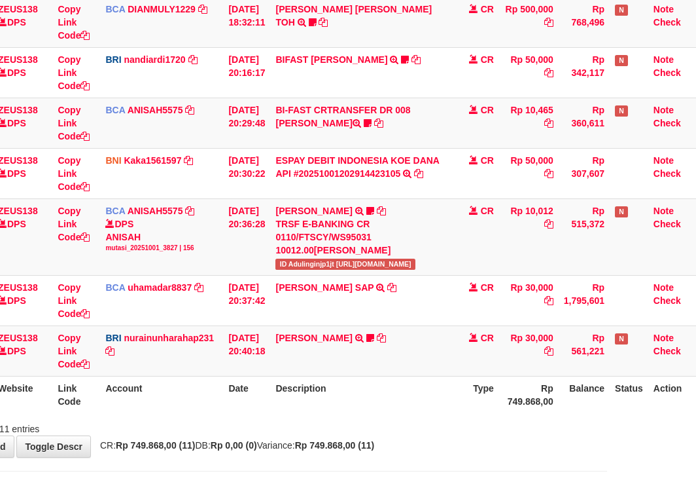
click at [380, 375] on td "[PERSON_NAME] TRANSFER NBMB [PERSON_NAME] TO NURAINUN HARAHAP KENNONG09" at bounding box center [361, 350] width 183 height 50
click at [391, 397] on th "Description" at bounding box center [361, 394] width 183 height 37
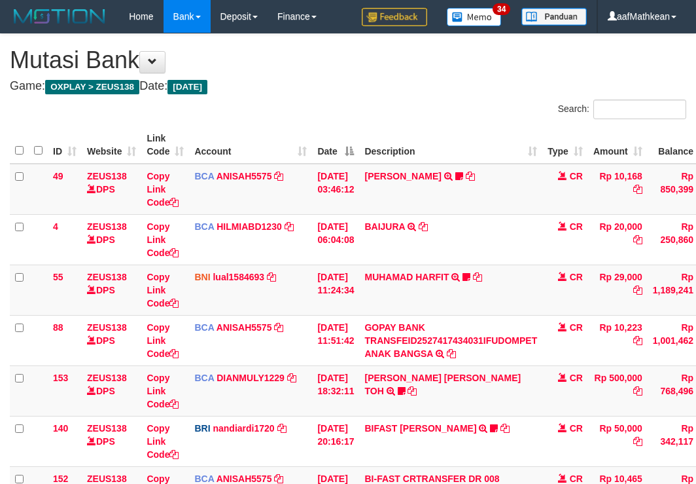
scroll to position [368, 89]
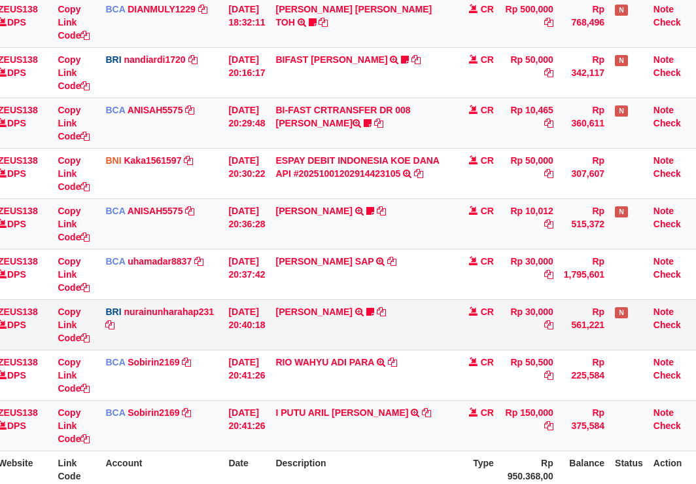
click at [344, 317] on td "[PERSON_NAME] TRANSFER NBMB [PERSON_NAME] TO NURAINUN HARAHAP KENNONG09" at bounding box center [361, 324] width 183 height 50
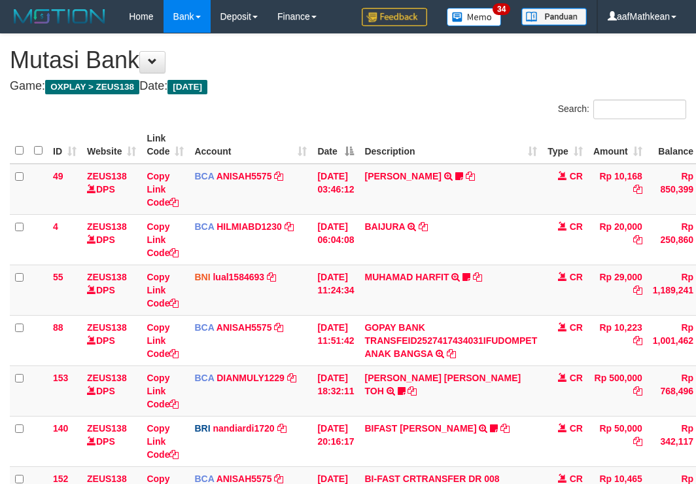
scroll to position [368, 89]
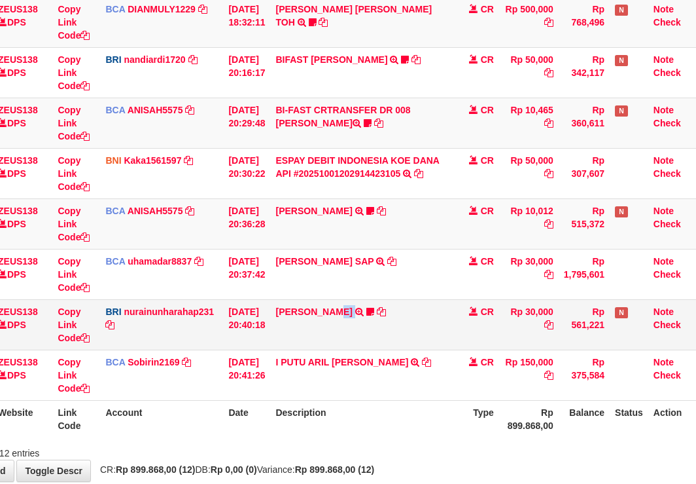
drag, startPoint x: 347, startPoint y: 304, endPoint x: 397, endPoint y: 337, distance: 59.5
click at [380, 330] on td "RISAL WAHYUDI TRANSFER NBMB RISAL WAHYUDI TO NURAINUN HARAHAP KENNONG09" at bounding box center [361, 324] width 183 height 50
drag, startPoint x: 399, startPoint y: 419, endPoint x: 427, endPoint y: 427, distance: 29.2
click at [416, 429] on th "Description" at bounding box center [361, 418] width 183 height 37
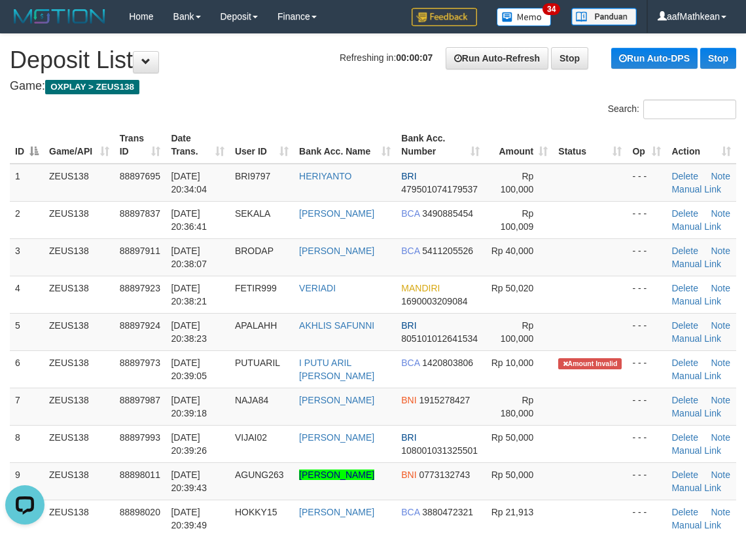
click at [252, 103] on div "Search:" at bounding box center [373, 110] width 746 height 23
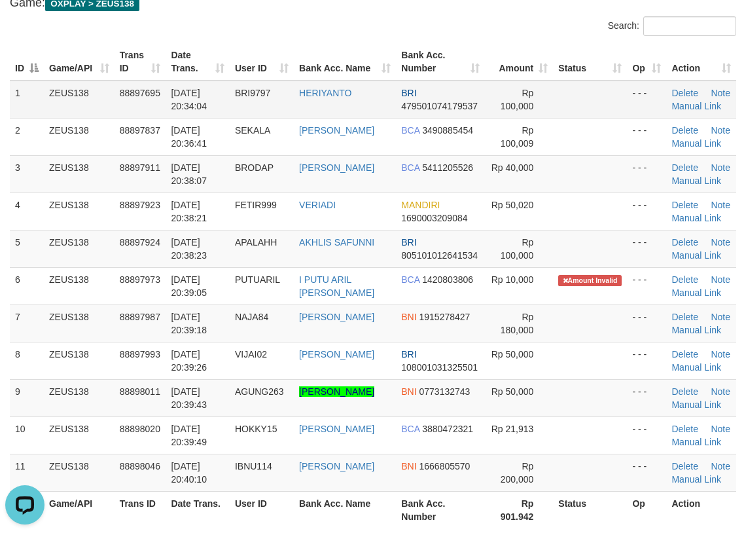
scroll to position [131, 0]
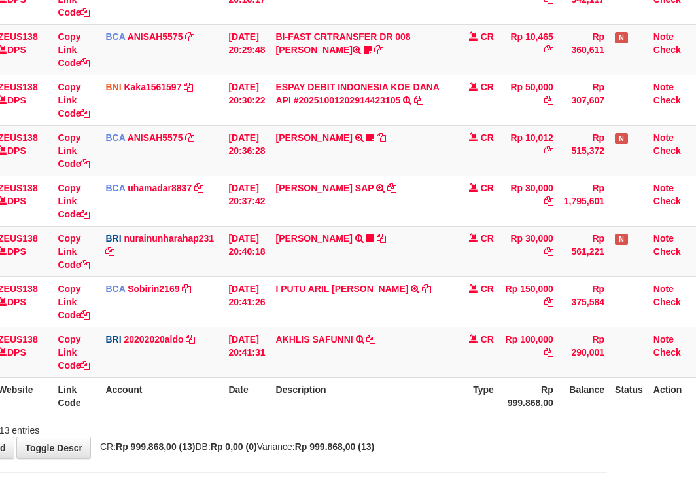
scroll to position [489, 89]
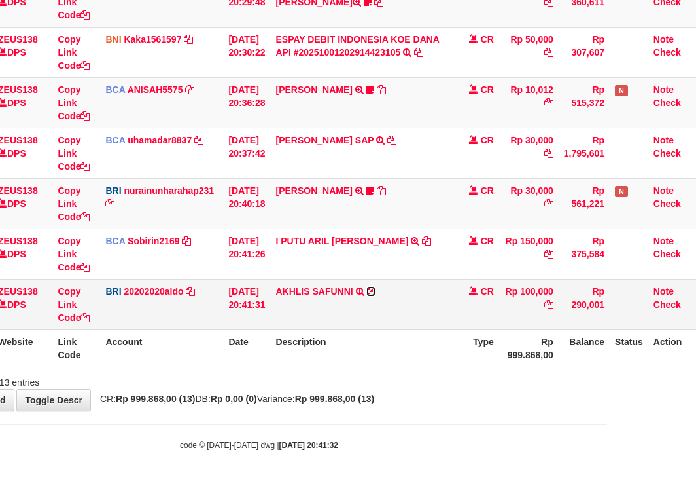
click at [376, 289] on icon at bounding box center [370, 291] width 9 height 9
click at [358, 328] on td "AKHLIS SAFUNNI TRANSFER NBMB AKHLIS SAFUNNI TO REVALDO SAGITA" at bounding box center [361, 304] width 183 height 50
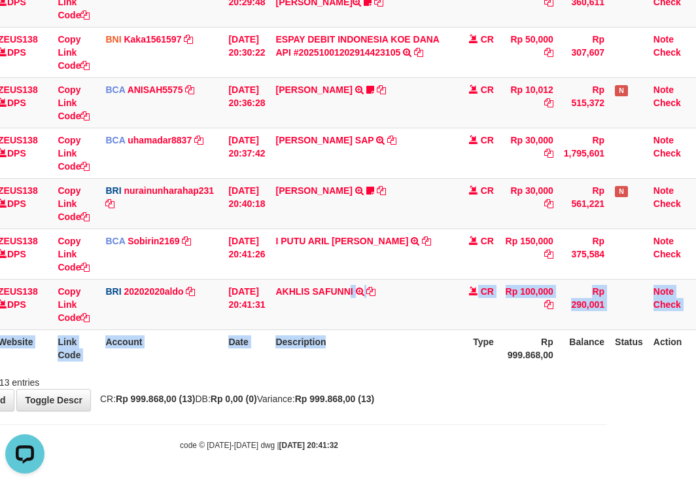
drag, startPoint x: 358, startPoint y: 328, endPoint x: 370, endPoint y: 347, distance: 22.7
click at [368, 346] on table "ID Website Link Code Account Date Description Type Amount Balance Status Action…" at bounding box center [311, 2] width 781 height 730
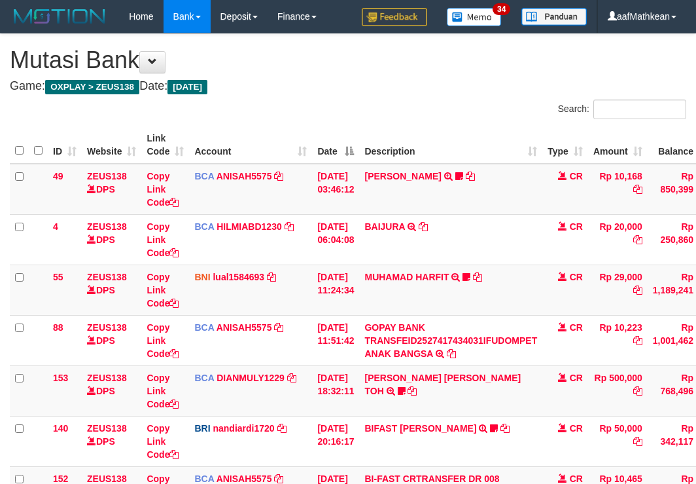
scroll to position [489, 89]
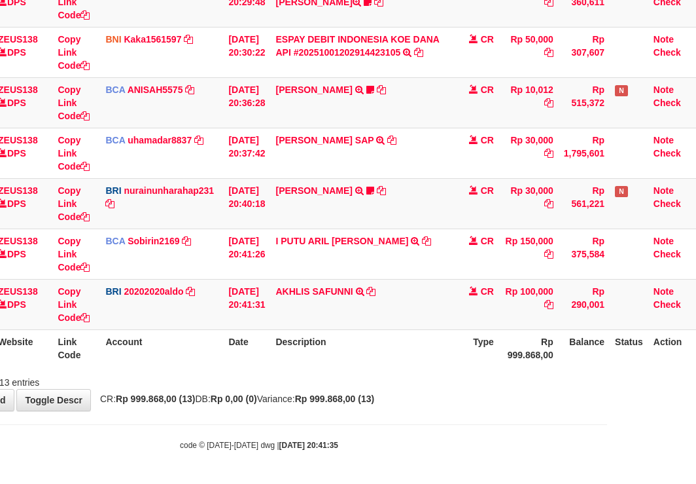
drag, startPoint x: 0, startPoint y: 0, endPoint x: 698, endPoint y: 325, distance: 770.2
click at [618, 332] on tr "ID Website Link Code Account Date Description Type Rp 999.868,00 Balance Status…" at bounding box center [311, 347] width 781 height 37
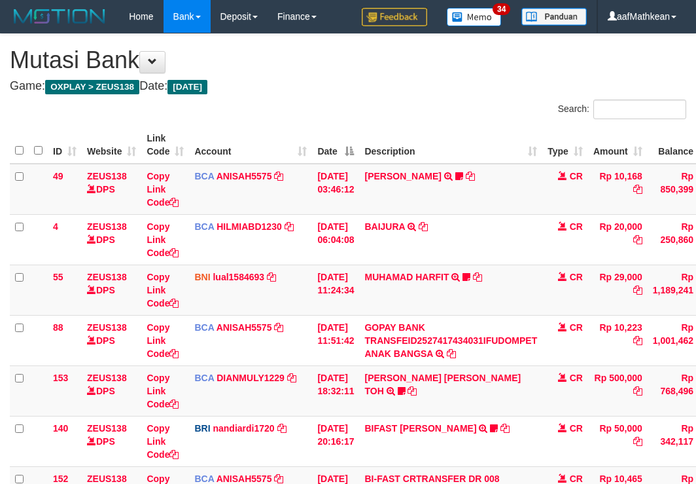
scroll to position [489, 89]
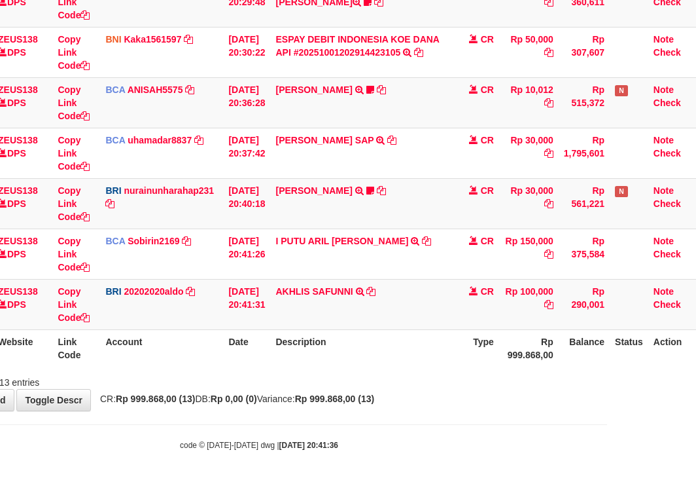
click at [357, 340] on th "Description" at bounding box center [361, 347] width 183 height 37
drag, startPoint x: 361, startPoint y: 341, endPoint x: 369, endPoint y: 341, distance: 8.5
click at [361, 342] on th "Description" at bounding box center [361, 347] width 183 height 37
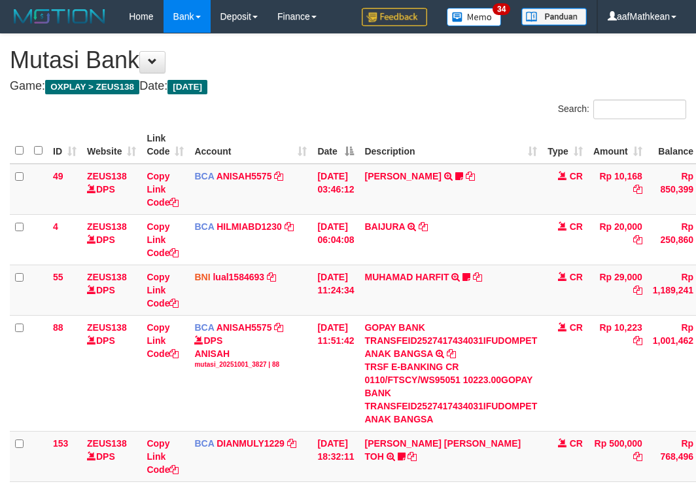
scroll to position [504, 89]
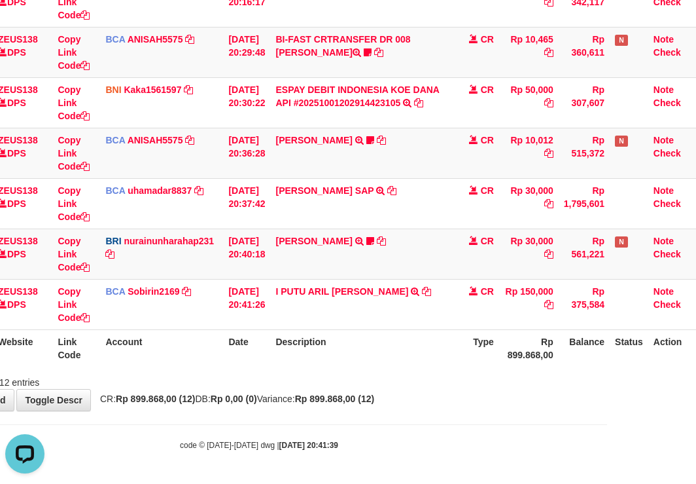
click at [395, 387] on div "**********" at bounding box center [259, 2] width 696 height 815
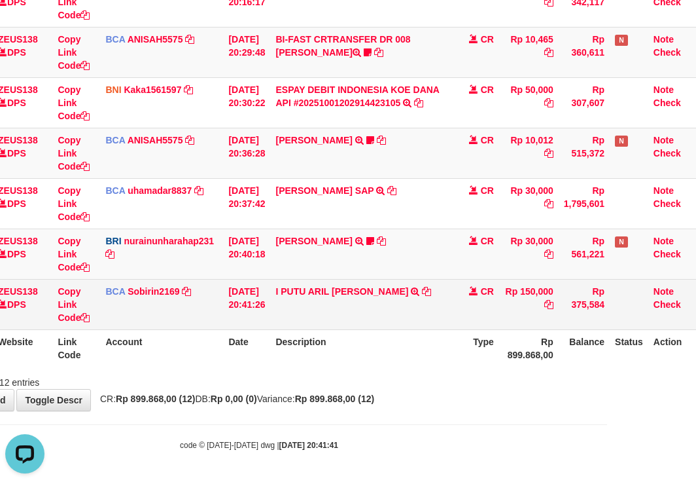
drag, startPoint x: 501, startPoint y: 321, endPoint x: 487, endPoint y: 328, distance: 14.6
click at [493, 325] on td "CR" at bounding box center [476, 304] width 46 height 50
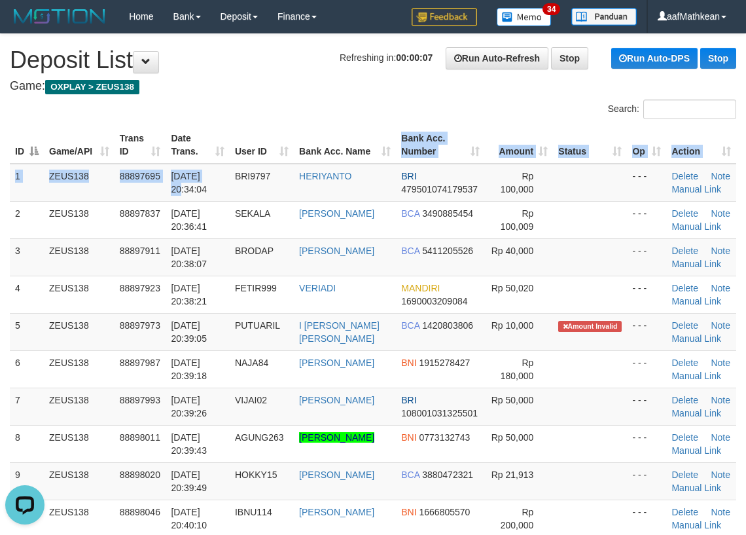
drag, startPoint x: 331, startPoint y: 147, endPoint x: 8, endPoint y: 186, distance: 325.6
click at [244, 156] on table "ID Game/API Trans ID Date Trans. User ID Bank Acc. Name Bank Acc. Number Amount…" at bounding box center [373, 350] width 726 height 448
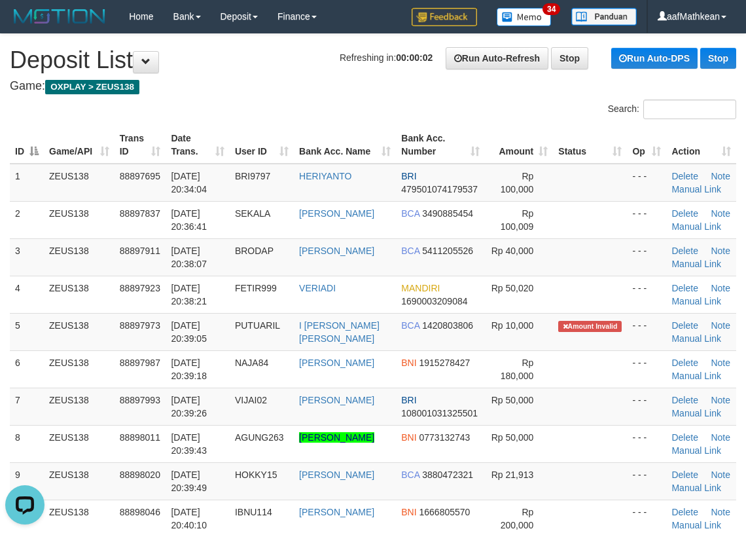
drag, startPoint x: 361, startPoint y: 145, endPoint x: 354, endPoint y: 147, distance: 7.3
click at [359, 147] on th "Bank Acc. Name" at bounding box center [345, 144] width 102 height 37
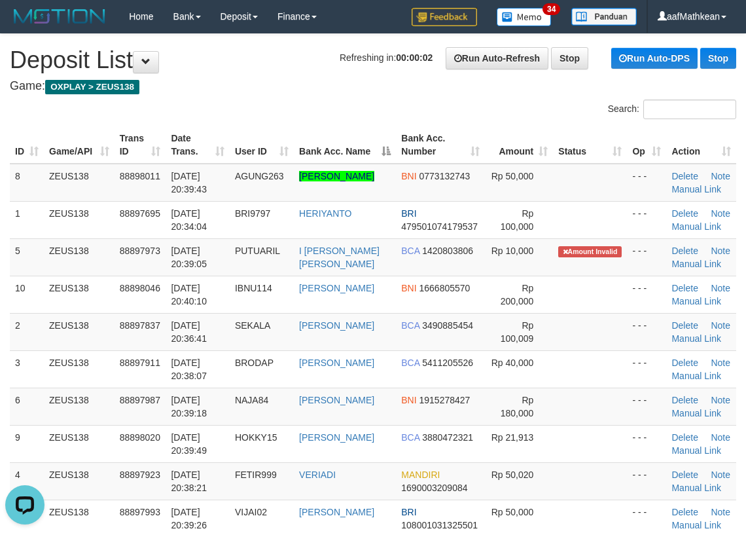
click at [353, 147] on th "Bank Acc. Name" at bounding box center [345, 144] width 102 height 37
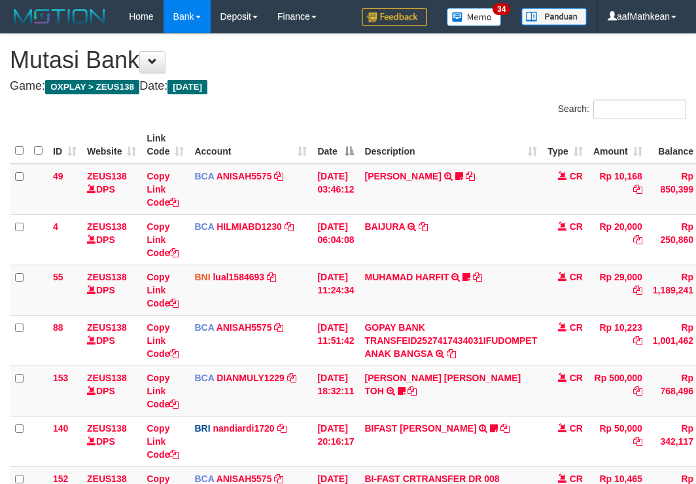
scroll to position [389, 0]
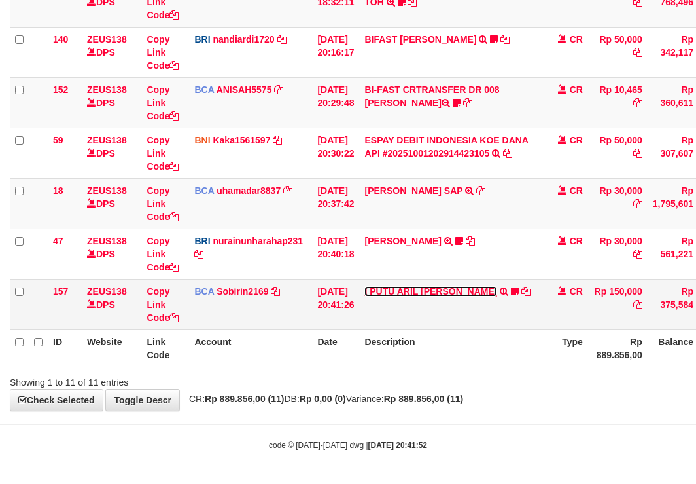
click at [432, 296] on link "I [PERSON_NAME] [PERSON_NAME]" at bounding box center [430, 291] width 133 height 10
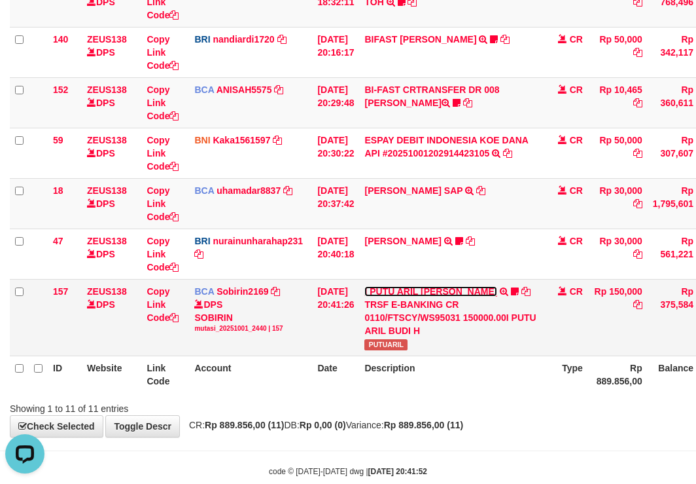
scroll to position [0, 0]
click at [393, 342] on span "PUTUARIL" at bounding box center [385, 344] width 43 height 11
copy span "PUTUARIL"
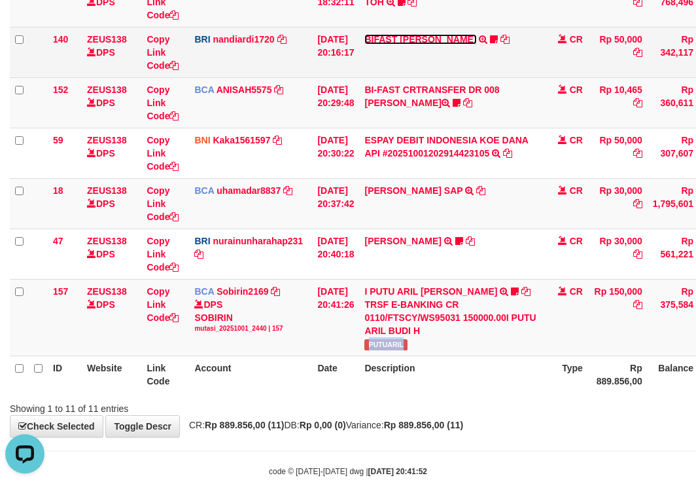
click at [428, 43] on link "BIFAST MUHAMMAD FIR" at bounding box center [420, 39] width 112 height 10
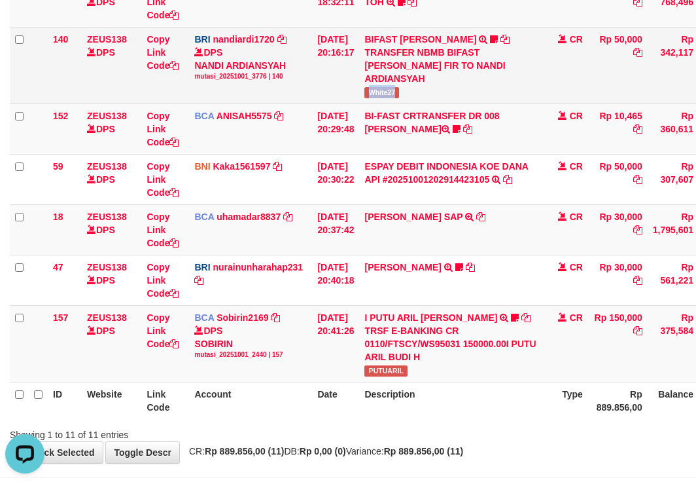
copy span "White27"
drag, startPoint x: 419, startPoint y: 94, endPoint x: 442, endPoint y: 94, distance: 22.3
click at [438, 94] on td "BIFAST MUHAMMAD FIR TRANSFER NBMB BIFAST MUHAMMAD FIR TO NANDI ARDIANSYAH White…" at bounding box center [450, 65] width 183 height 77
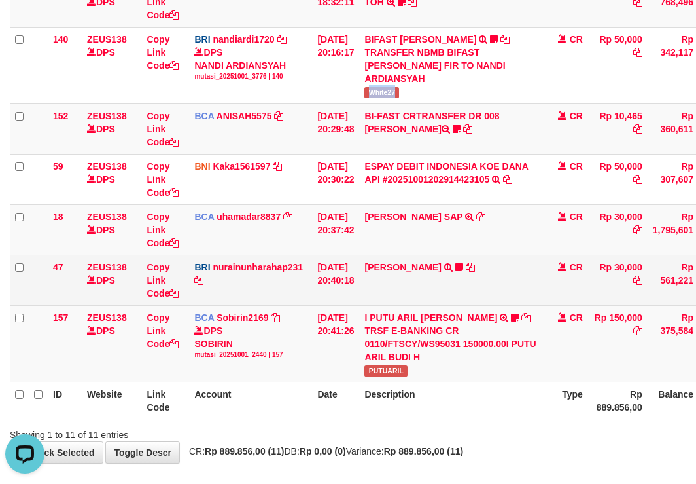
click at [442, 289] on td "RISAL WAHYUDI TRANSFER NBMB RISAL WAHYUDI TO NURAINUN HARAHAP KENNONG09" at bounding box center [450, 280] width 183 height 50
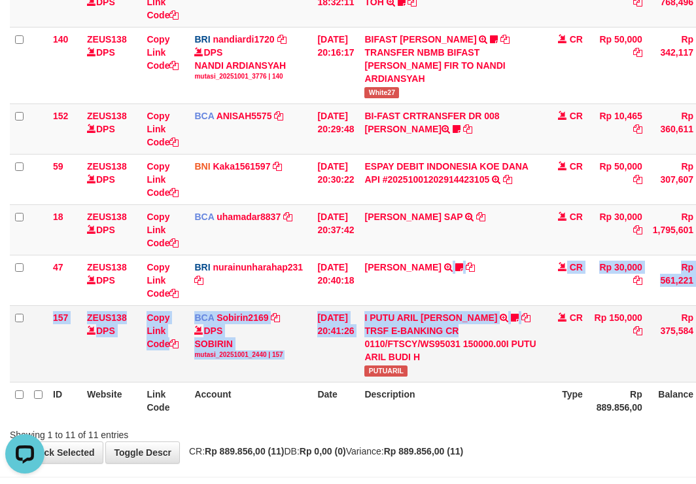
click at [472, 336] on tbody "49 ZEUS138 DPS Copy Link Code BCA ANISAH5575 DPS ANISAH mutasi_20251001_3827 | …" at bounding box center [400, 78] width 781 height 607
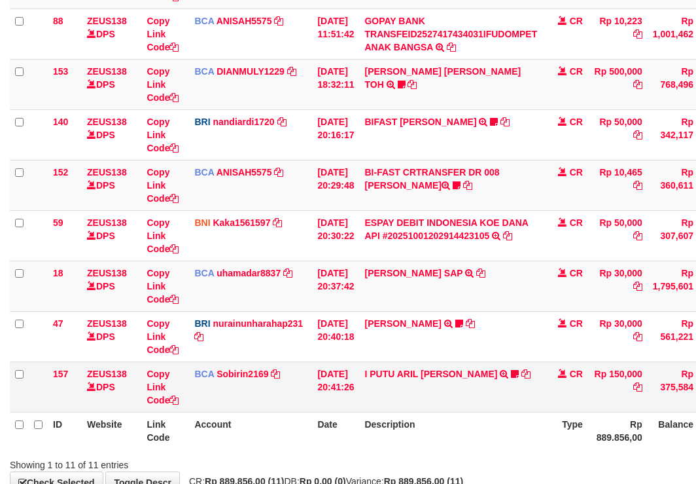
scroll to position [389, 0]
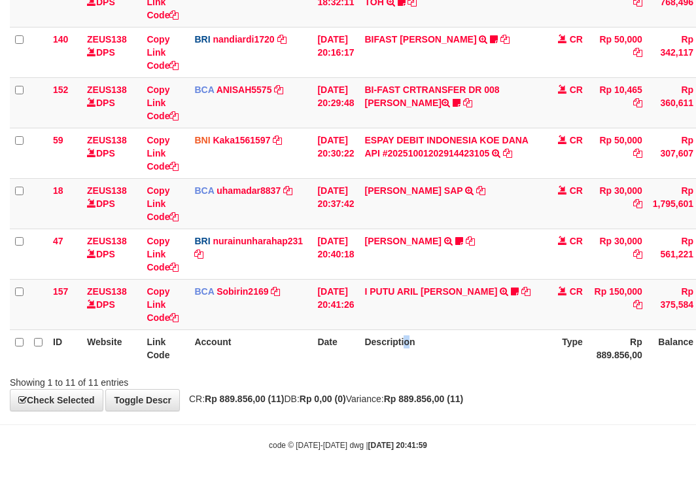
click at [412, 360] on th "Description" at bounding box center [450, 347] width 183 height 37
drag, startPoint x: 404, startPoint y: 366, endPoint x: 698, endPoint y: 282, distance: 305.1
click at [417, 361] on div "ID Website Link Code Account Date Description Type Amount Balance Status Action…" at bounding box center [348, 52] width 696 height 637
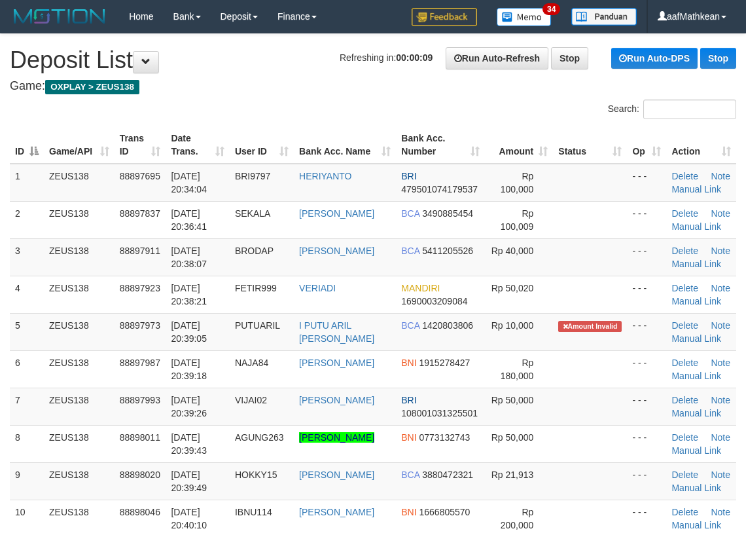
click at [395, 132] on tr "ID Game/API Trans ID Date Trans. User ID Bank Acc. Name Bank Acc. Number Amount…" at bounding box center [373, 144] width 726 height 37
drag, startPoint x: 340, startPoint y: 83, endPoint x: 309, endPoint y: 50, distance: 45.4
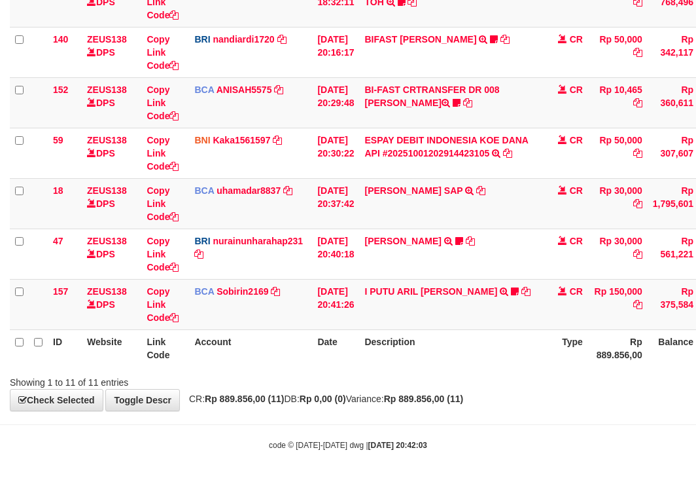
click at [317, 364] on th "Date" at bounding box center [335, 347] width 47 height 37
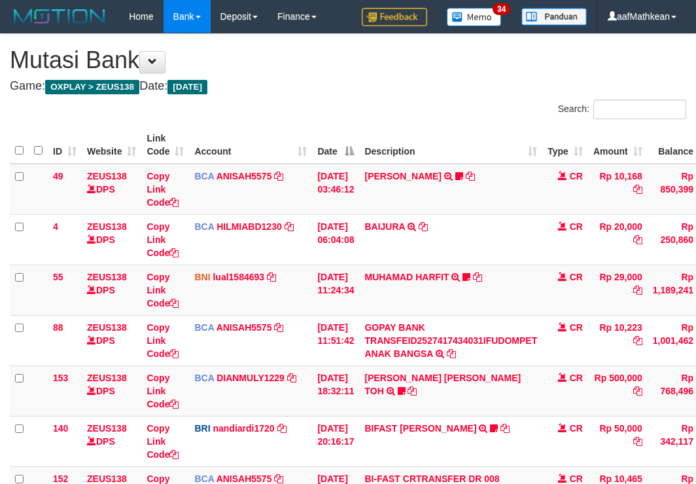
scroll to position [389, 0]
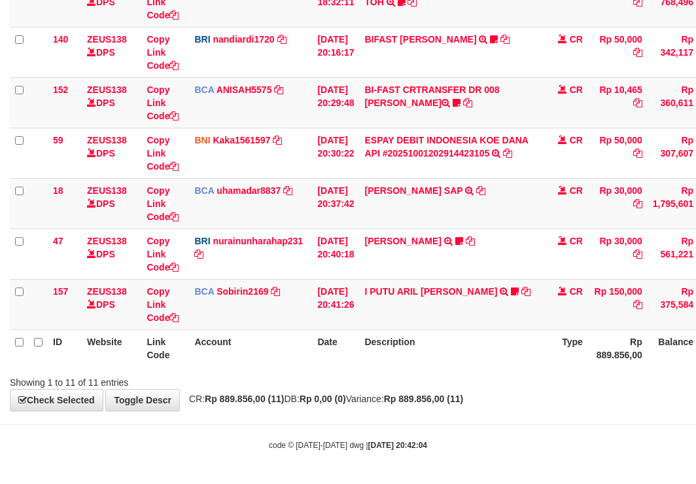
click at [359, 365] on th "Date" at bounding box center [335, 347] width 47 height 37
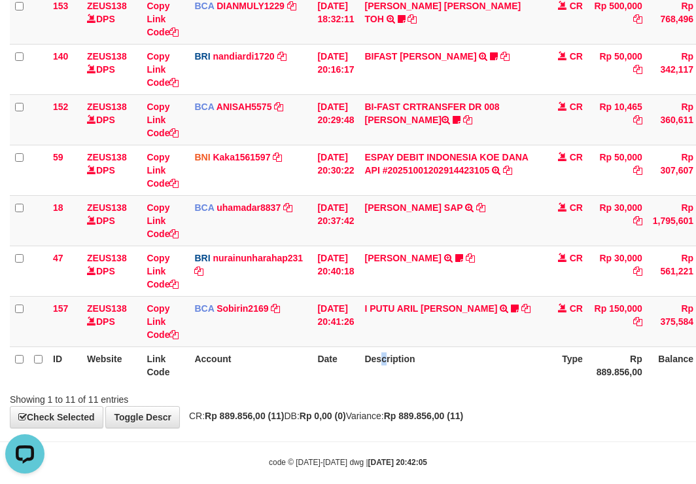
drag, startPoint x: 392, startPoint y: 365, endPoint x: 357, endPoint y: 372, distance: 36.1
click at [384, 372] on th "Description" at bounding box center [450, 364] width 183 height 37
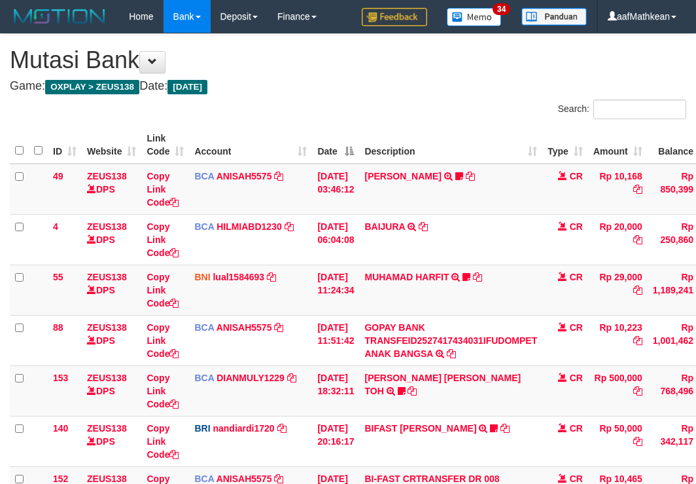
scroll to position [372, 0]
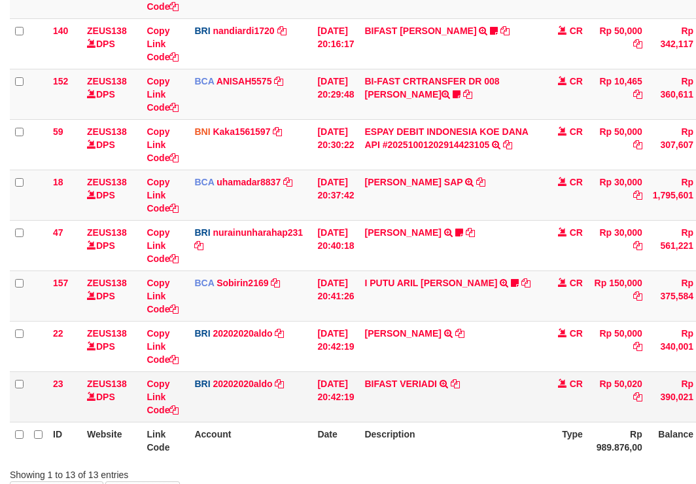
drag, startPoint x: 410, startPoint y: 389, endPoint x: 431, endPoint y: 397, distance: 21.8
click at [415, 397] on td "BIFAST VERIADI TRANSFER NBMB BIFAST VERIADI TO REVALDO SAGITA" at bounding box center [450, 396] width 183 height 50
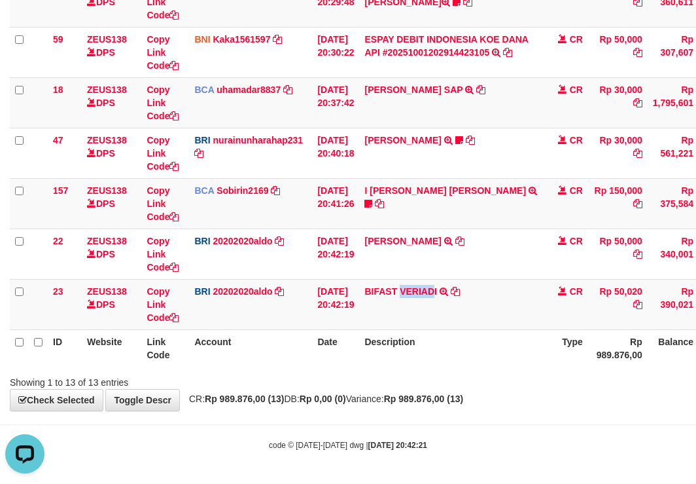
drag, startPoint x: 410, startPoint y: 282, endPoint x: 703, endPoint y: 281, distance: 293.1
click at [445, 289] on td "BIFAST VERIADI TRANSFER NBMB BIFAST VERIADI TO REVALDO SAGITA" at bounding box center [450, 304] width 183 height 50
copy link "VERIAD"
click at [338, 325] on tr "23 ZEUS138 DPS Copy Link Code BRI 20202020aldo DPS REVALDO SAGITA mutasi_202510…" at bounding box center [400, 304] width 781 height 50
click at [170, 317] on link "Copy Link Code" at bounding box center [163, 304] width 32 height 37
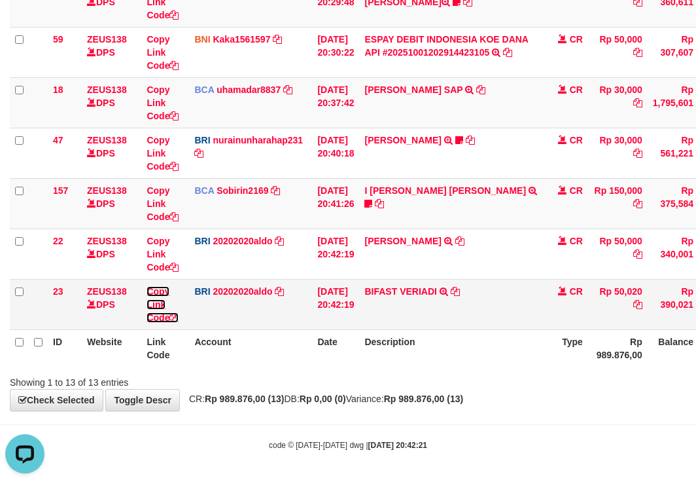
drag, startPoint x: 170, startPoint y: 317, endPoint x: 299, endPoint y: 313, distance: 128.9
click at [173, 316] on link "Copy Link Code" at bounding box center [163, 304] width 32 height 37
click at [505, 304] on td "BIFAST VERIADI TRANSFER NBMB BIFAST VERIADI TO REVALDO SAGITA" at bounding box center [450, 304] width 183 height 50
click at [450, 357] on tr "ID Website Link Code Account Date Description Type Rp 989.876,00 Balance Status…" at bounding box center [400, 347] width 781 height 37
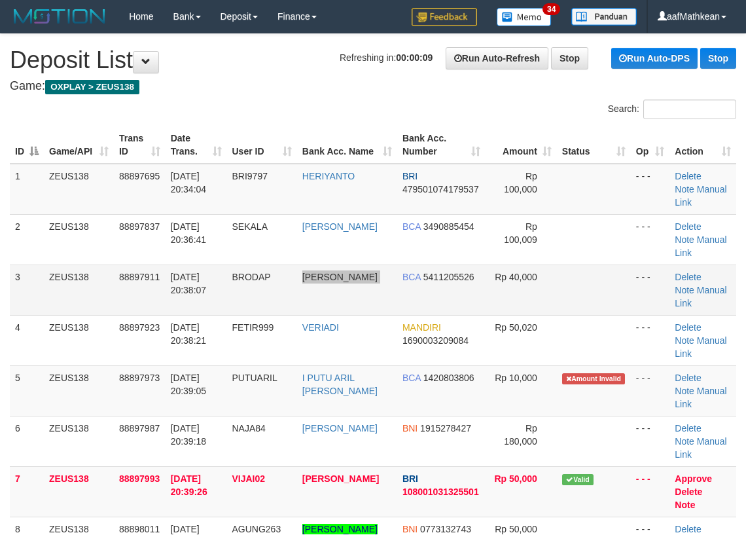
click at [397, 296] on tr "3 ZEUS138 88897911 [DATE] 20:38:07 [GEOGRAPHIC_DATA] [PERSON_NAME] BCA 54112055…" at bounding box center [373, 289] width 726 height 50
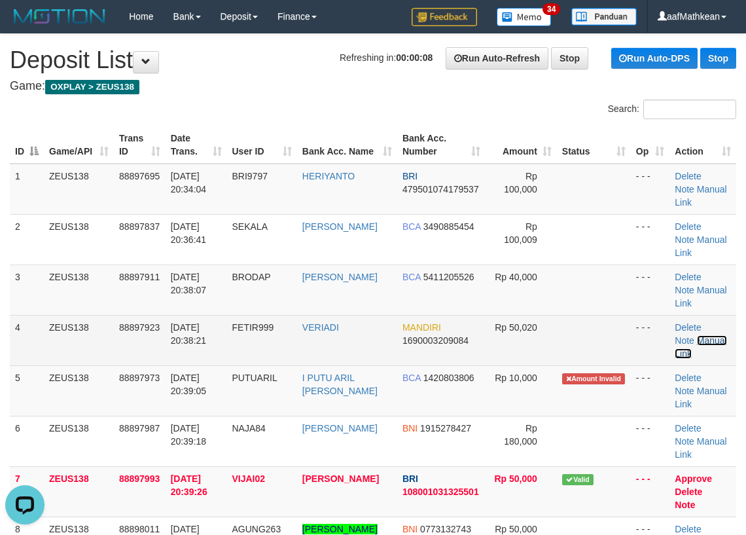
click at [710, 342] on link "Manual Link" at bounding box center [701, 347] width 52 height 24
